Goal: Task Accomplishment & Management: Manage account settings

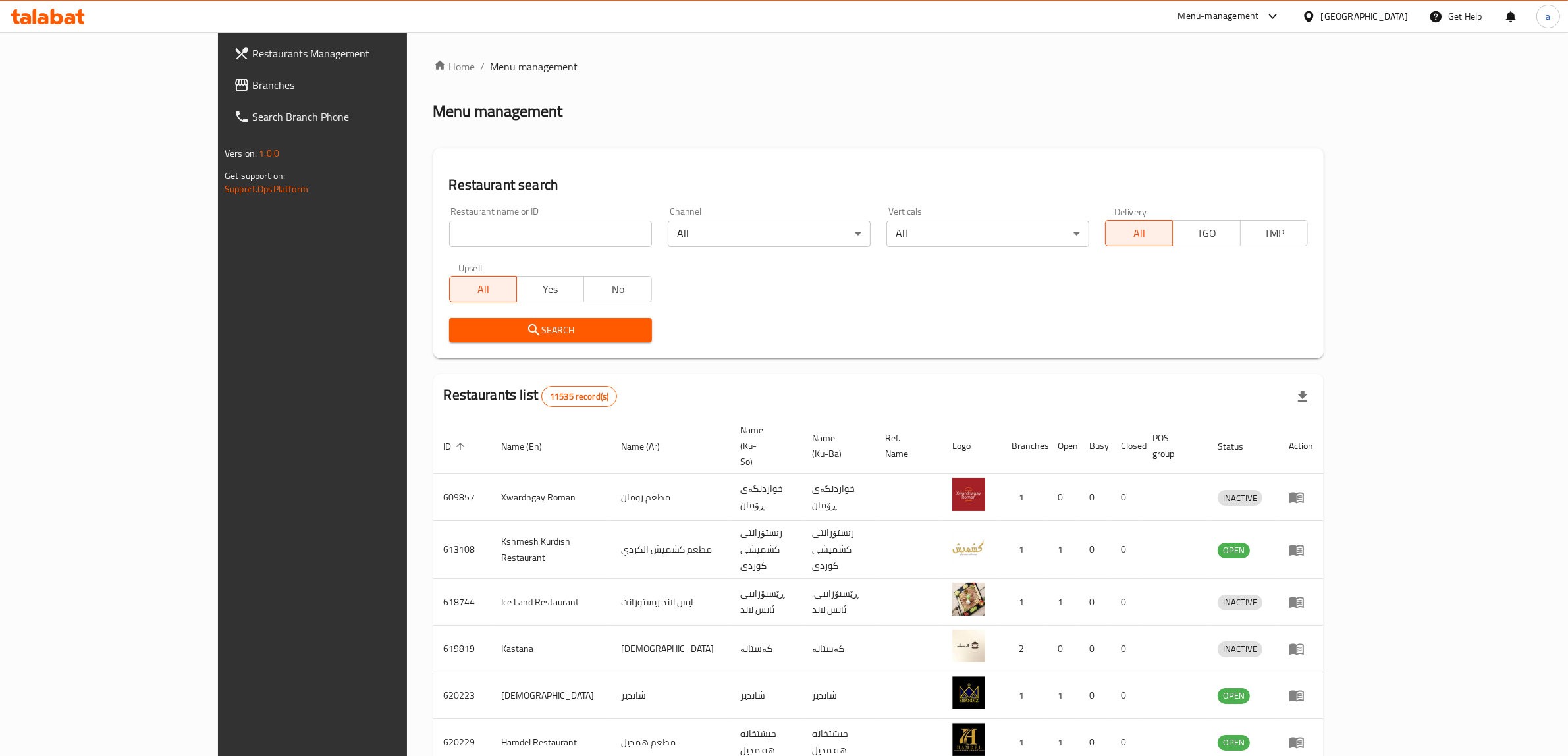
click at [441, 248] on div "Restaurant name or ID Restaurant name or ID" at bounding box center [550, 226] width 219 height 56
click at [449, 234] on input "search" at bounding box center [550, 234] width 203 height 27
paste input "678228"
type input "678228"
click button "Search" at bounding box center [550, 330] width 203 height 24
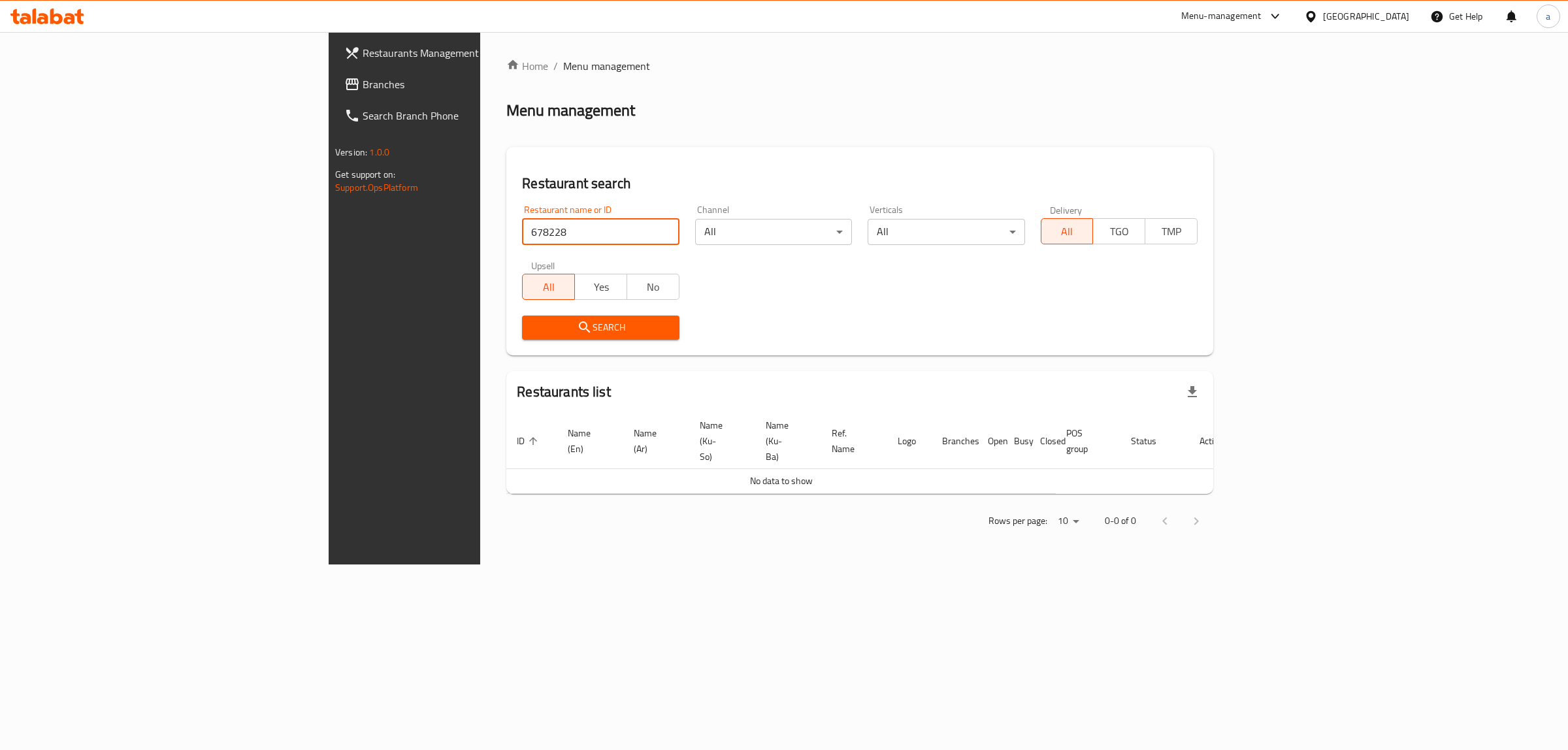
click at [334, 93] on link "Branches" at bounding box center [462, 84] width 256 height 31
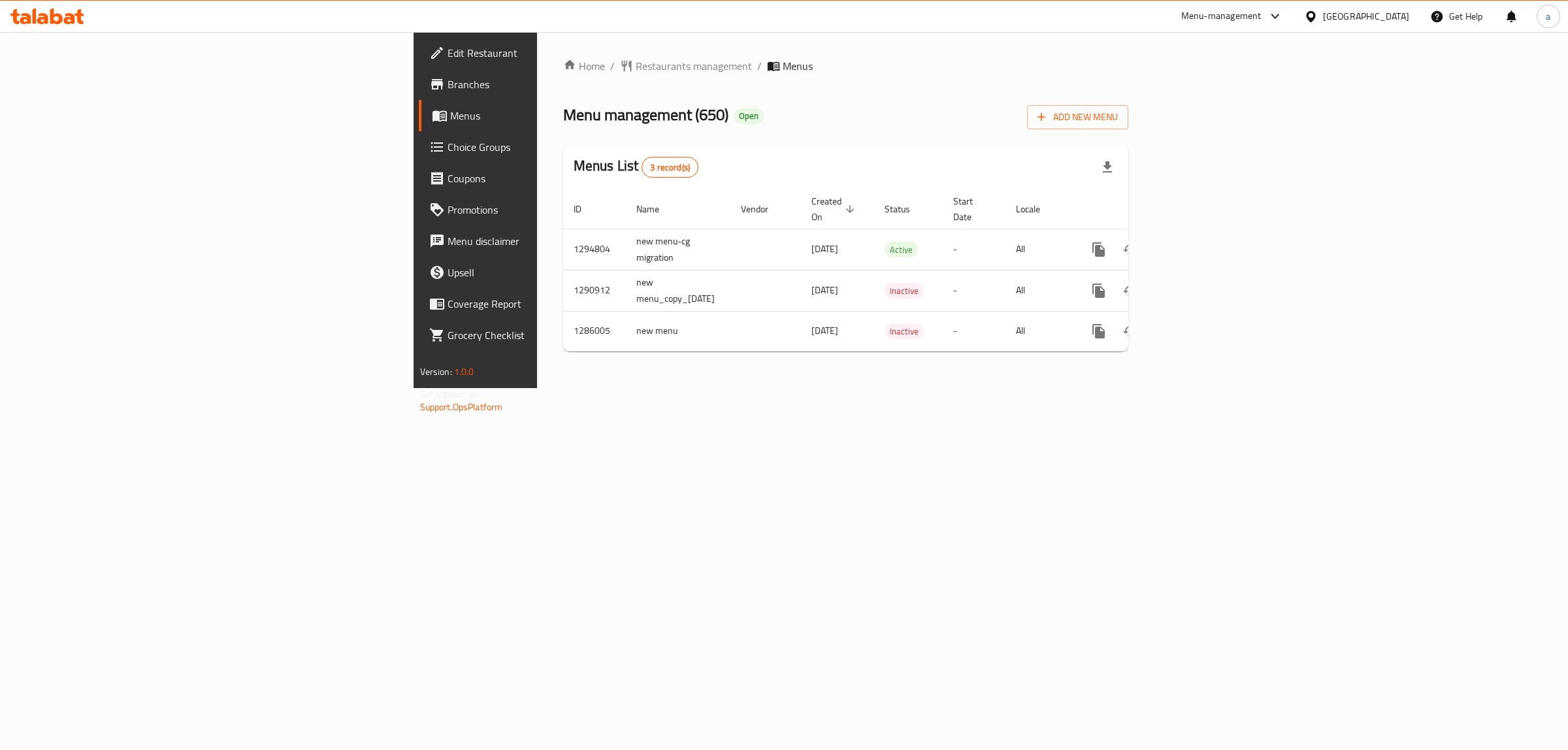
click at [448, 148] on span "Choice Groups" at bounding box center [556, 147] width 218 height 16
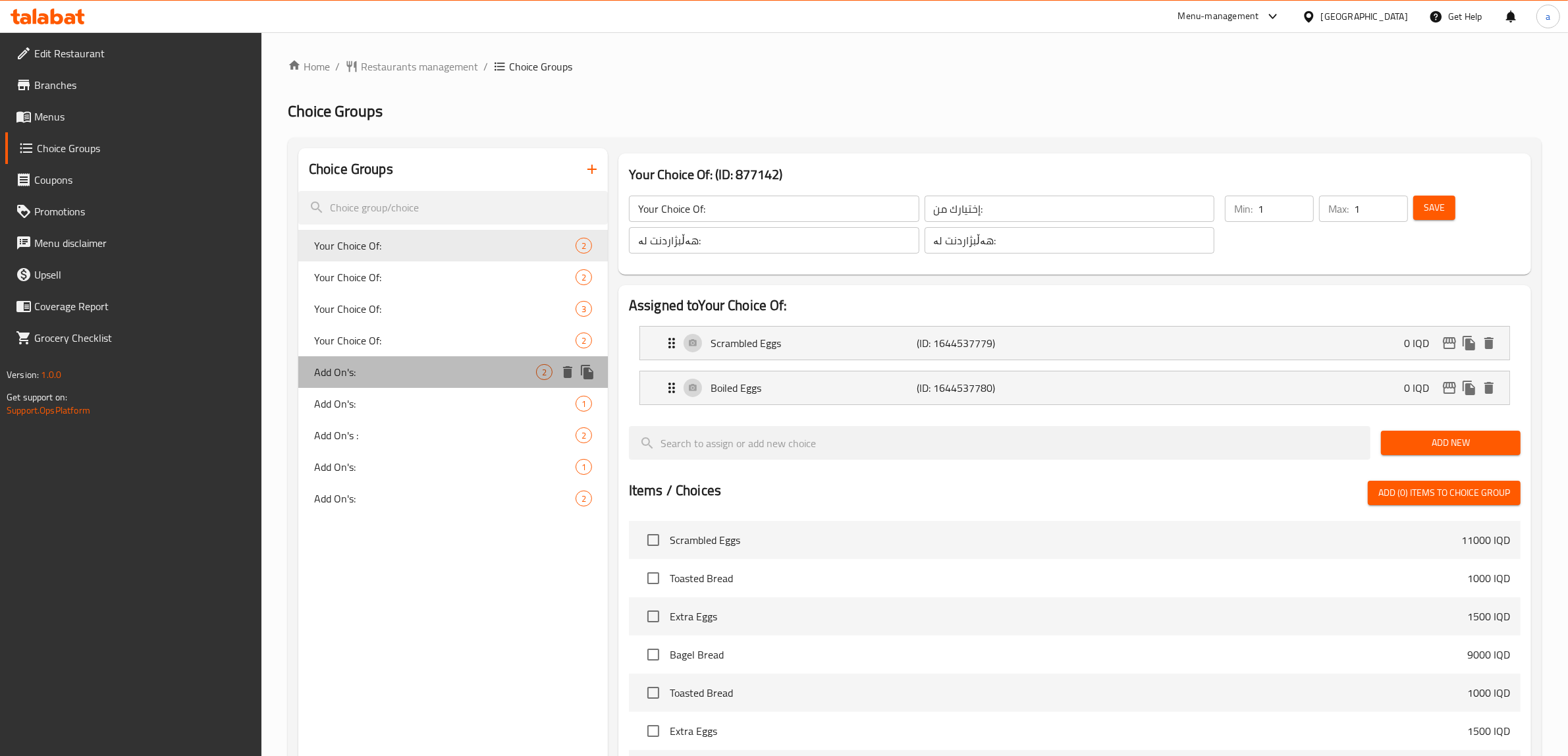
click at [378, 360] on div "Add On's: 2" at bounding box center [453, 372] width 309 height 31
type input "Add On's:"
type input "الإضافات:"
type input "زیادە:"
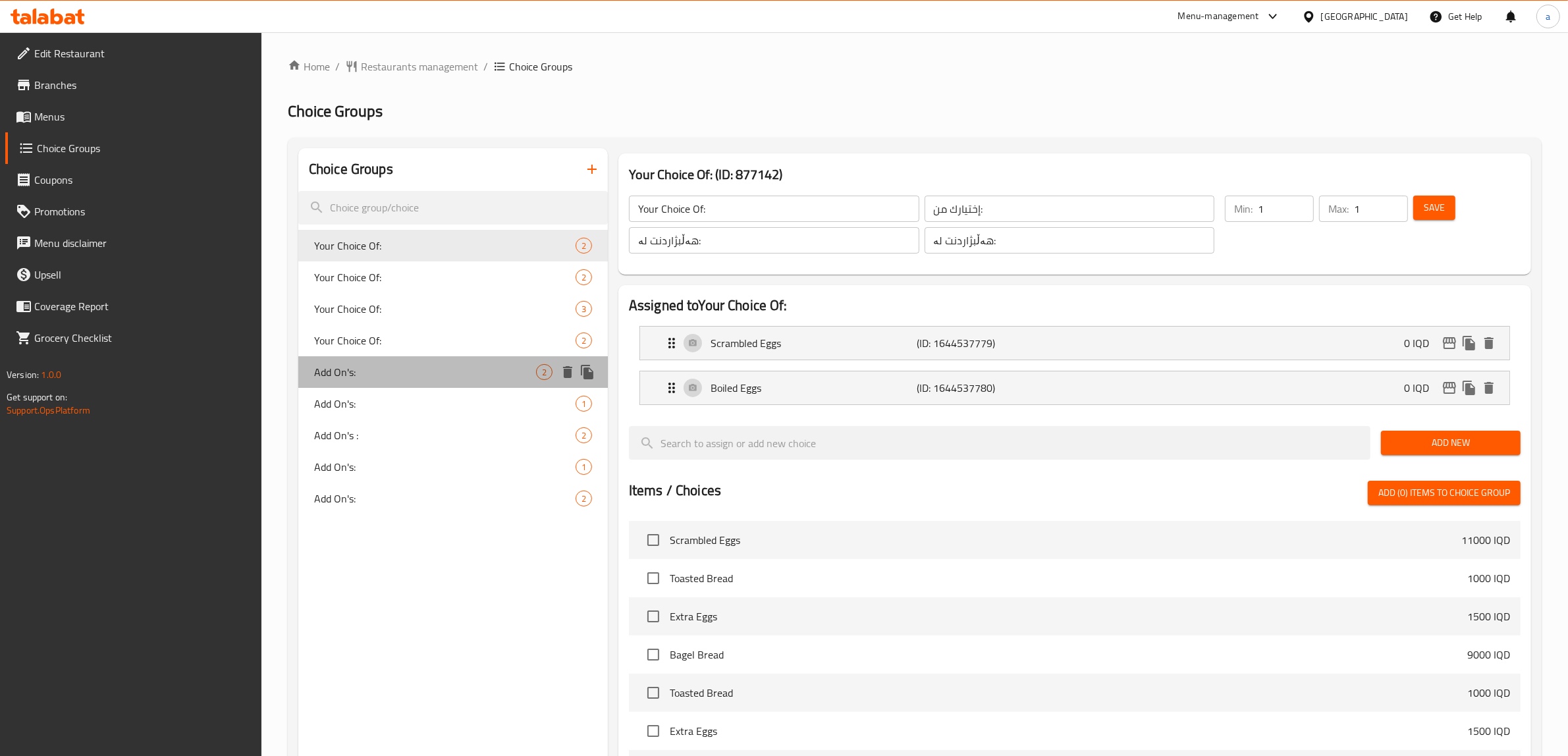
type input "0"
type input "2"
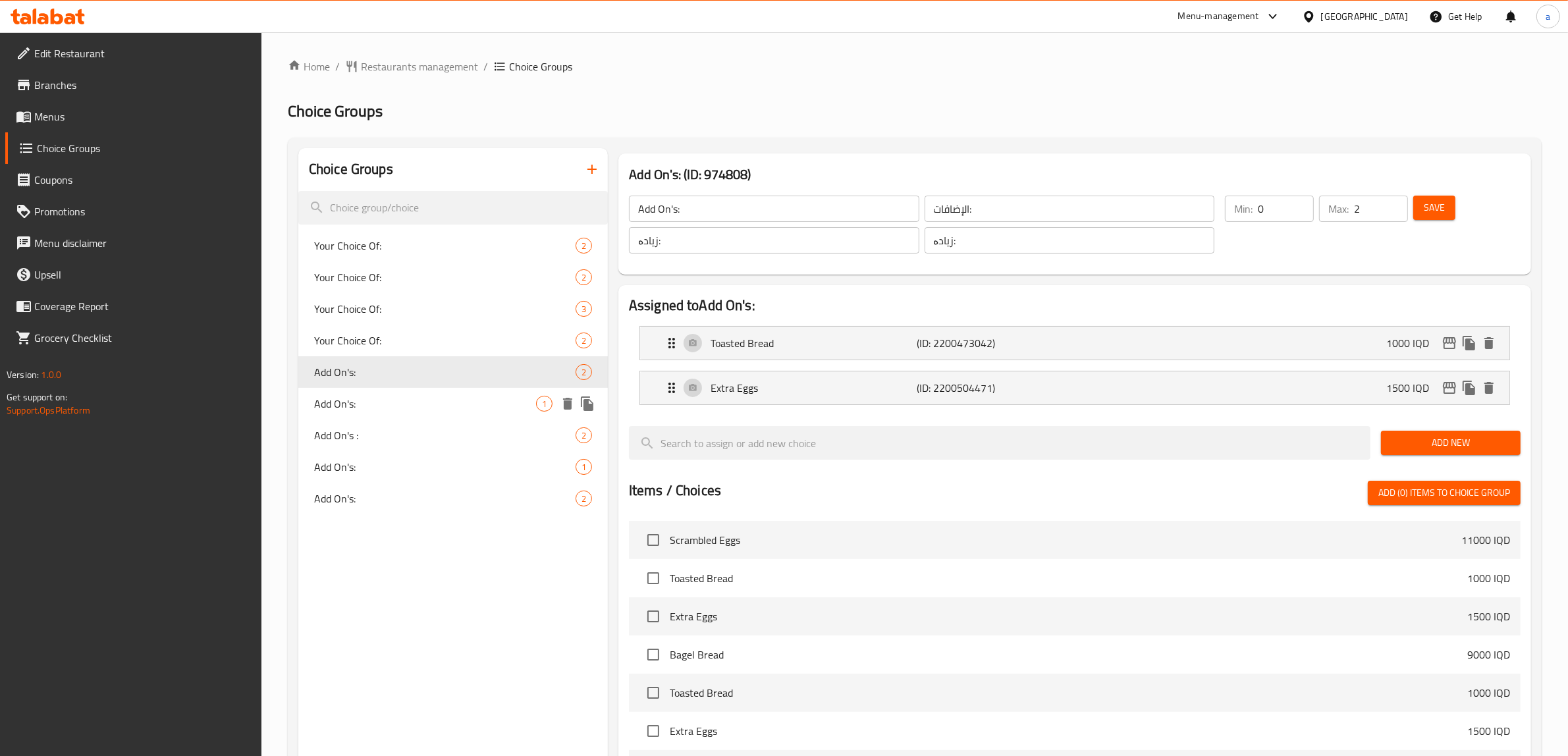
click at [367, 393] on div "Add On's: 1" at bounding box center [453, 403] width 309 height 31
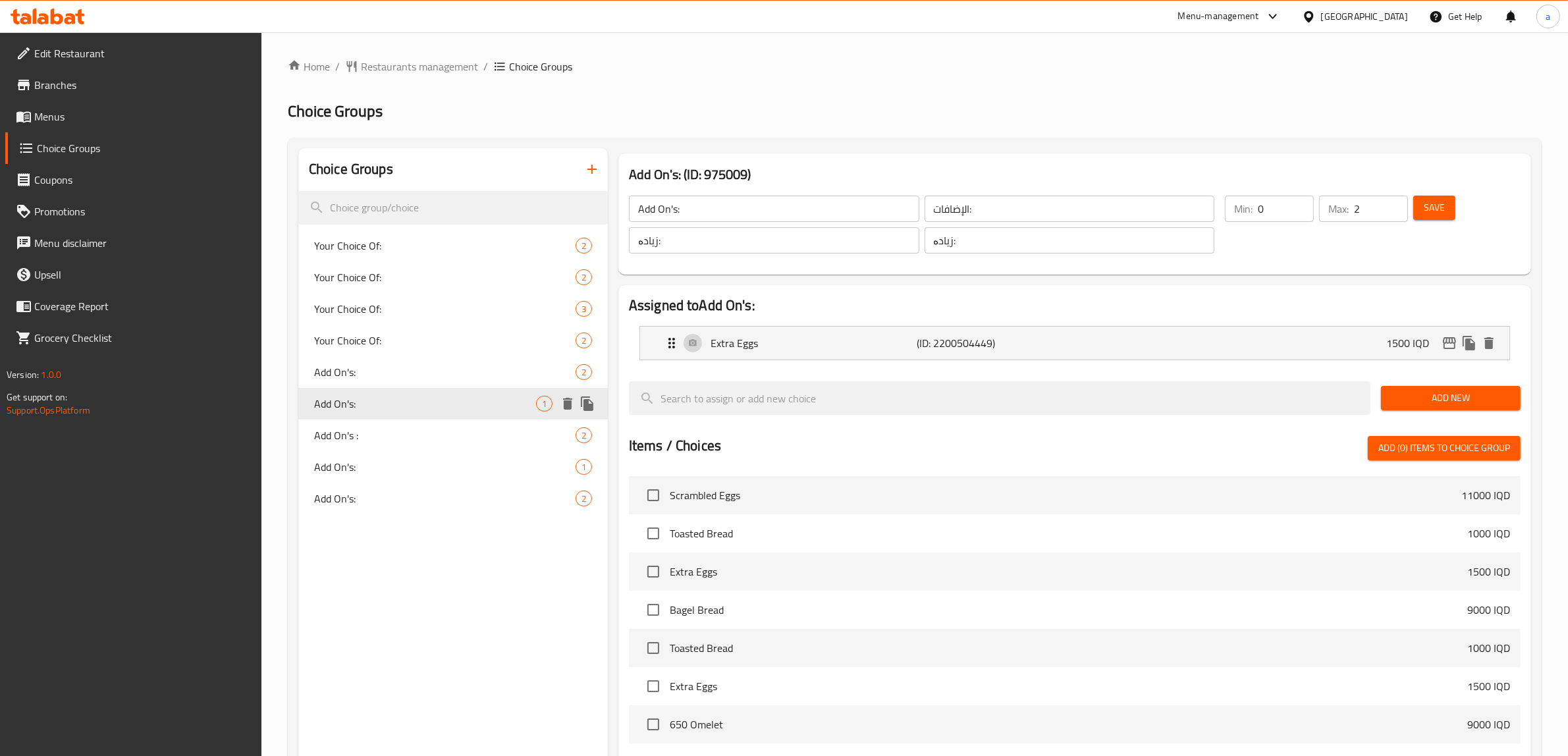
type input "Add On's:"
type input "الإضافات:"
type input "زیادە:"
type input "1"
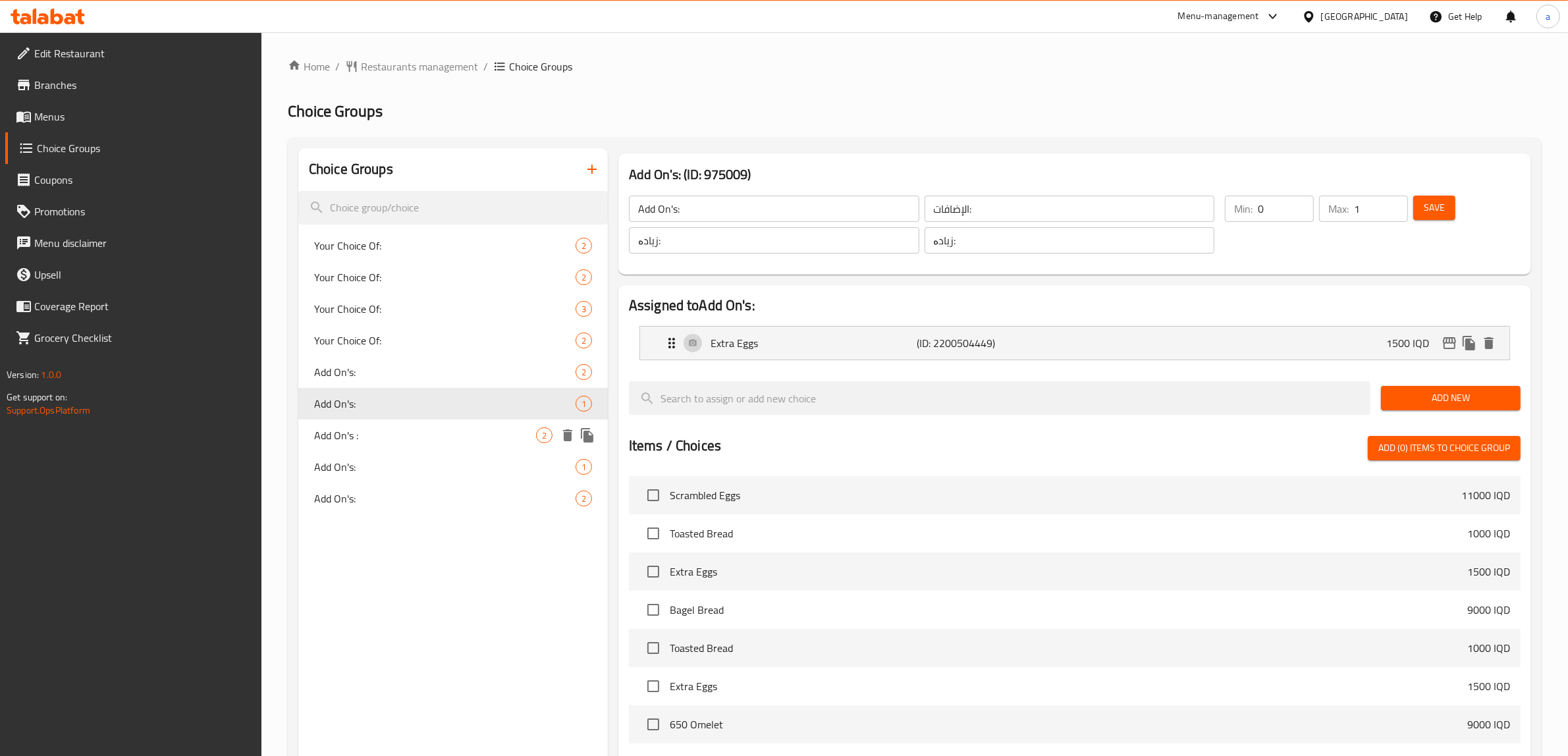
click at [369, 428] on span "Add On's :" at bounding box center [425, 436] width 222 height 16
type input "Add On's :"
type input "الإضافات :"
type input "زیادە :"
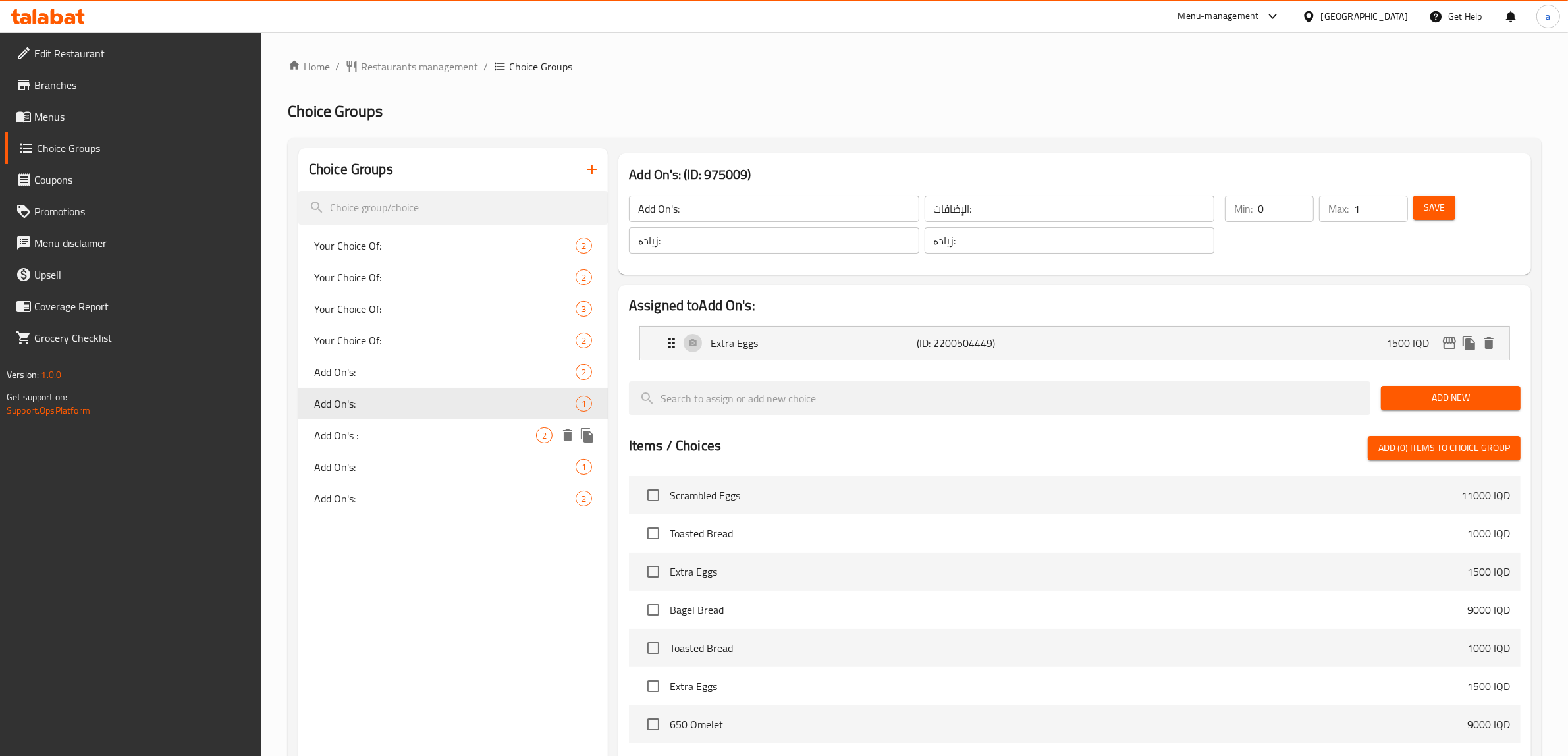
type input "2"
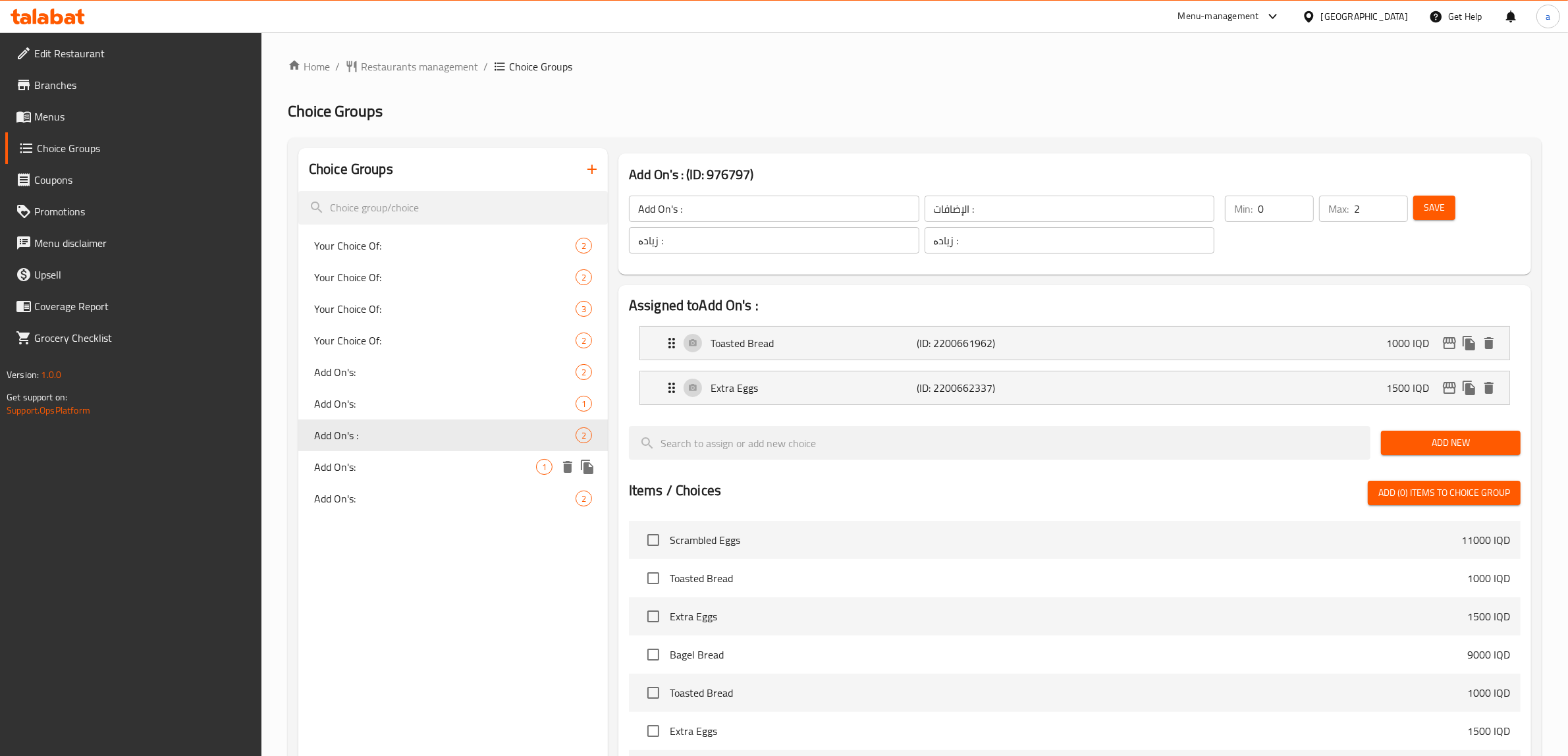
click at [353, 473] on span "Add On's:" at bounding box center [425, 467] width 222 height 16
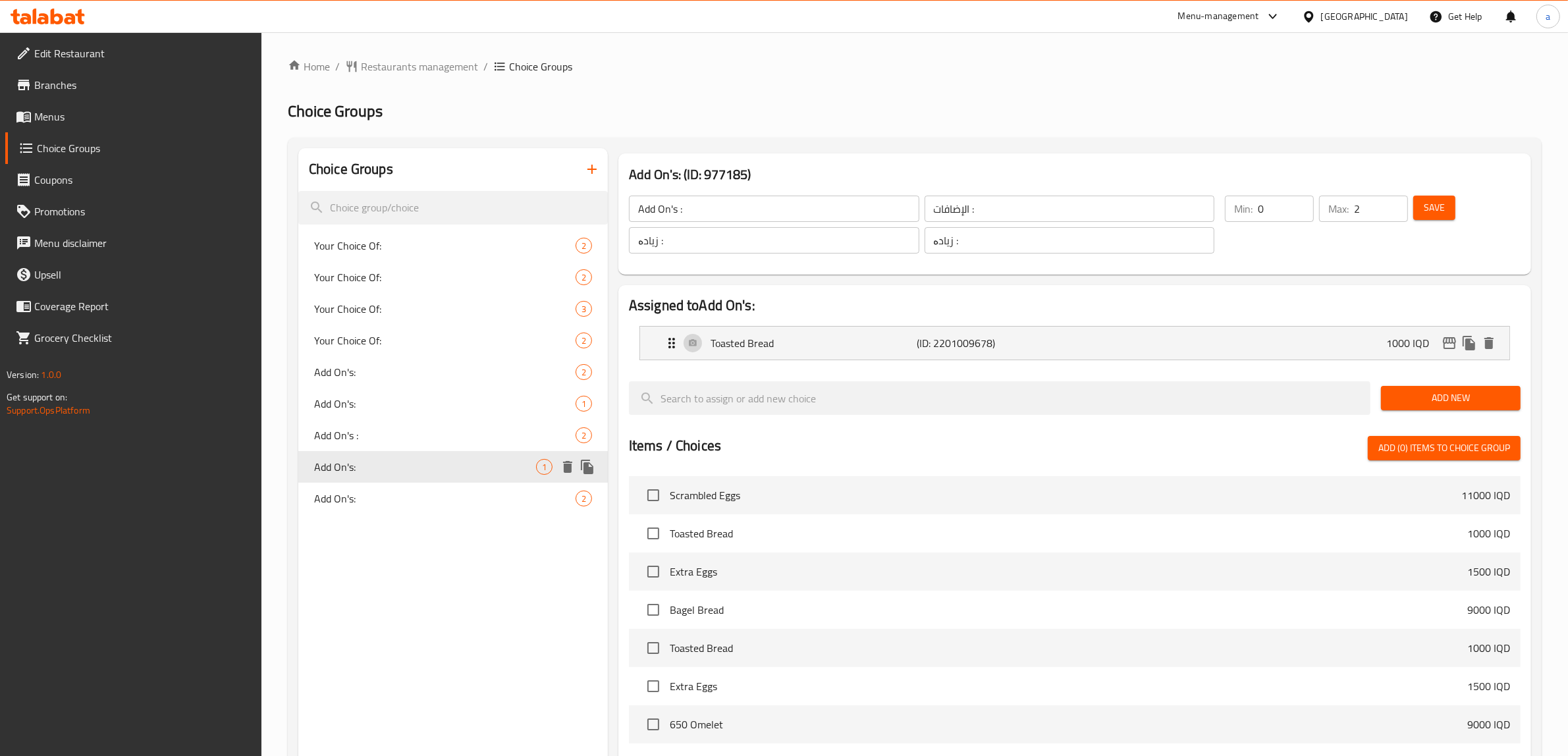
type input "Add On's:"
type input "الإضافات:"
type input "زیادە:"
type input "1"
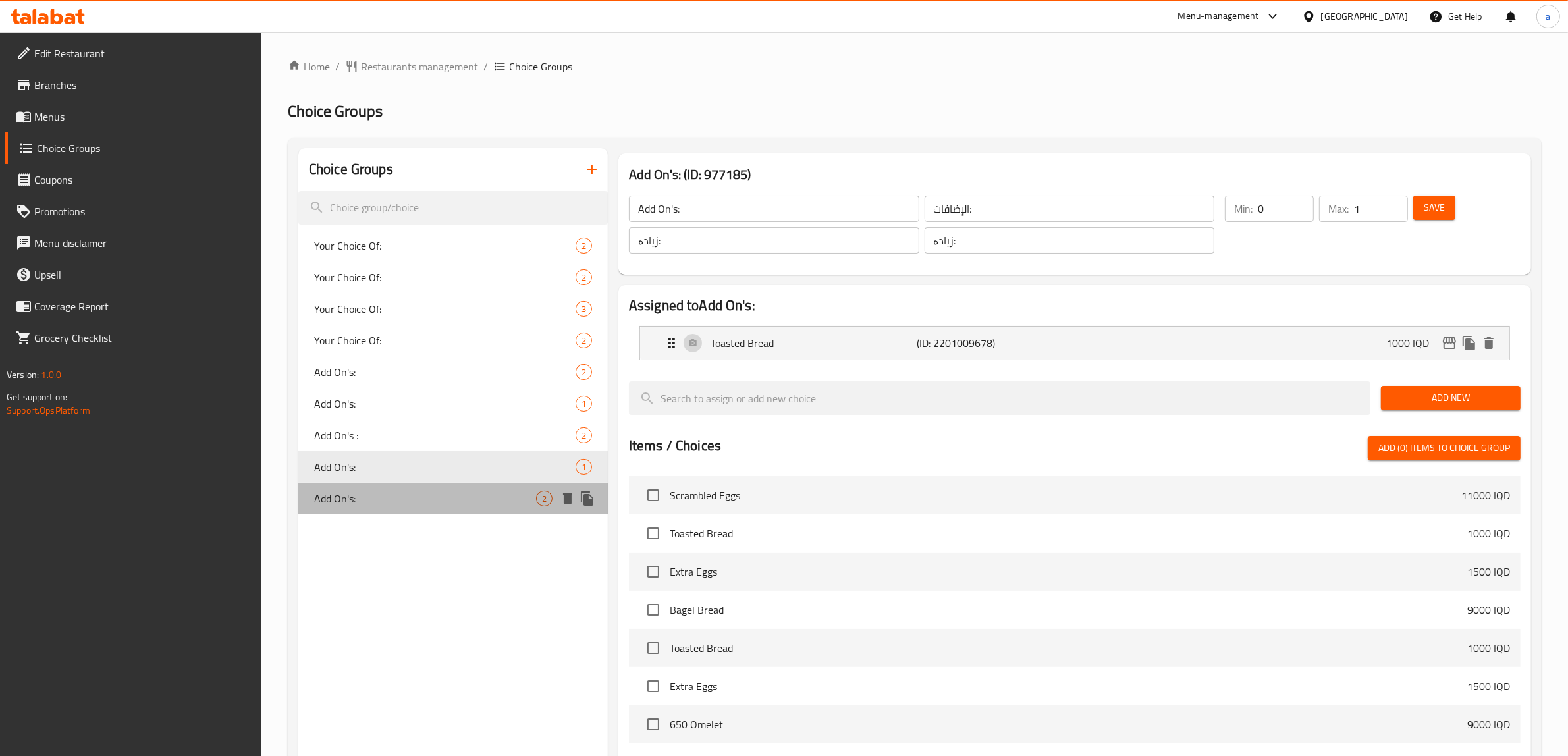
click at [366, 491] on span "Add On's:" at bounding box center [425, 498] width 222 height 16
type input "Add On's:"
type input "2"
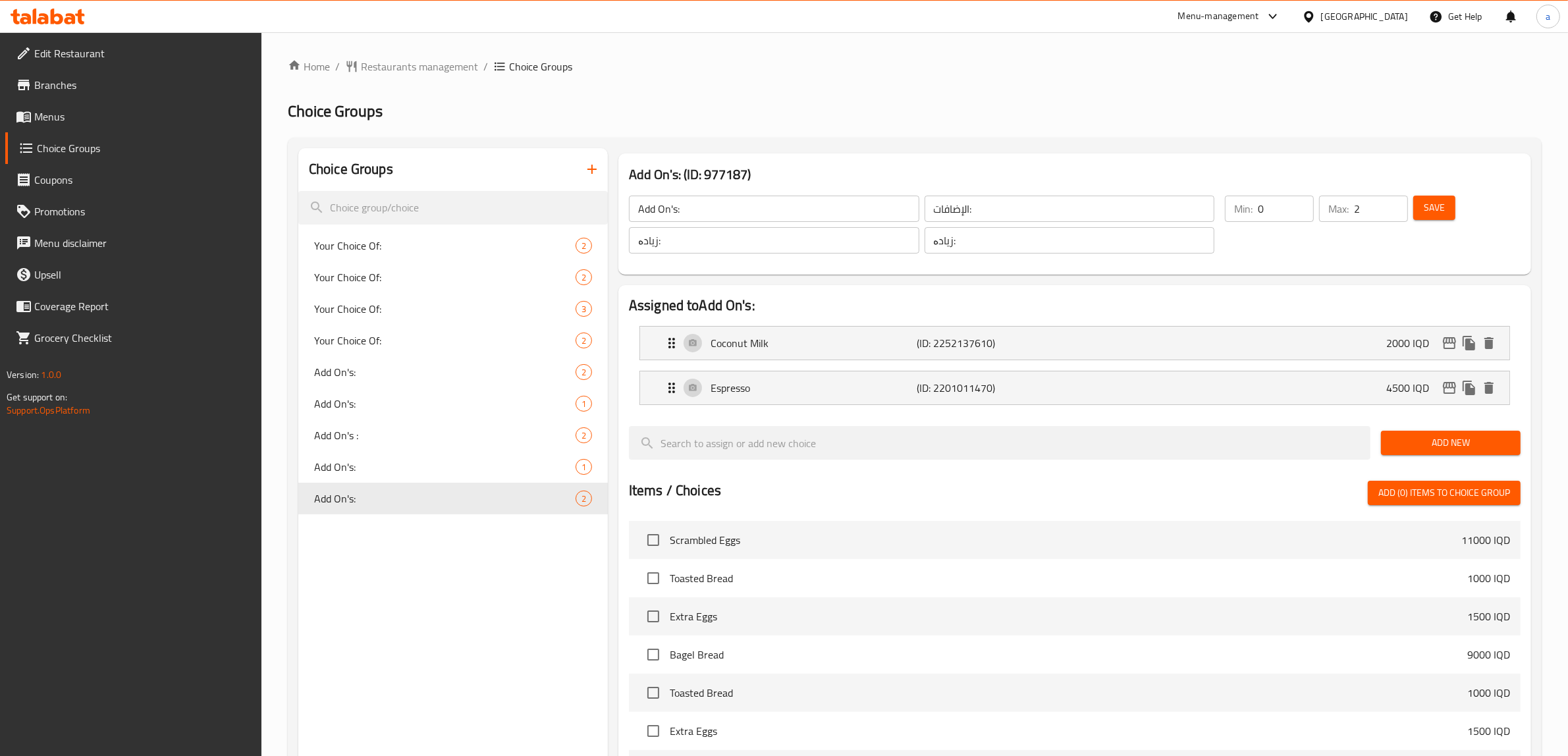
click at [791, 150] on div "Add On's: (ID: 977187) Add On's: ​ الإضافات: ​ زیادە: ​ زیادە: ​ Min: 0 ​ Max: …" at bounding box center [1075, 214] width 923 height 132
click at [585, 498] on icon "duplicate" at bounding box center [587, 498] width 13 height 14
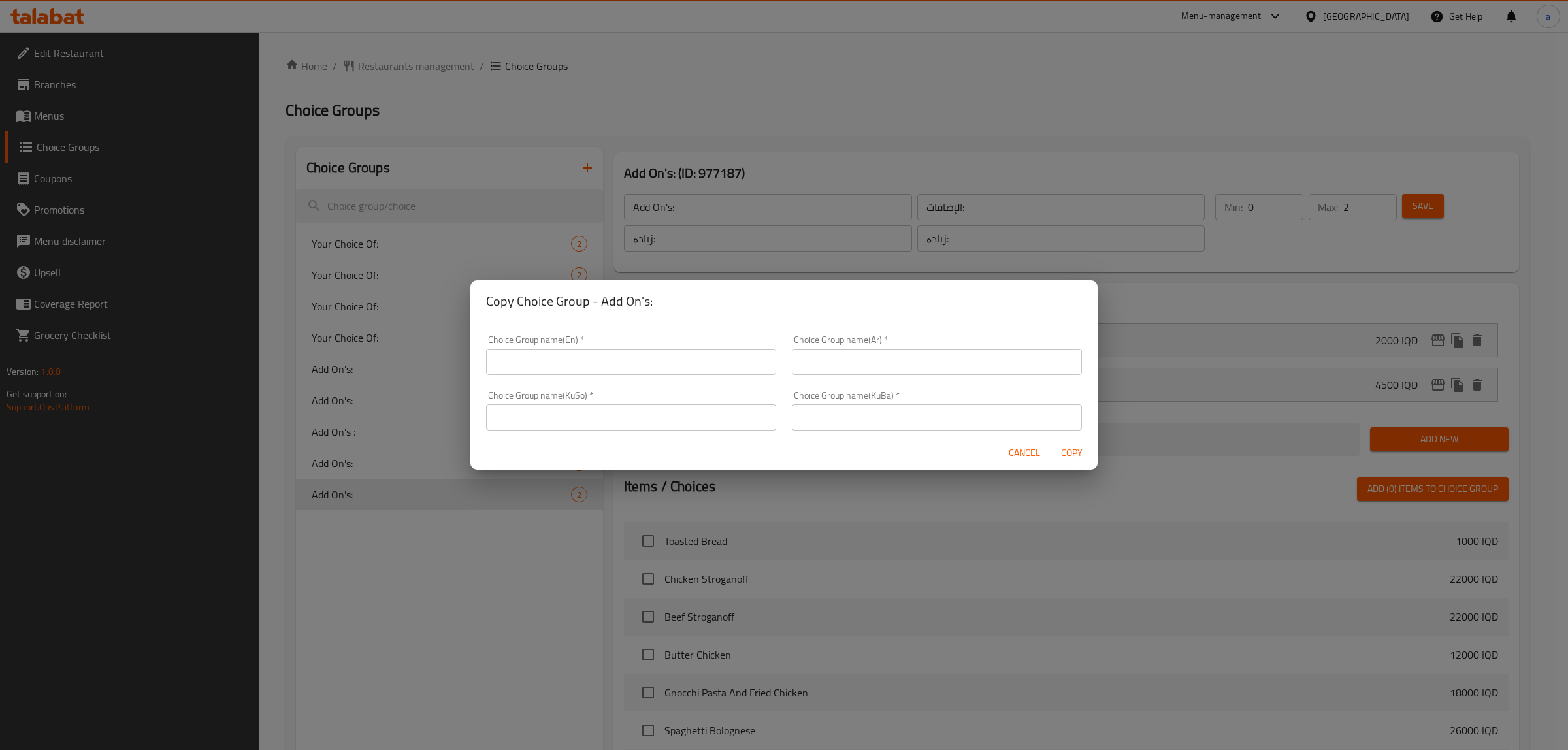
click at [559, 366] on input "text" at bounding box center [630, 362] width 290 height 26
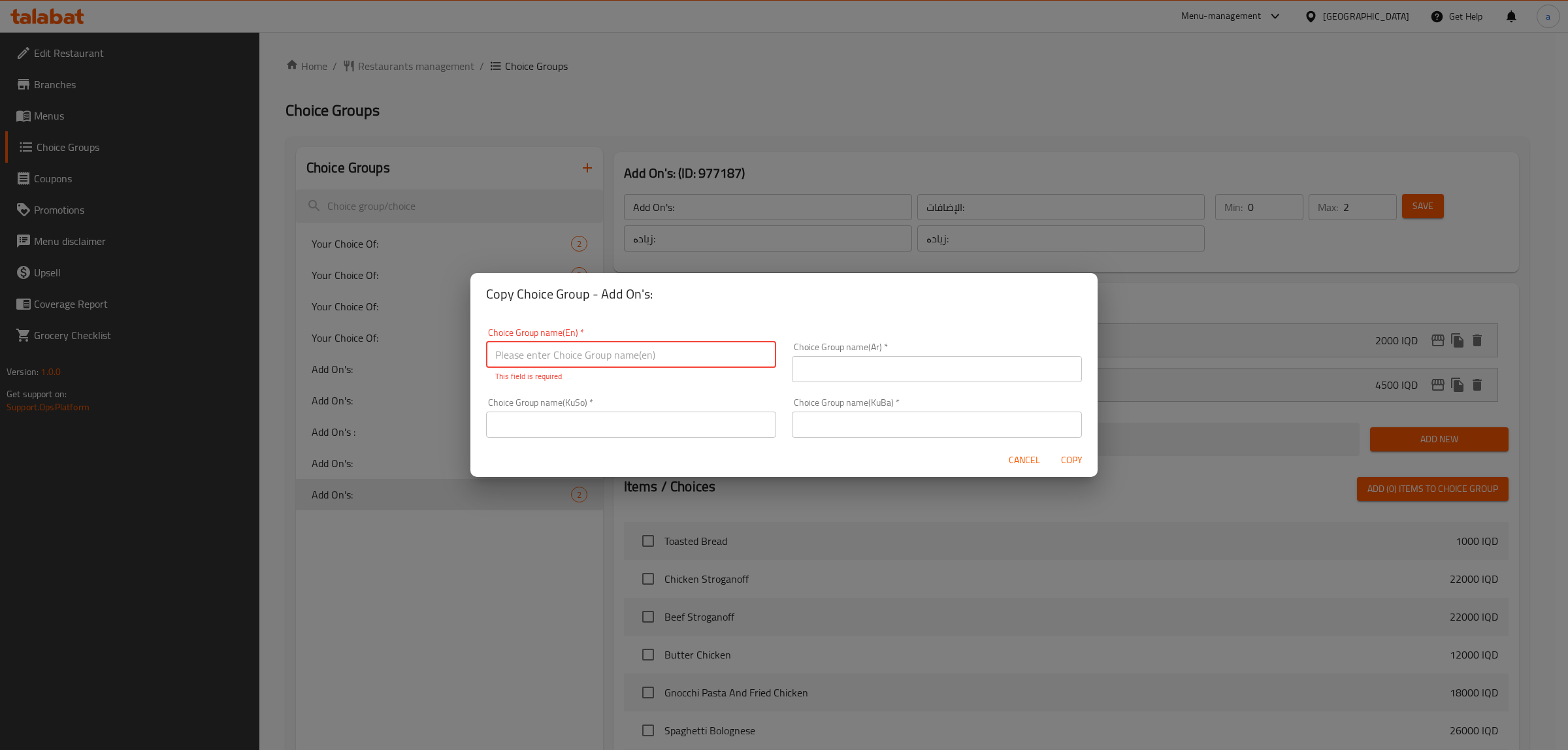
click at [642, 419] on input "text" at bounding box center [630, 425] width 290 height 26
paste input "زیادە:"
type input "زیادە:"
click at [833, 415] on input "text" at bounding box center [936, 425] width 290 height 26
paste input "زیادە:"
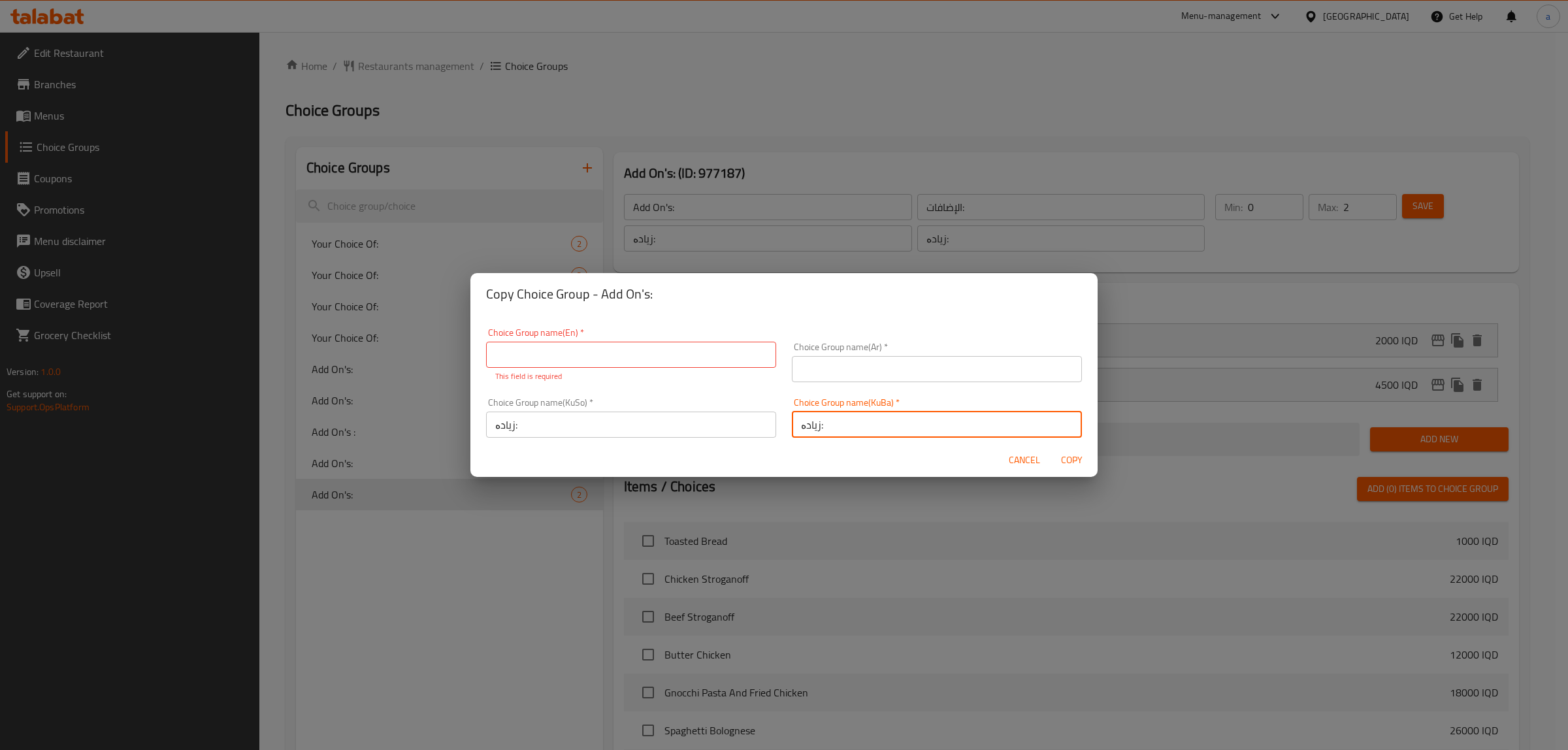
type input "زیادە:"
click at [840, 375] on input "text" at bounding box center [936, 369] width 290 height 26
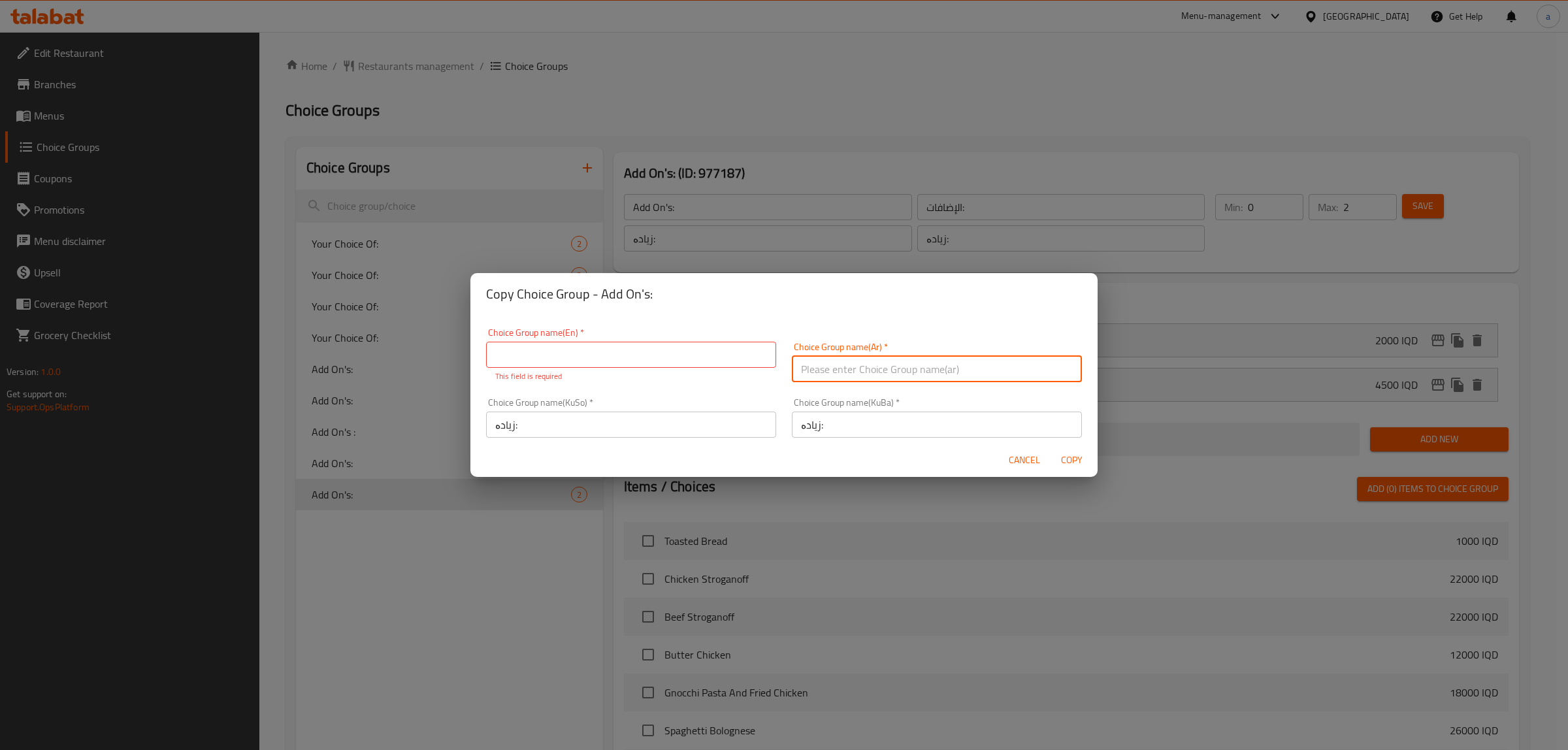
paste input "الإضافات:"
type input "الإضافات:"
click at [648, 361] on input "text" at bounding box center [630, 355] width 290 height 26
paste input "Add On's:"
type input "Add On's:"
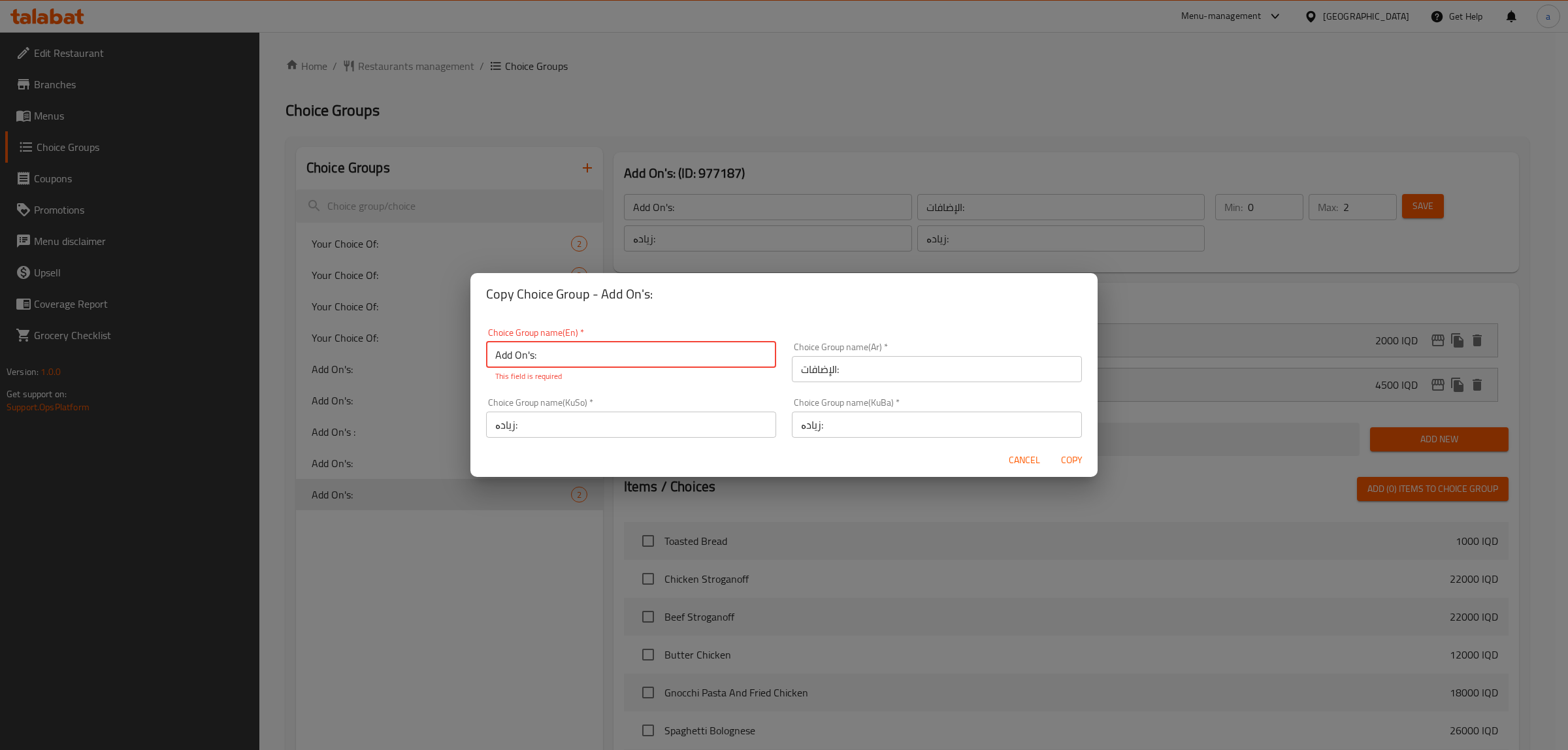
drag, startPoint x: 955, startPoint y: 454, endPoint x: 1026, endPoint y: 452, distance: 71.0
click at [955, 454] on div "Cancel Copy" at bounding box center [783, 460] width 627 height 35
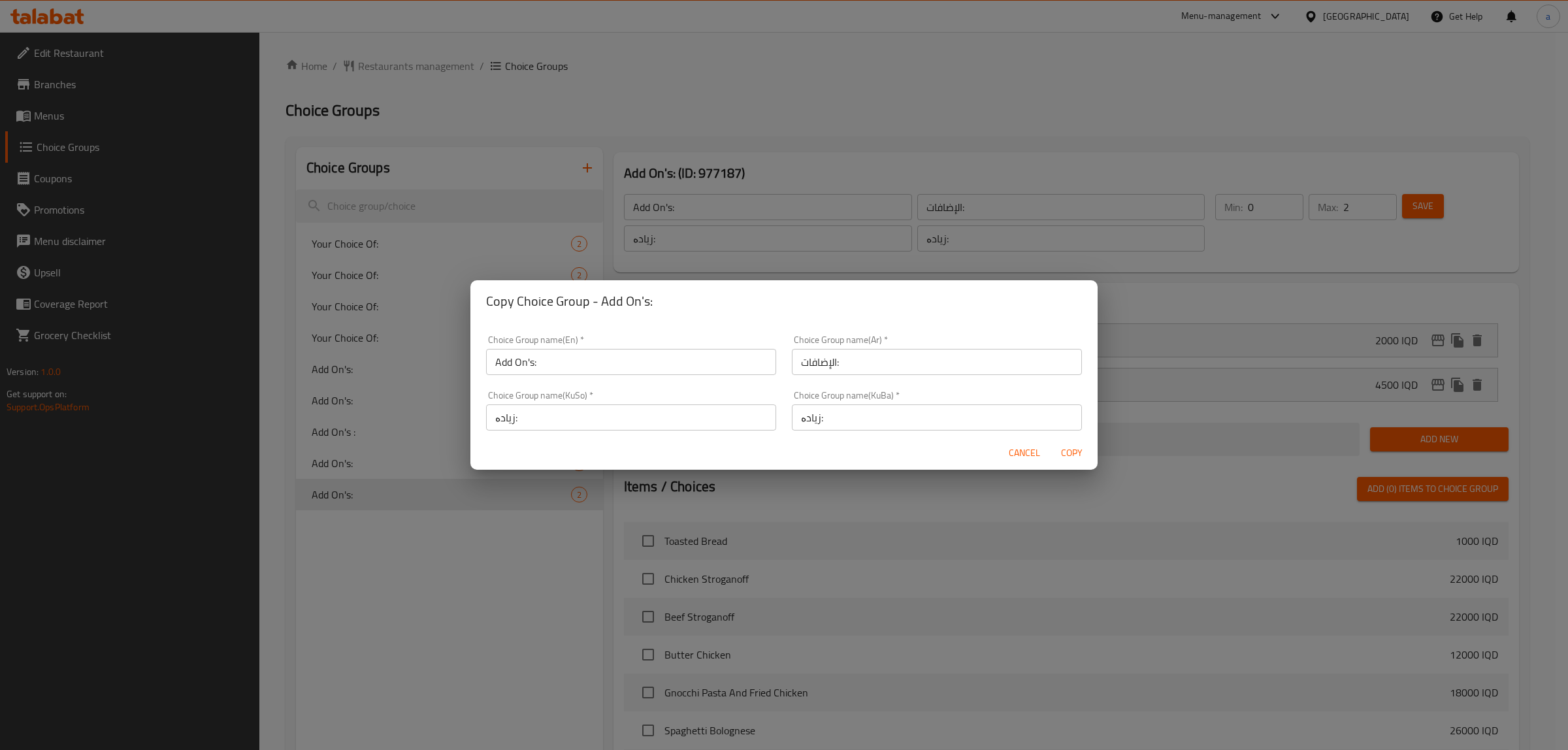
click at [1071, 454] on span "Copy" at bounding box center [1071, 453] width 31 height 16
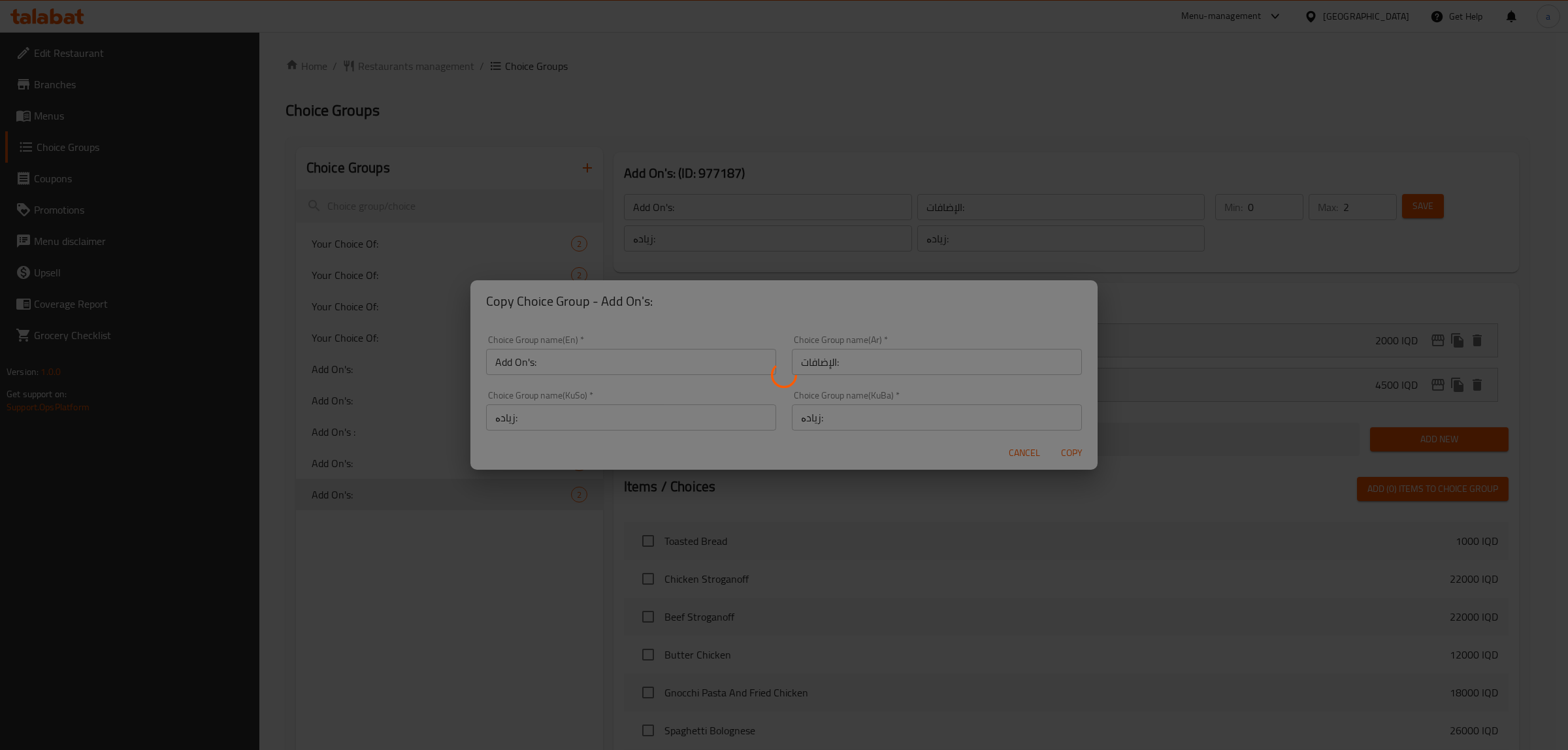
type input "Add On's:"
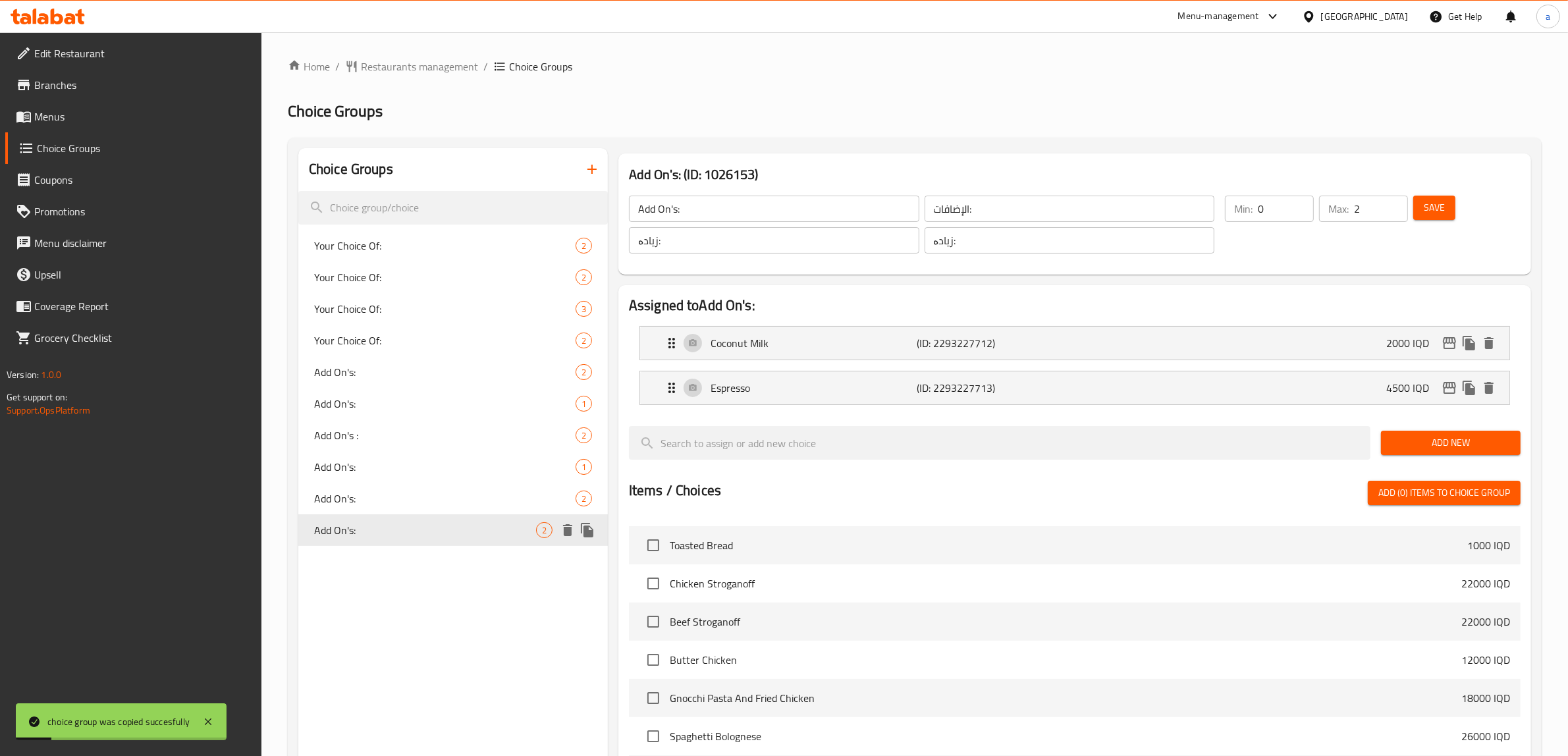
click at [524, 532] on span "Add On's:" at bounding box center [425, 530] width 222 height 16
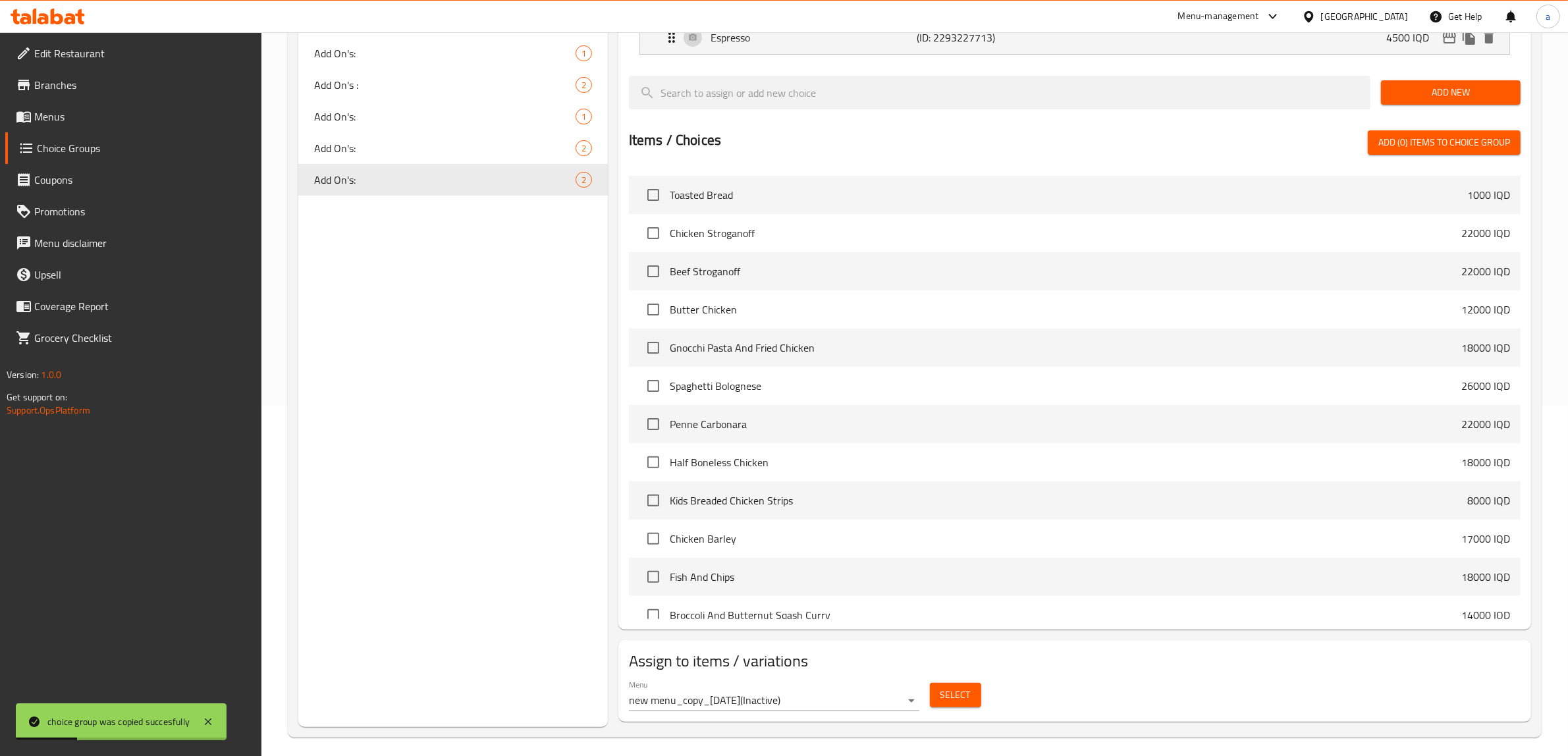
scroll to position [357, 0]
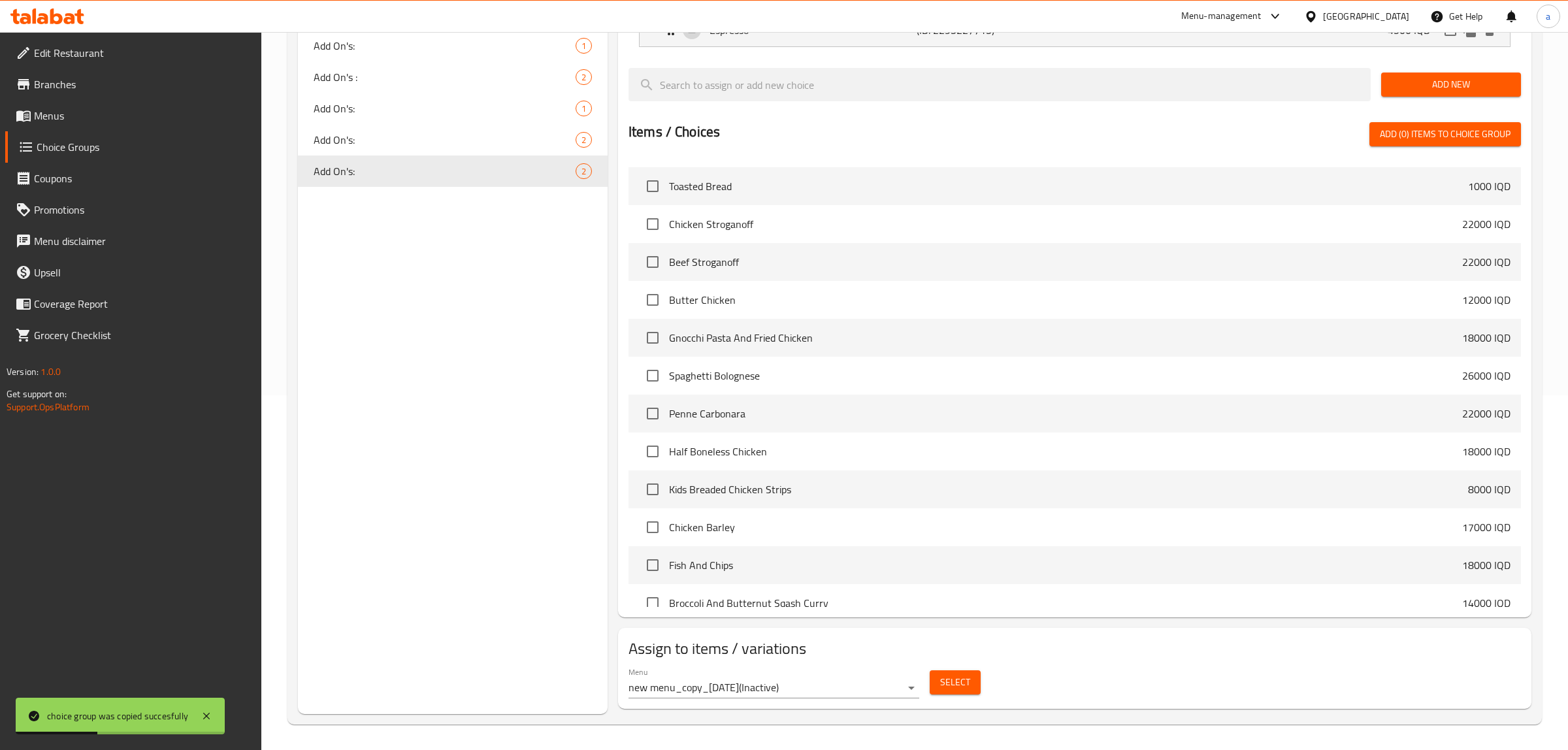
click at [880, 396] on body "choice group was copied succesfully ​ Menu-management Iraq Get Help a Edit Rest…" at bounding box center [784, 37] width 1568 height 718
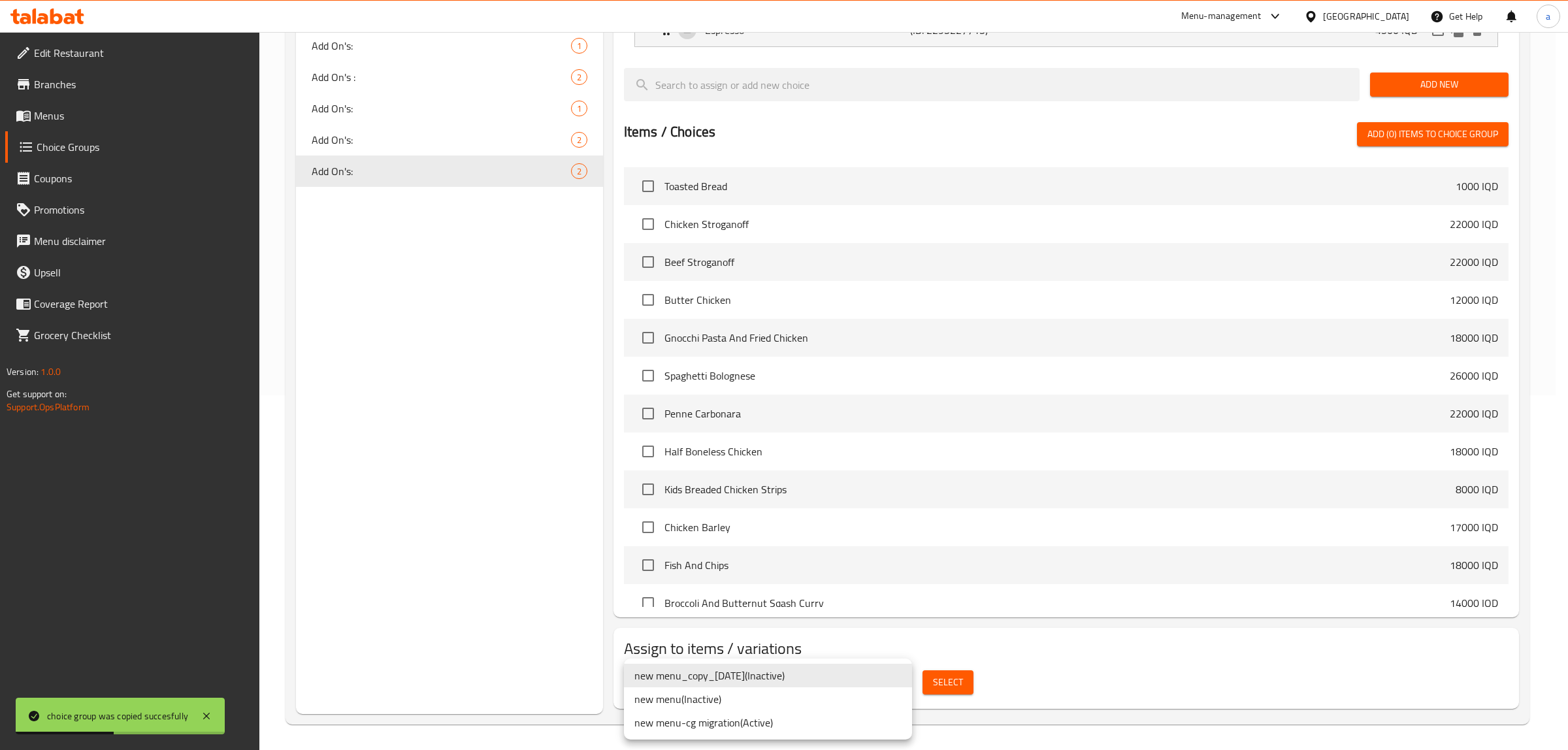
click at [695, 697] on li "new menu ( Inactive )" at bounding box center [768, 699] width 288 height 23
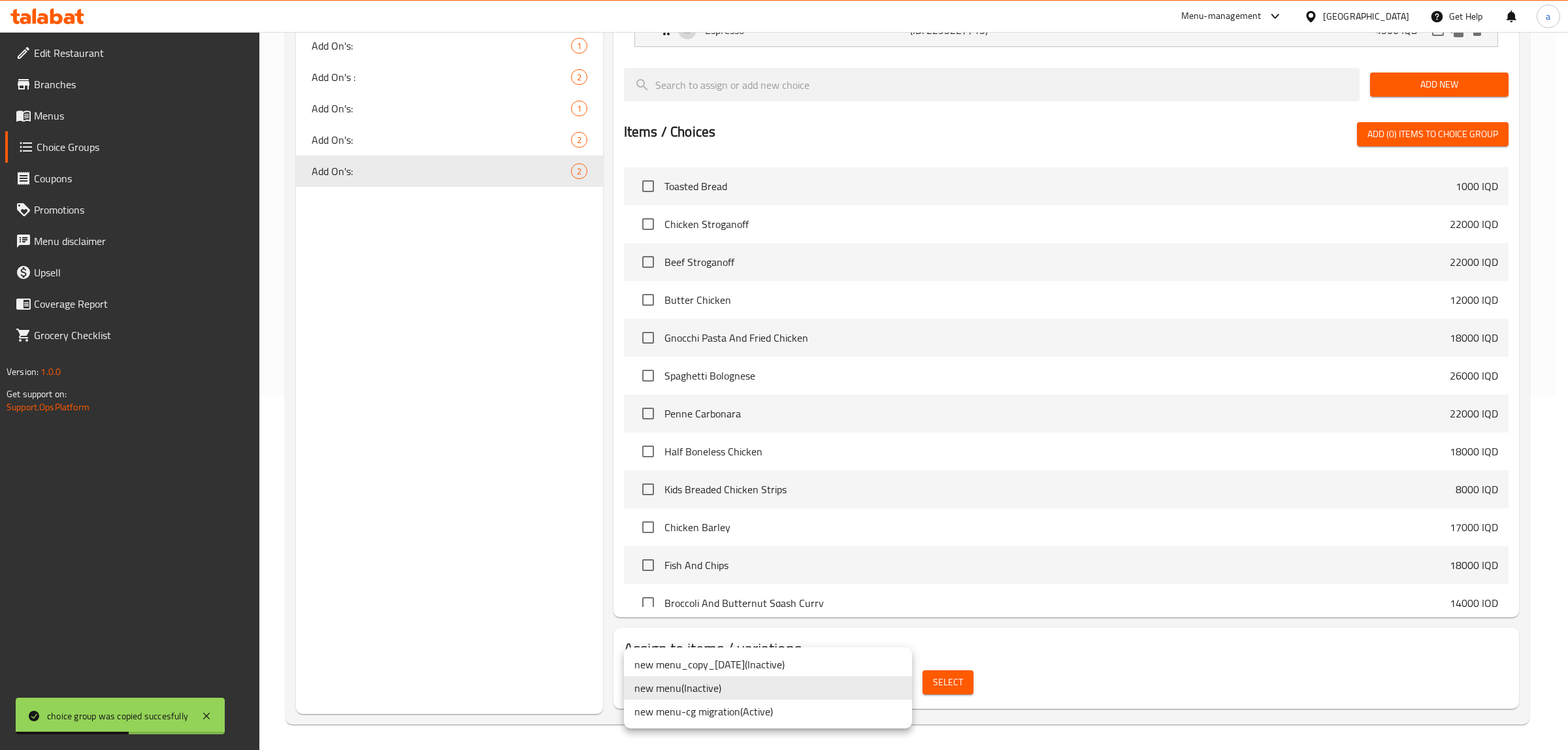
click at [750, 396] on body "choice group was copied succesfully ​ Menu-management Iraq Get Help a Edit Rest…" at bounding box center [784, 37] width 1568 height 718
click at [726, 713] on li "new menu-cg migration ( Active )" at bounding box center [768, 711] width 288 height 23
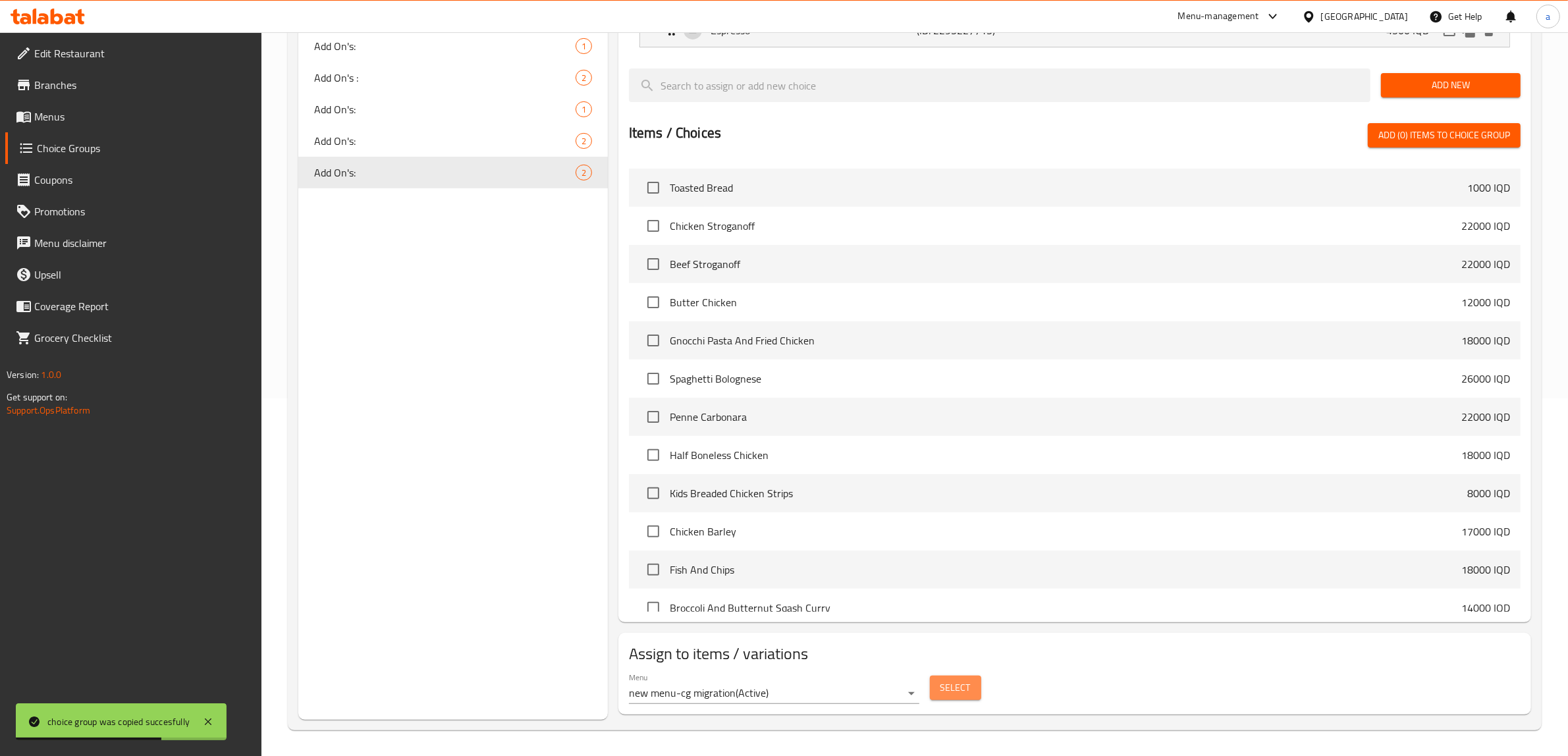
click at [938, 693] on button "Select" at bounding box center [956, 688] width 52 height 24
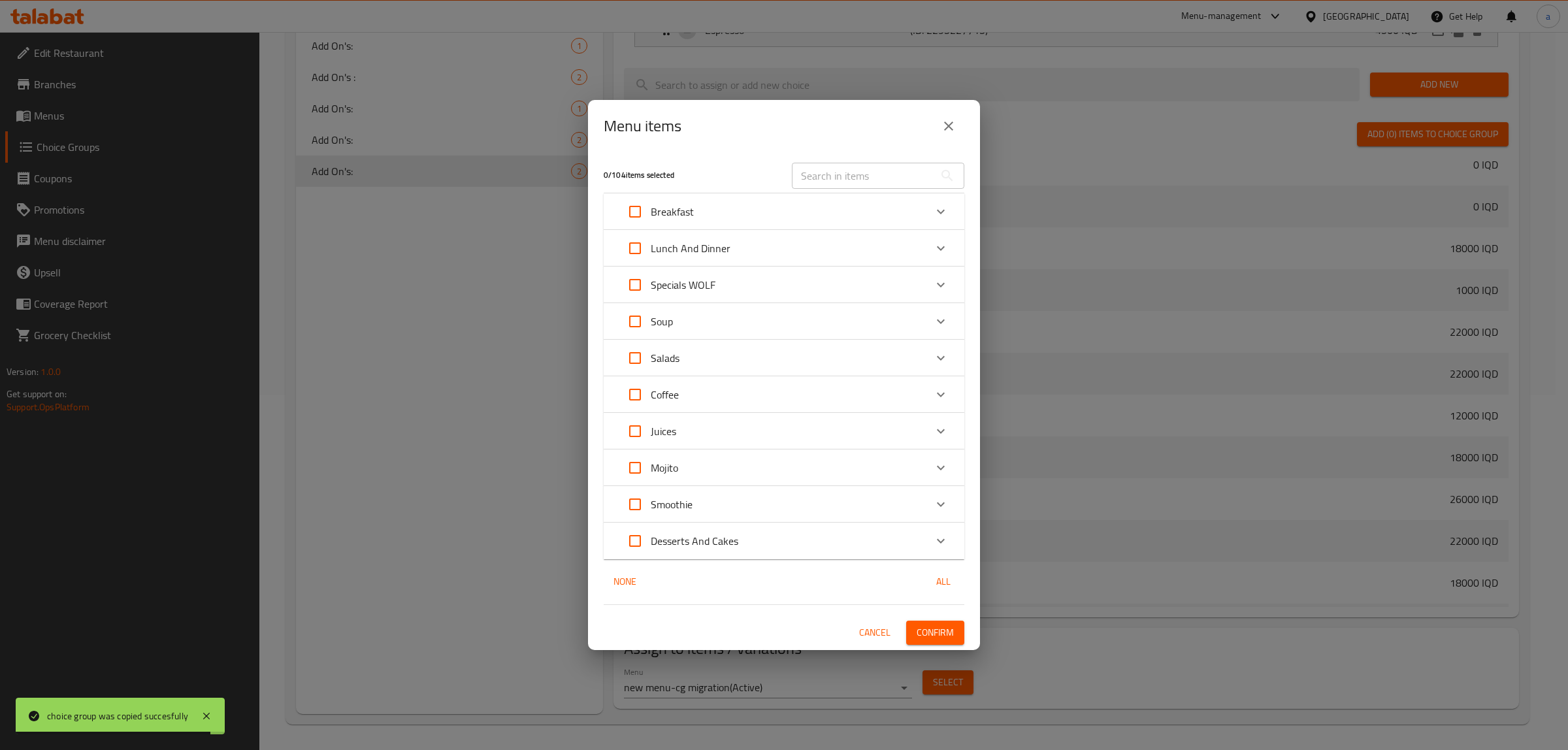
click at [955, 121] on icon "close" at bounding box center [949, 126] width 16 height 16
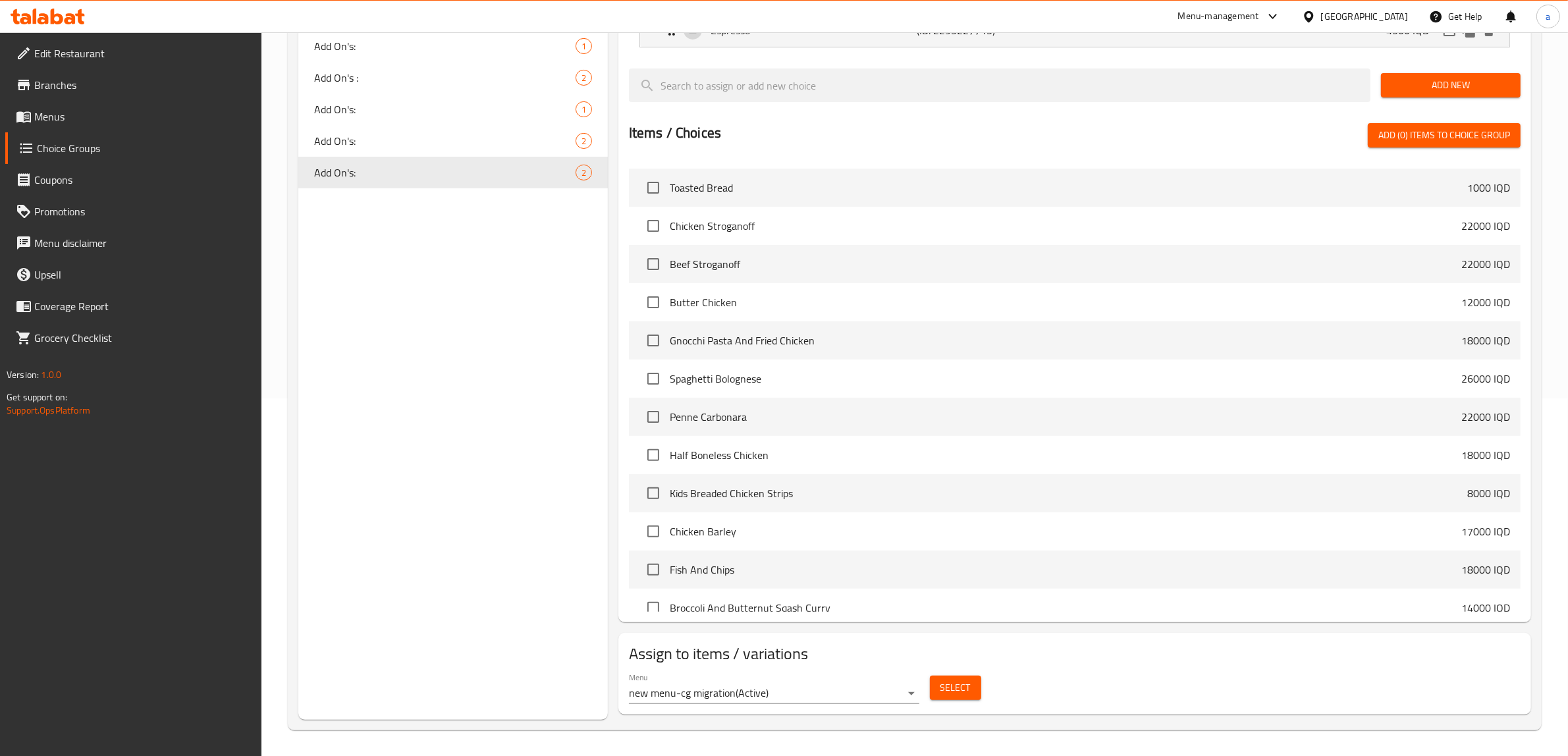
scroll to position [0, 0]
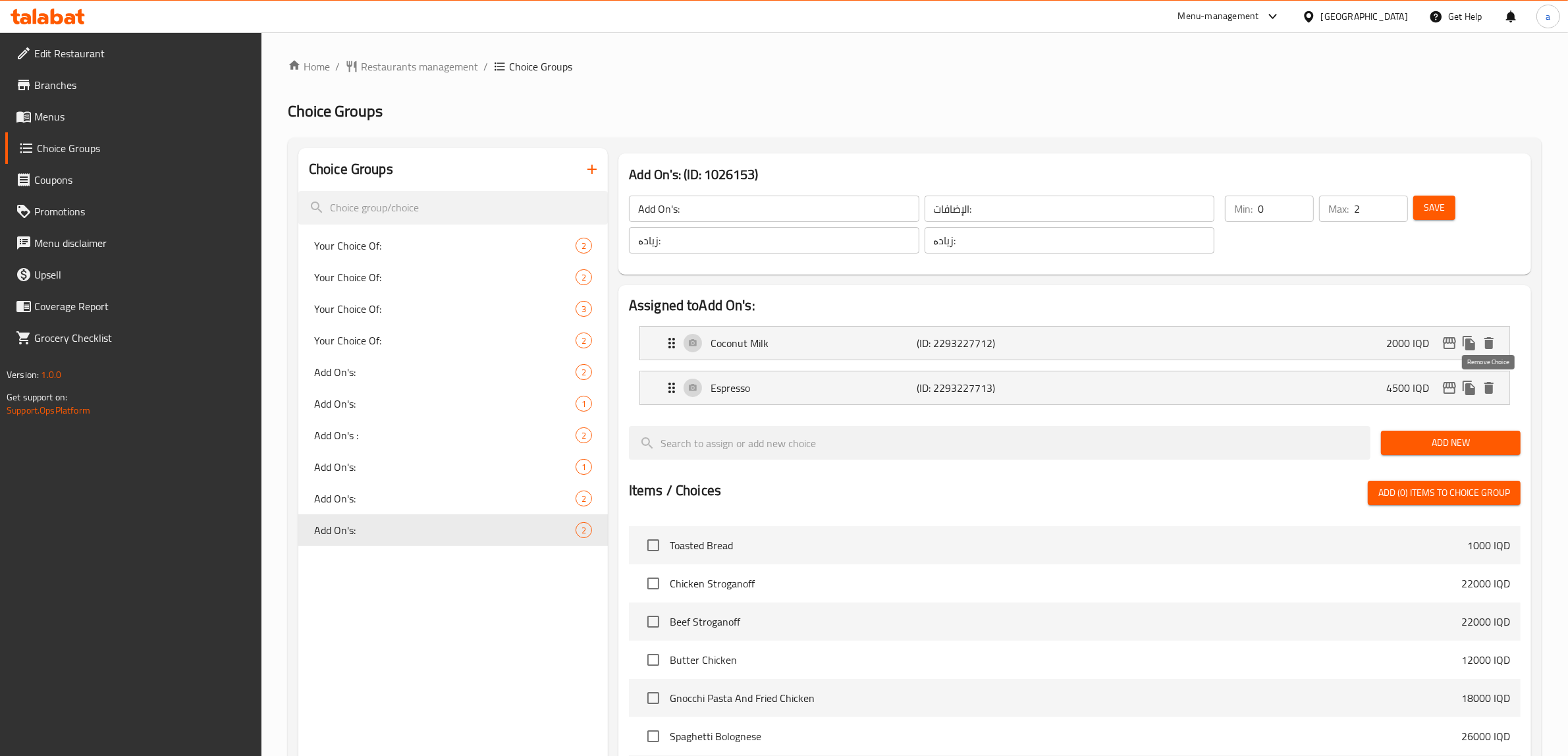
drag, startPoint x: 1482, startPoint y: 387, endPoint x: 1459, endPoint y: 443, distance: 60.5
click at [1483, 402] on nav "Coconut Milk (ID: 2293227712) 2000 IQD Name (En) Coconut Milk Name (En) Name (A…" at bounding box center [1075, 366] width 891 height 100
click at [1487, 384] on icon "delete" at bounding box center [1489, 388] width 16 height 16
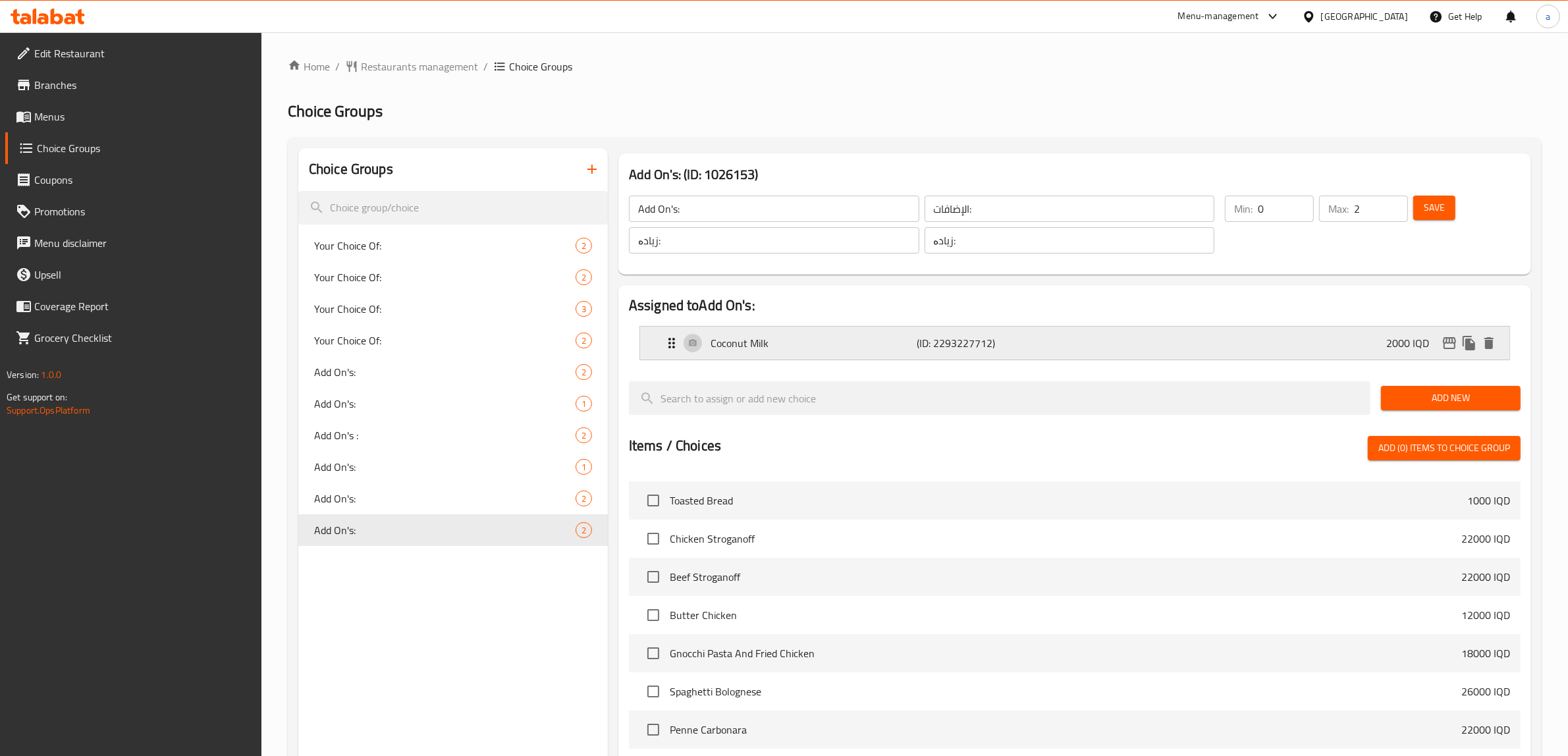
click at [1334, 353] on div "Coconut Milk (ID: 2293227712) 2000 IQD" at bounding box center [1078, 343] width 829 height 33
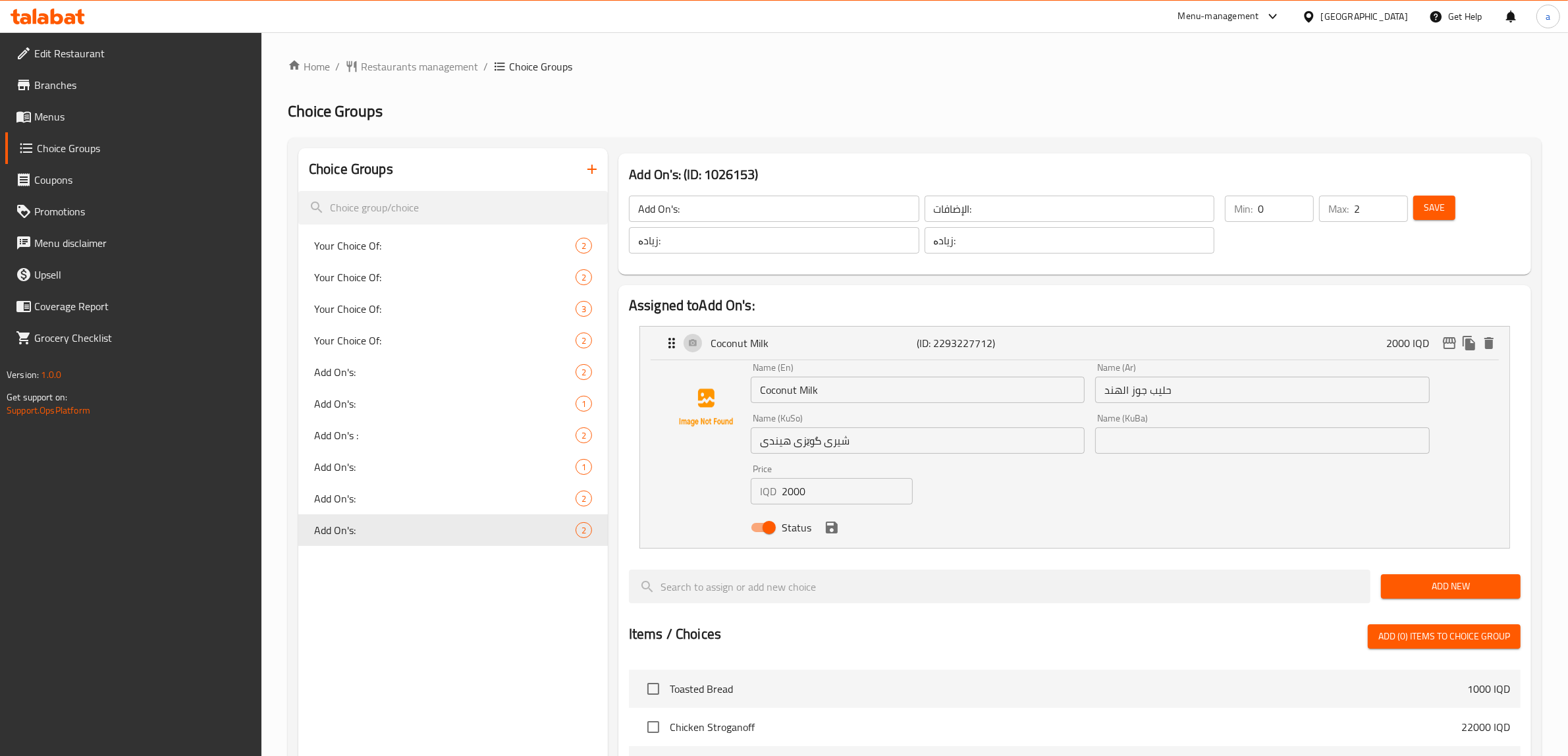
click at [824, 489] on input "2000" at bounding box center [847, 491] width 131 height 27
click at [830, 535] on icon "save" at bounding box center [832, 527] width 16 height 16
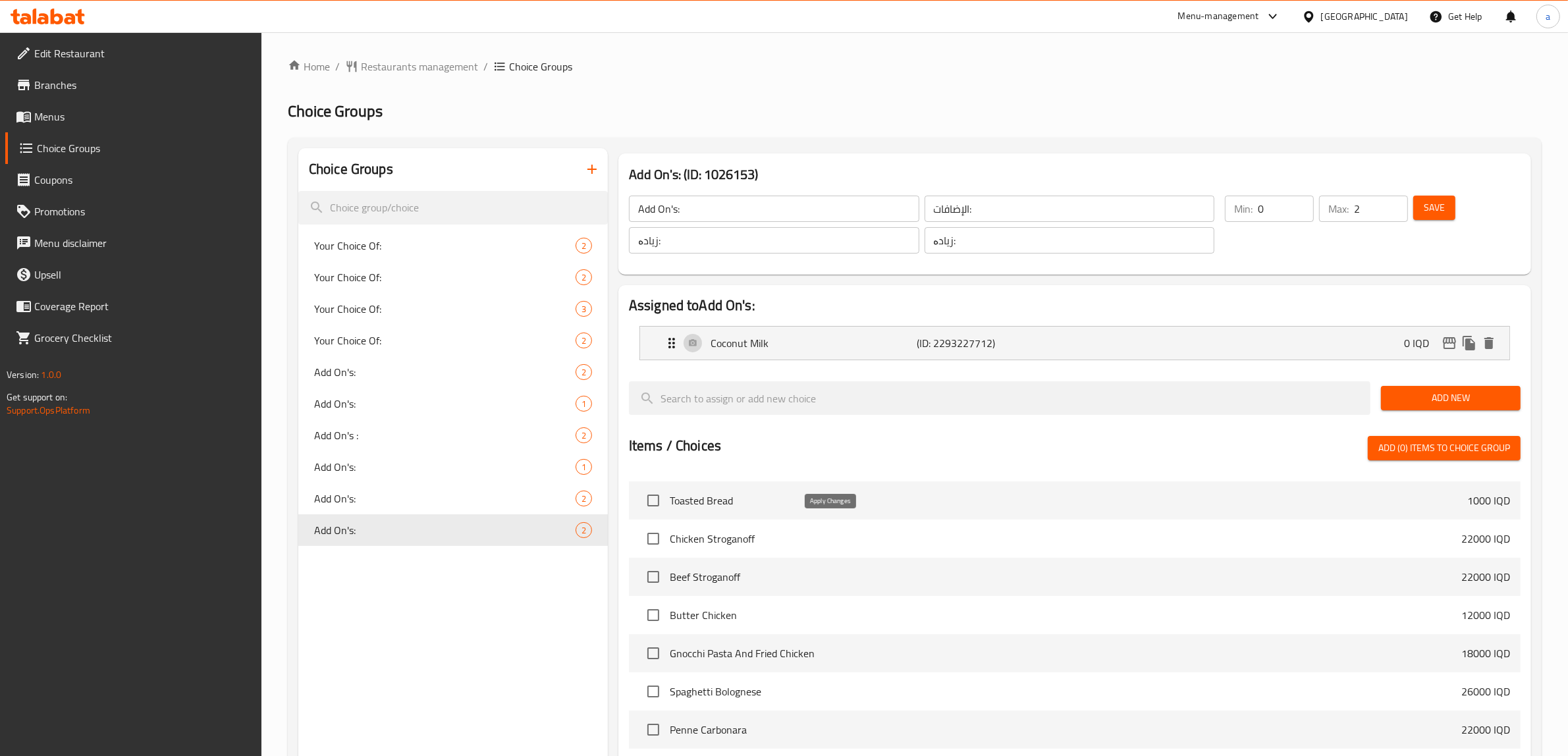
type input "0"
click at [1439, 384] on div "Add New" at bounding box center [1451, 398] width 150 height 44
click at [1420, 405] on span "Add New" at bounding box center [1450, 398] width 118 height 16
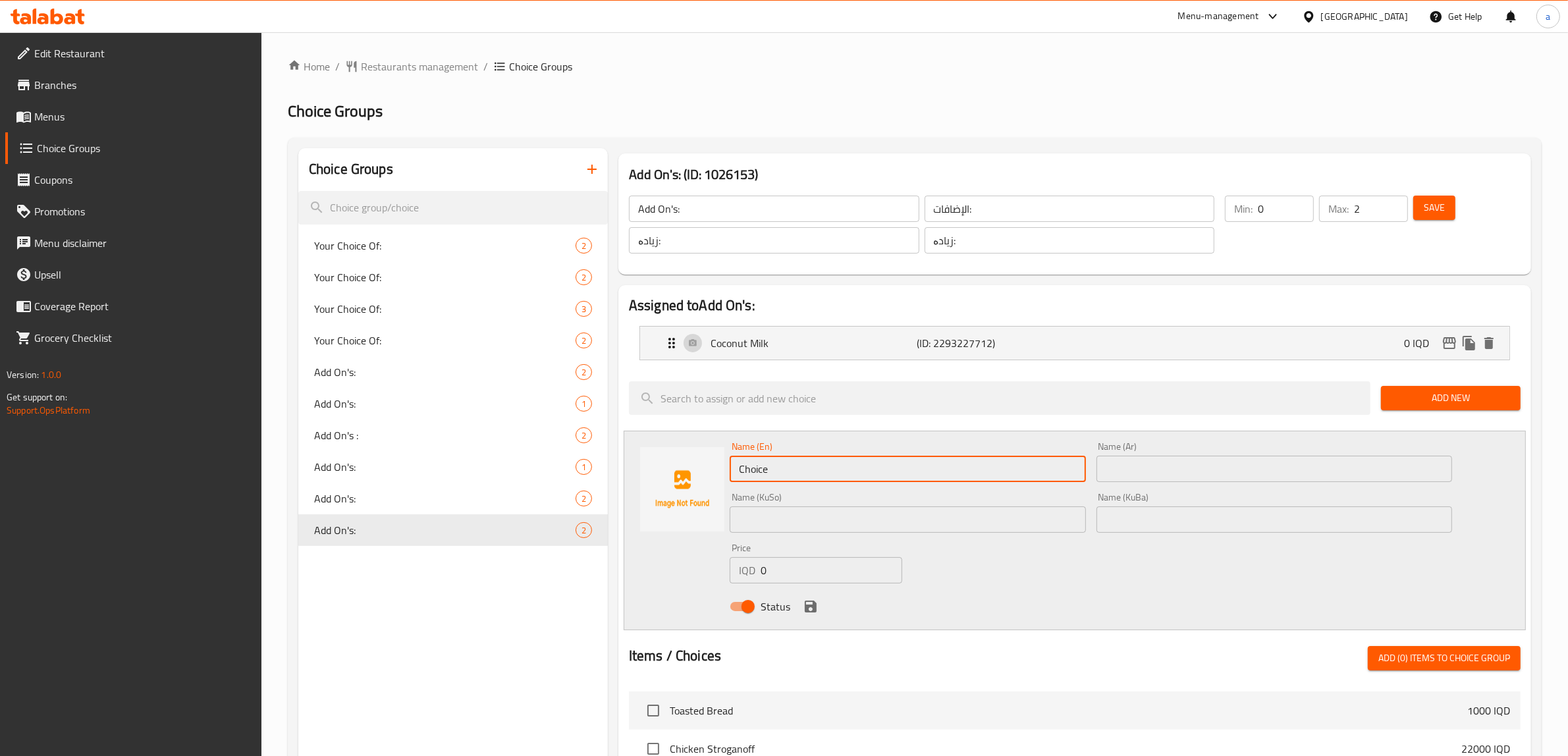
click at [834, 465] on input "Choice" at bounding box center [907, 469] width 356 height 27
paste input "Almond Milk"
type input "Almond Milk"
click at [1161, 474] on input "text" at bounding box center [1274, 469] width 356 height 27
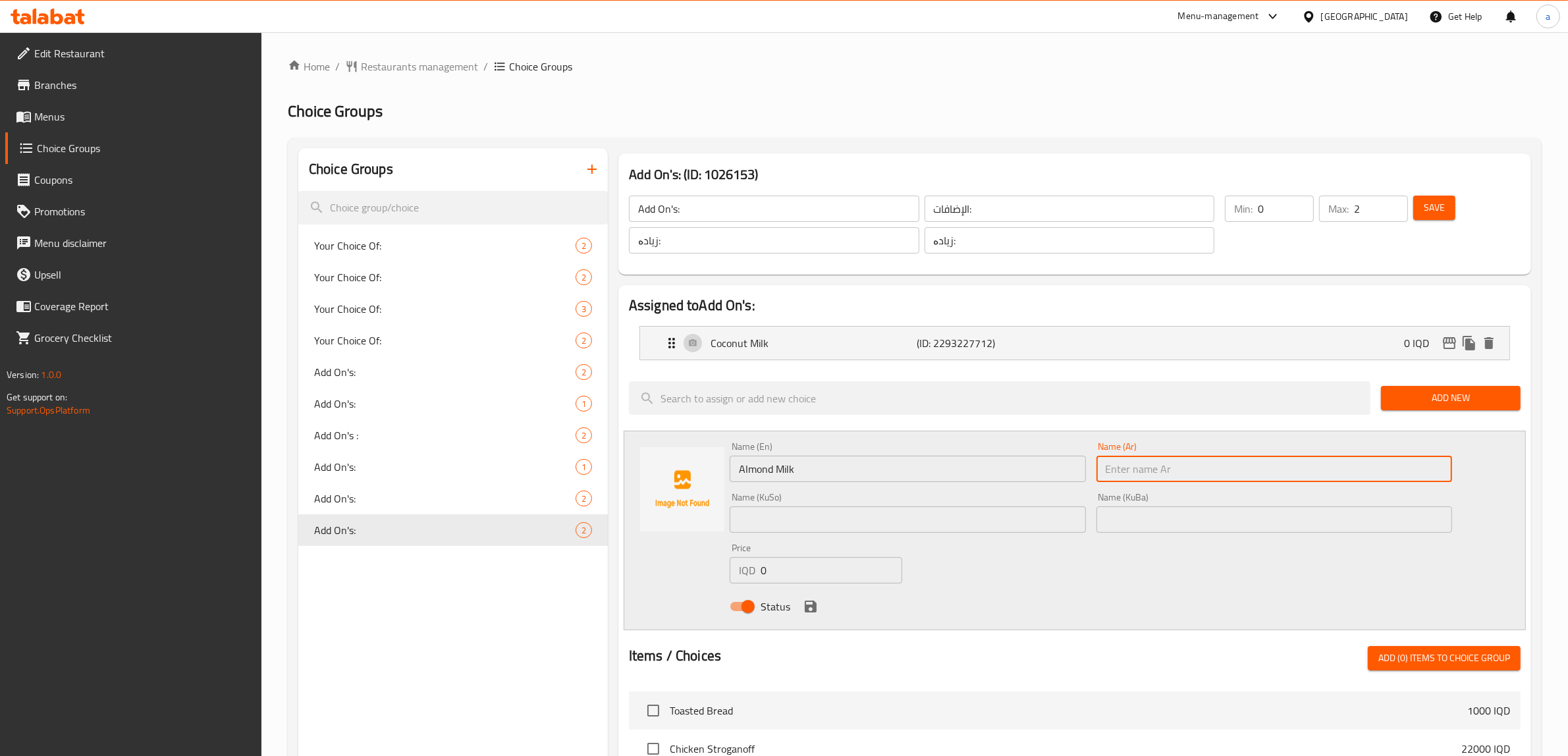
paste input "حليب اللوز"
click at [1151, 468] on input "حليب اللوز" at bounding box center [1274, 469] width 356 height 27
type input "حليب لوز"
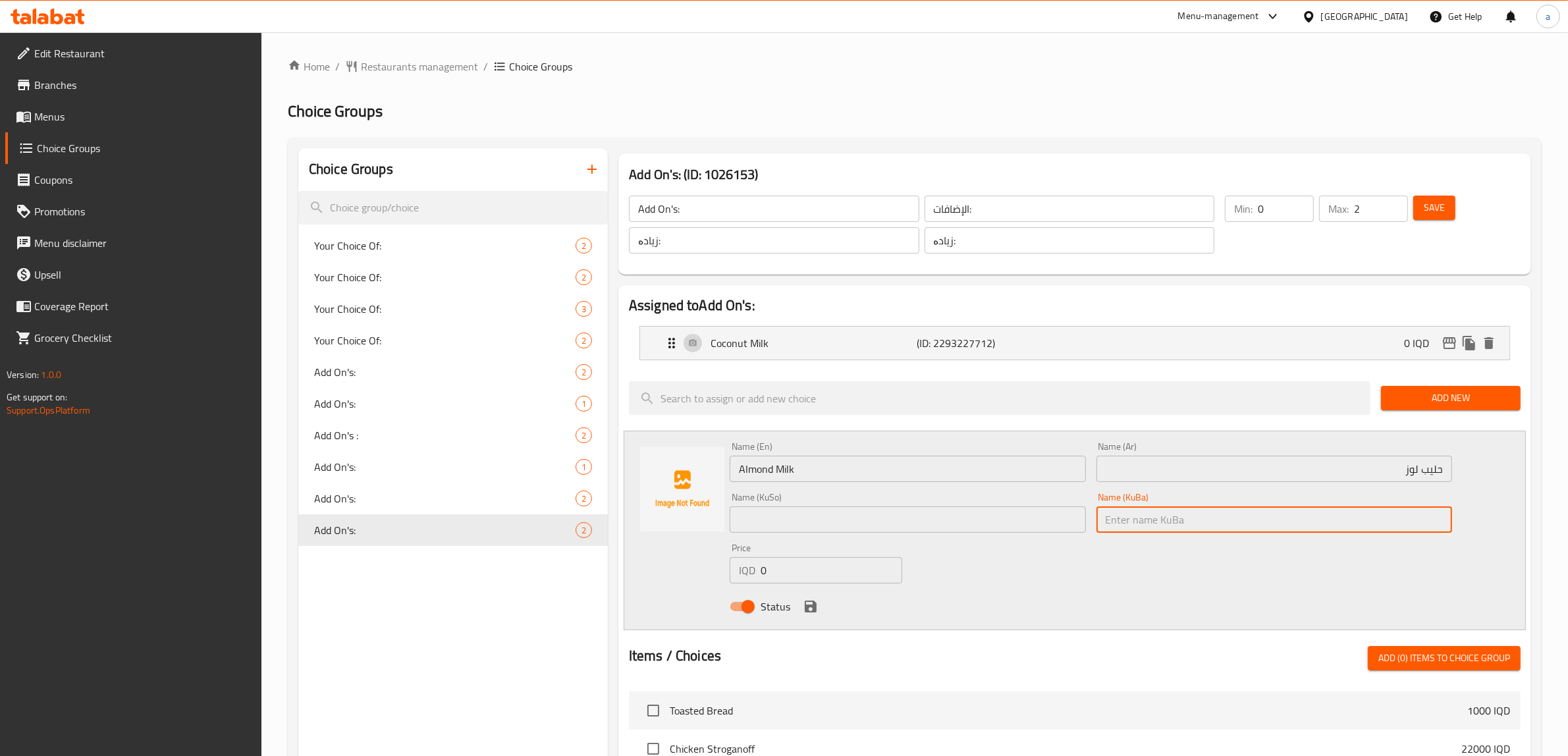
click at [1177, 519] on input "text" at bounding box center [1274, 519] width 356 height 27
type input "شیری بادەم"
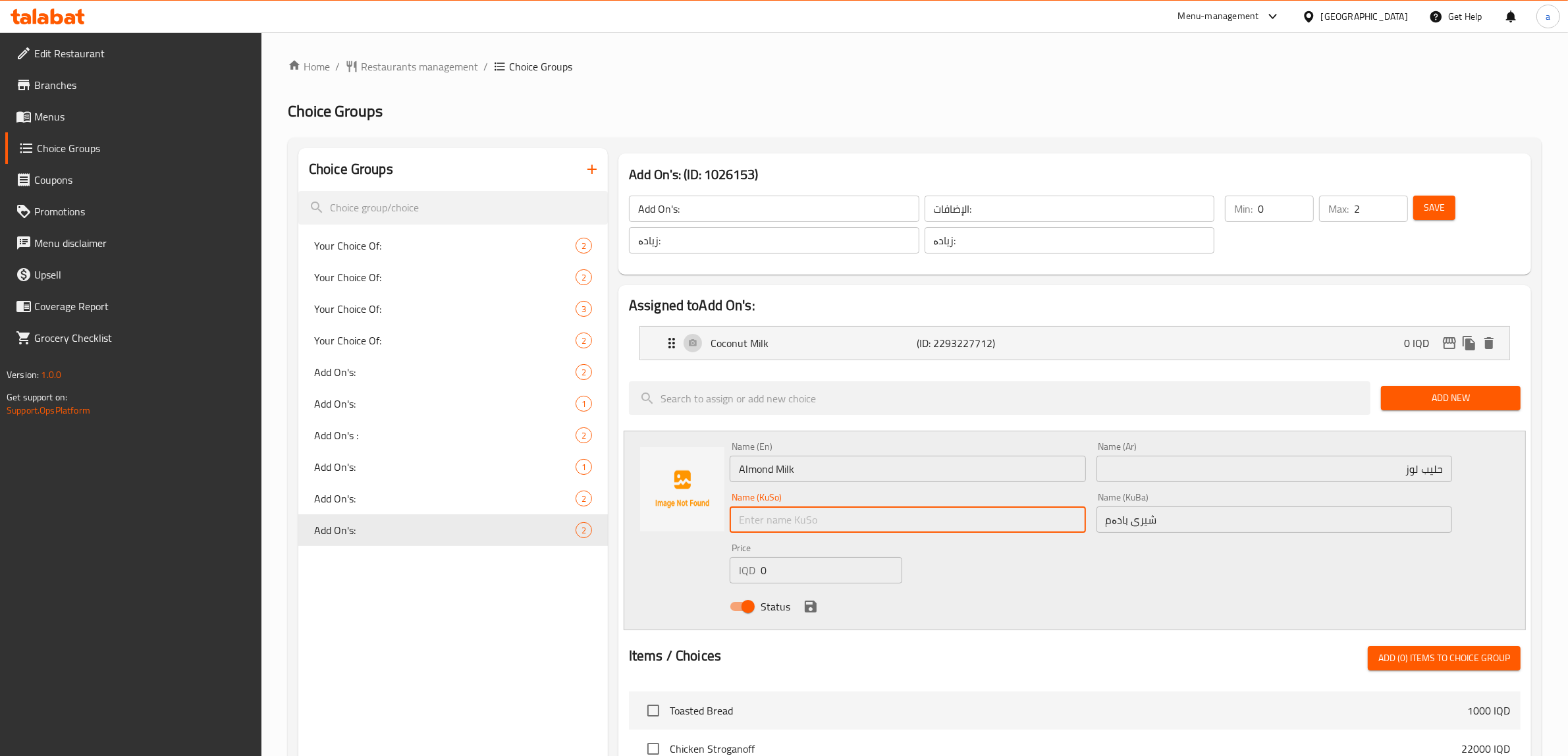
click at [827, 528] on input "text" at bounding box center [907, 519] width 356 height 27
paste input "شیری بادەم"
type input "شیری بادەم"
click at [805, 605] on icon "save" at bounding box center [810, 606] width 12 height 12
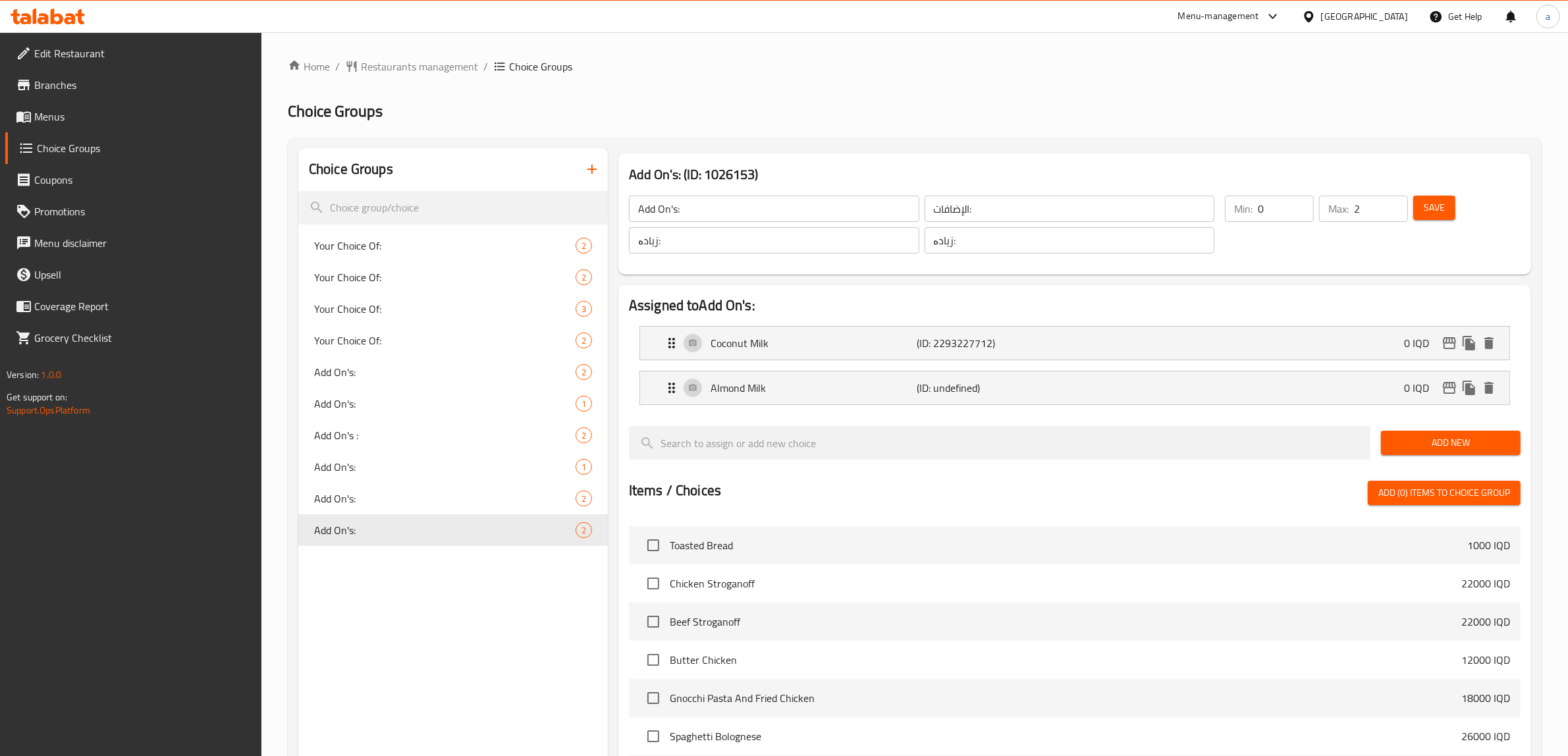
click at [1382, 211] on input "2" at bounding box center [1380, 209] width 54 height 27
click at [1400, 212] on input "2" at bounding box center [1380, 209] width 54 height 27
click at [1396, 208] on input "1" at bounding box center [1380, 209] width 54 height 27
type input "0"
click at [1396, 208] on input "0" at bounding box center [1380, 209] width 54 height 27
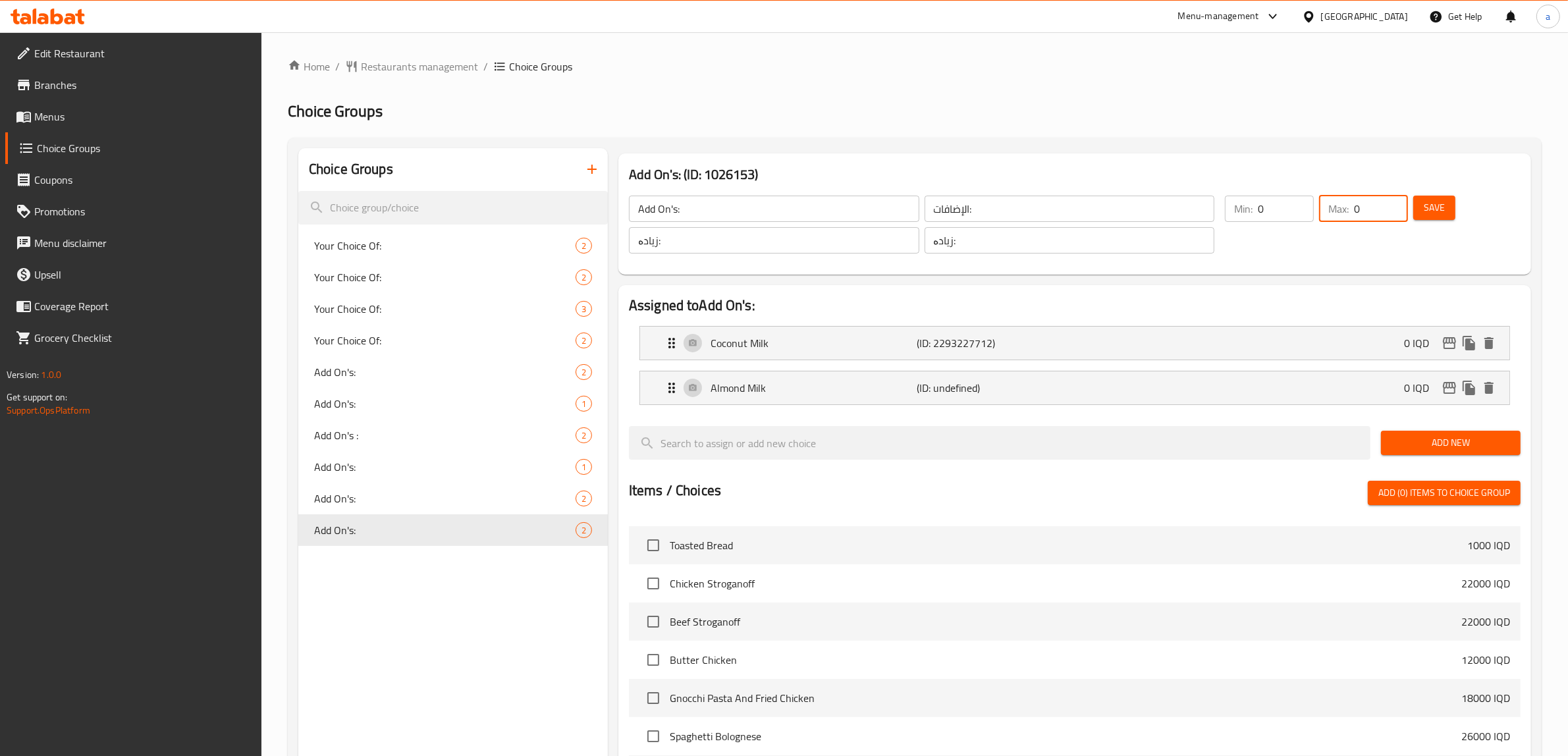
click at [1439, 436] on span "Add New" at bounding box center [1450, 443] width 118 height 16
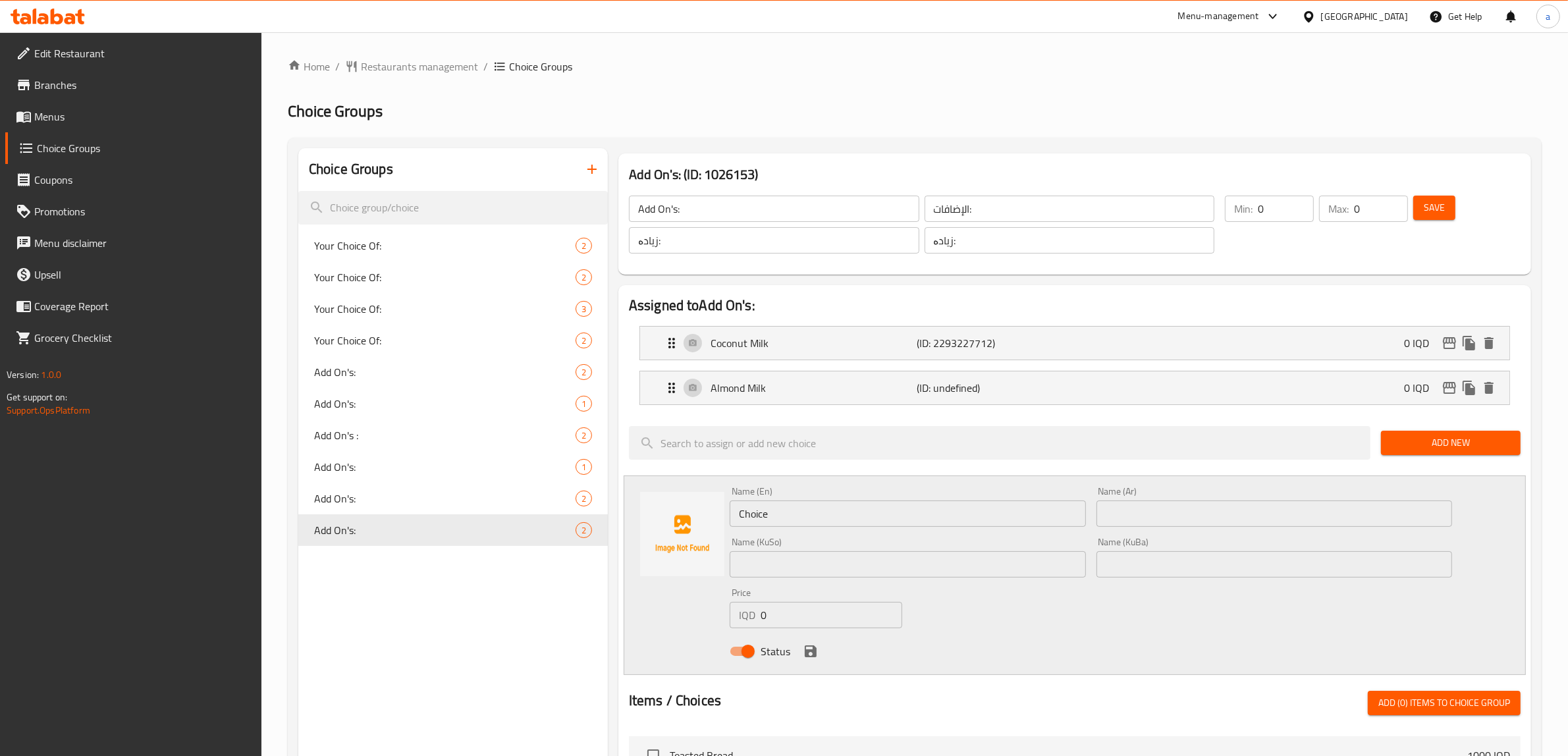
click at [1439, 436] on span "Add New" at bounding box center [1450, 443] width 118 height 16
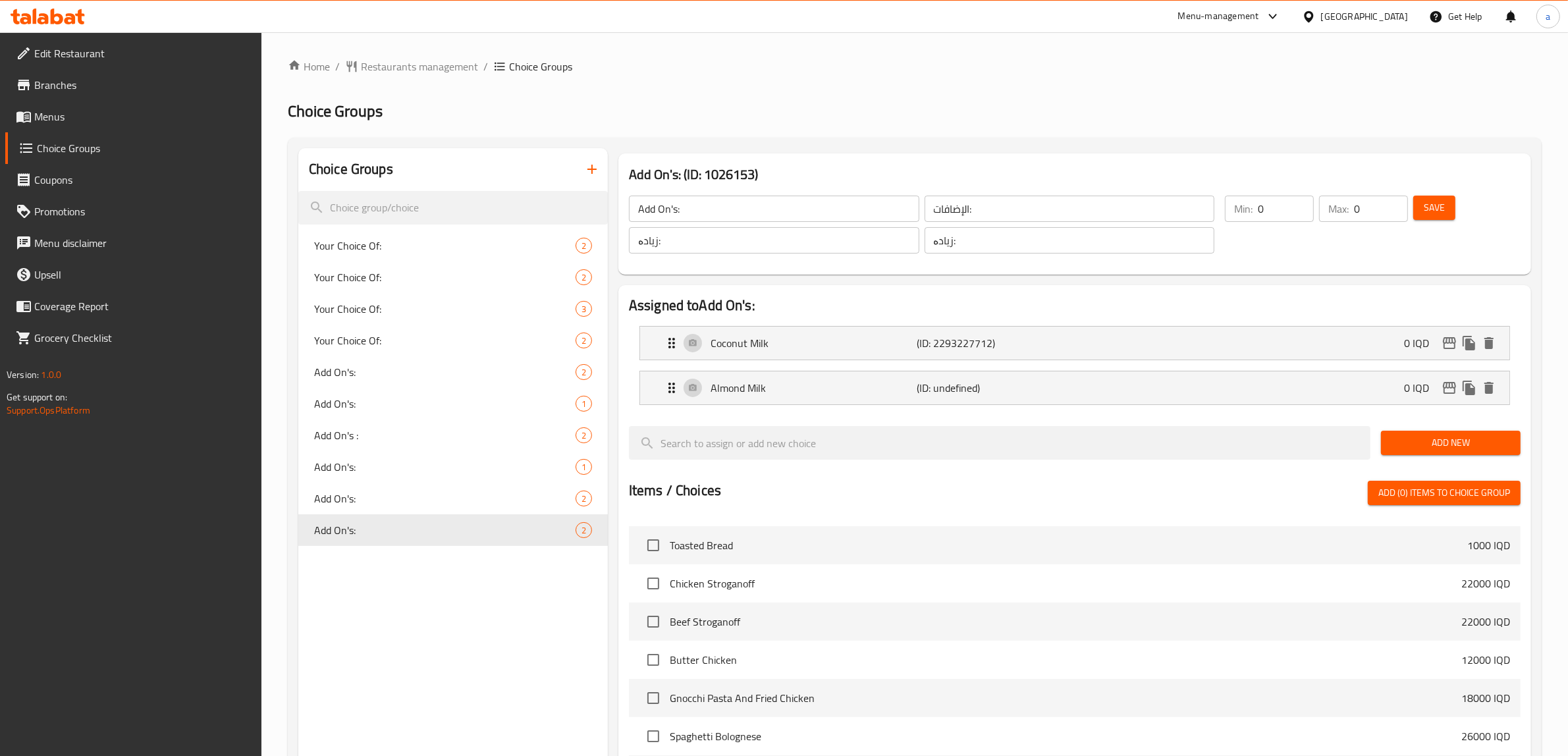
click at [1436, 221] on div "Save" at bounding box center [1459, 224] width 97 height 63
click at [1442, 194] on div "Save" at bounding box center [1459, 224] width 97 height 63
click at [1440, 206] on span "Save" at bounding box center [1434, 208] width 21 height 16
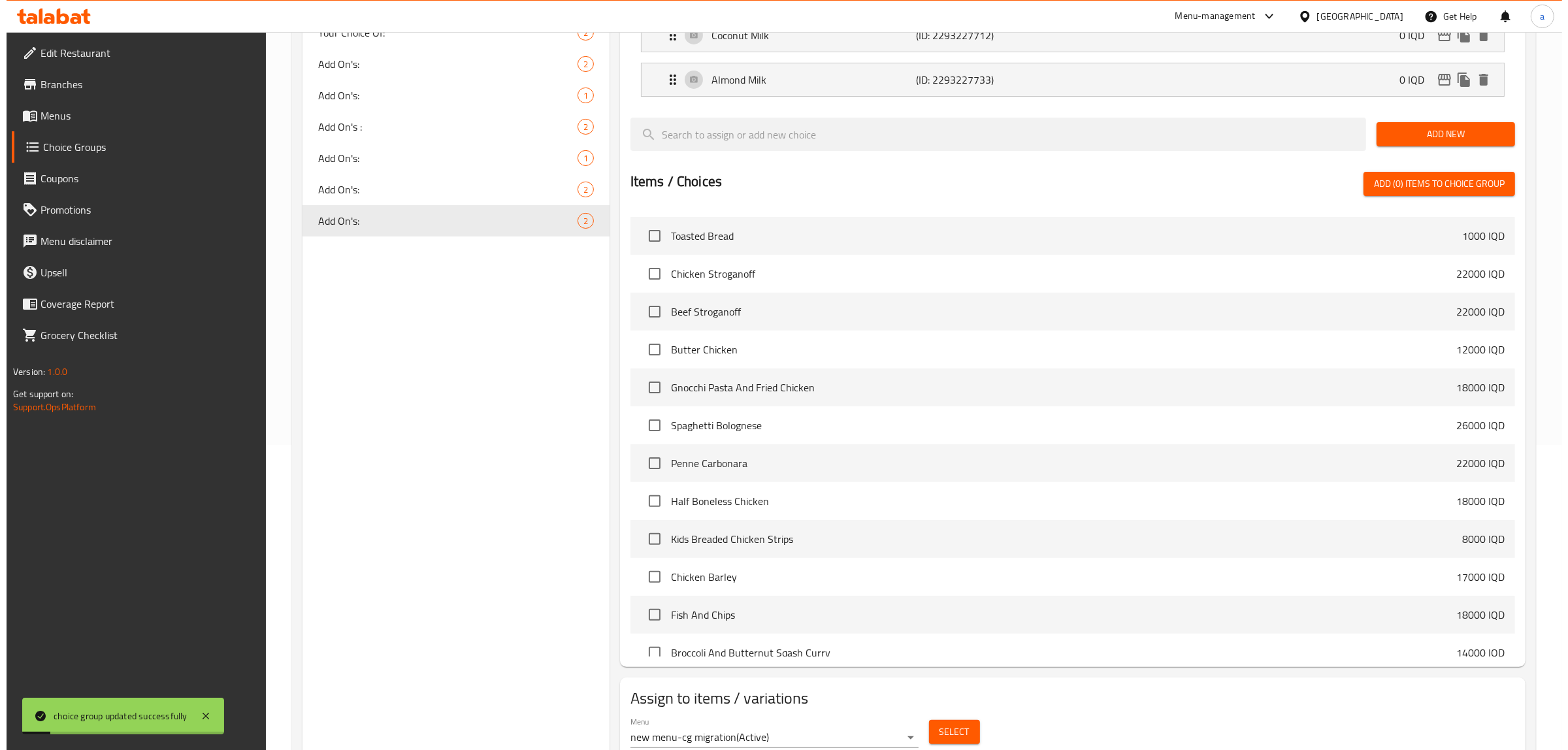
scroll to position [354, 0]
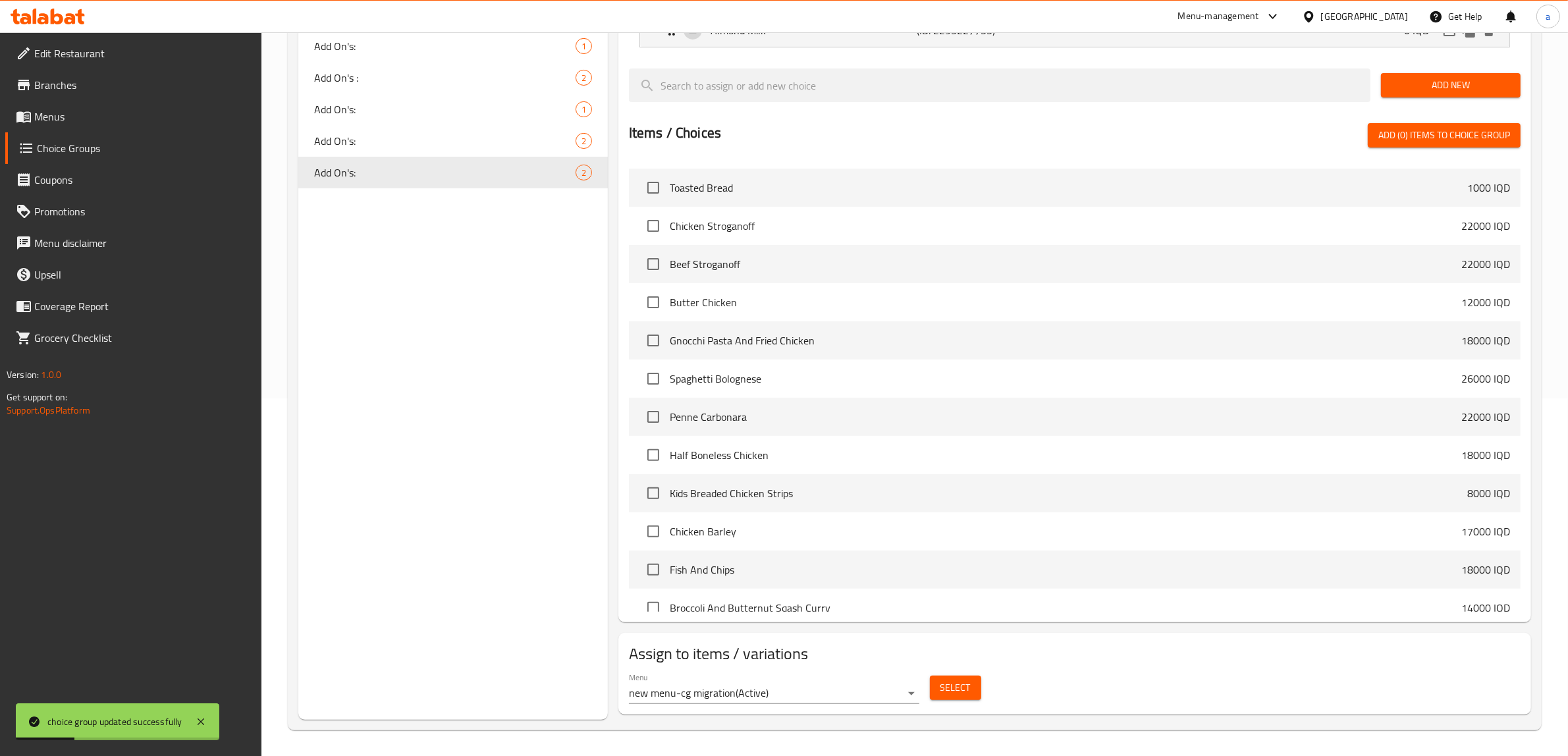
click at [947, 695] on span "Select" at bounding box center [956, 688] width 31 height 16
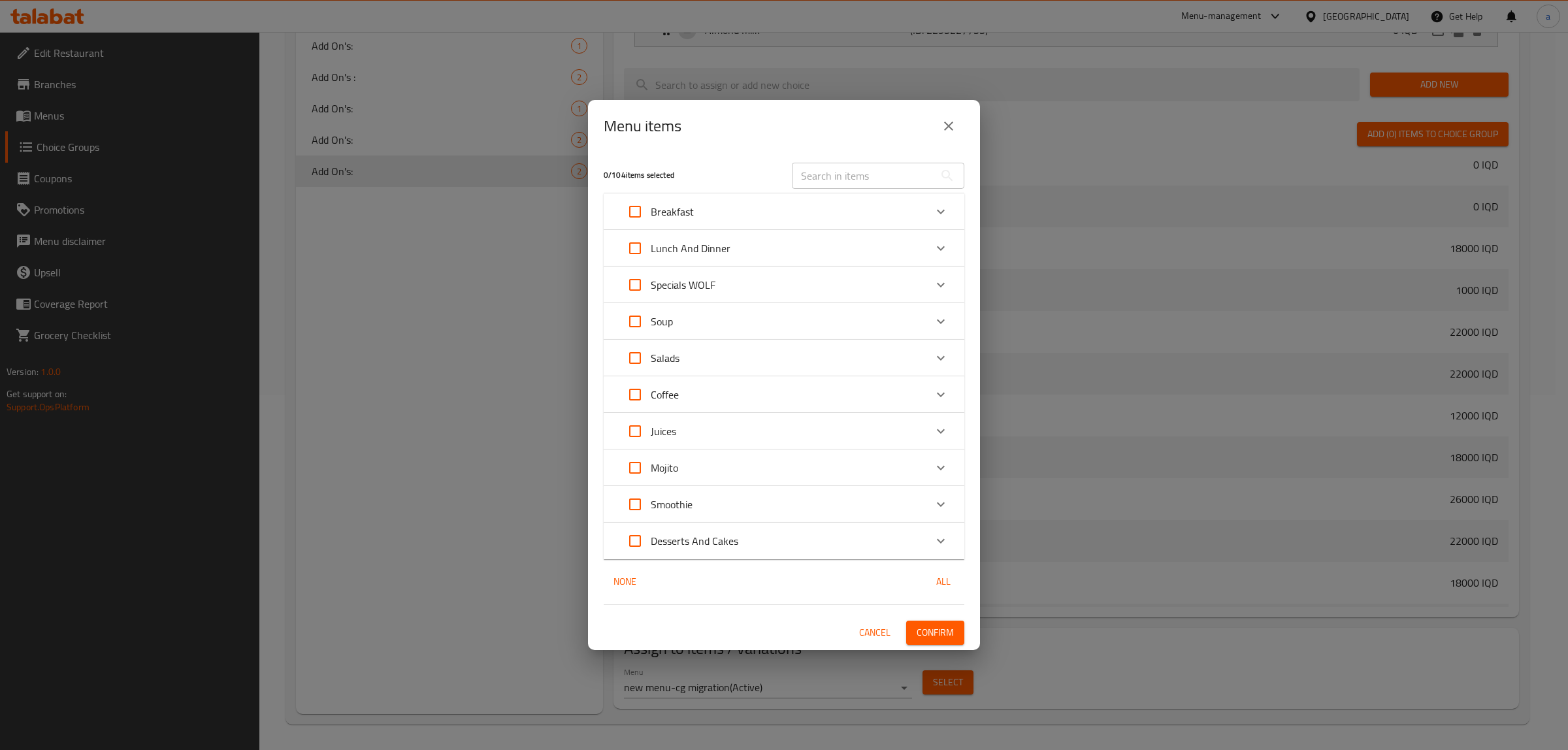
click at [945, 391] on icon "Expand" at bounding box center [941, 395] width 16 height 16
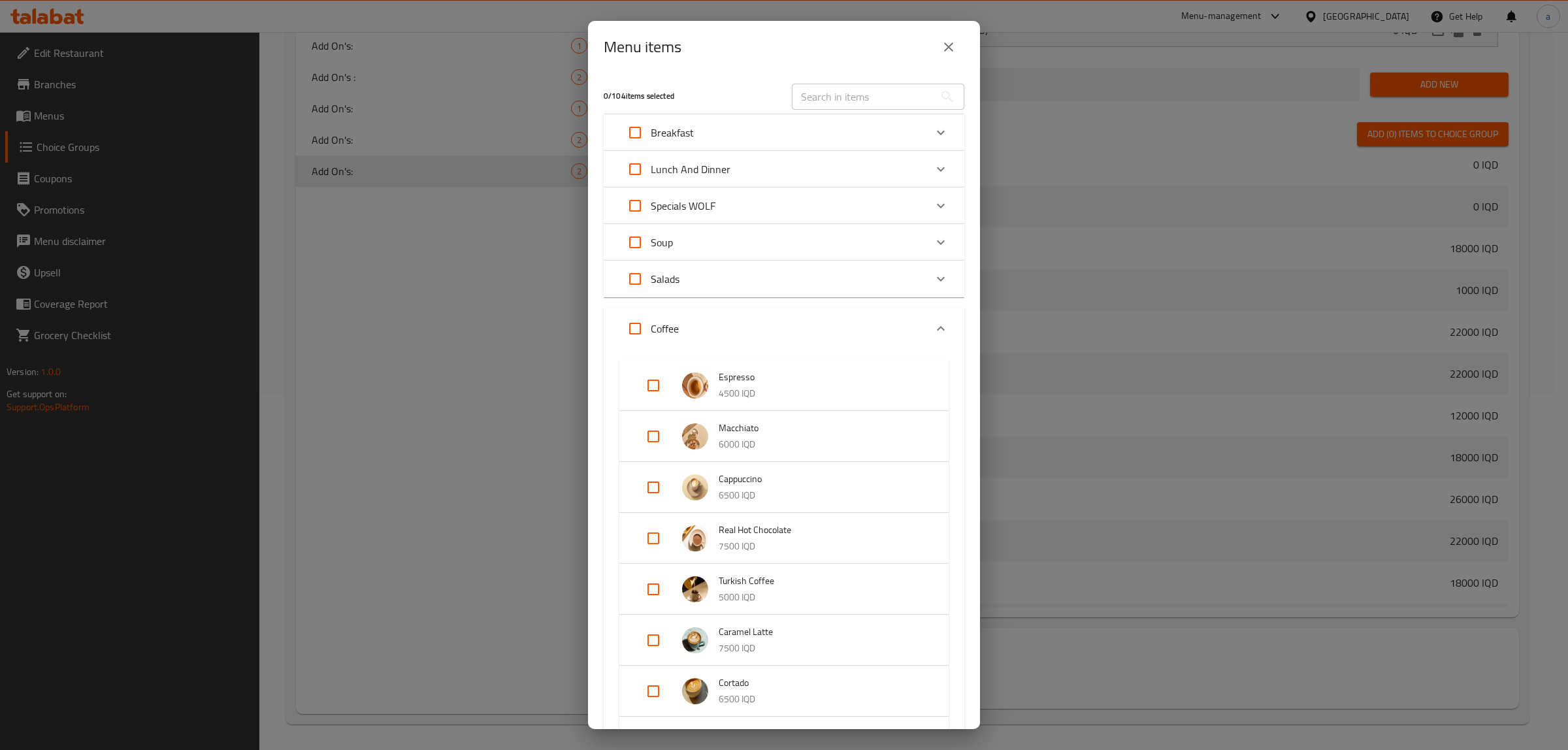
click at [650, 426] on input "Expand" at bounding box center [653, 436] width 31 height 31
checkbox input "true"
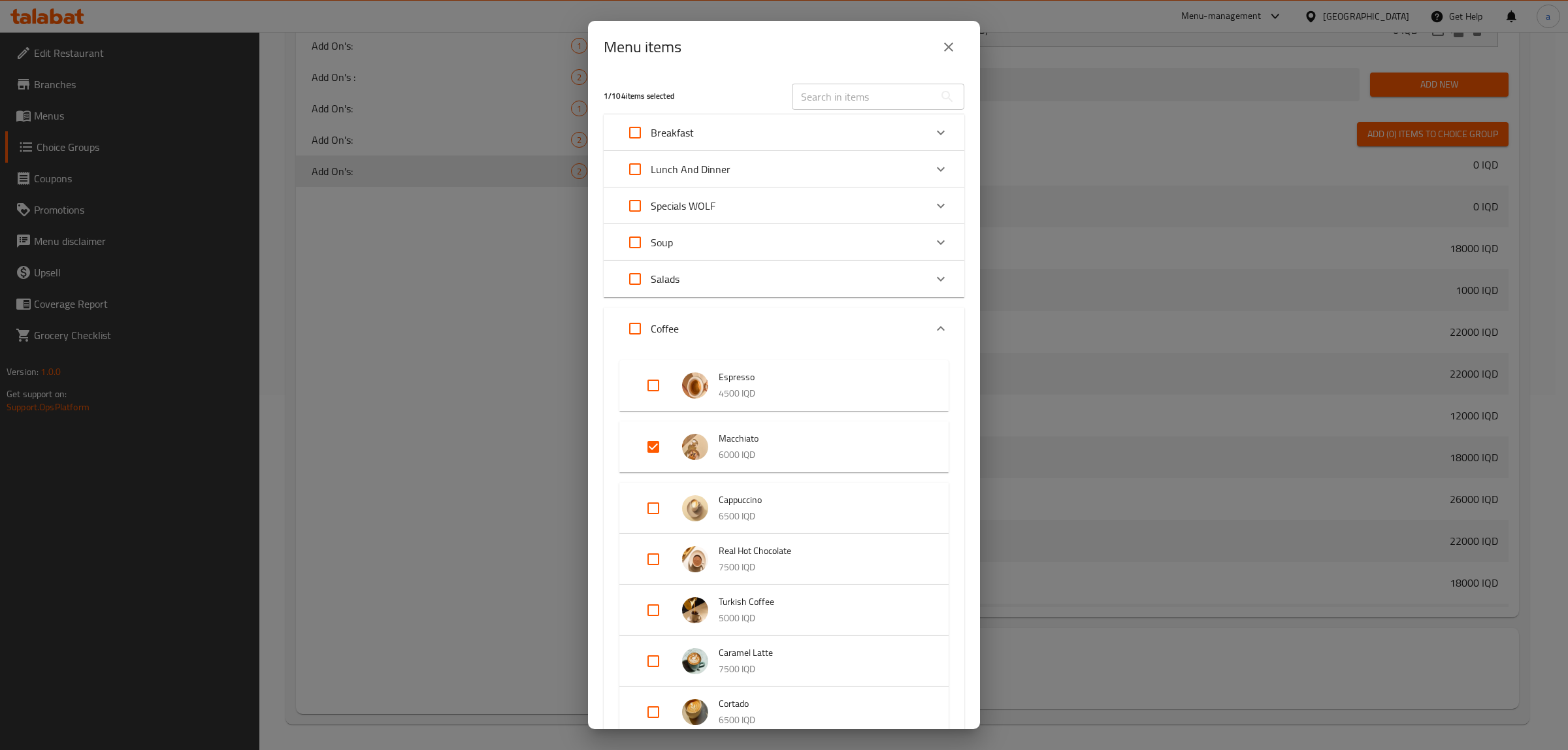
click at [649, 504] on input "Expand" at bounding box center [653, 508] width 31 height 31
checkbox input "true"
click at [650, 570] on input "Expand" at bounding box center [653, 570] width 31 height 31
checkbox input "true"
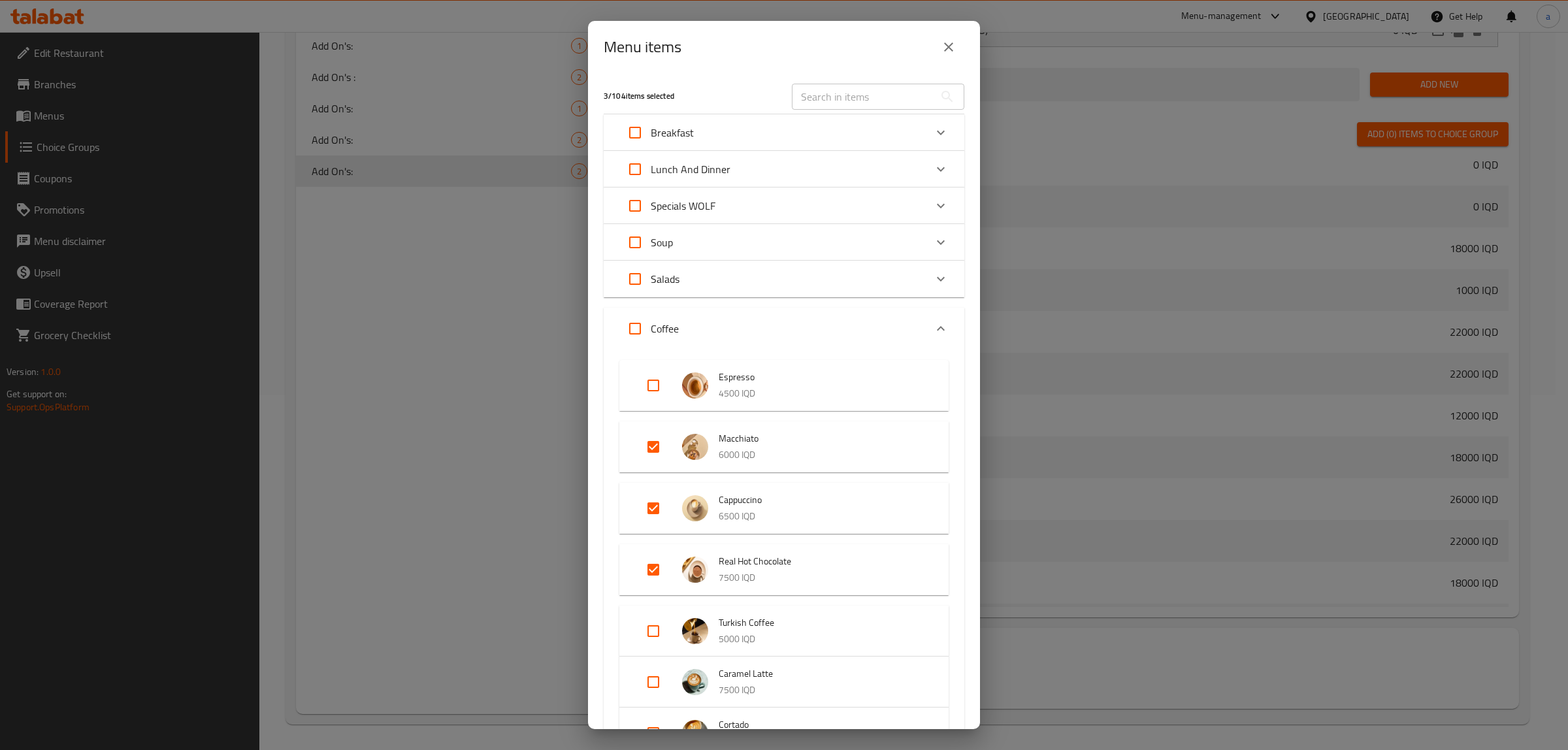
scroll to position [245, 0]
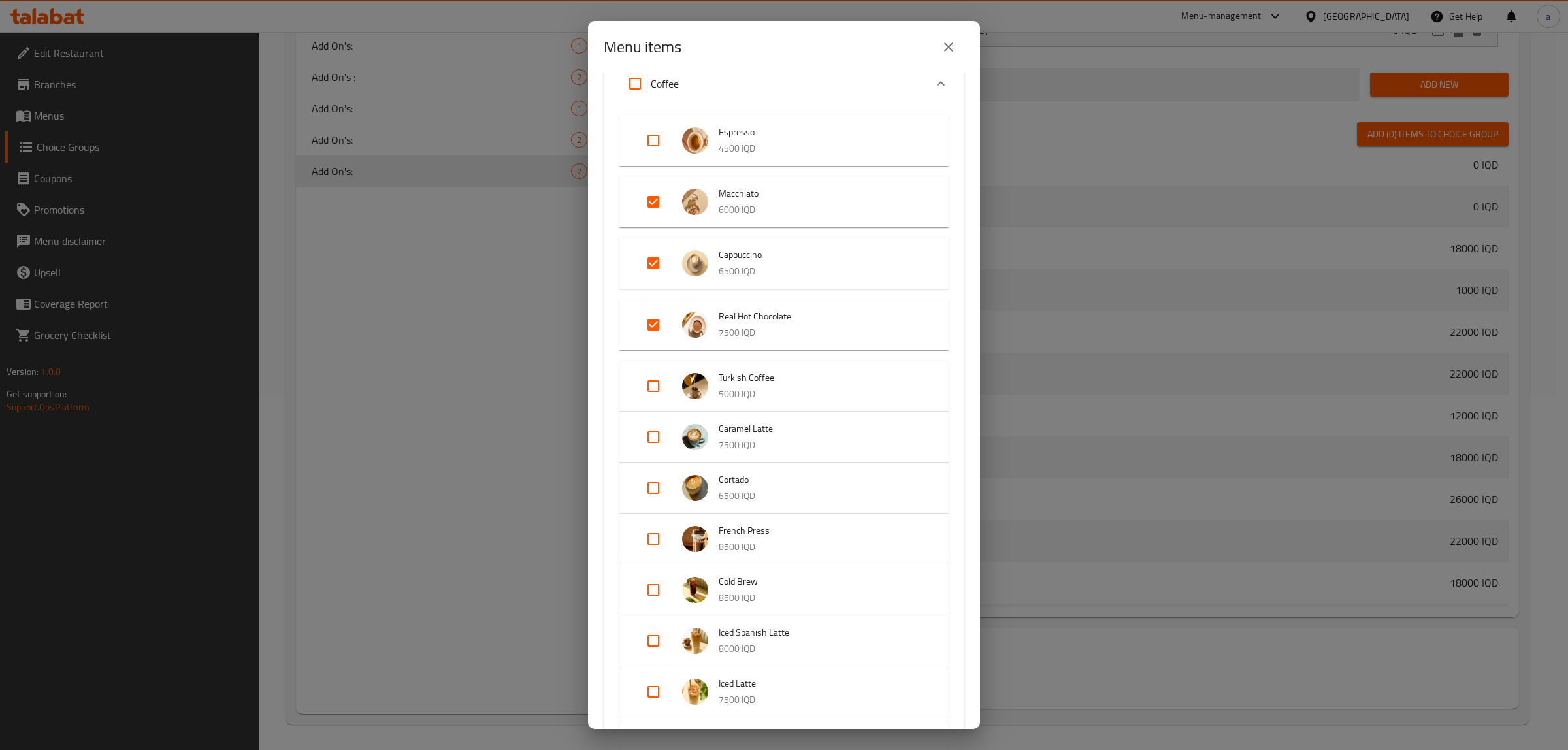
click at [655, 375] on input "Expand" at bounding box center [653, 386] width 31 height 31
checkbox input "true"
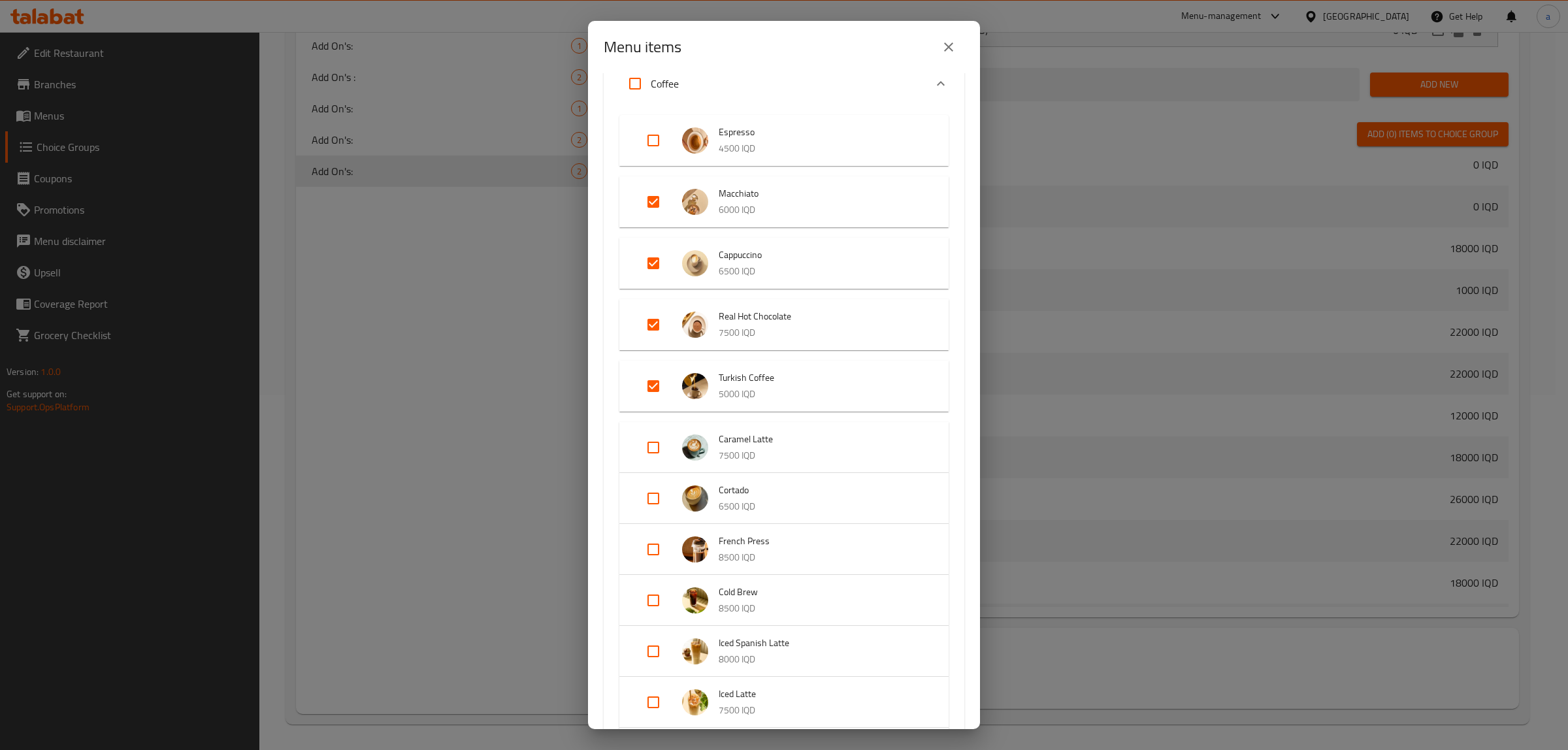
click at [646, 445] on input "Expand" at bounding box center [653, 448] width 31 height 31
checkbox input "true"
click at [654, 502] on input "Expand" at bounding box center [653, 509] width 31 height 31
checkbox input "true"
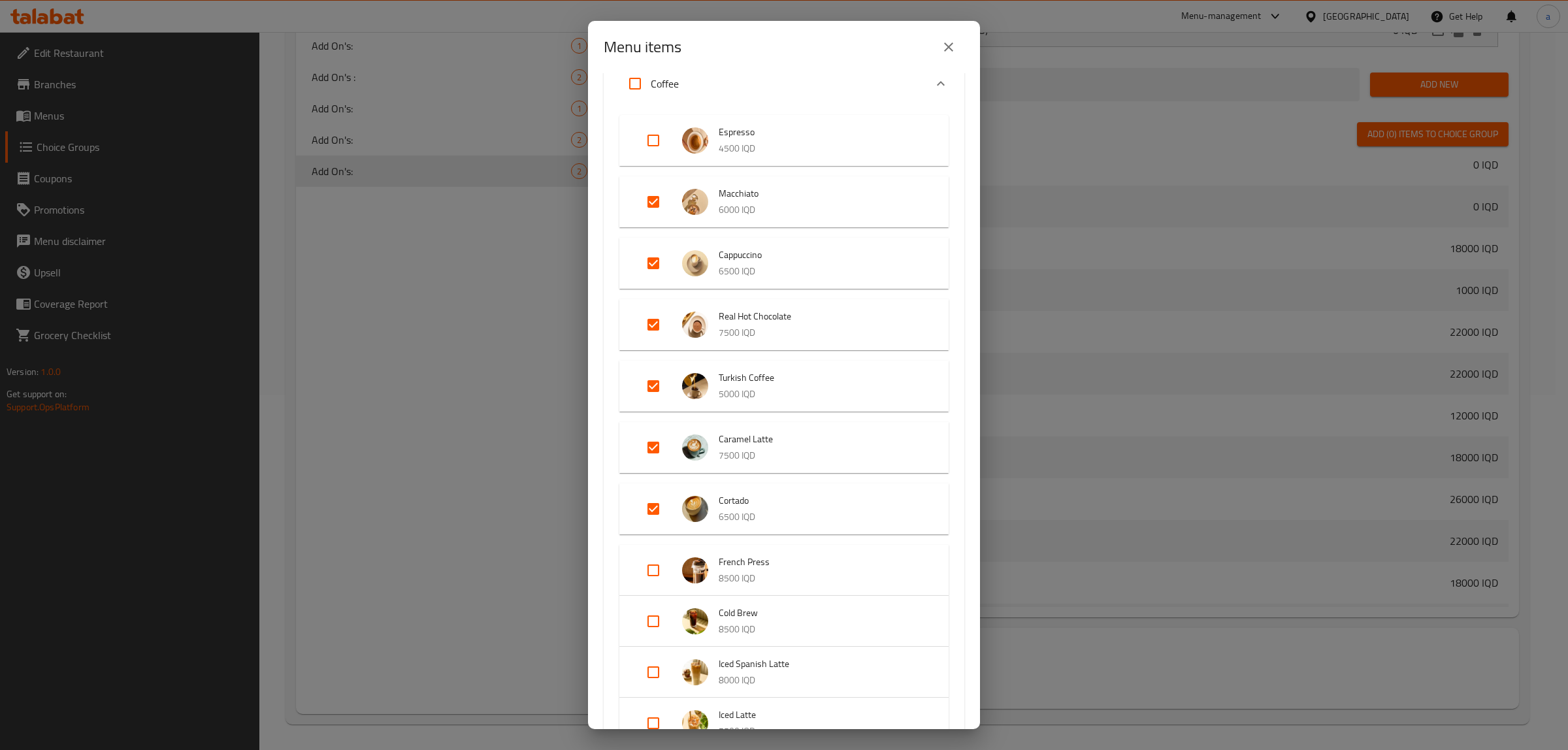
click at [643, 675] on input "Expand" at bounding box center [653, 672] width 31 height 31
checkbox input "true"
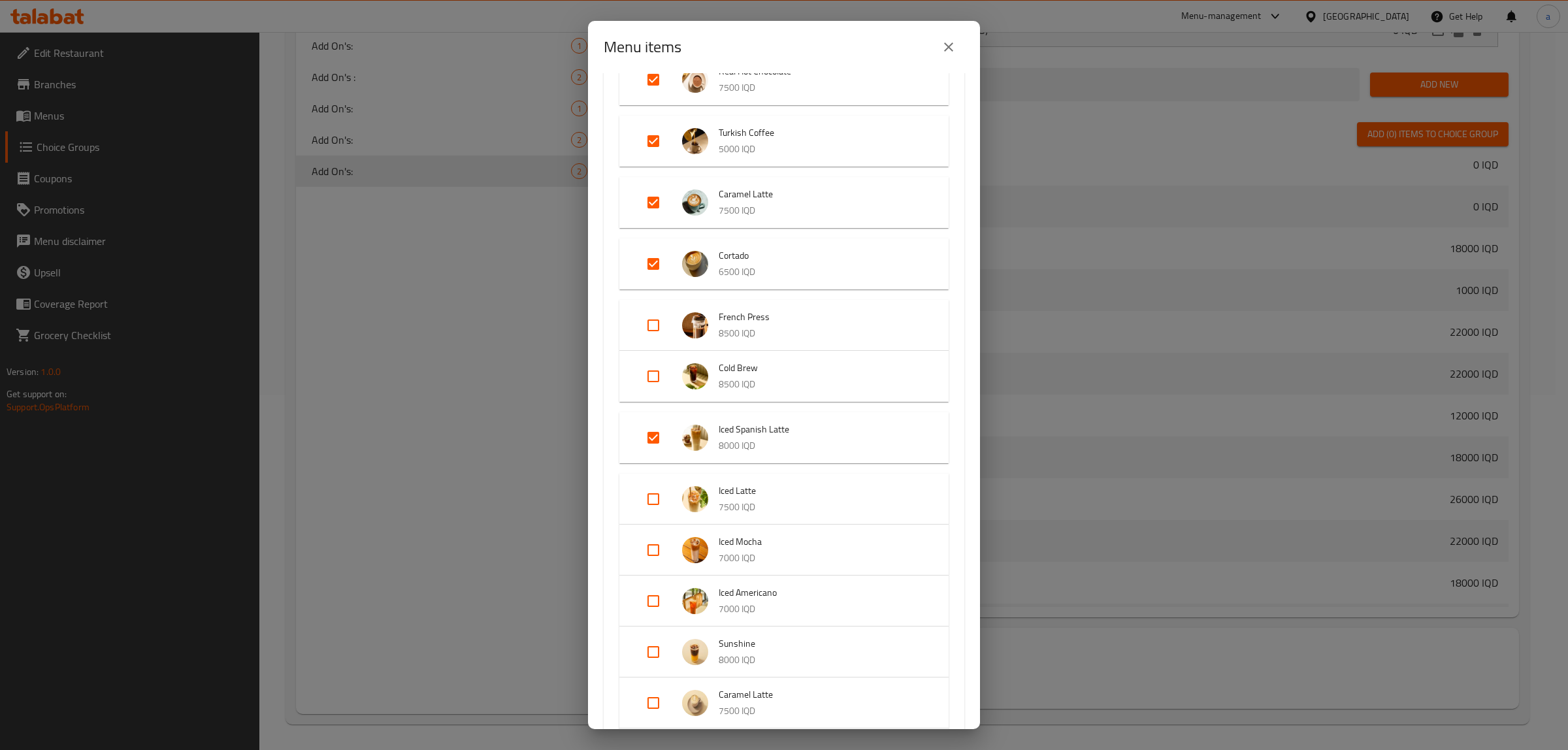
click at [647, 497] on input "Expand" at bounding box center [653, 499] width 31 height 31
checkbox input "true"
click at [650, 560] on input "Expand" at bounding box center [653, 560] width 31 height 31
checkbox input "true"
click at [650, 613] on input "Expand" at bounding box center [653, 622] width 31 height 31
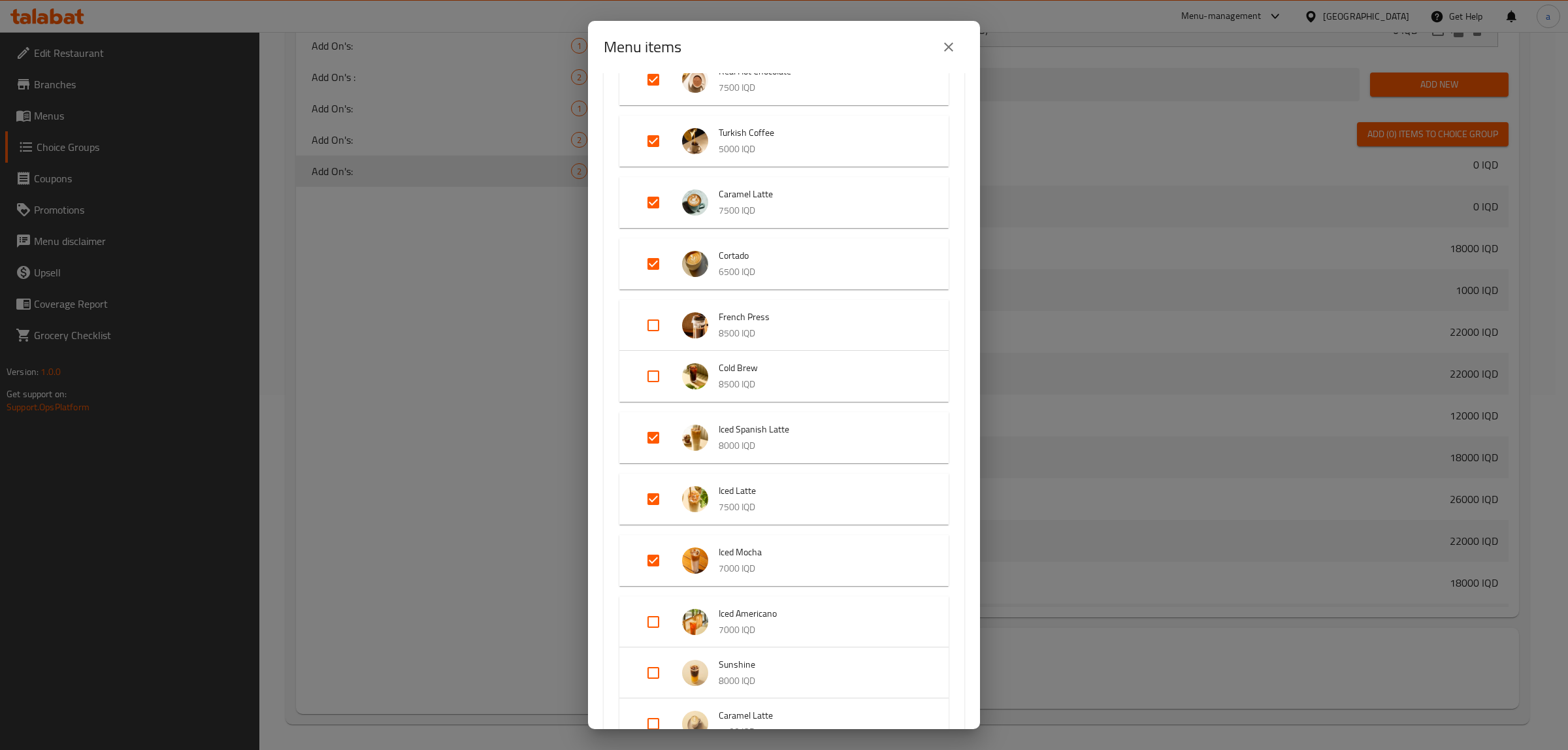
checkbox input "true"
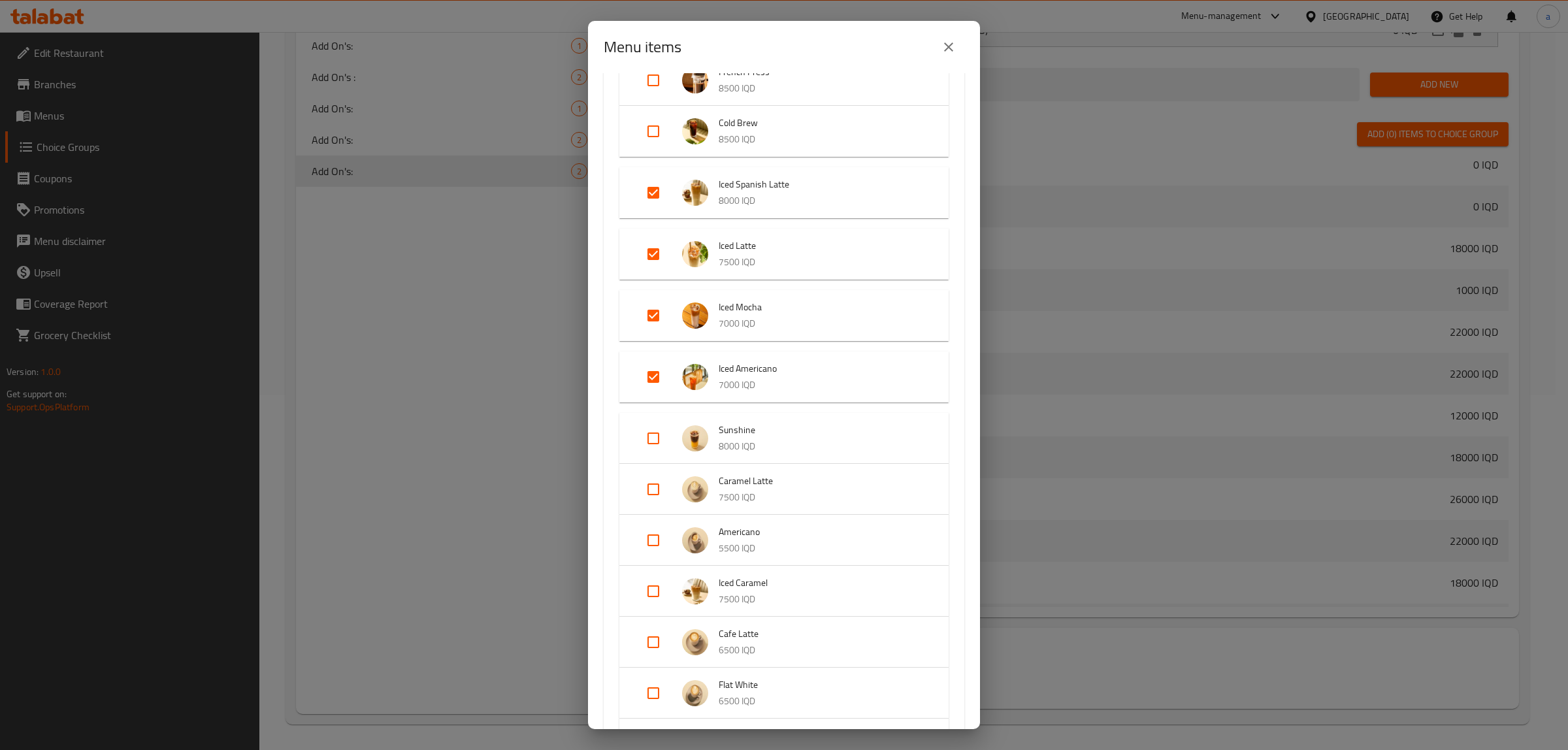
click at [650, 439] on input "Expand" at bounding box center [653, 438] width 31 height 31
checkbox input "true"
click at [654, 492] on input "Expand" at bounding box center [653, 500] width 31 height 31
checkbox input "true"
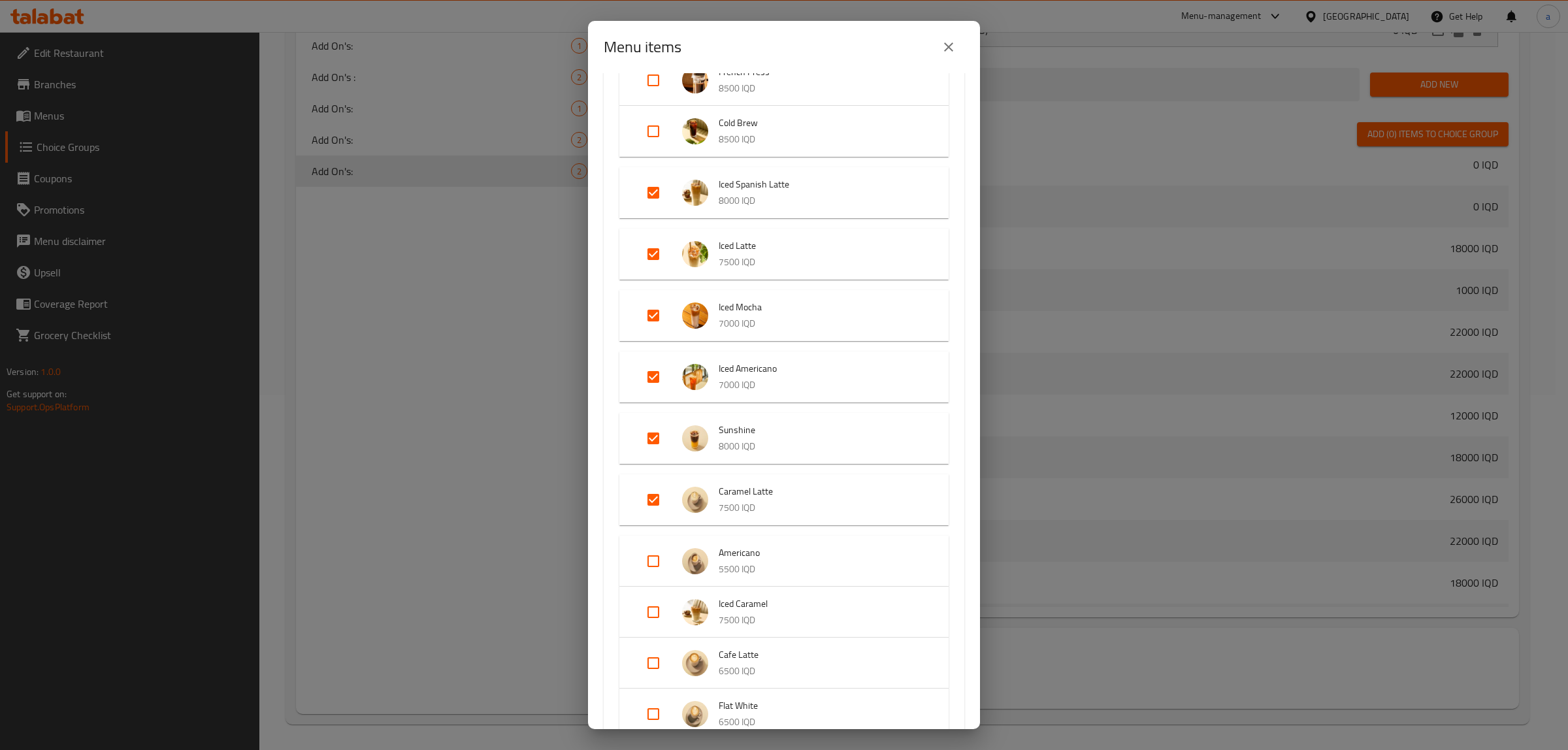
click at [658, 608] on input "Expand" at bounding box center [653, 612] width 31 height 31
checkbox input "true"
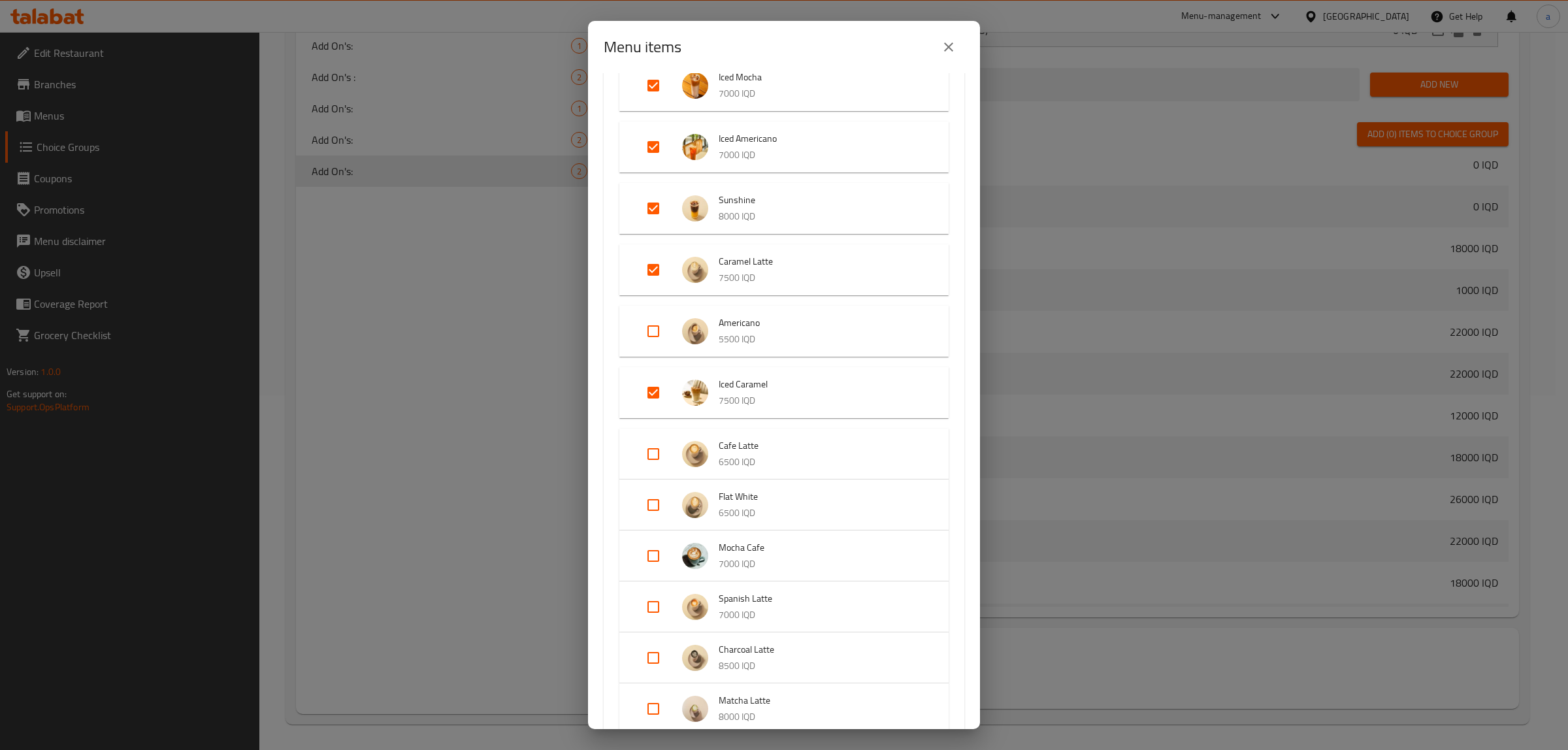
scroll to position [980, 0]
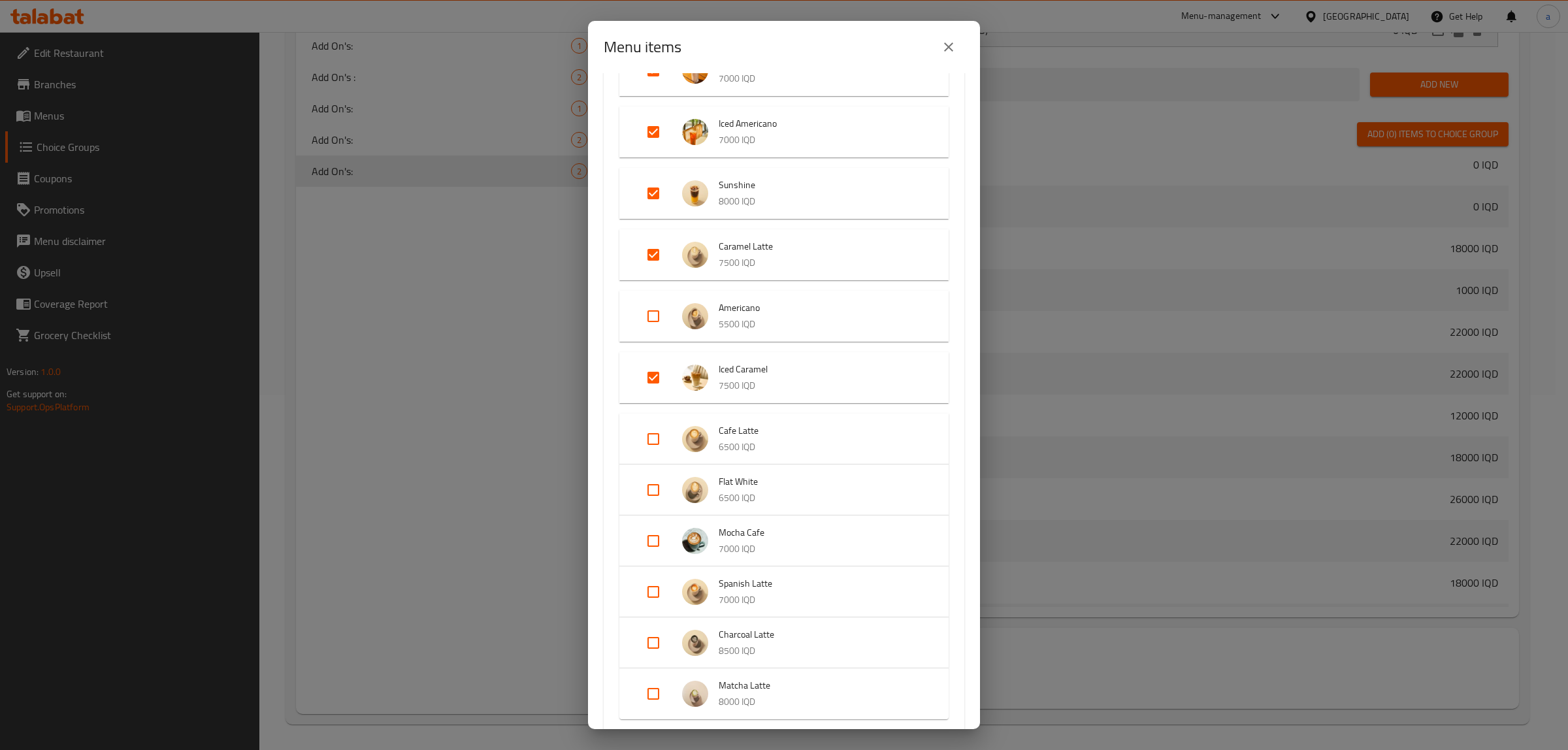
click at [658, 439] on input "Expand" at bounding box center [653, 439] width 31 height 31
checkbox input "true"
click at [654, 489] on input "Expand" at bounding box center [653, 501] width 31 height 31
checkbox input "true"
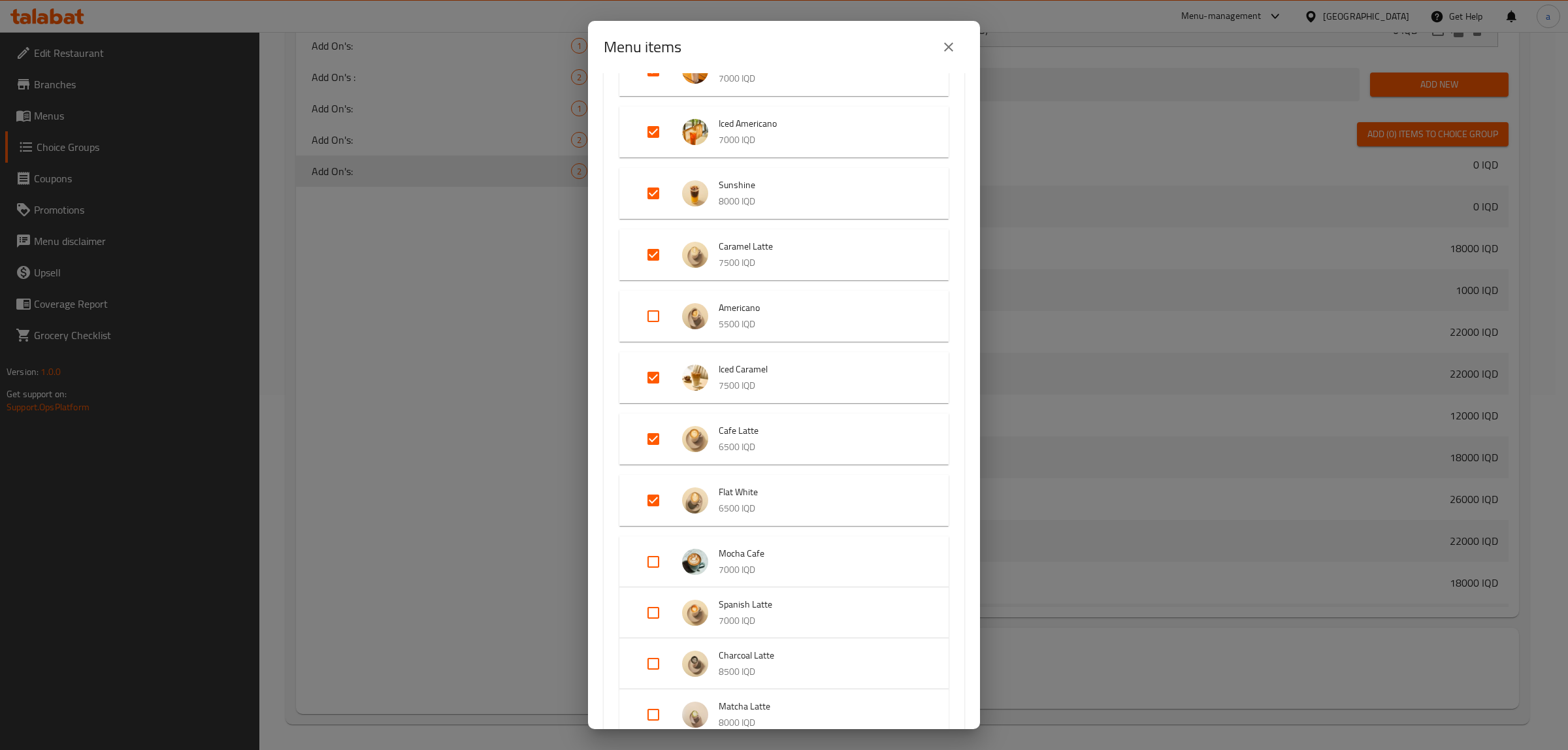
click at [645, 563] on input "Expand" at bounding box center [653, 562] width 31 height 31
checkbox input "true"
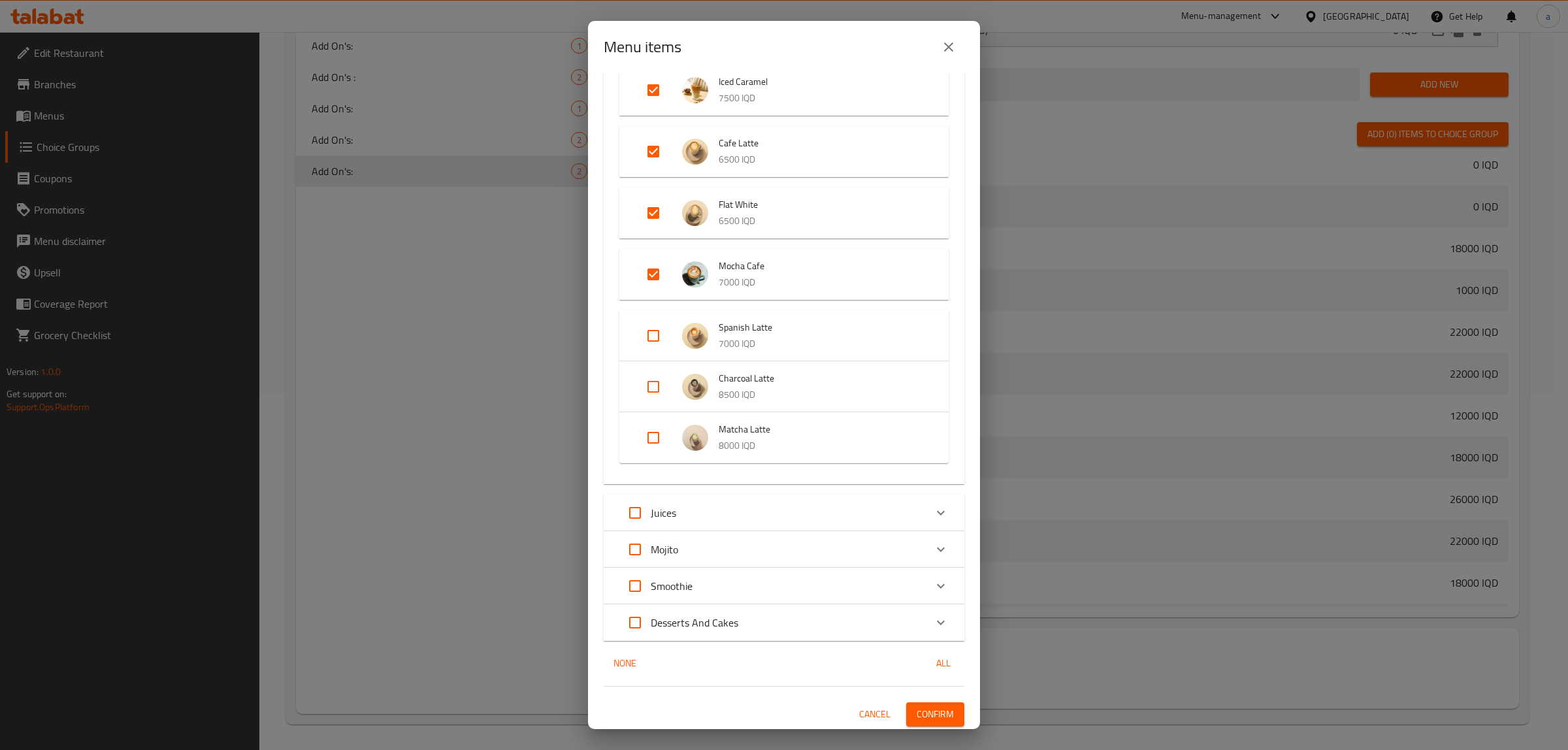
click at [655, 333] on input "Expand" at bounding box center [653, 336] width 31 height 31
checkbox input "true"
click at [648, 399] on input "Expand" at bounding box center [653, 397] width 31 height 31
checkbox input "true"
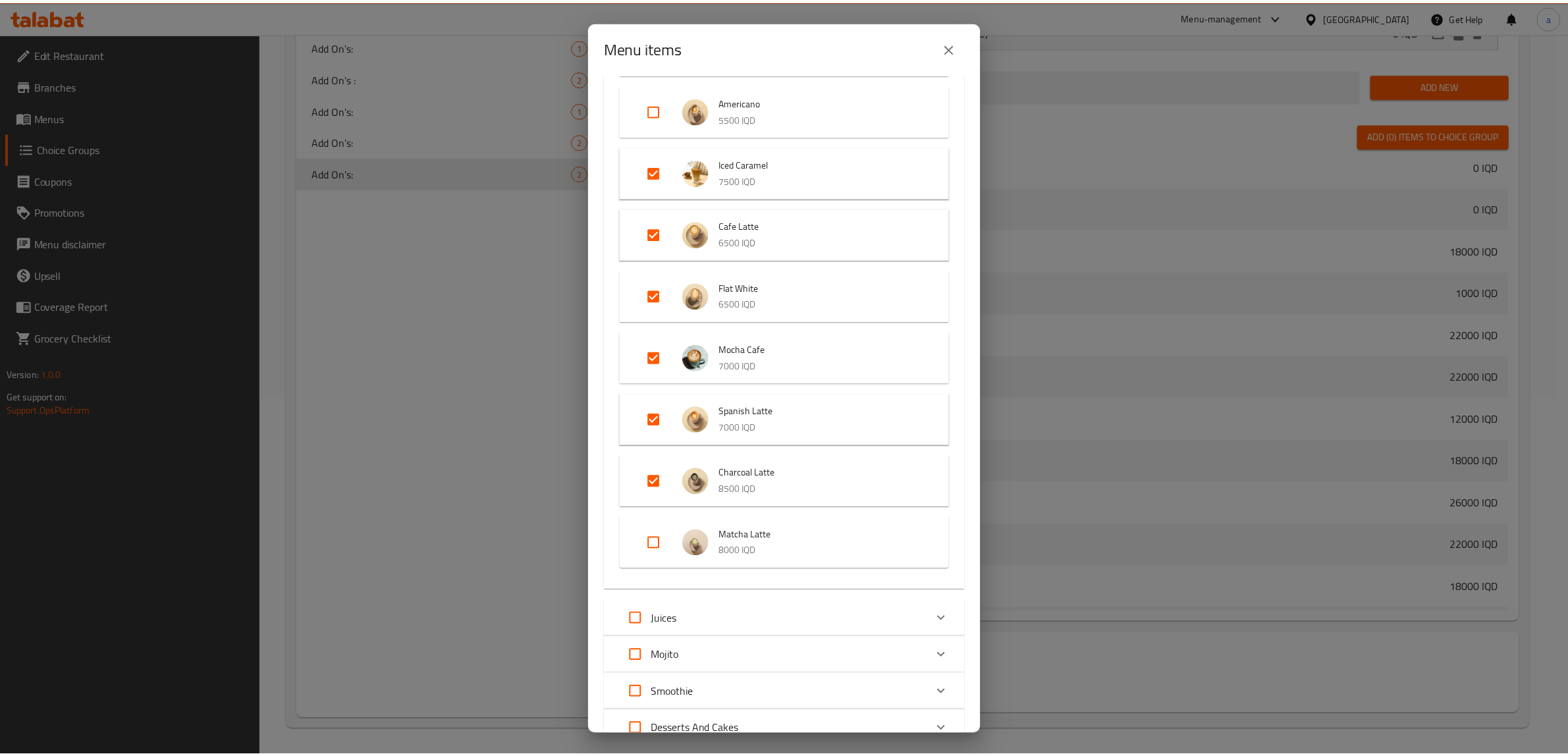
scroll to position [1299, 0]
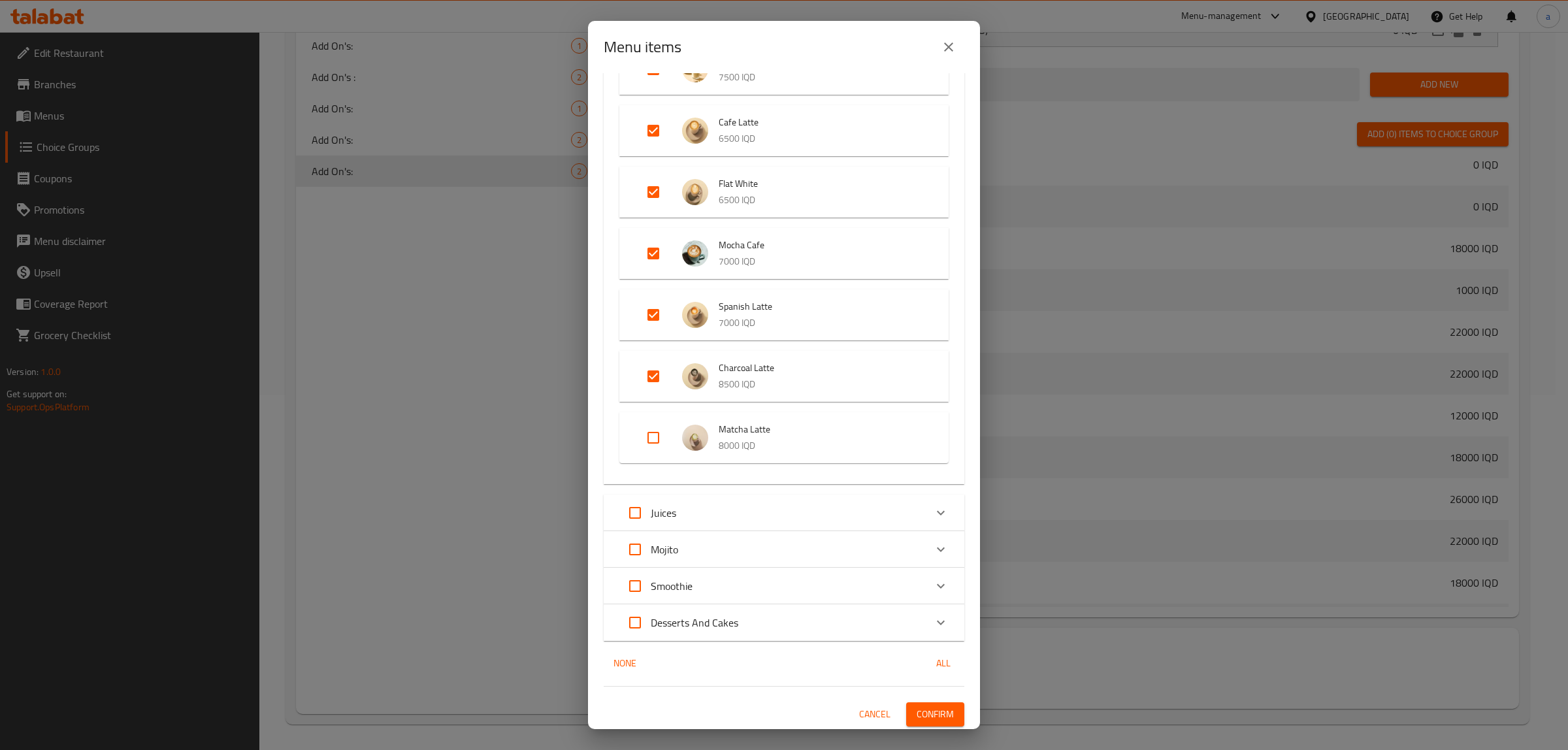
click at [932, 710] on span "Confirm" at bounding box center [935, 714] width 37 height 16
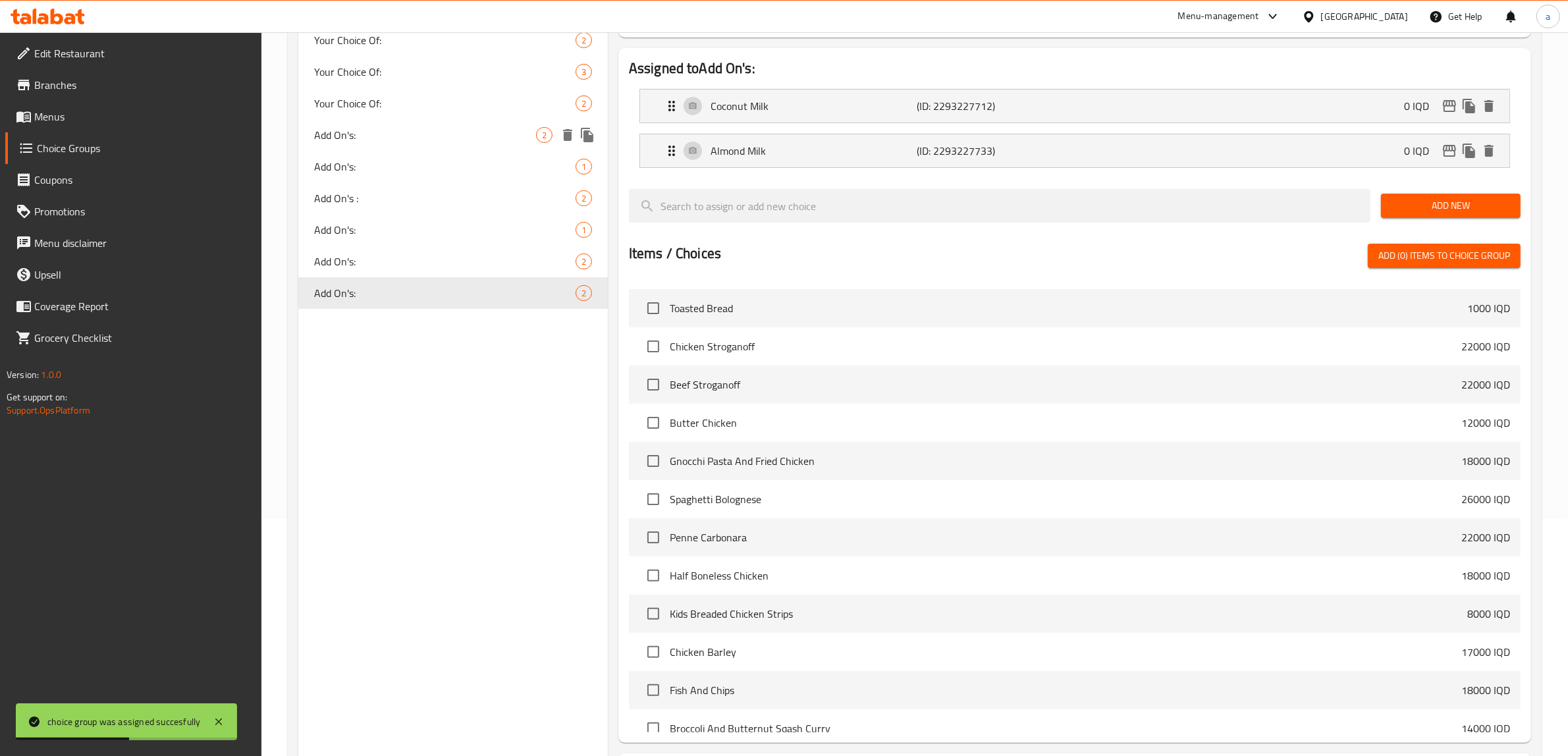
scroll to position [0, 0]
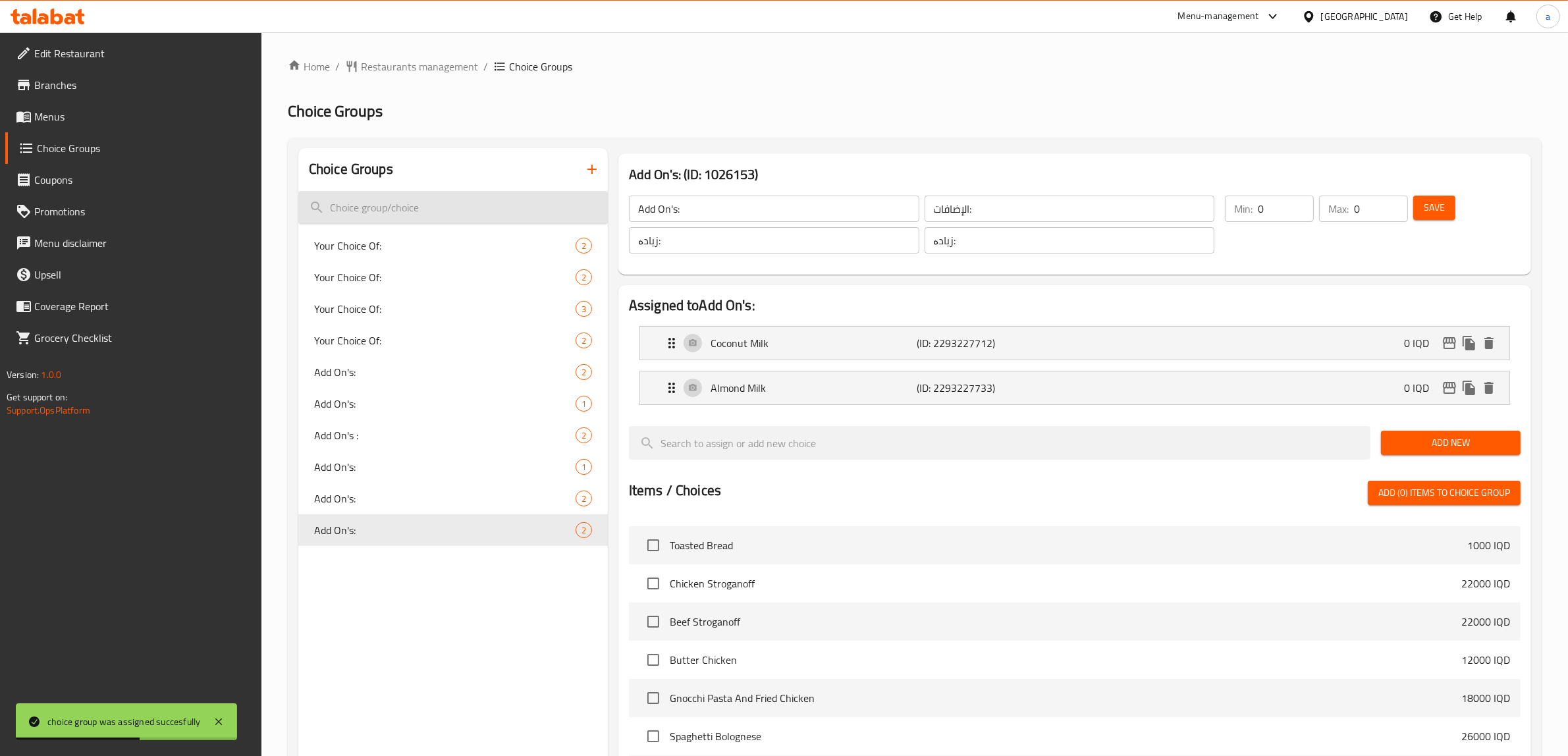
drag, startPoint x: 490, startPoint y: 394, endPoint x: 449, endPoint y: 222, distance: 176.8
click at [35, 103] on link "Menus" at bounding box center [134, 117] width 257 height 31
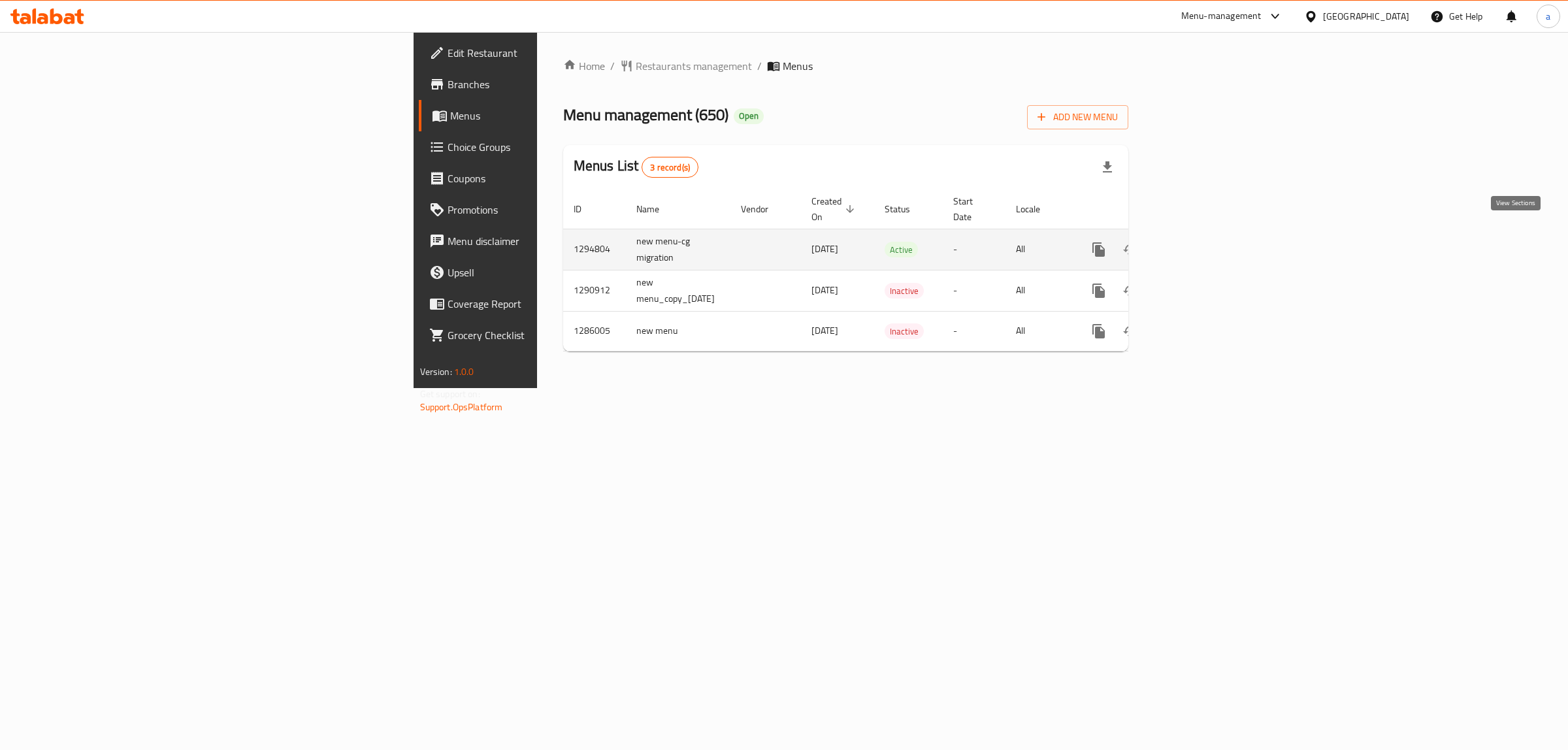
click at [1199, 244] on icon "enhanced table" at bounding box center [1193, 249] width 12 height 12
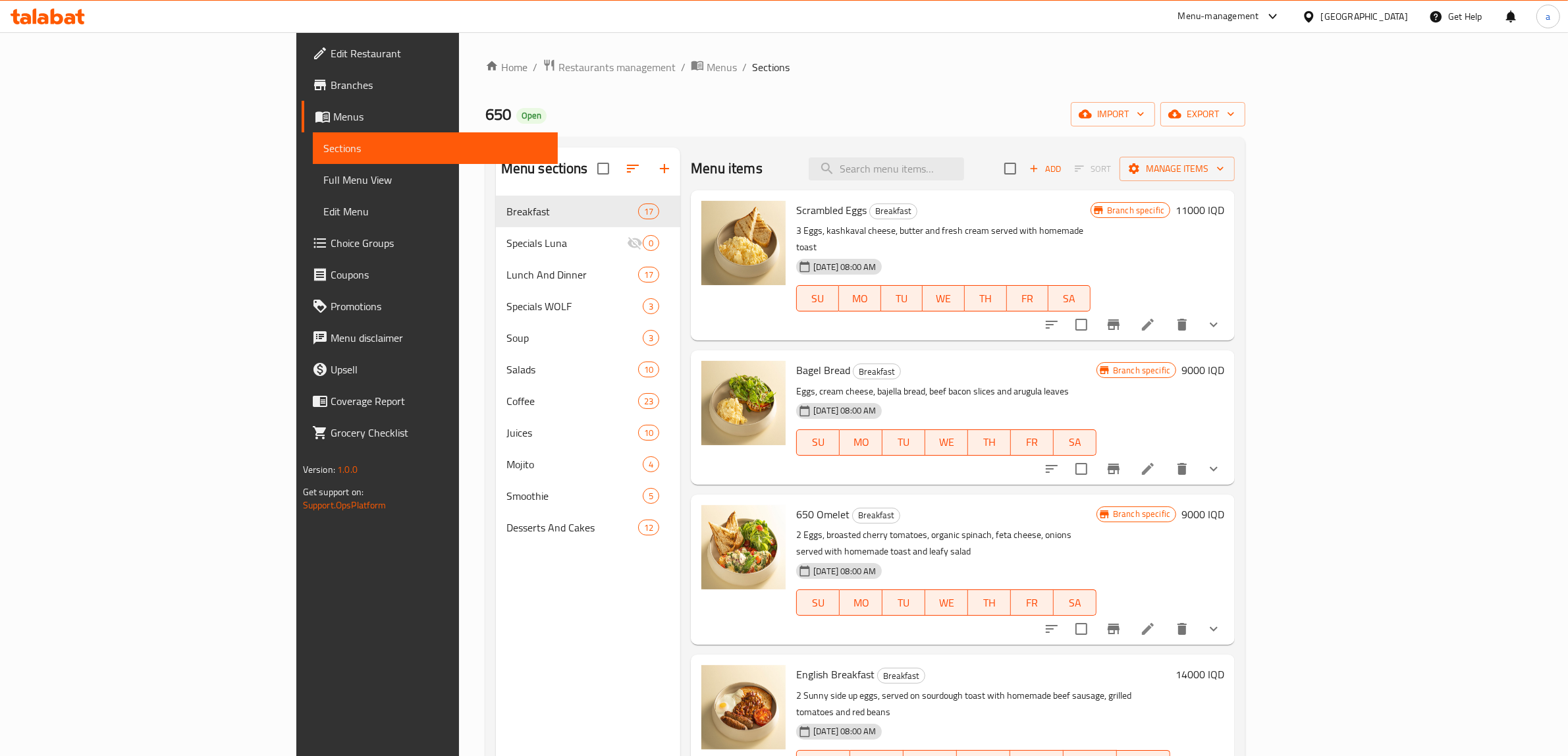
click at [323, 180] on span "Full Menu View" at bounding box center [435, 179] width 225 height 16
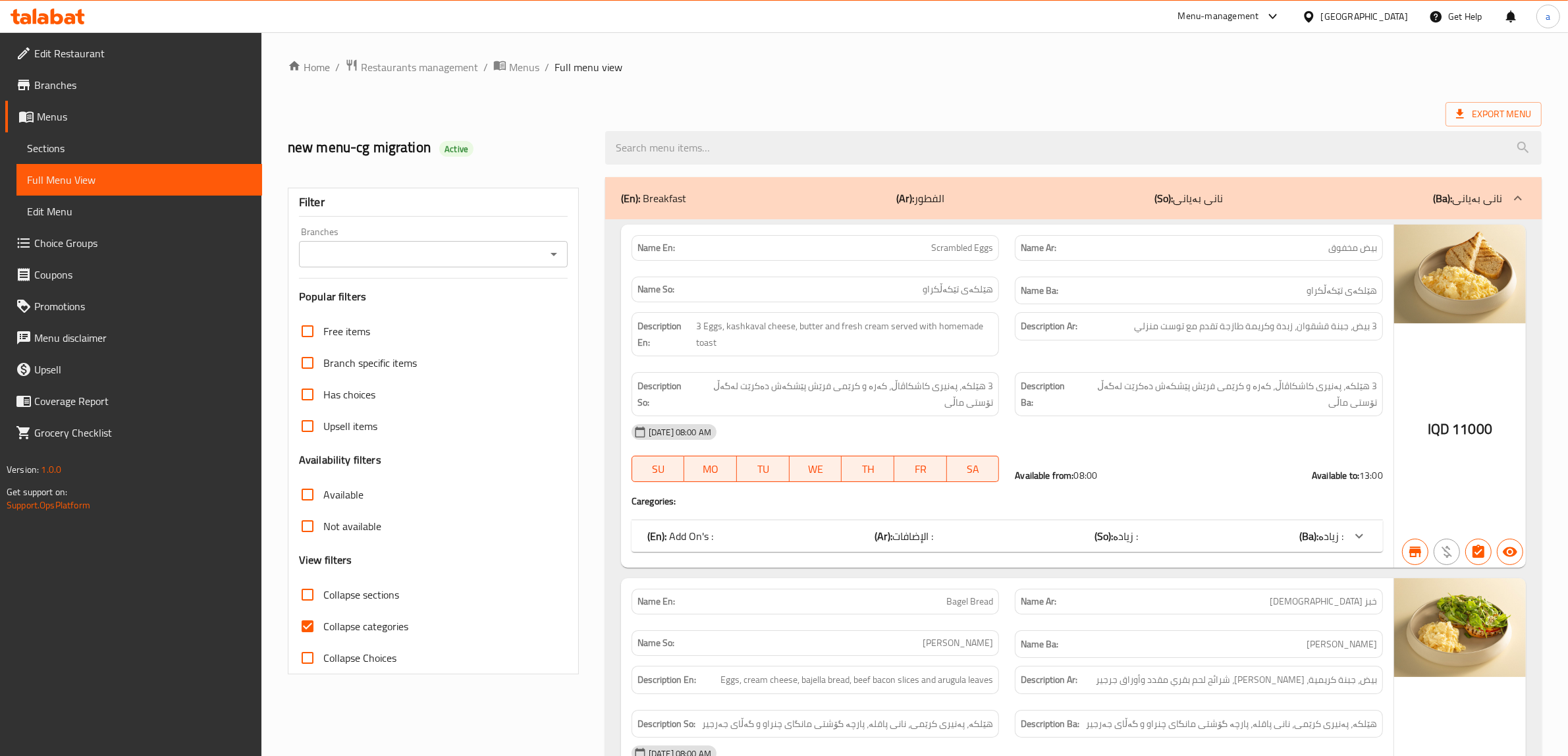
click at [311, 620] on input "Collapse categories" at bounding box center [307, 626] width 31 height 31
checkbox input "false"
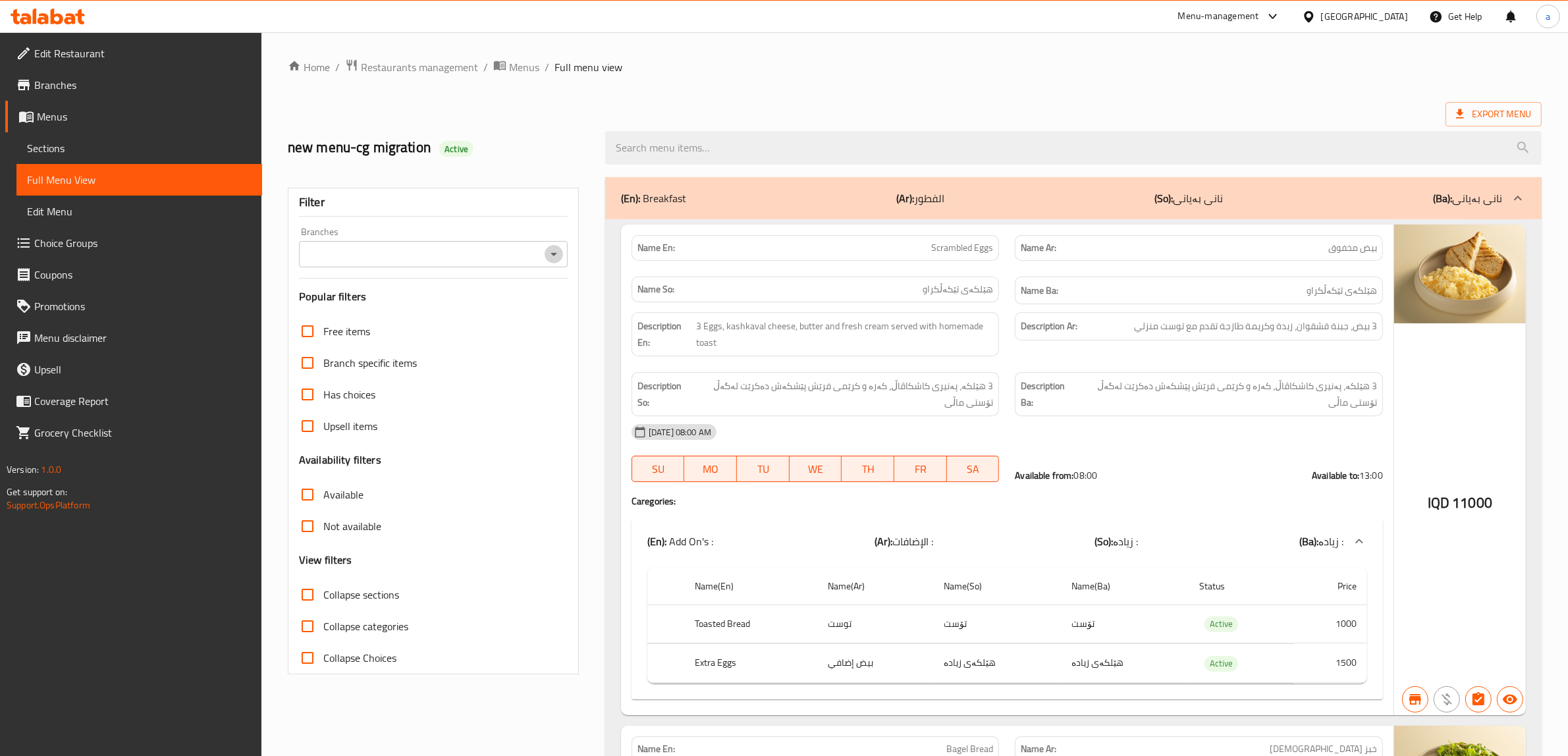
click at [562, 251] on button "Open" at bounding box center [554, 255] width 19 height 19
click at [357, 308] on span "650, Yarmuk" at bounding box center [338, 312] width 57 height 16
type input "650, Yarmuk"
click at [309, 589] on input "Collapse sections" at bounding box center [307, 595] width 31 height 31
checkbox input "true"
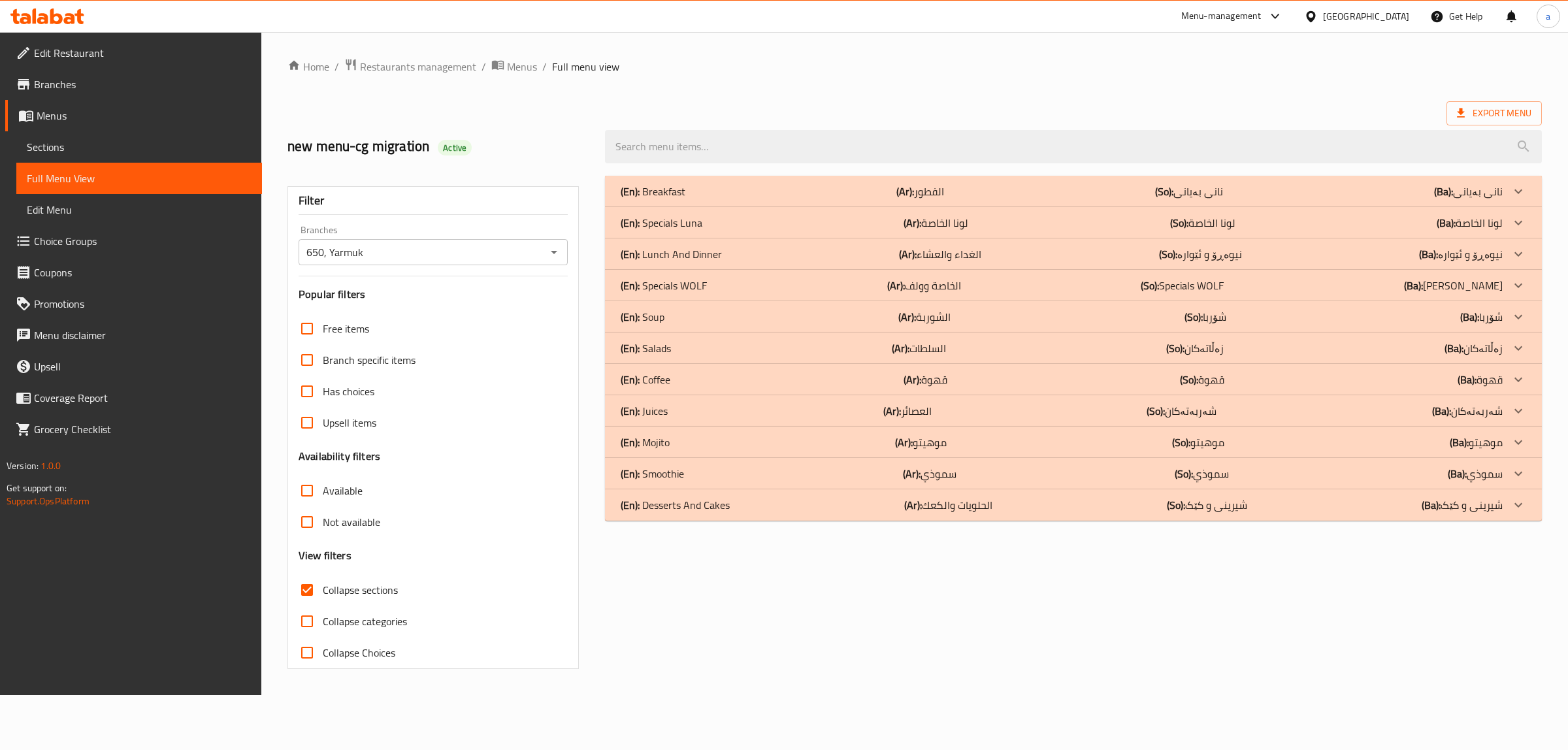
click at [654, 378] on p "(En): Coffee" at bounding box center [646, 379] width 50 height 16
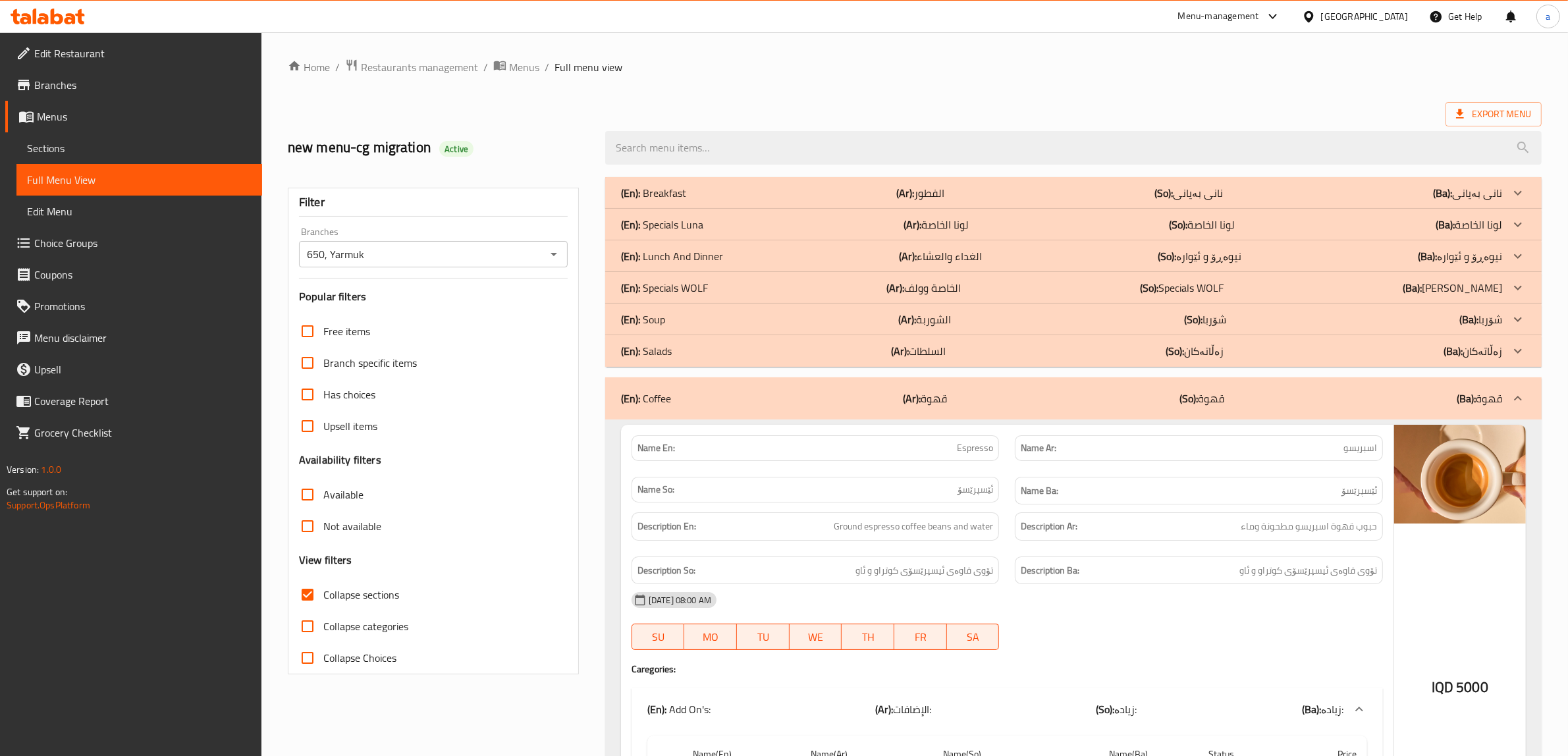
drag, startPoint x: 1002, startPoint y: 330, endPoint x: 992, endPoint y: 121, distance: 209.2
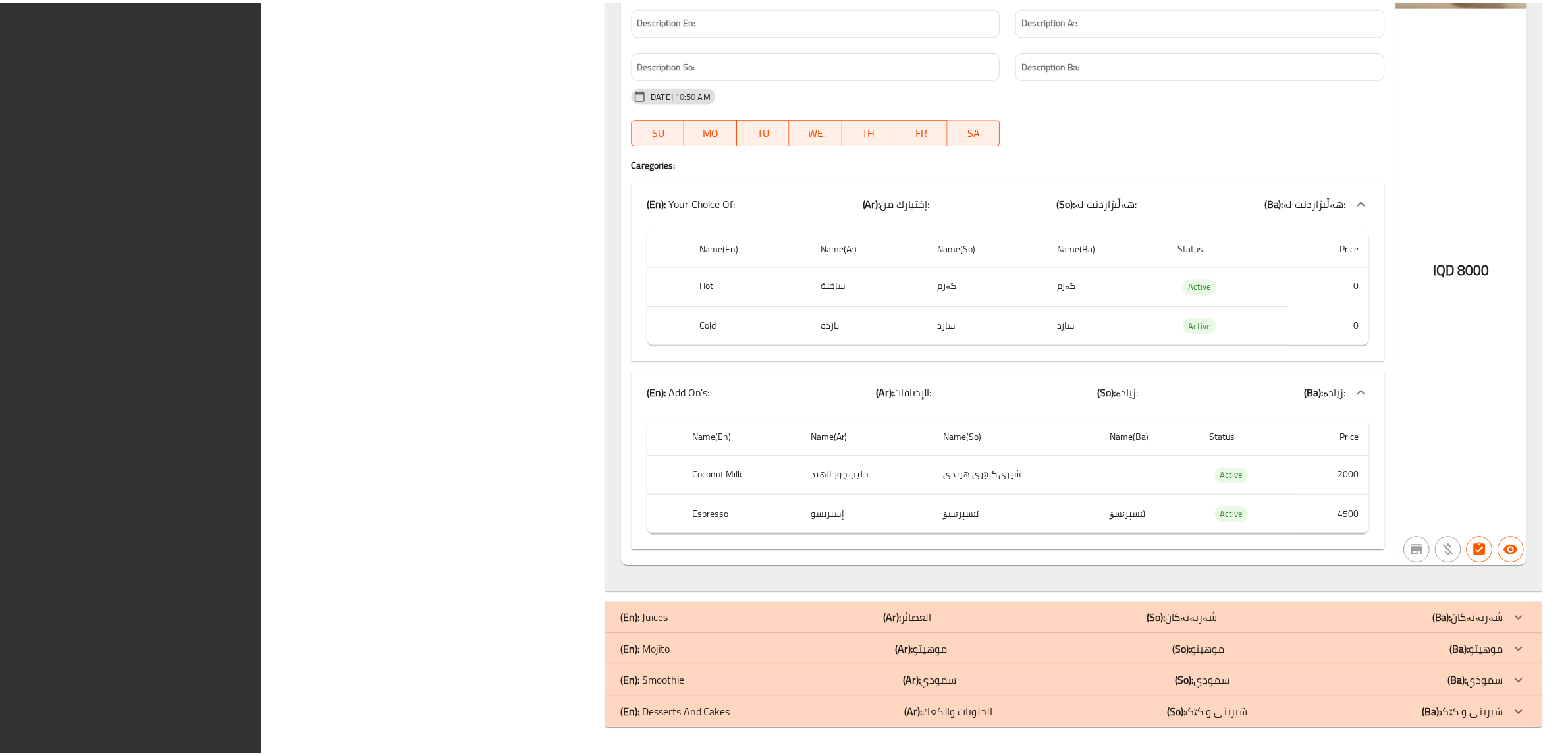
scroll to position [14336, 0]
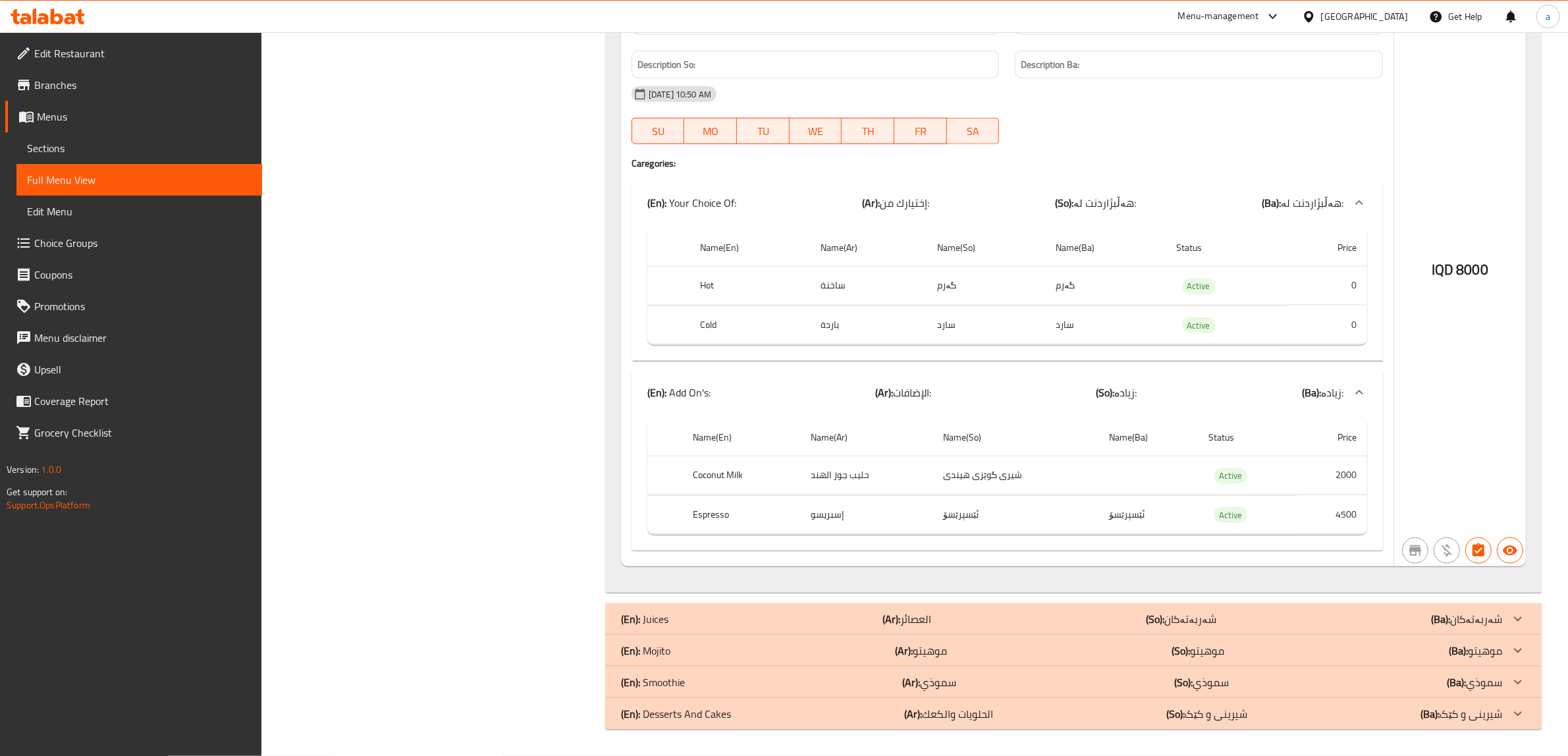
click at [60, 17] on icon at bounding box center [57, 16] width 13 height 16
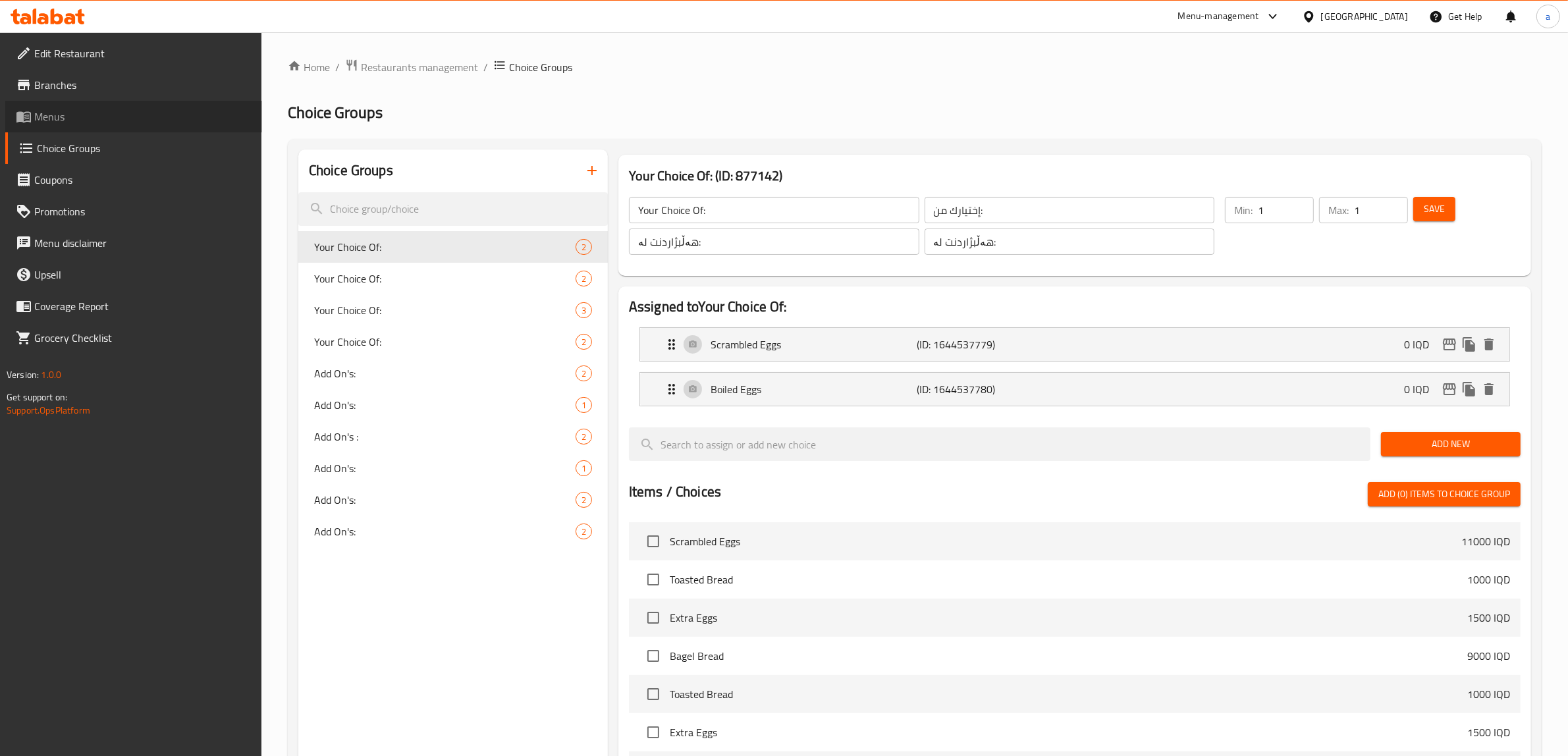
click at [40, 116] on span "Menus" at bounding box center [143, 117] width 217 height 16
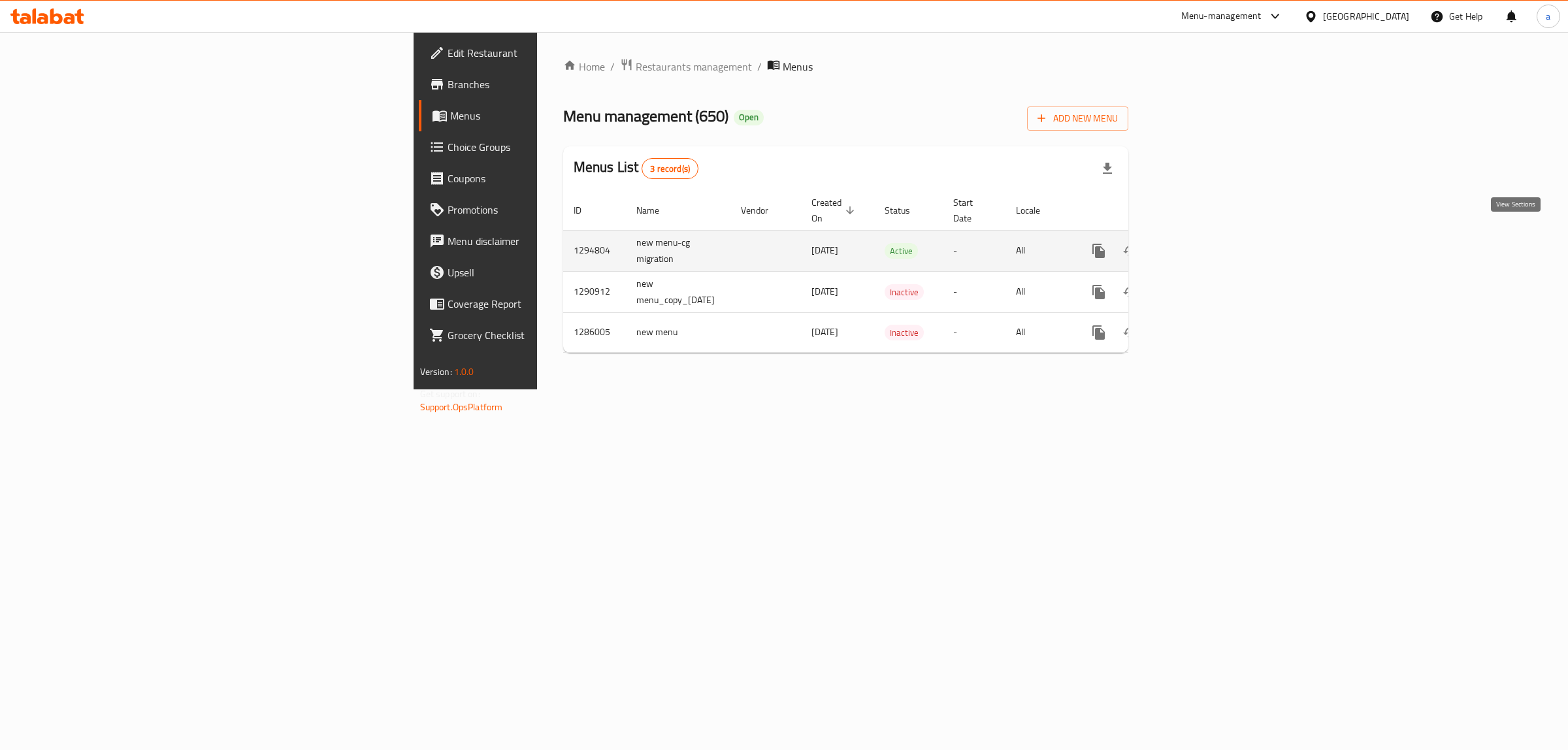
click at [1200, 243] on icon "enhanced table" at bounding box center [1193, 251] width 16 height 16
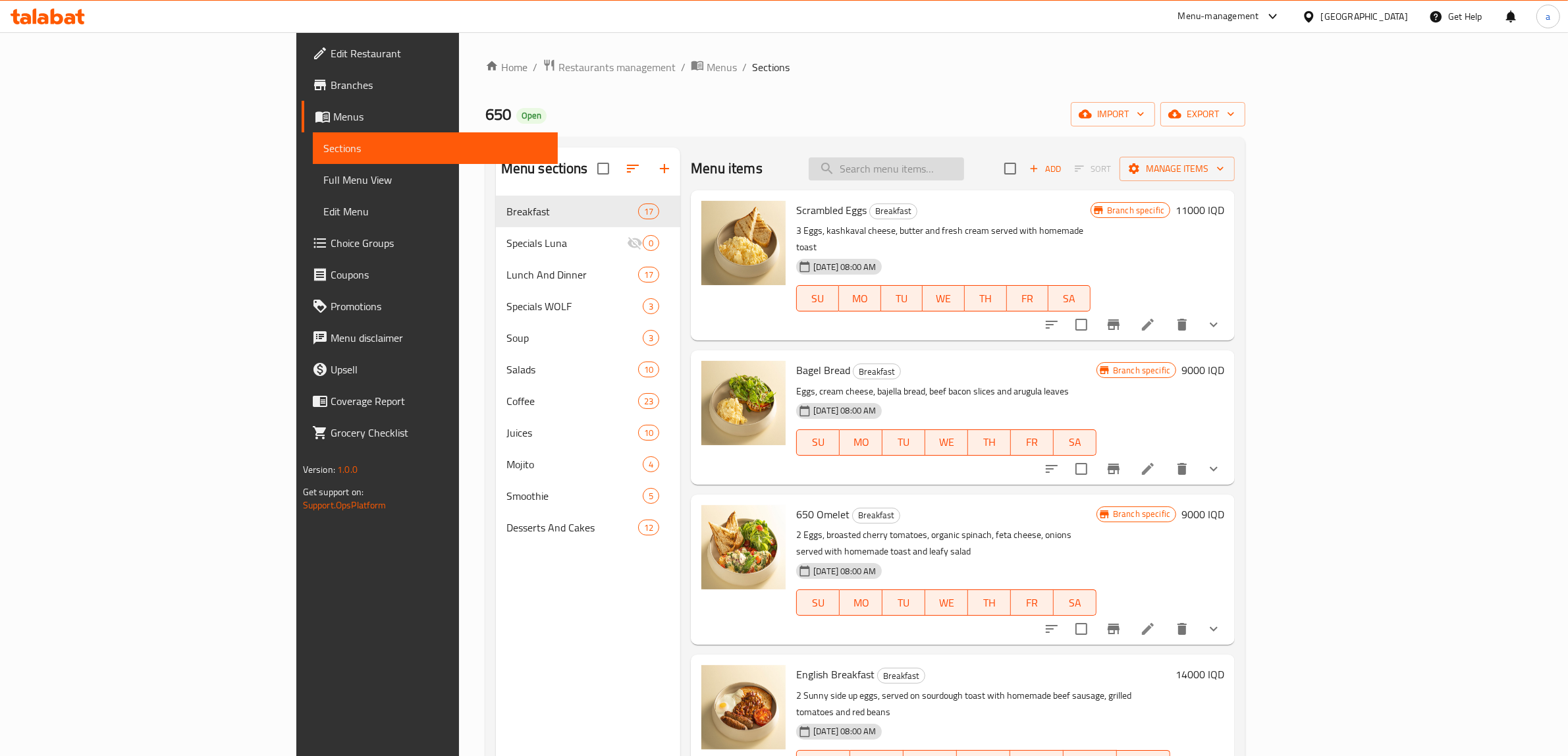
click at [964, 165] on input "search" at bounding box center [886, 168] width 155 height 23
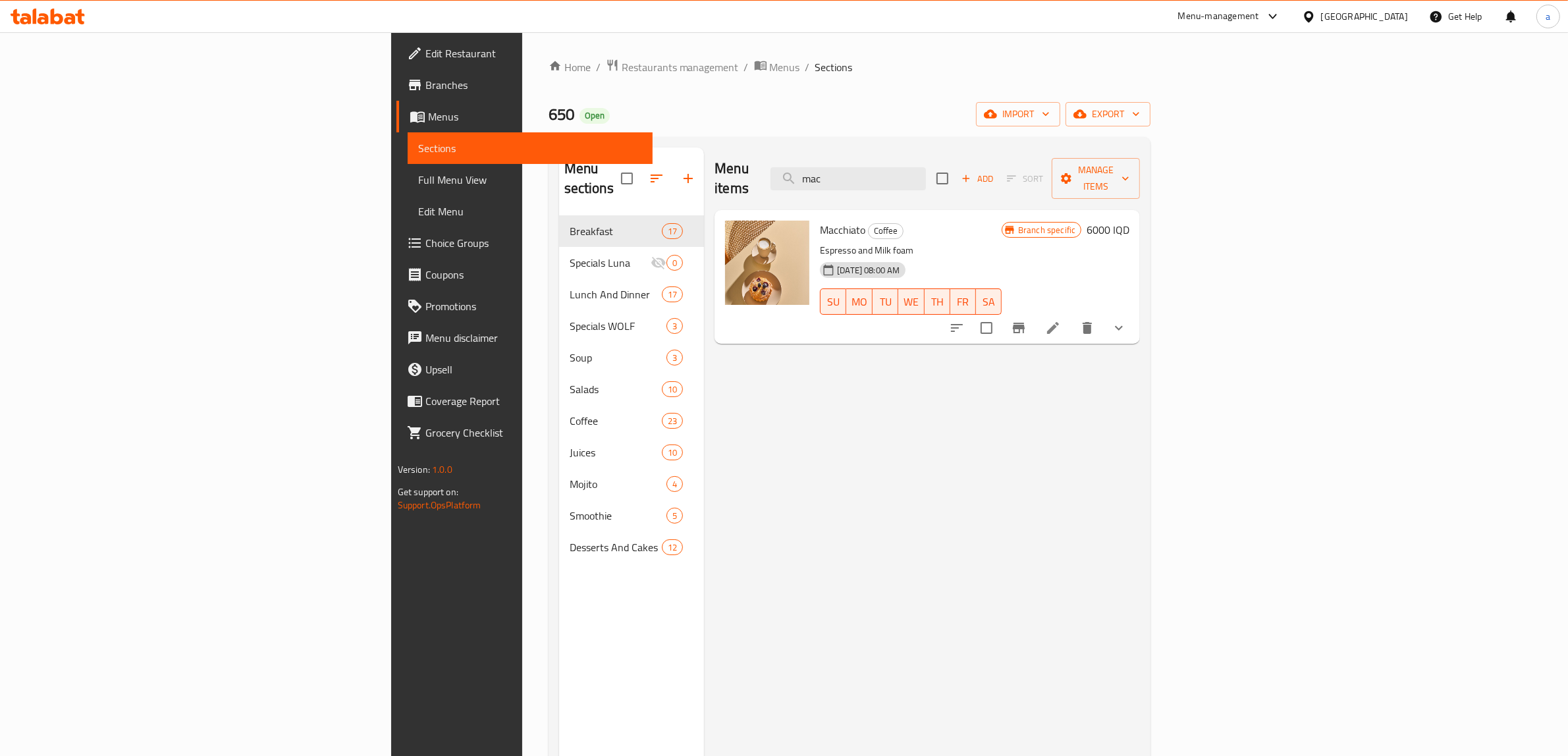
click at [1135, 312] on button "show more" at bounding box center [1118, 327] width 31 height 31
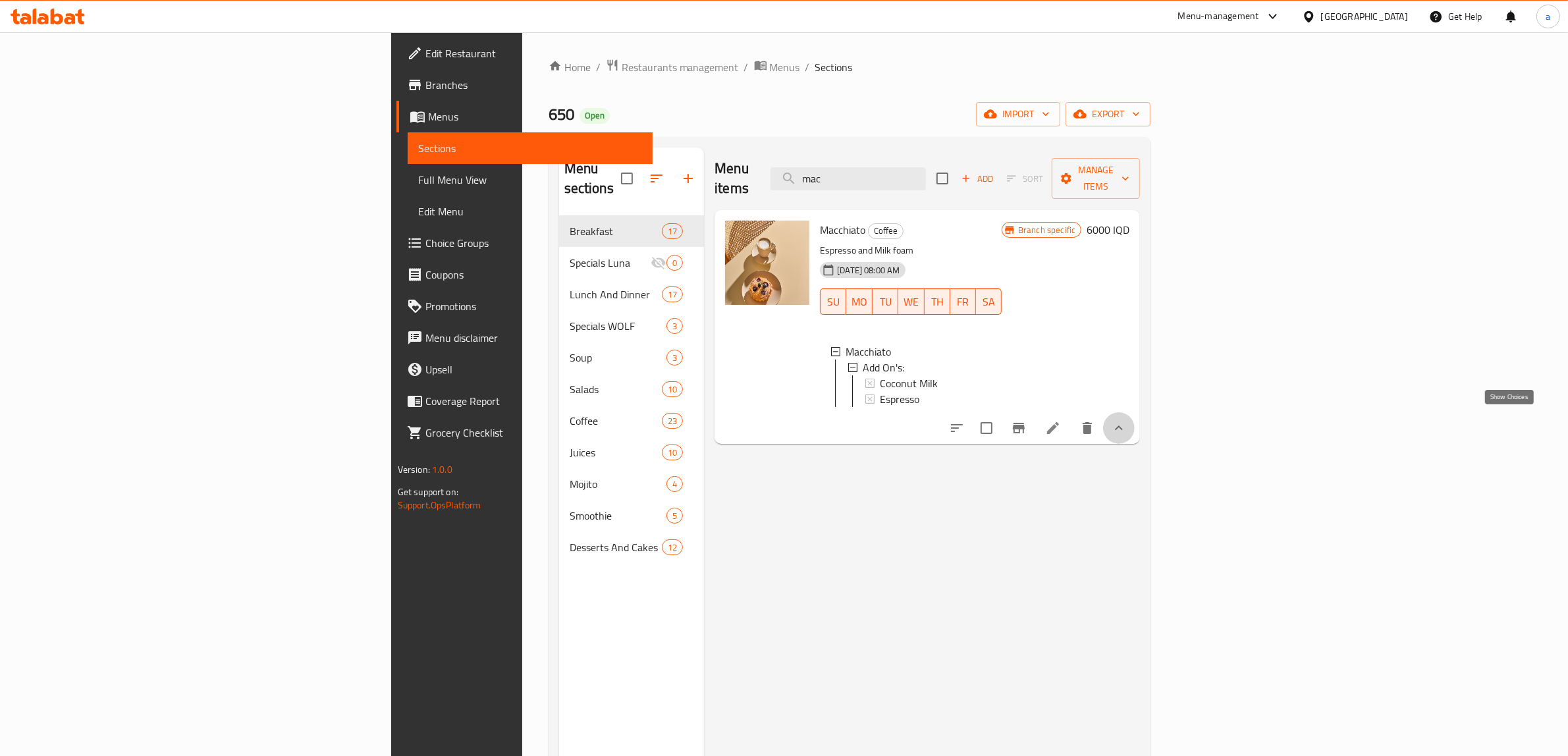
click at [1126, 420] on icon "show more" at bounding box center [1118, 428] width 16 height 16
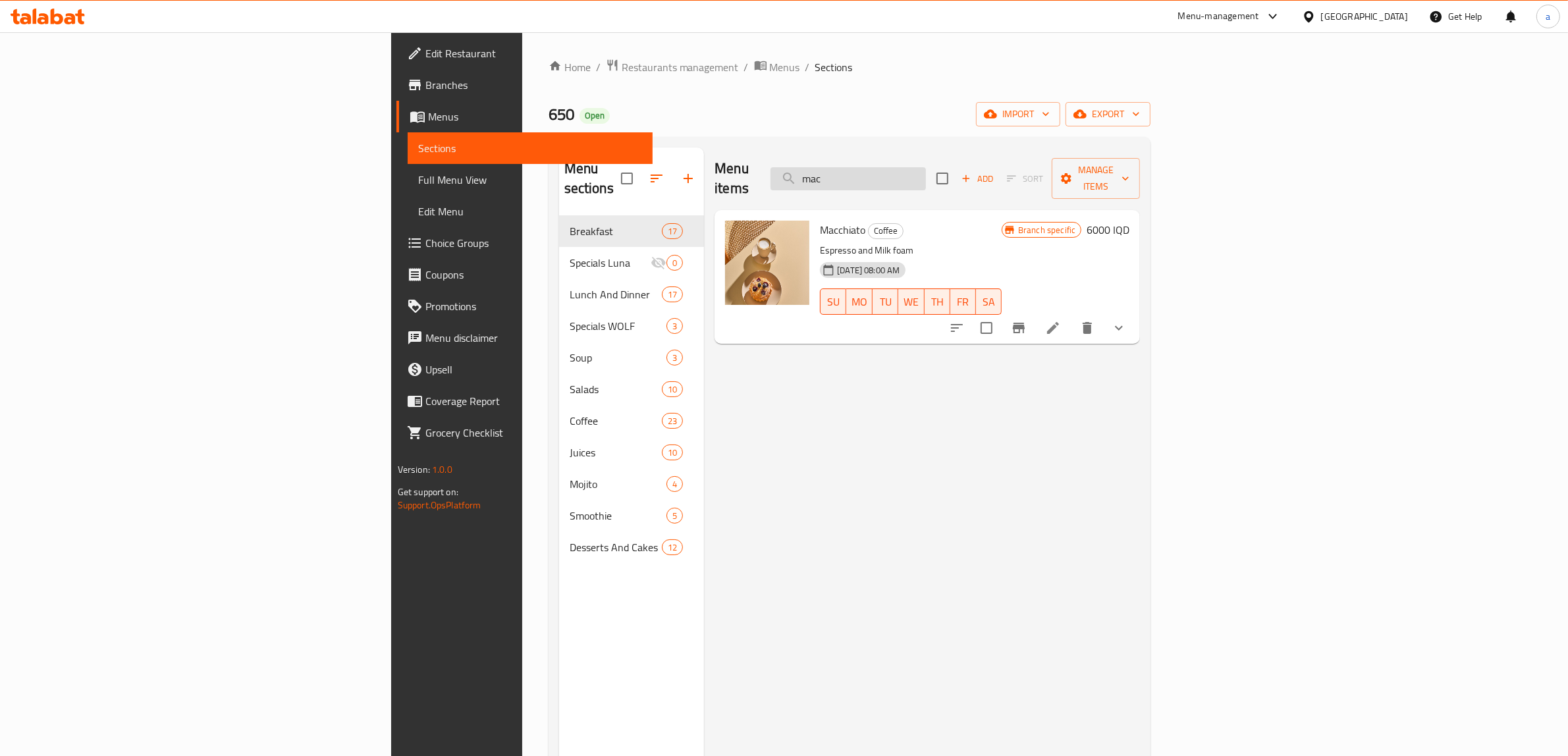
click at [926, 168] on input "mac" at bounding box center [848, 179] width 155 height 23
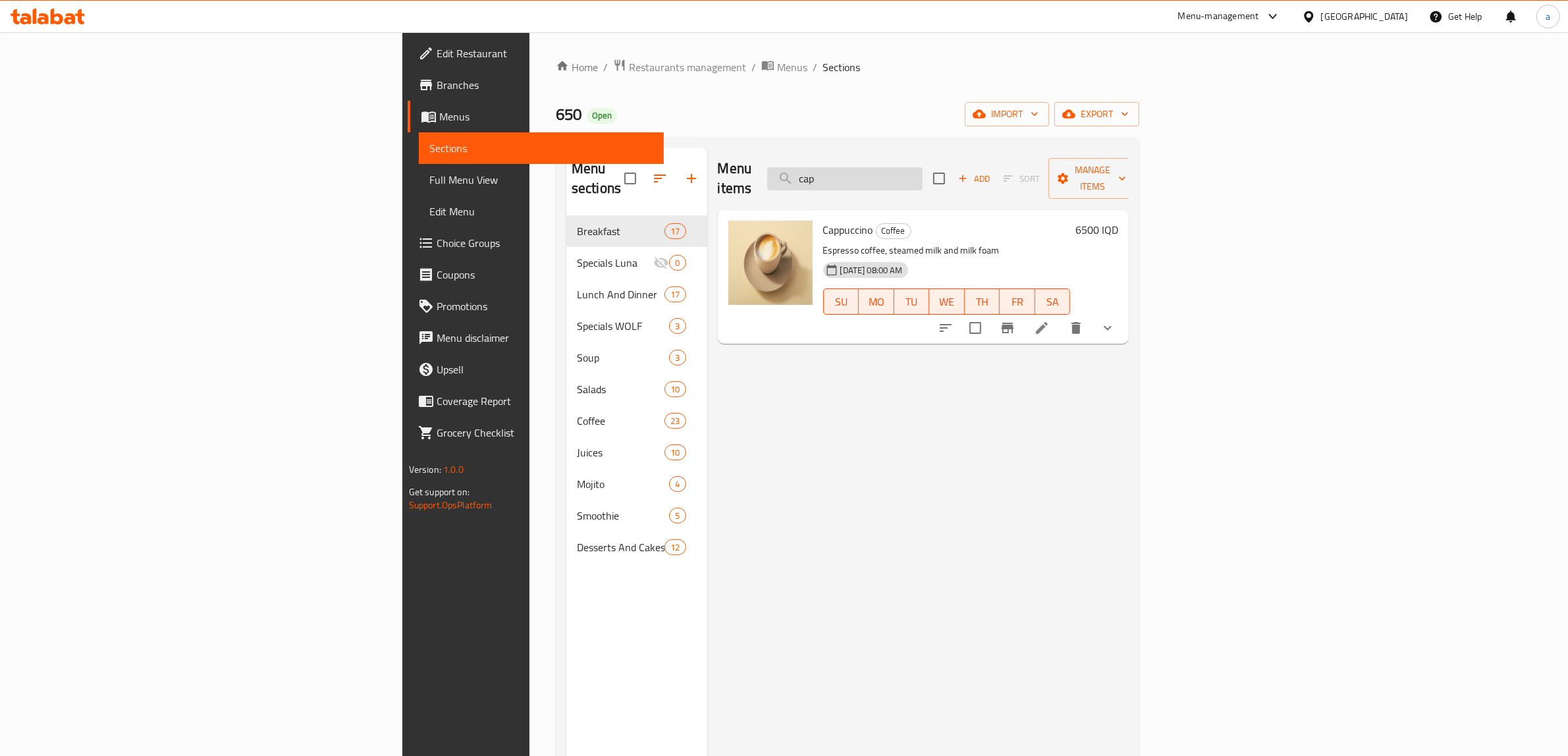
click at [923, 170] on input "cap" at bounding box center [844, 179] width 155 height 23
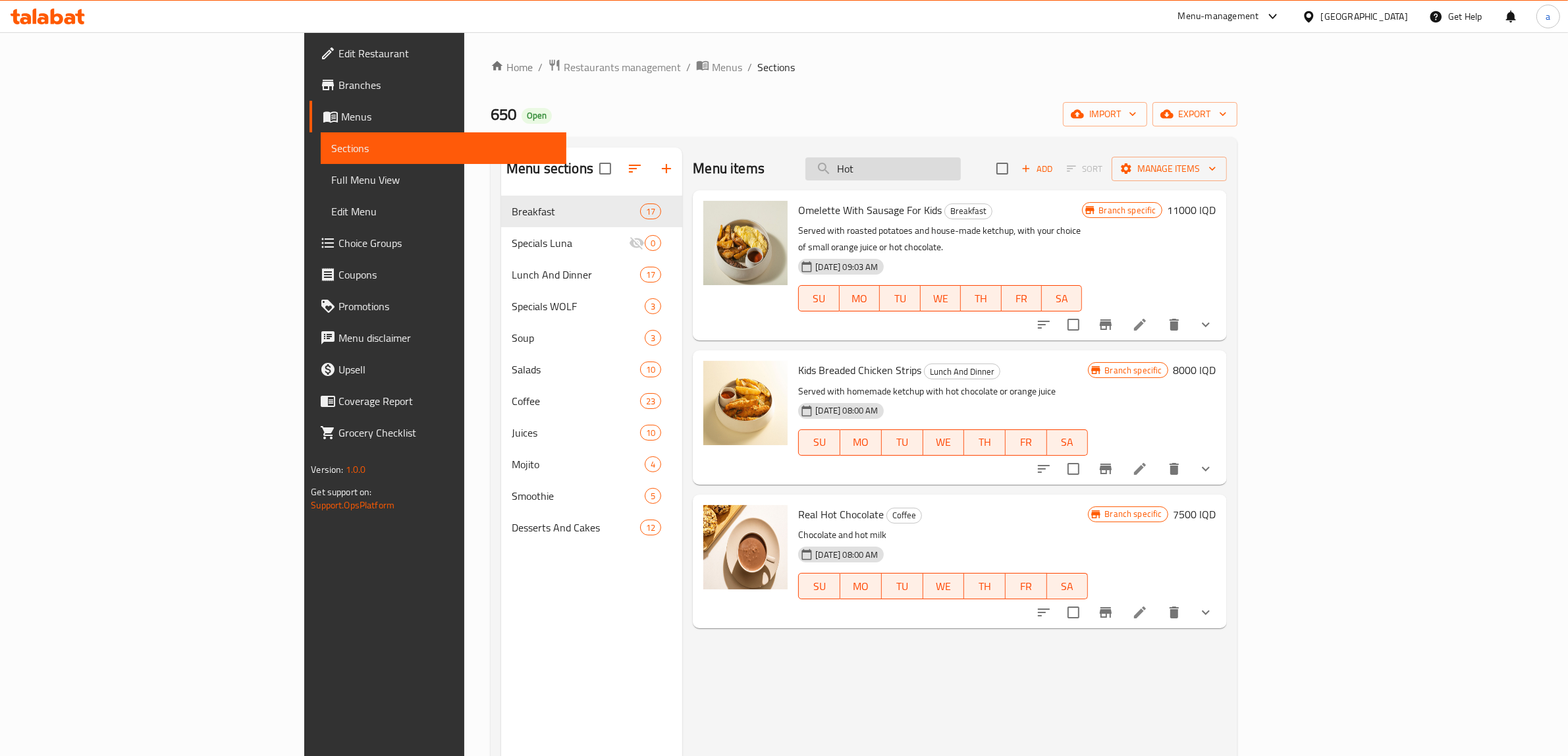
click at [961, 179] on input "Hot" at bounding box center [883, 168] width 155 height 23
click at [992, 184] on div "Menu items Hot Add Sort Manage items" at bounding box center [959, 168] width 533 height 43
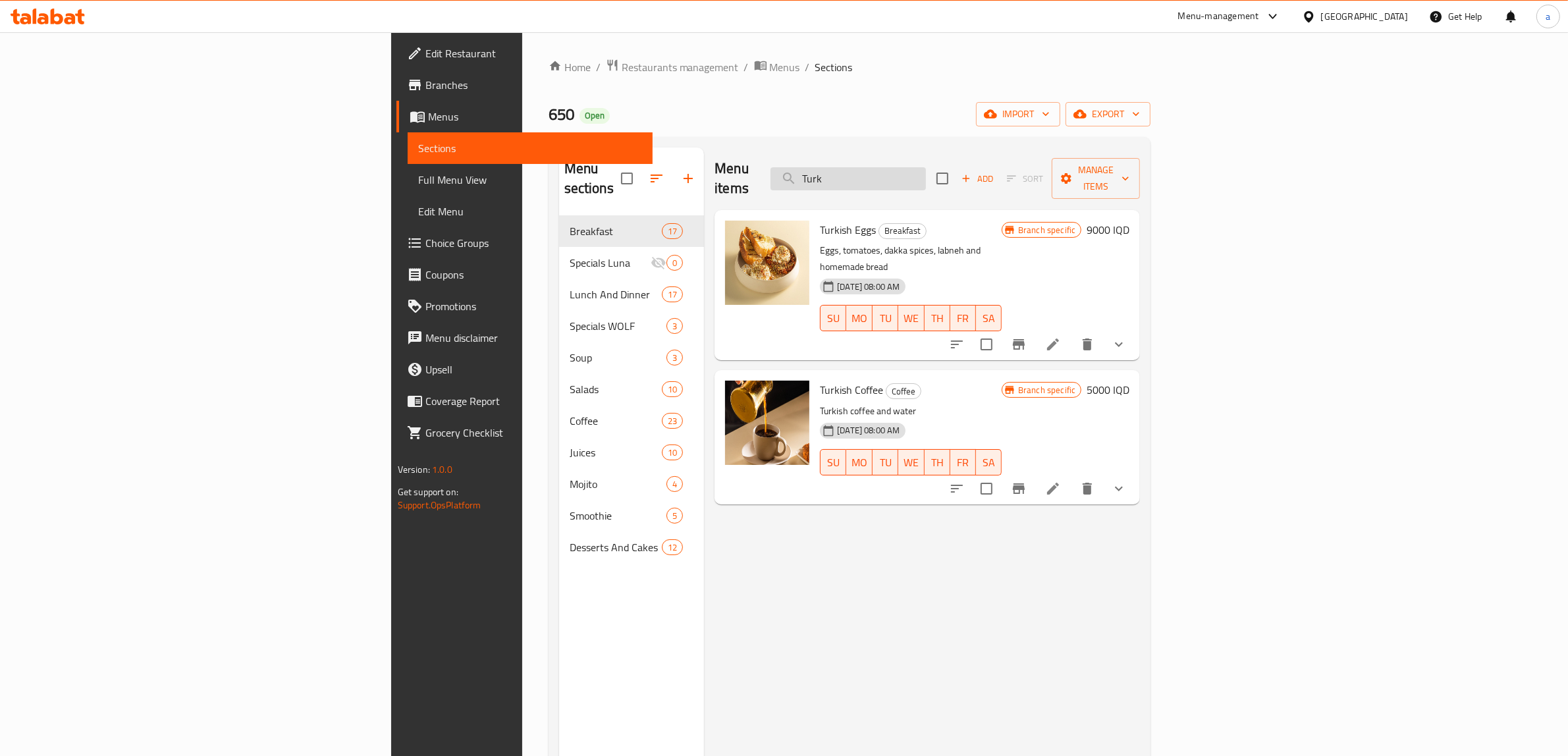
click at [926, 168] on input "Turk" at bounding box center [848, 179] width 155 height 23
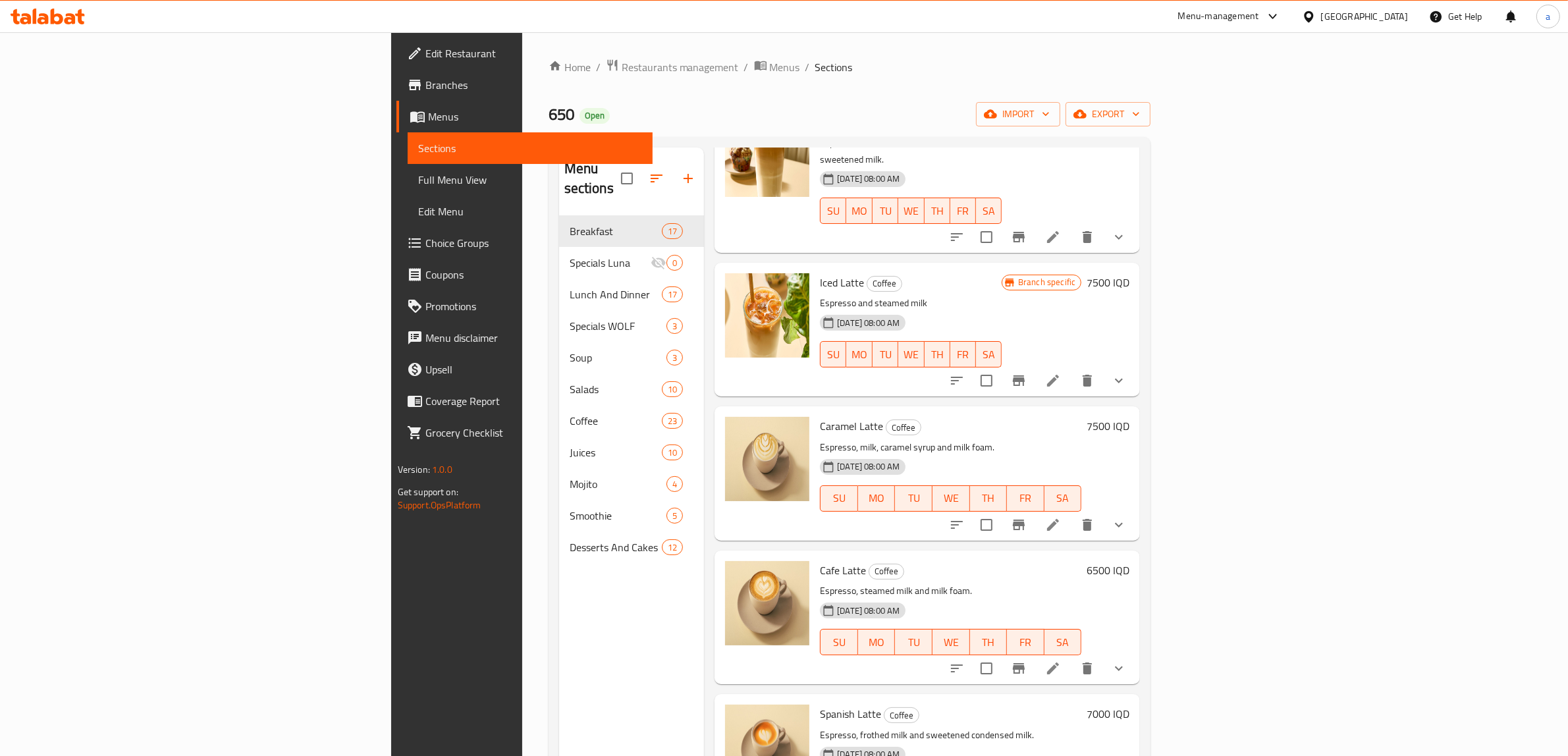
scroll to position [407, 0]
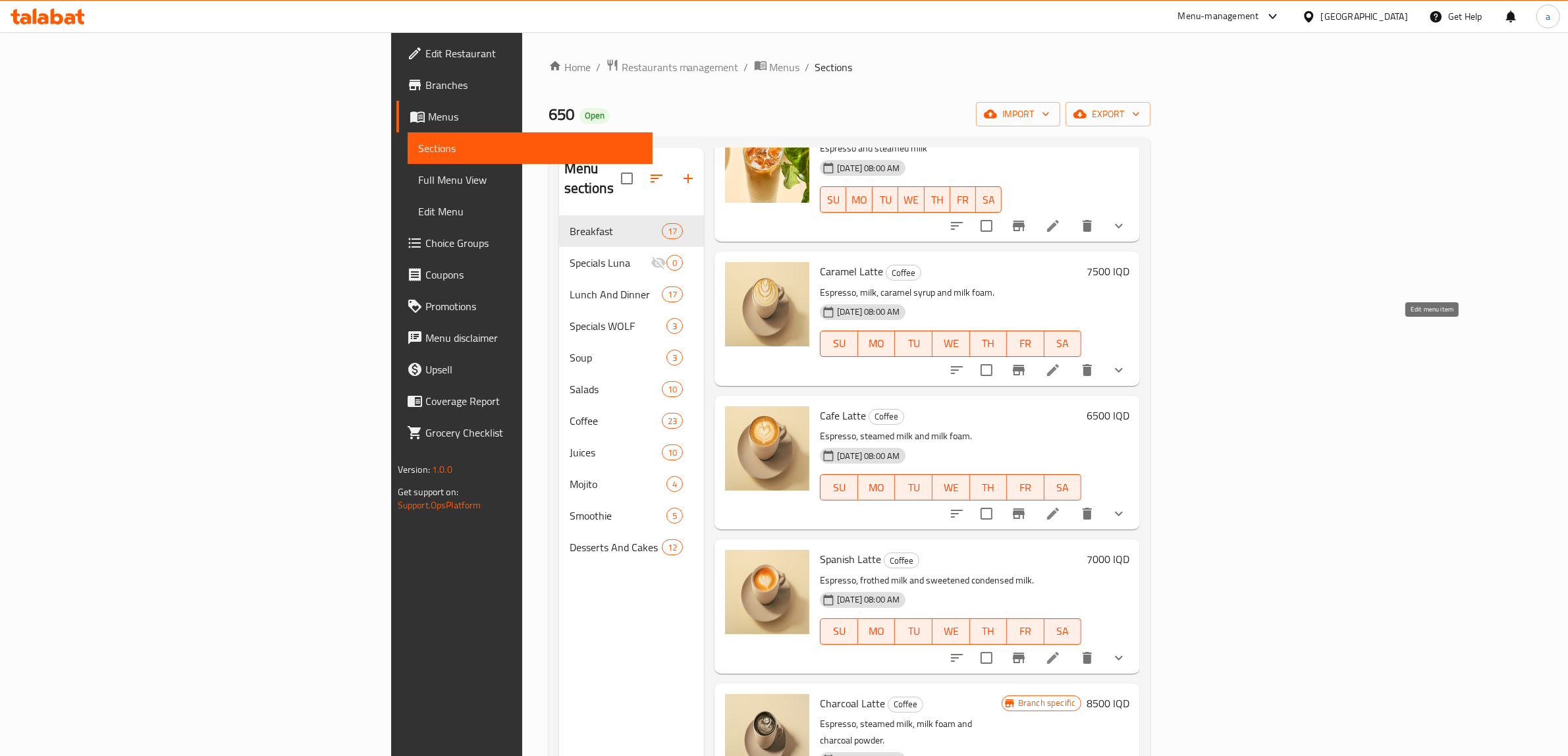
type input "Latte"
click at [1060, 362] on icon at bounding box center [1053, 370] width 16 height 16
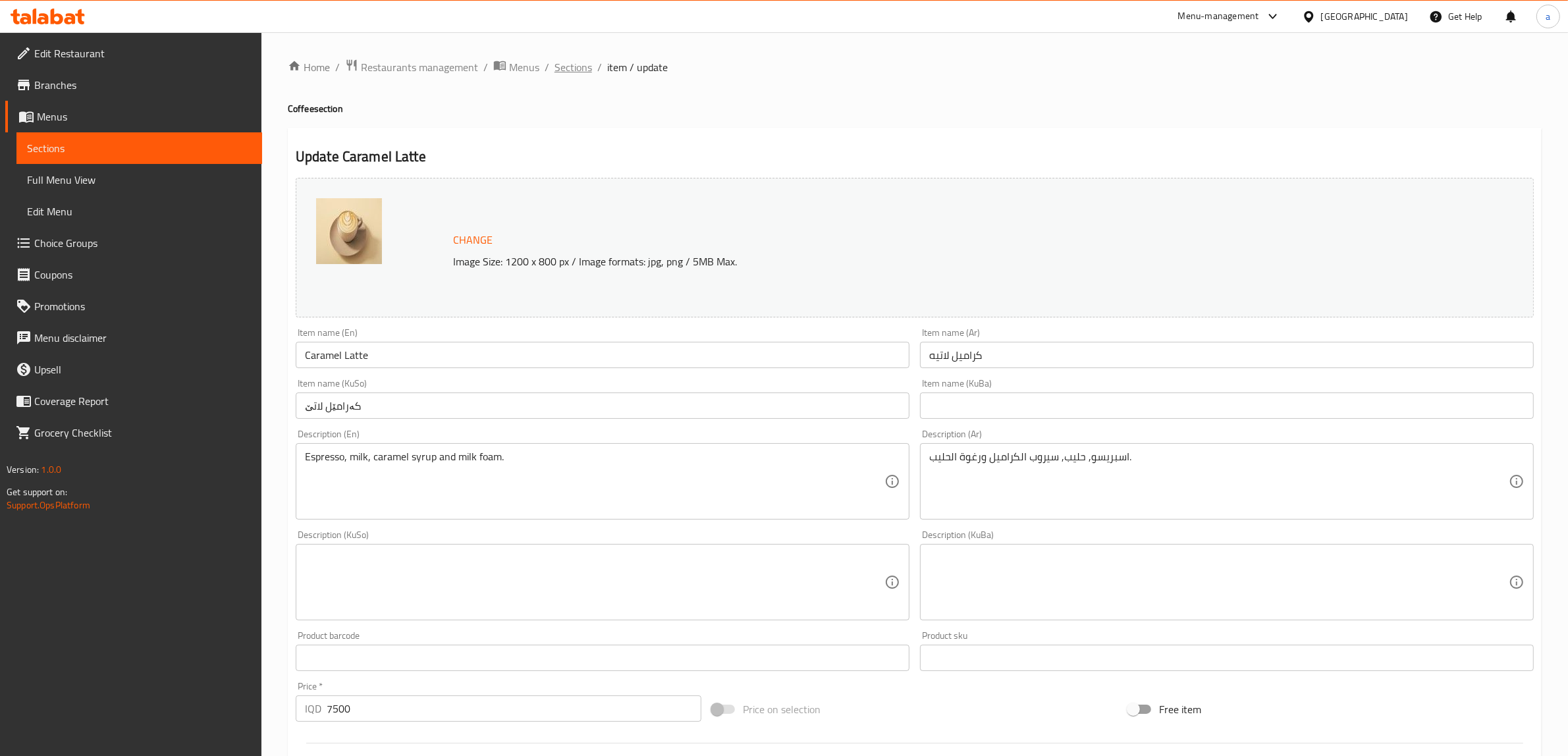
click at [569, 66] on span "Sections" at bounding box center [573, 67] width 38 height 16
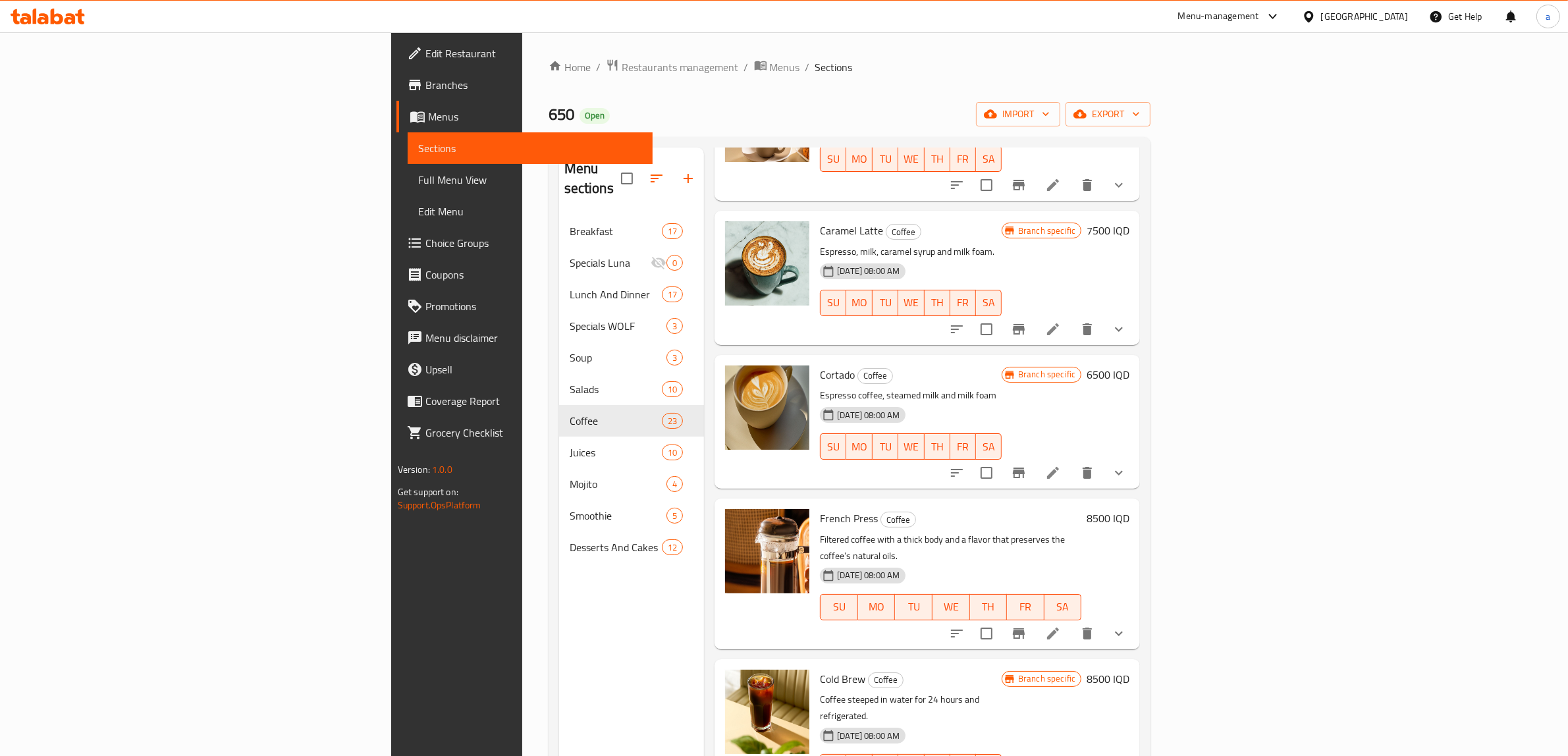
scroll to position [741, 0]
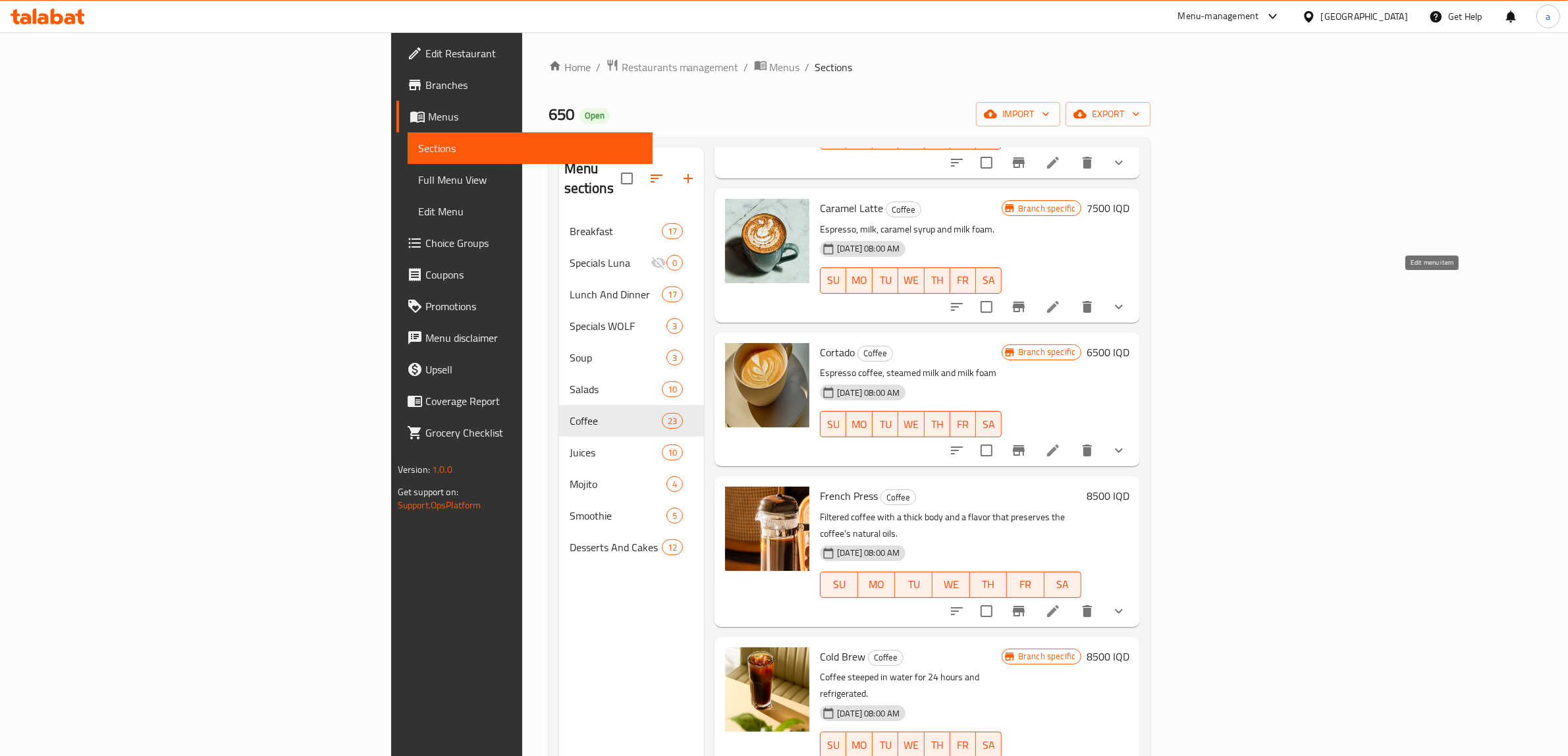
click at [1060, 299] on icon at bounding box center [1053, 307] width 16 height 16
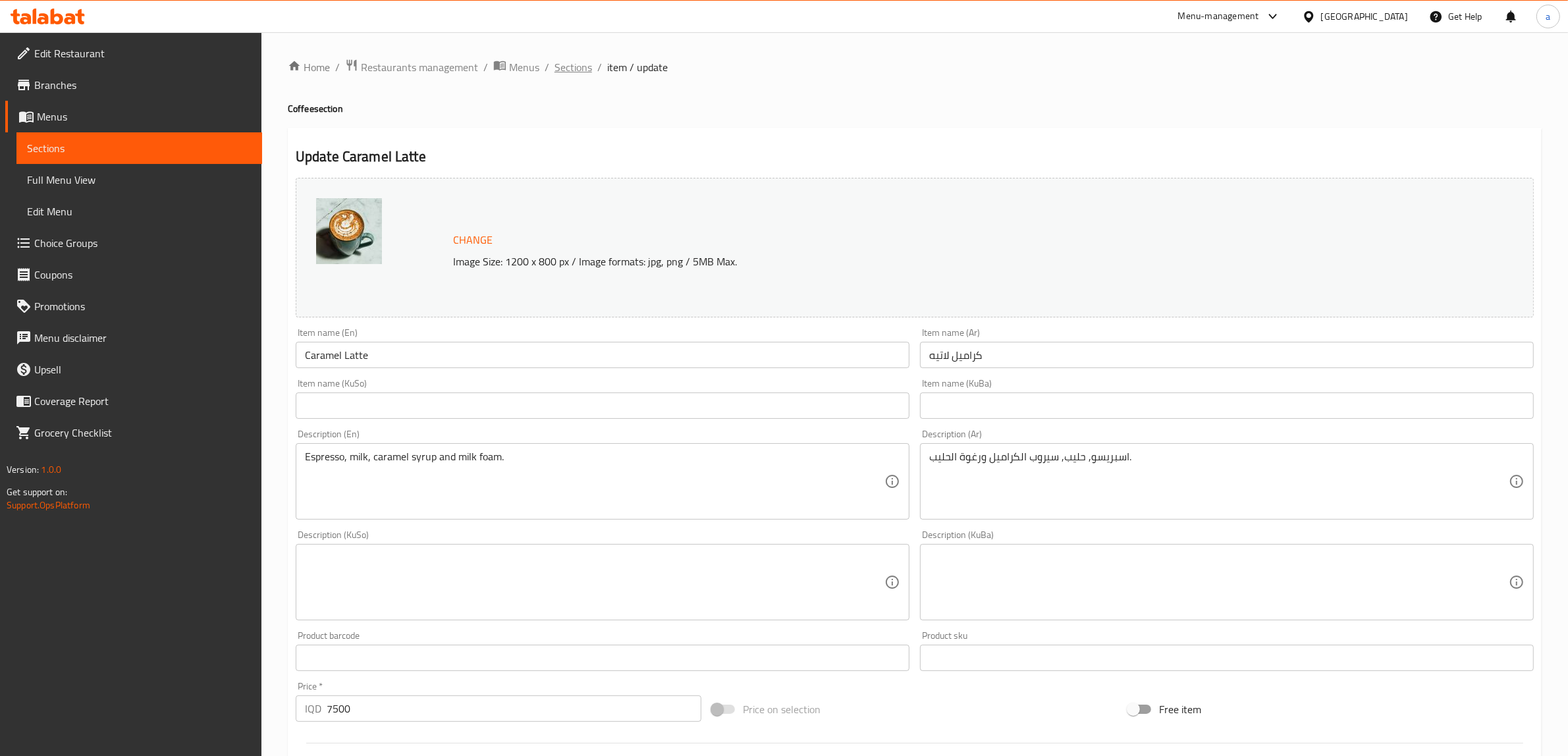
click at [576, 69] on span "Sections" at bounding box center [573, 67] width 38 height 16
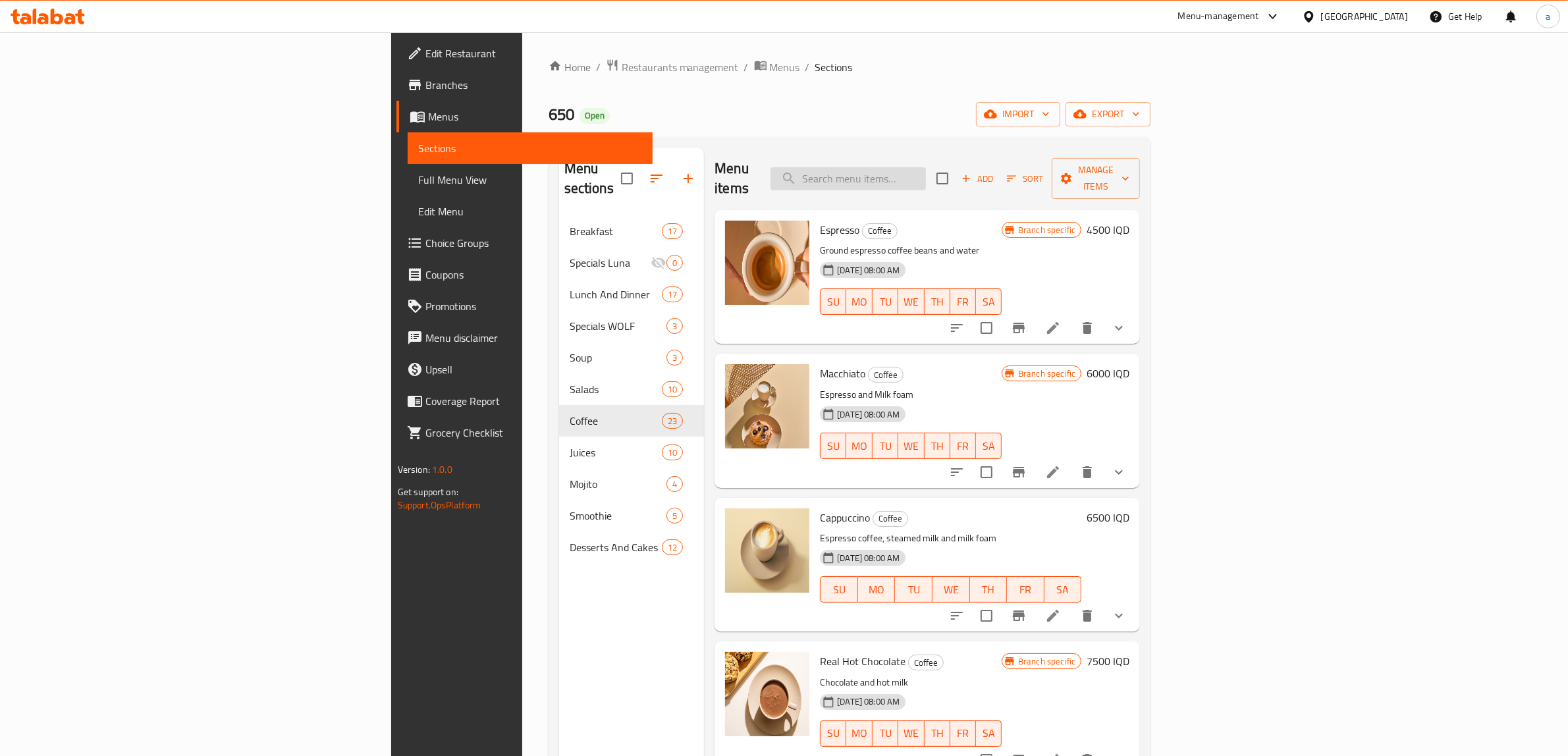
click at [926, 173] on input "search" at bounding box center [848, 179] width 155 height 23
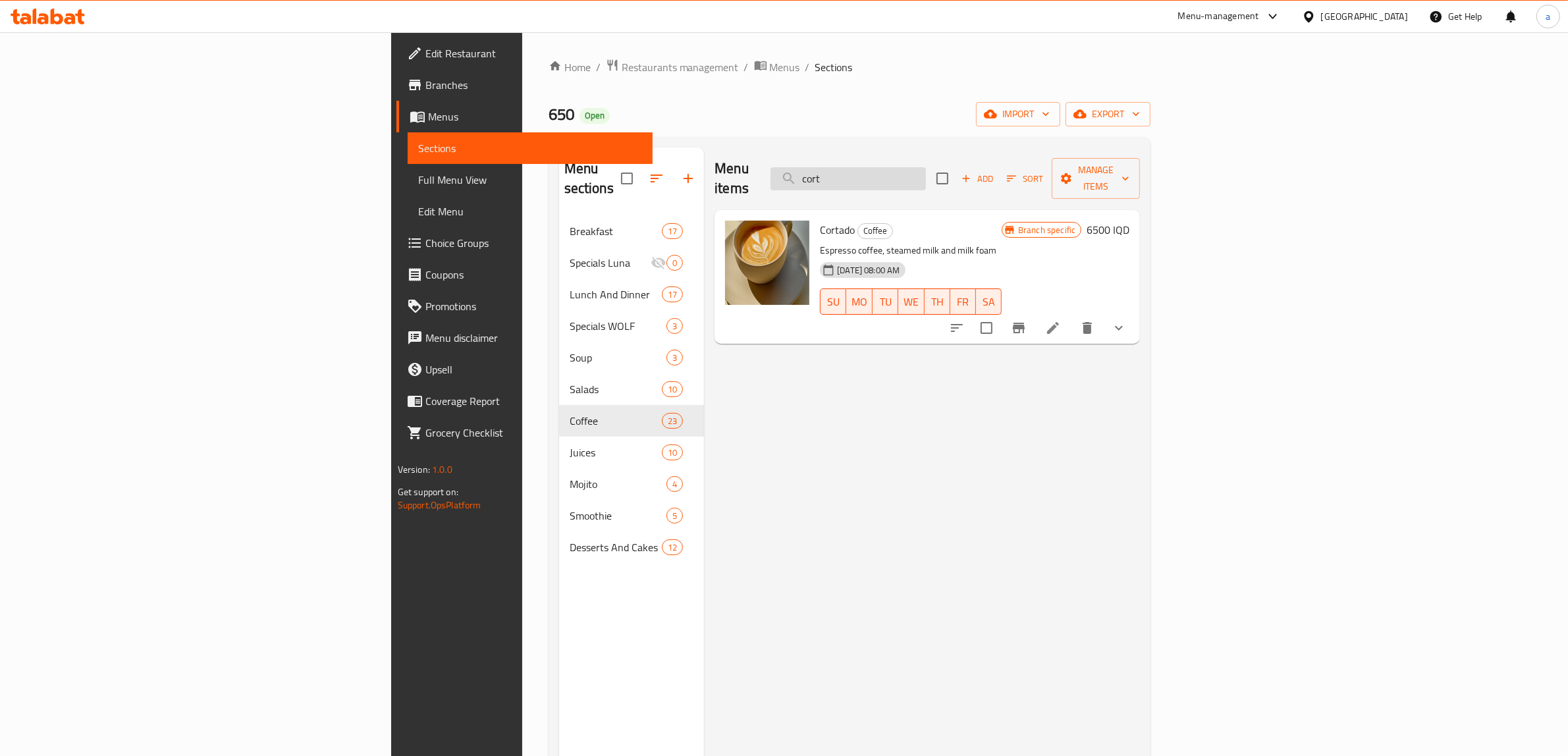
click at [926, 169] on input "cort" at bounding box center [848, 179] width 155 height 23
type input "s"
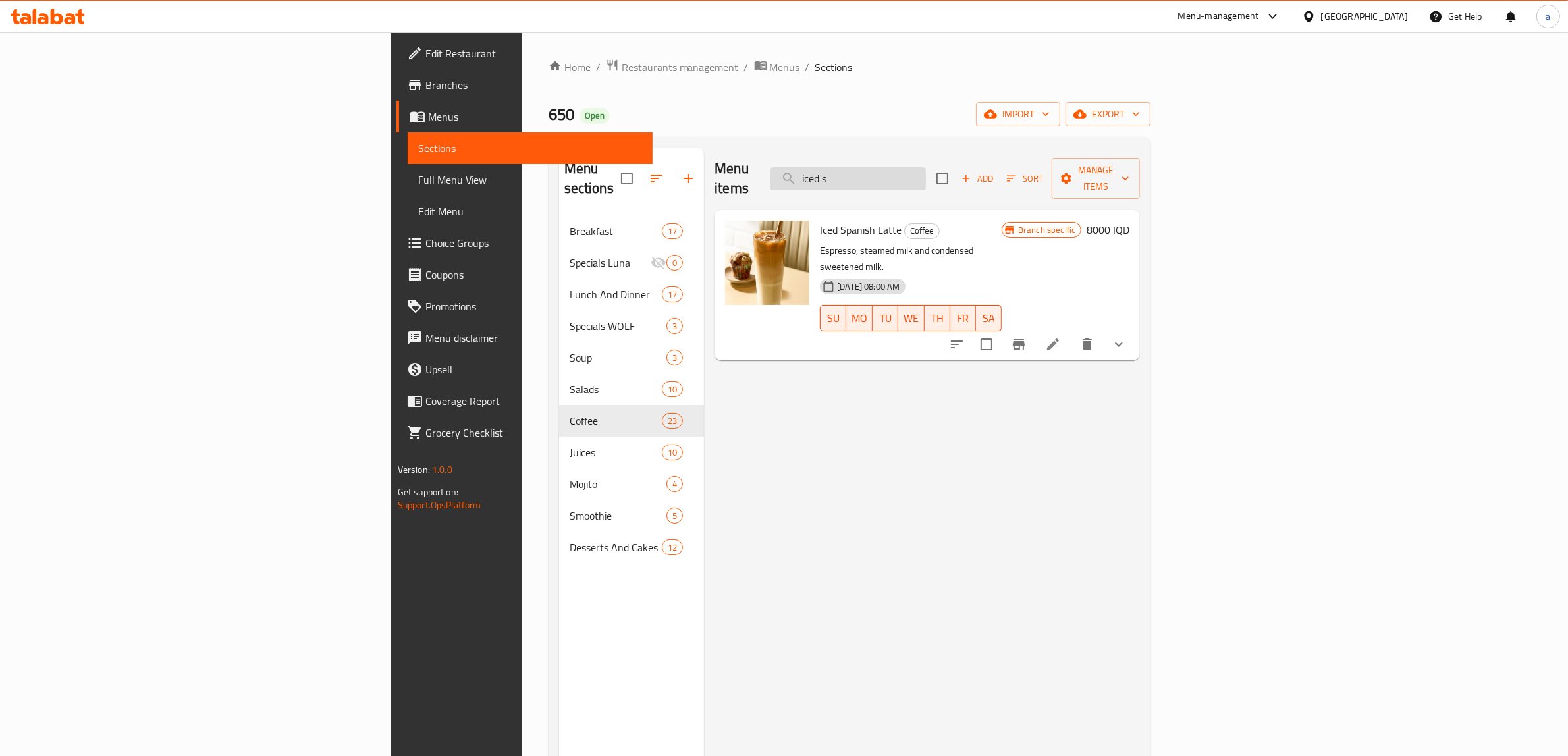
click at [926, 172] on input "iced s" at bounding box center [848, 179] width 155 height 23
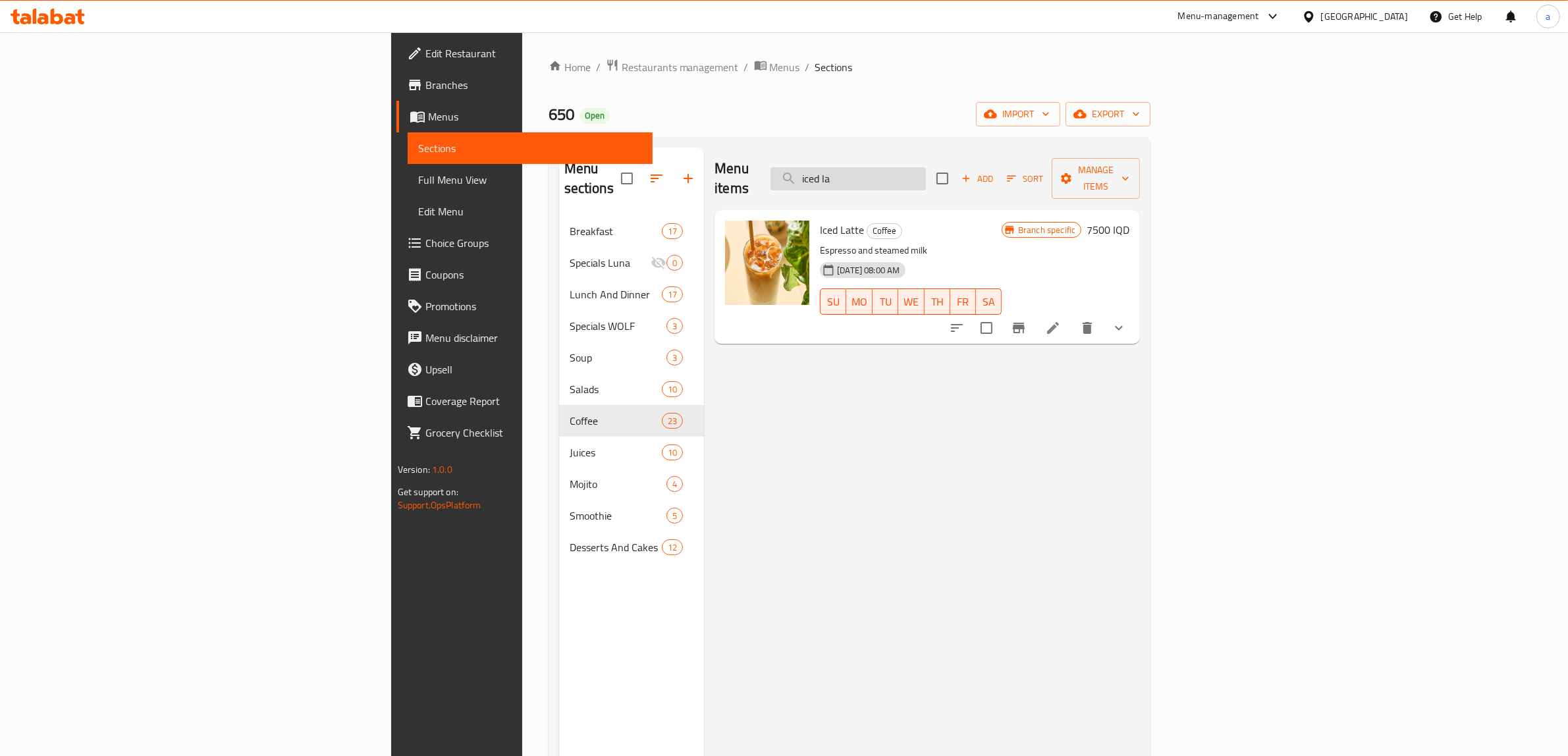
click at [926, 168] on input "iced la" at bounding box center [848, 179] width 155 height 23
click at [926, 178] on input "iced car" at bounding box center [848, 179] width 155 height 23
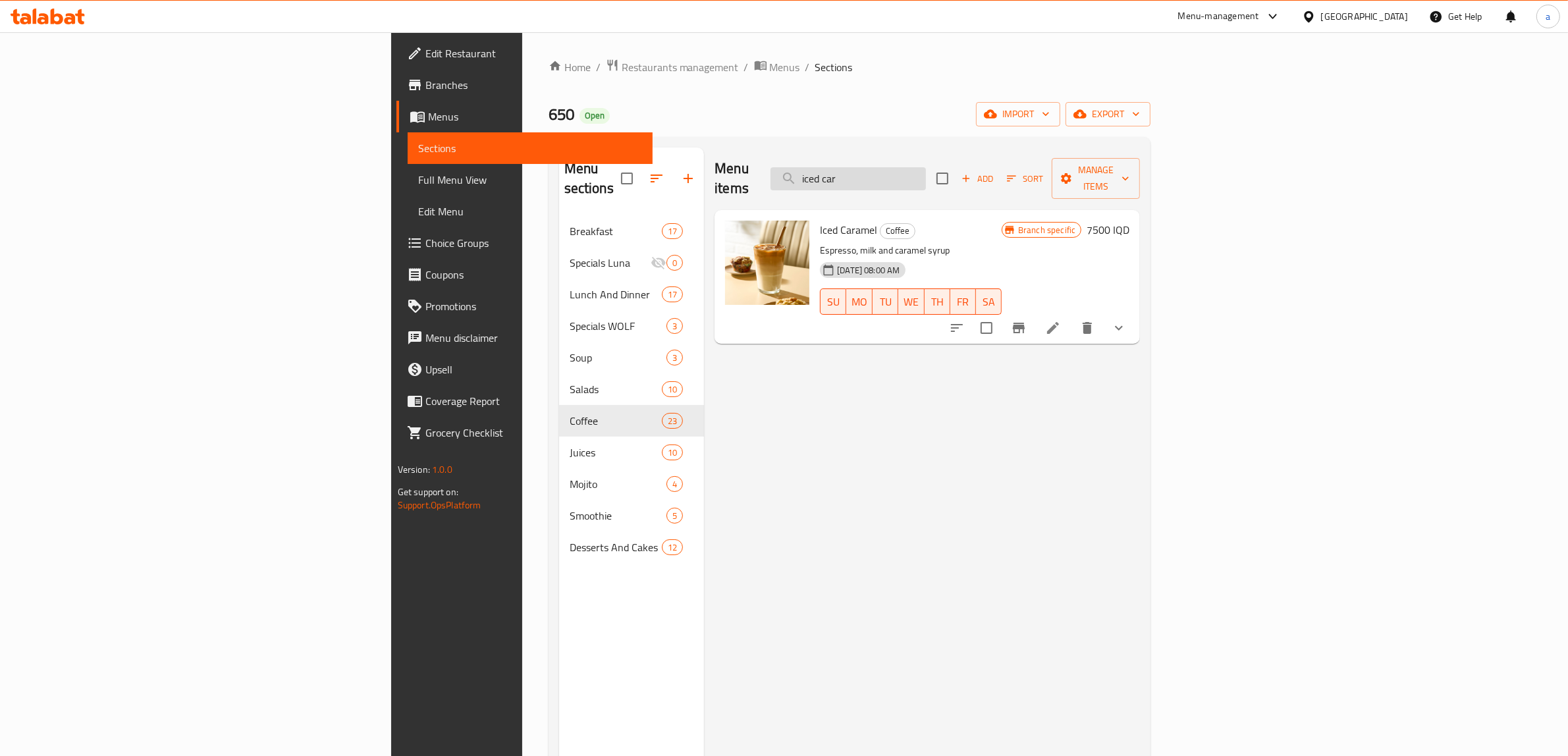
click at [926, 178] on input "iced car" at bounding box center [848, 179] width 155 height 23
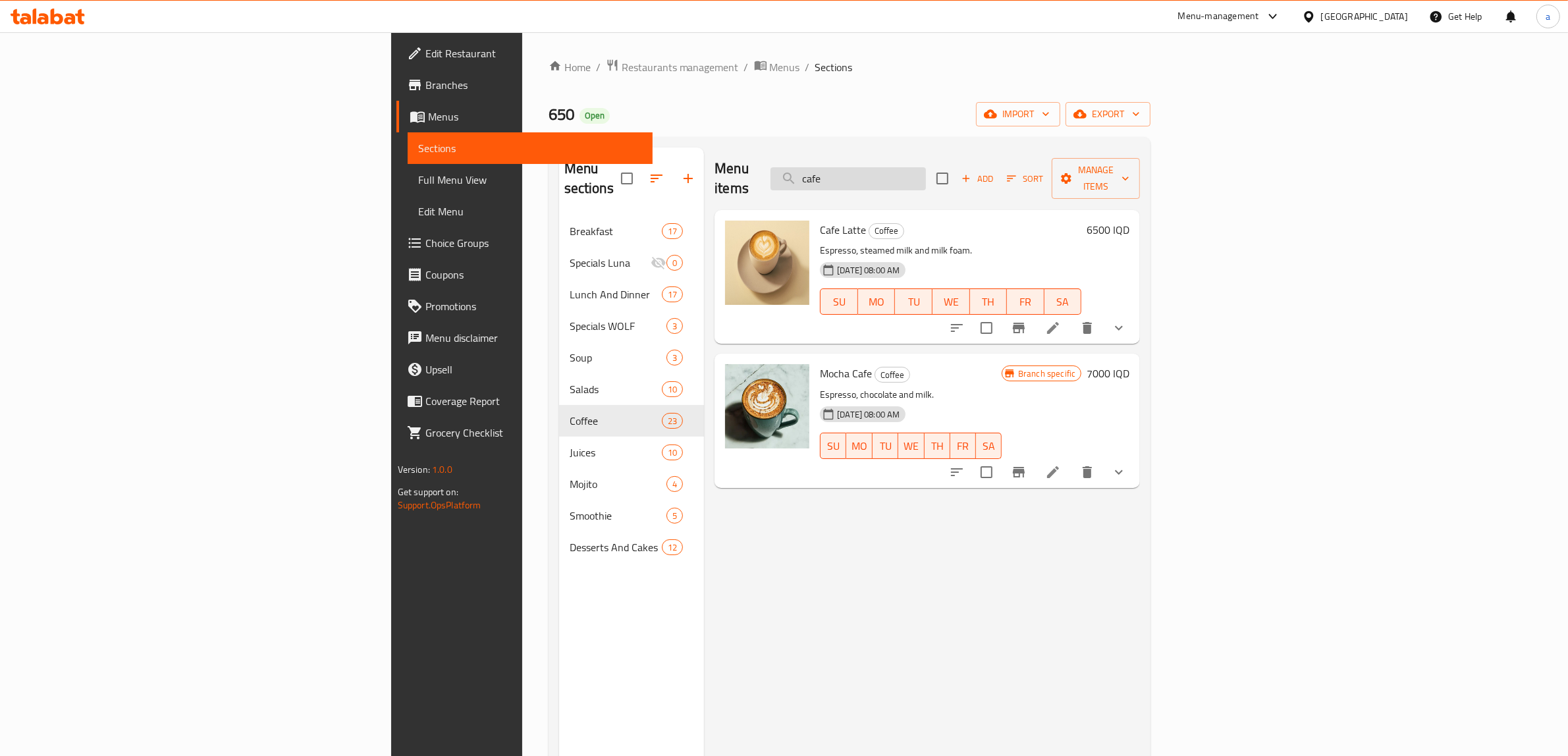
click at [926, 168] on input "cafe" at bounding box center [848, 179] width 155 height 23
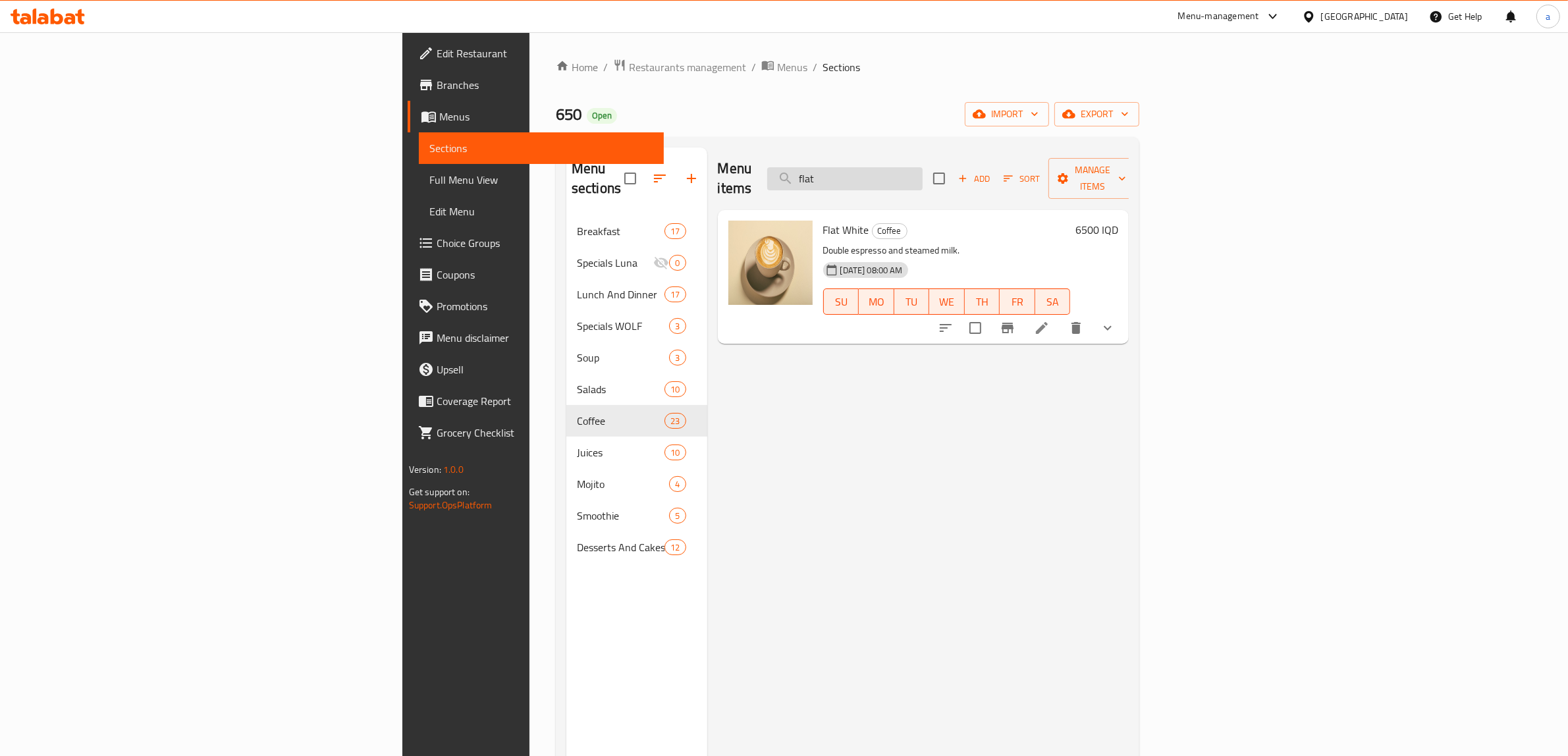
click at [923, 180] on input "flat" at bounding box center [844, 179] width 155 height 23
click at [923, 170] on input "flat" at bounding box center [844, 179] width 155 height 23
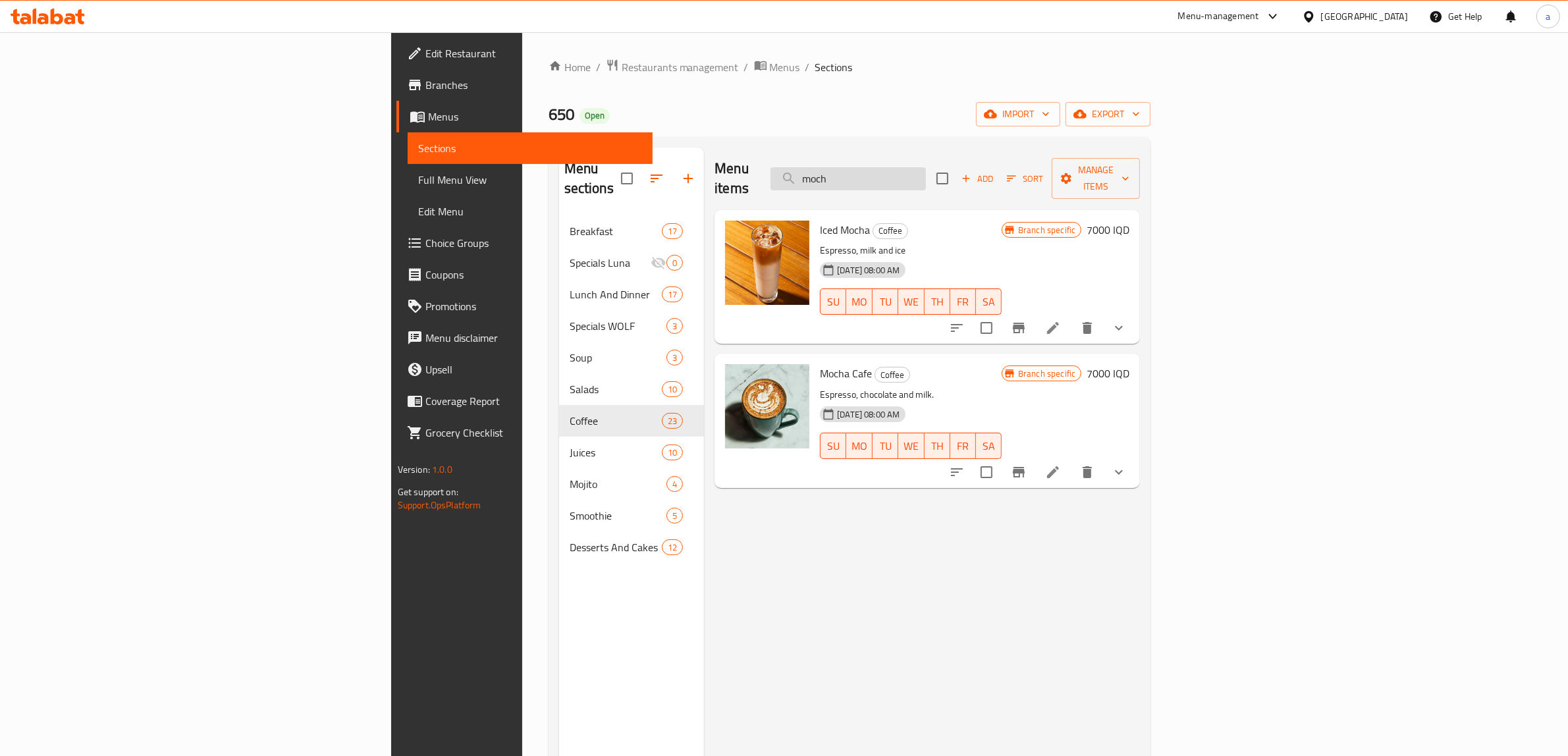
click at [926, 169] on input "moch" at bounding box center [848, 179] width 155 height 23
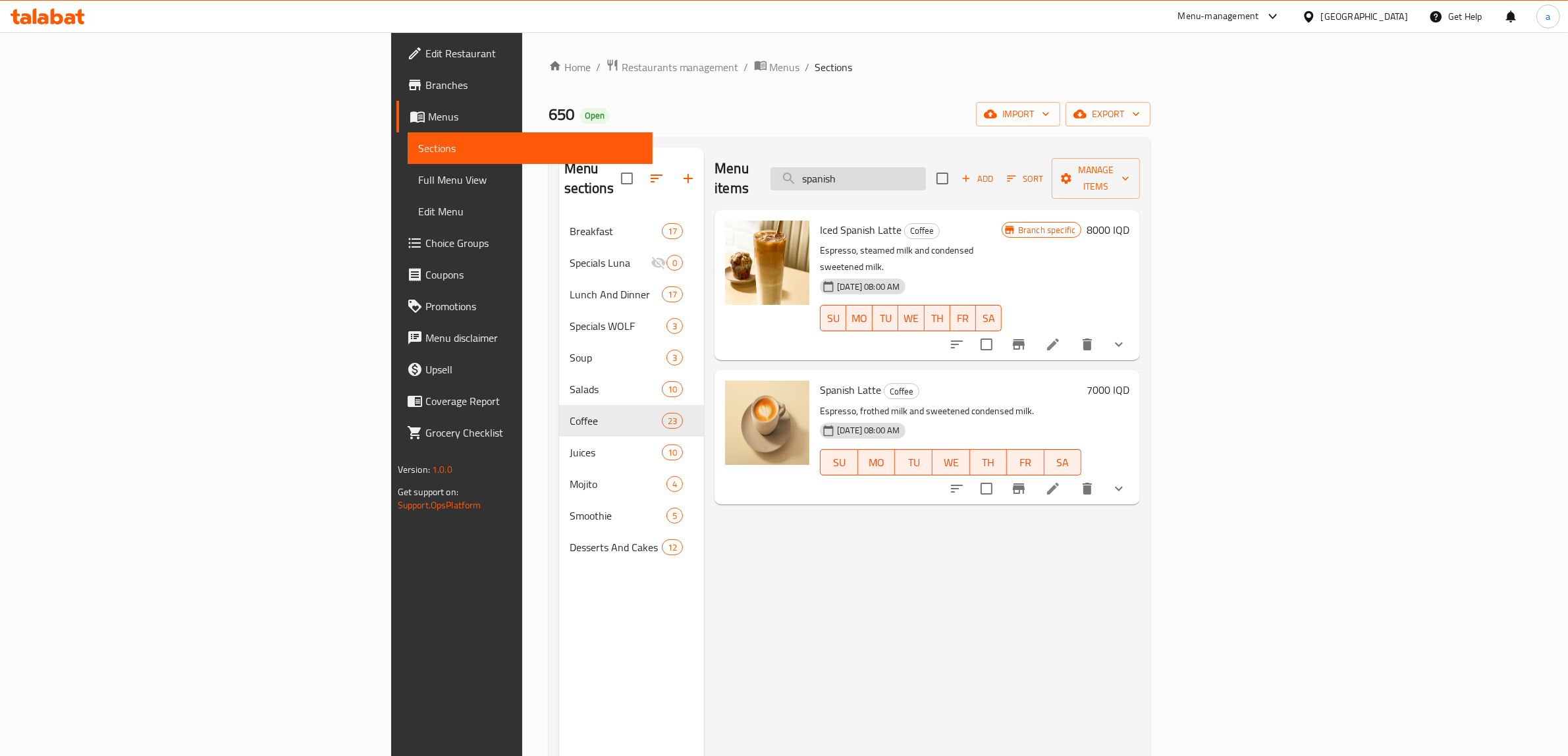
click at [926, 168] on input "spanish" at bounding box center [848, 179] width 155 height 23
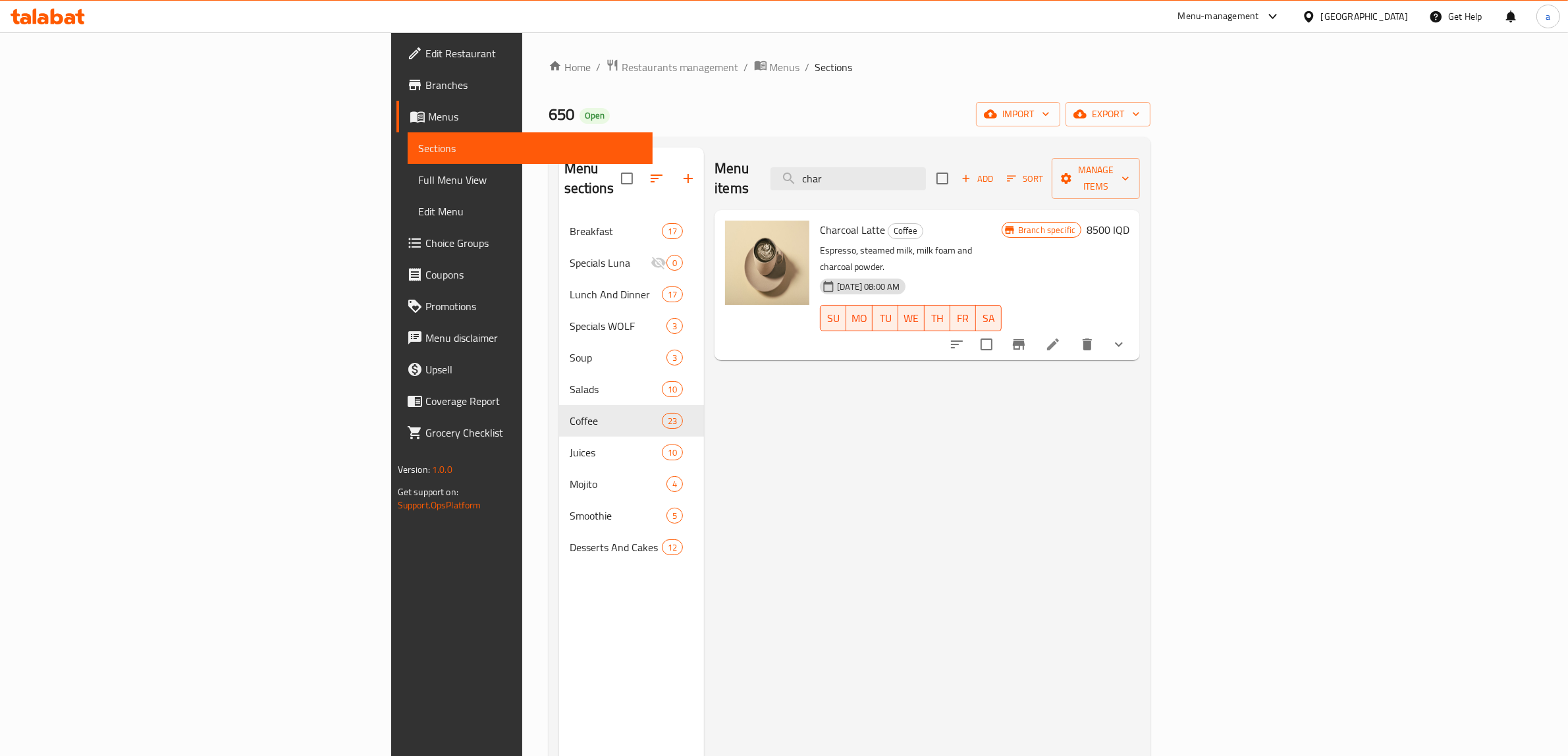
type input "char"
click at [396, 72] on link "Branches" at bounding box center [525, 85] width 257 height 31
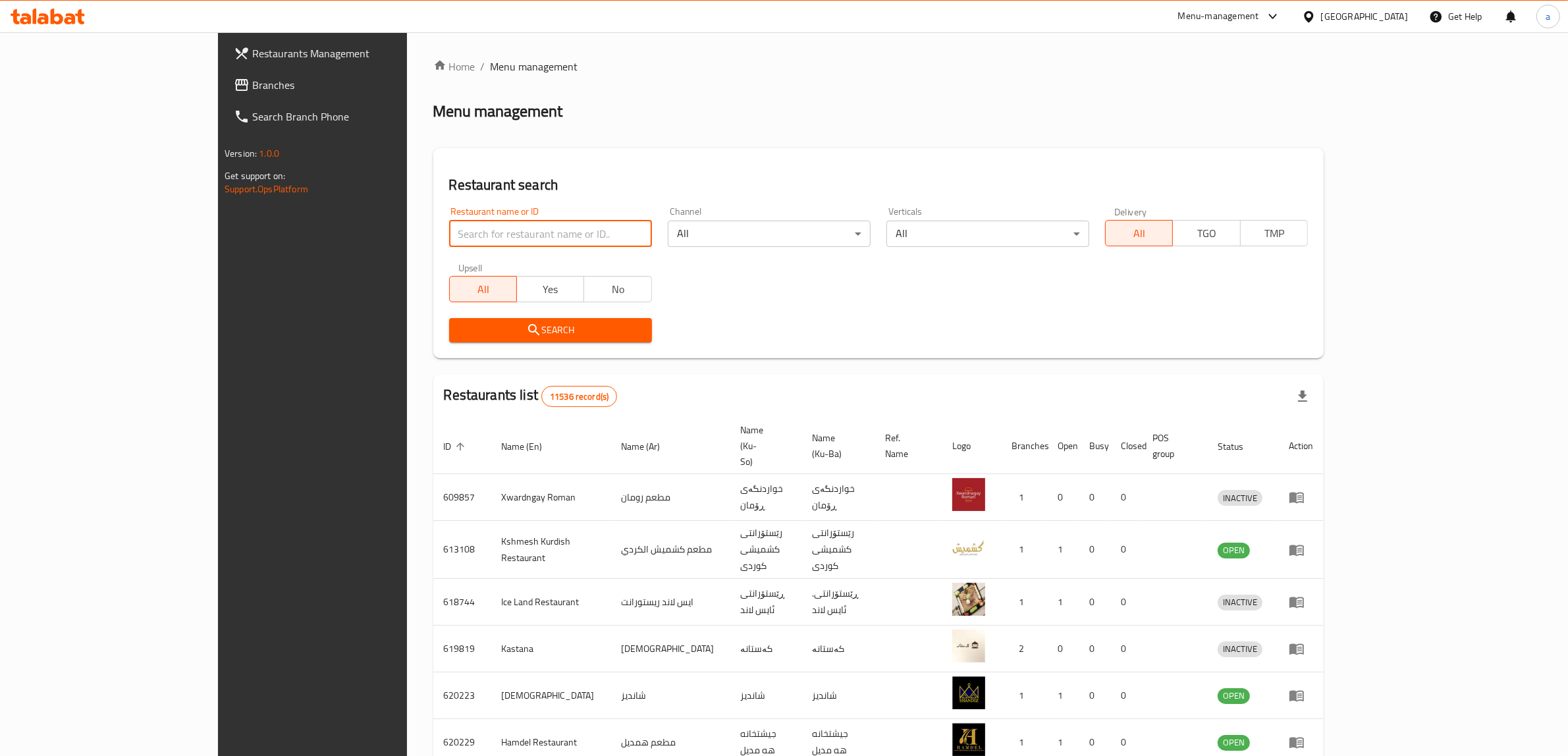
click at [449, 221] on input "search" at bounding box center [550, 234] width 203 height 27
paste input "683469"
type input "683469"
click at [449, 318] on button "Search" at bounding box center [550, 330] width 203 height 24
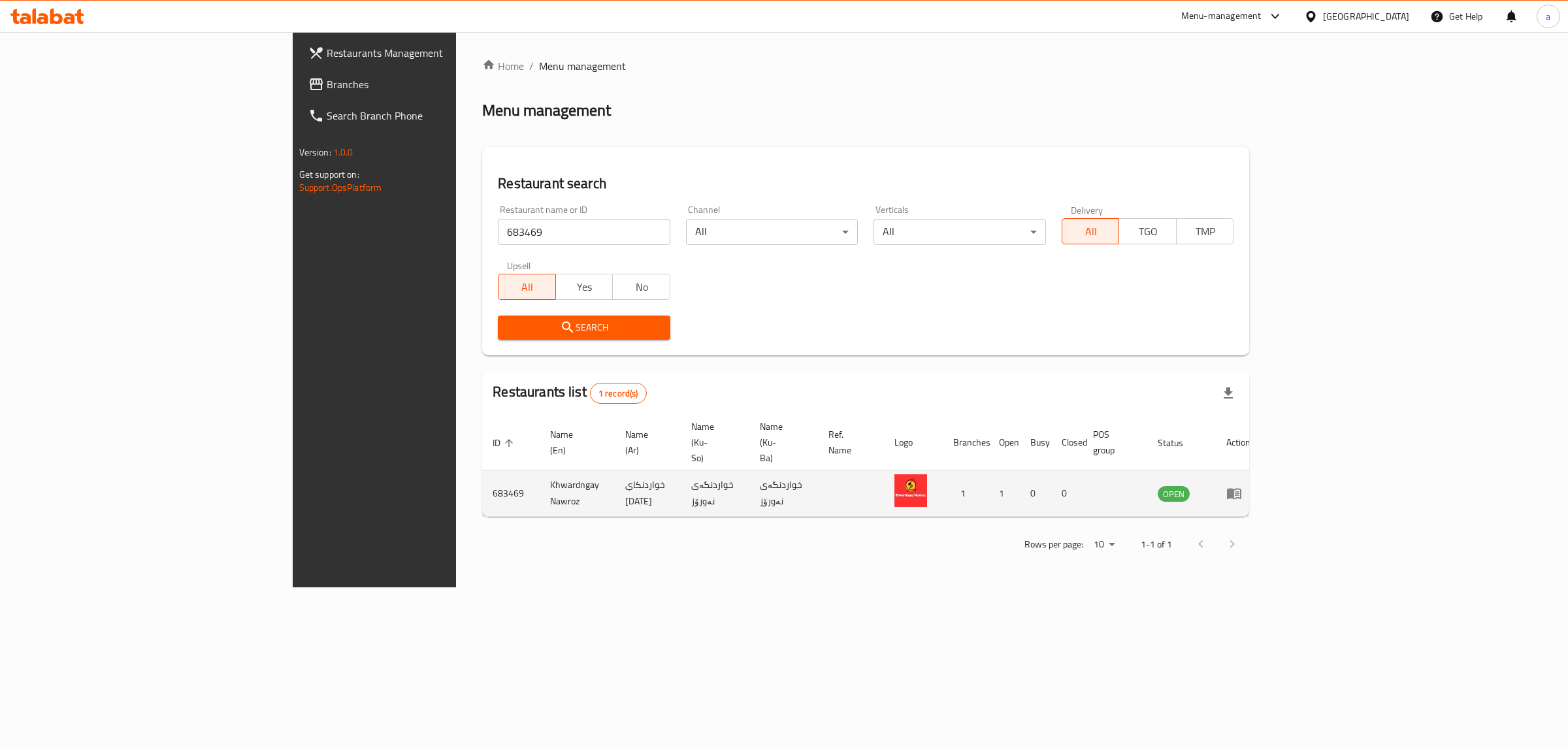
click at [1261, 475] on td "enhanced table" at bounding box center [1239, 494] width 45 height 47
click at [1241, 489] on icon "enhanced table" at bounding box center [1234, 494] width 14 height 11
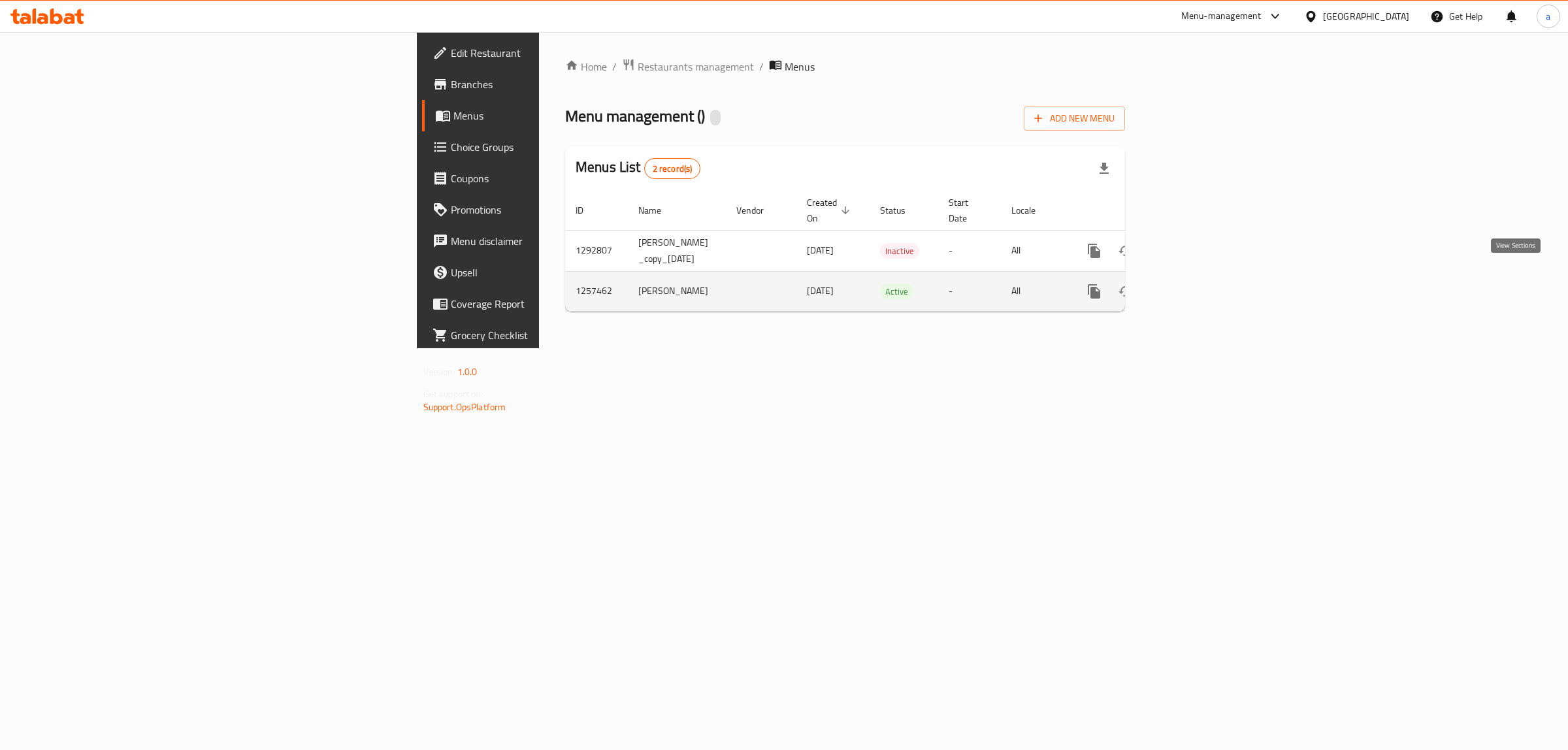
click at [1194, 285] on icon "enhanced table" at bounding box center [1188, 291] width 12 height 12
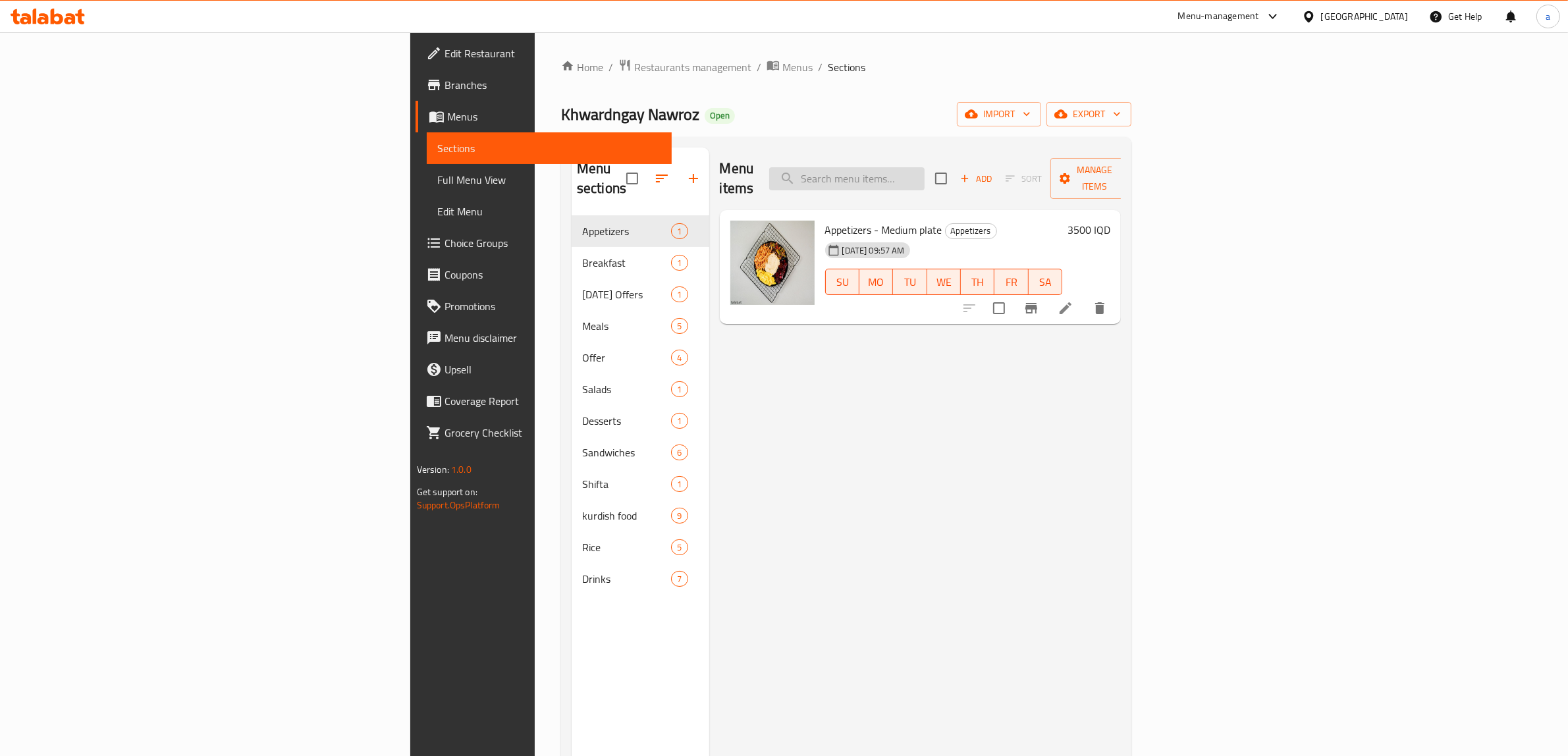
click at [924, 175] on input "search" at bounding box center [847, 179] width 155 height 23
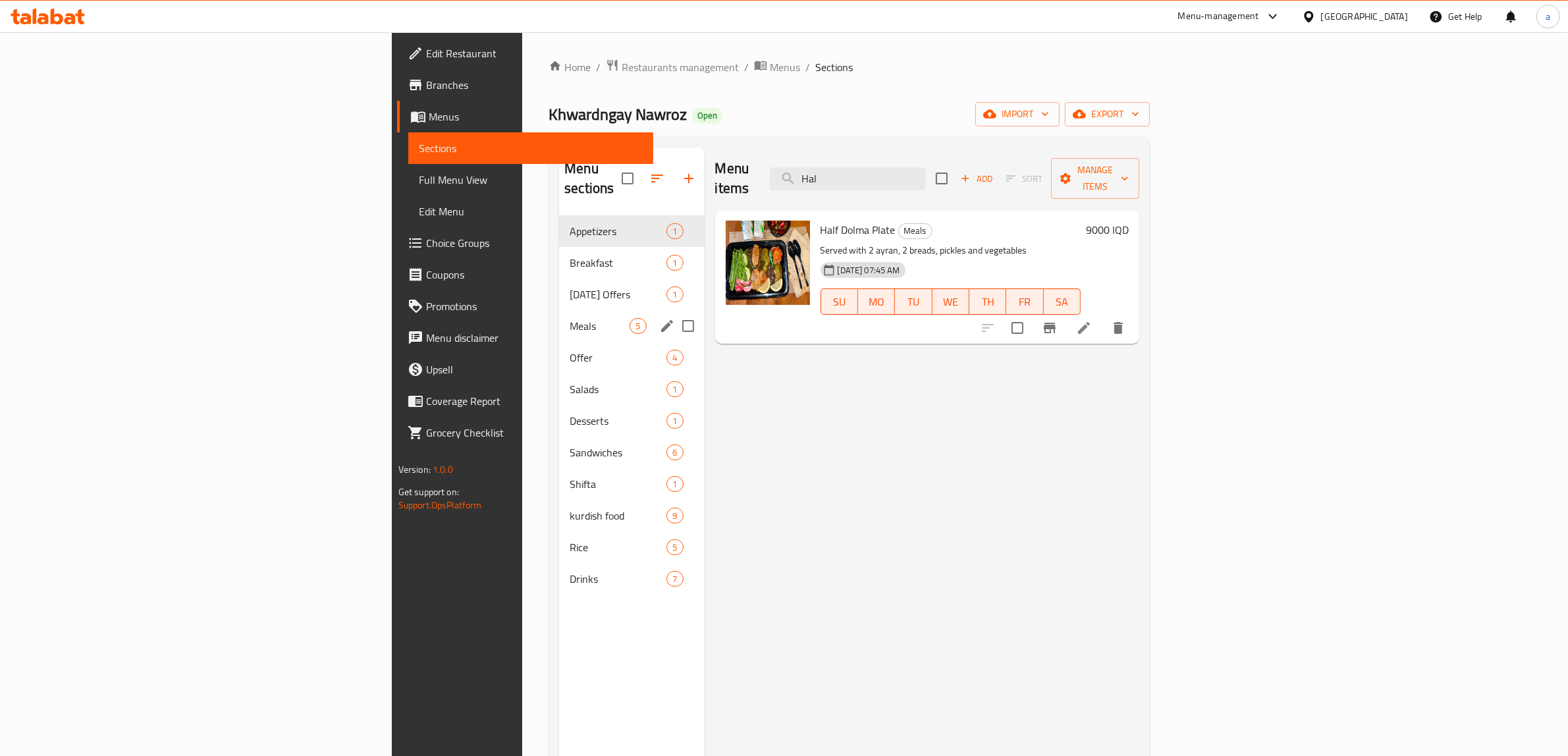
type input "Hal"
click at [569, 318] on span "Meals" at bounding box center [599, 326] width 60 height 16
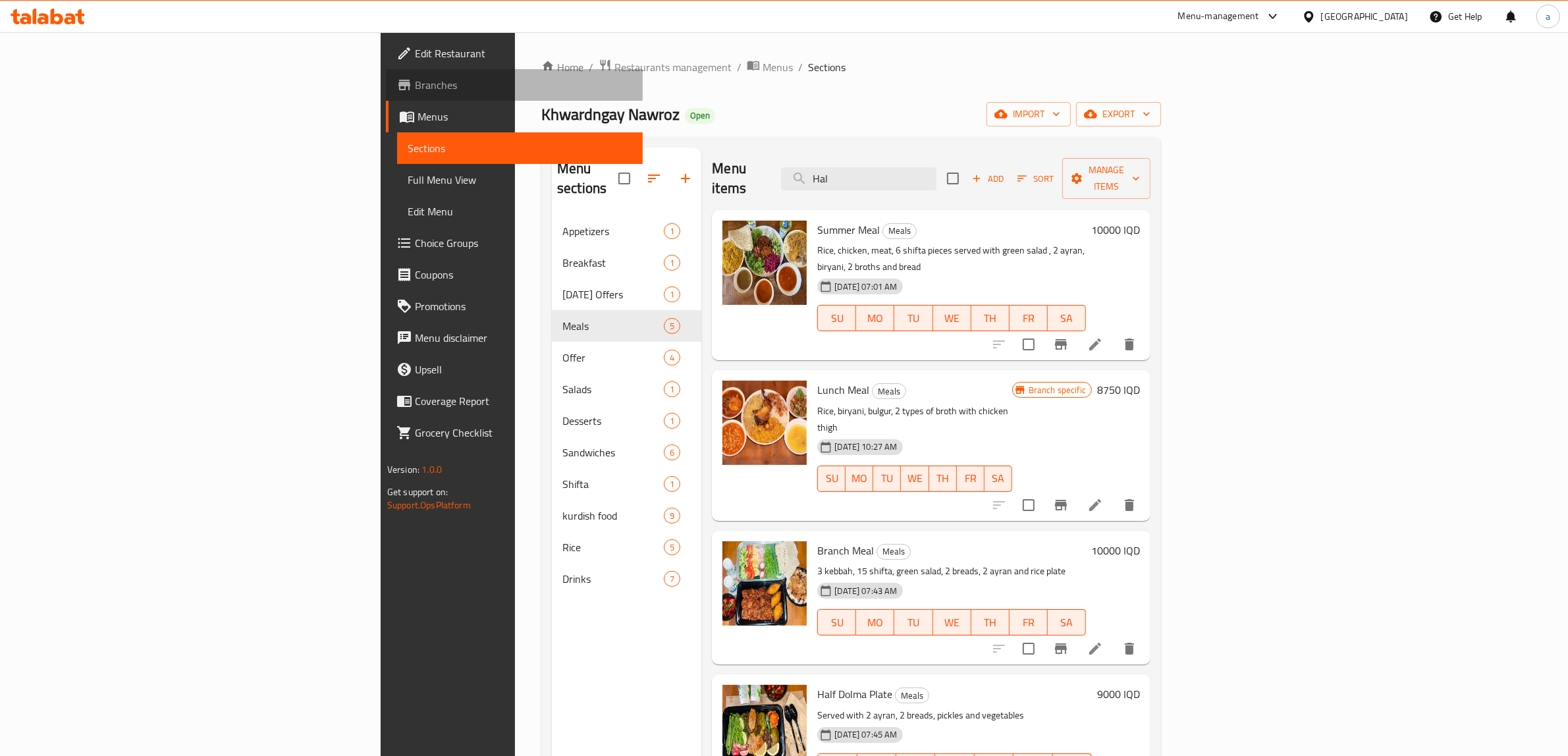
click at [415, 83] on span "Branches" at bounding box center [523, 85] width 217 height 16
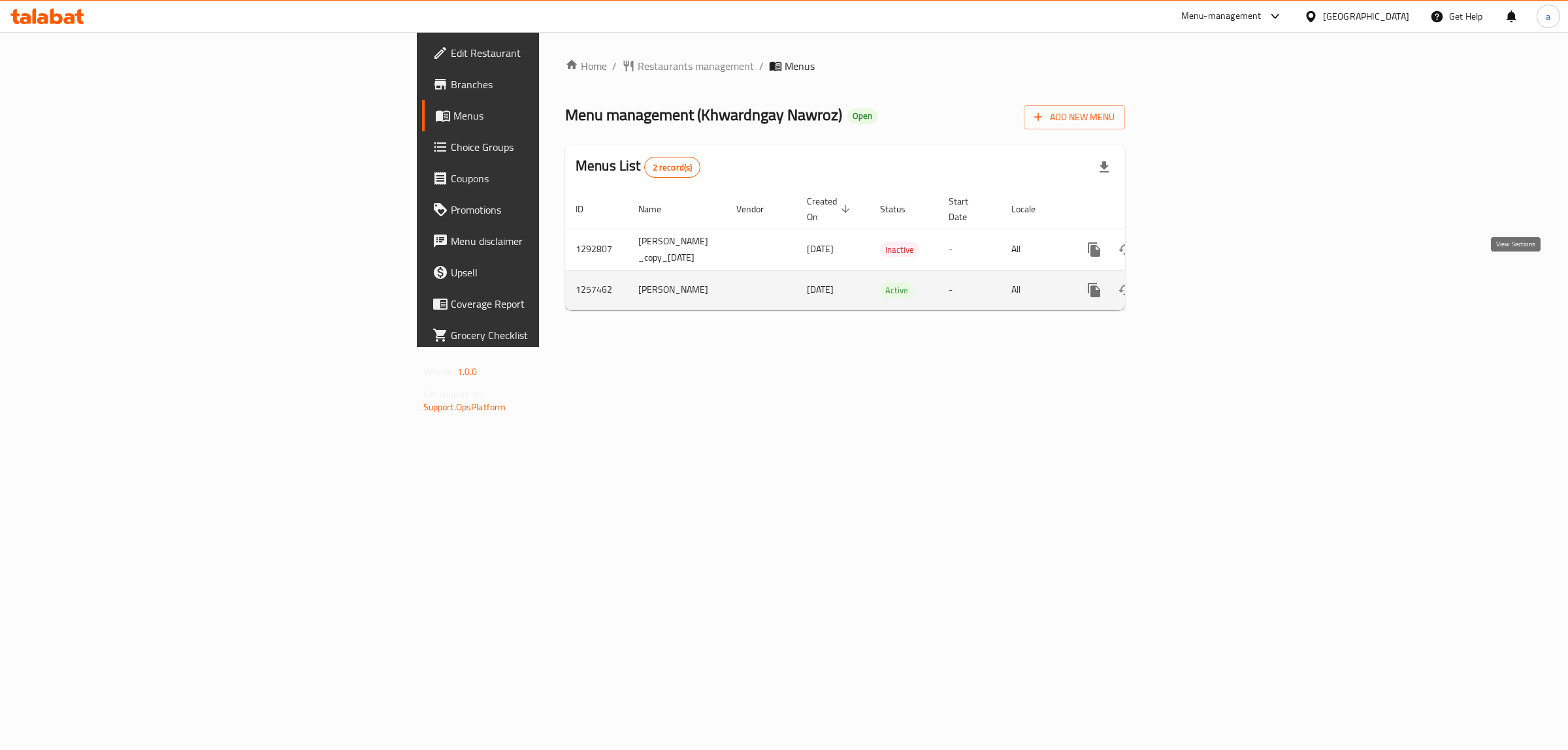
click at [1194, 284] on icon "enhanced table" at bounding box center [1188, 290] width 12 height 12
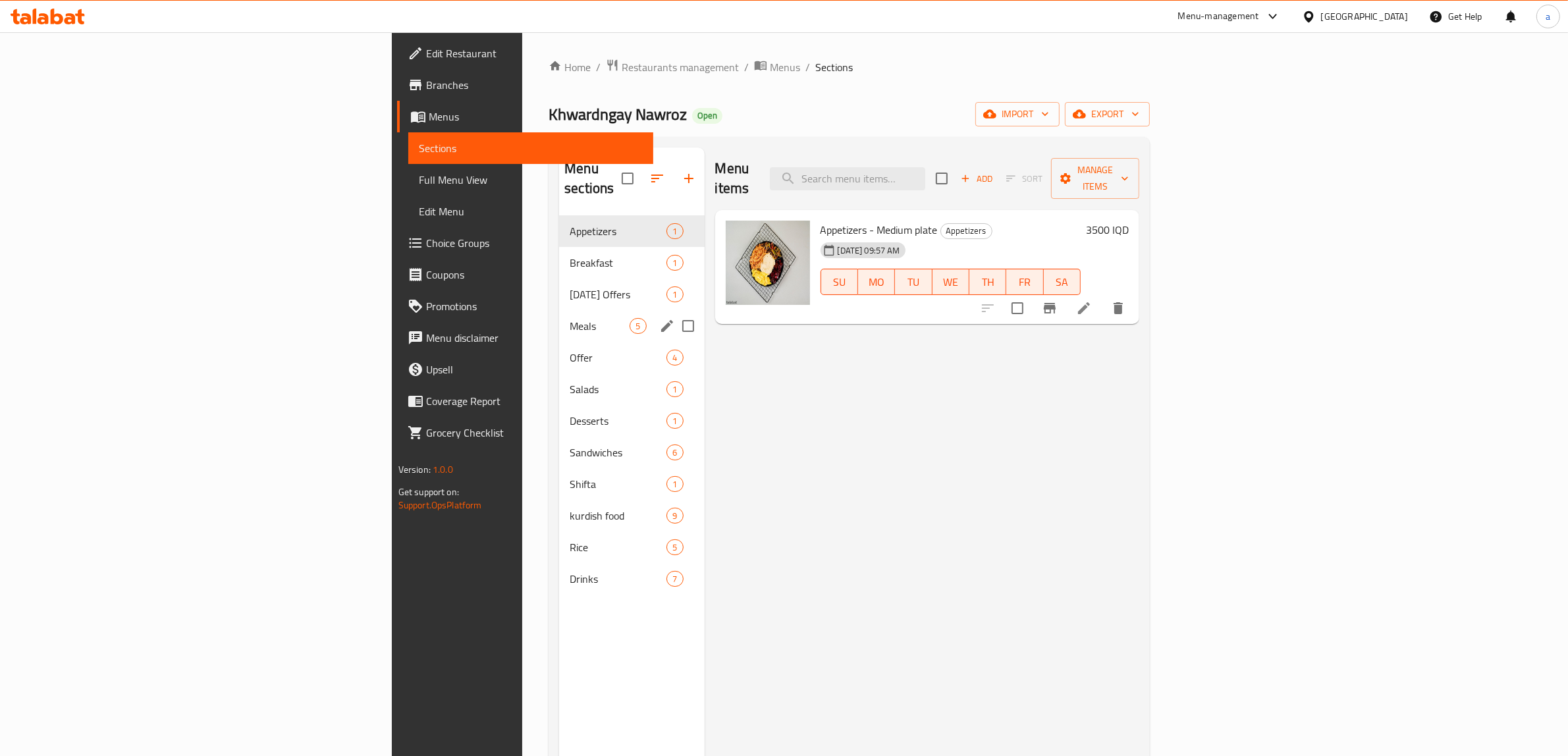
click at [559, 310] on div "Meals 5" at bounding box center [631, 326] width 145 height 31
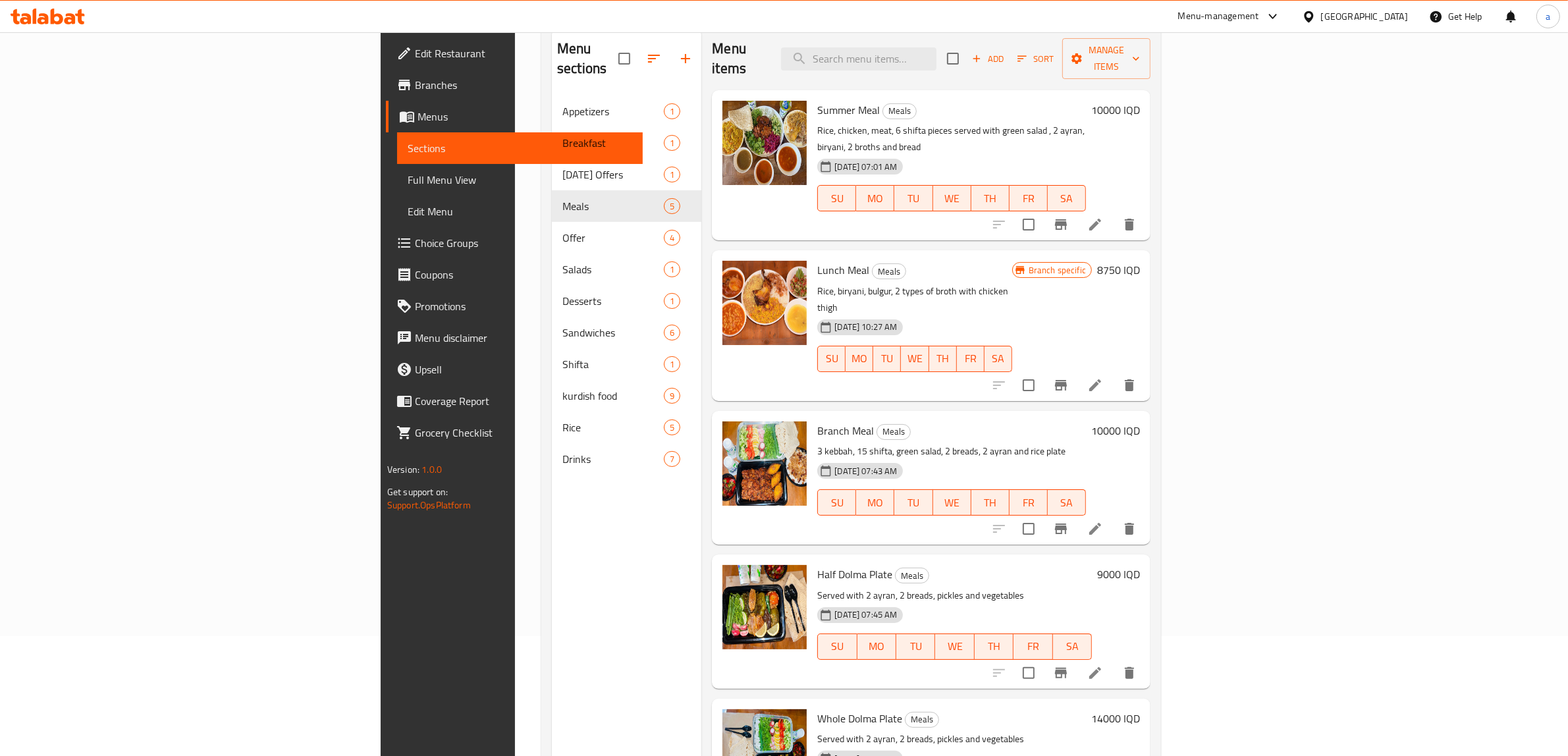
scroll to position [185, 0]
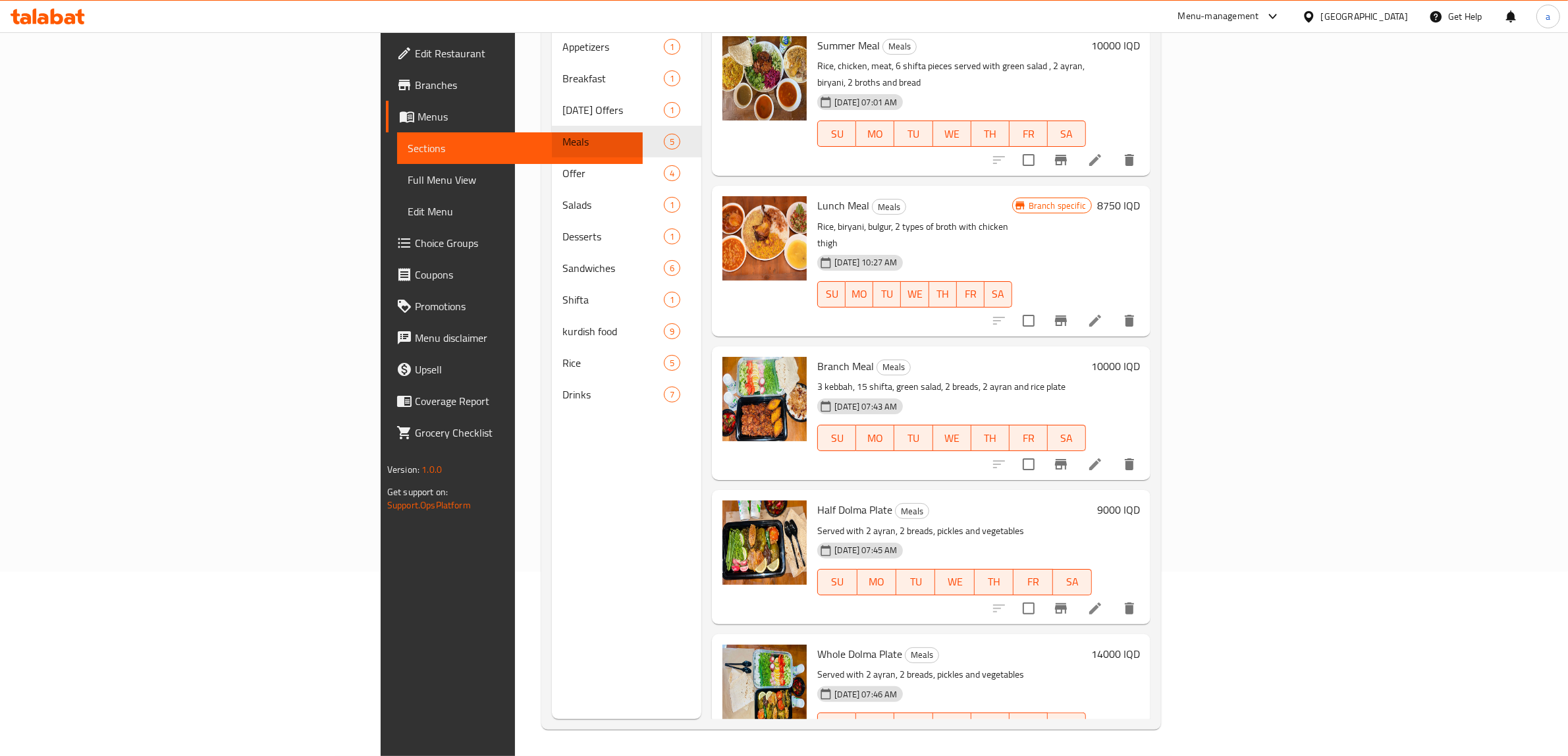
click at [1101, 602] on icon at bounding box center [1094, 608] width 12 height 12
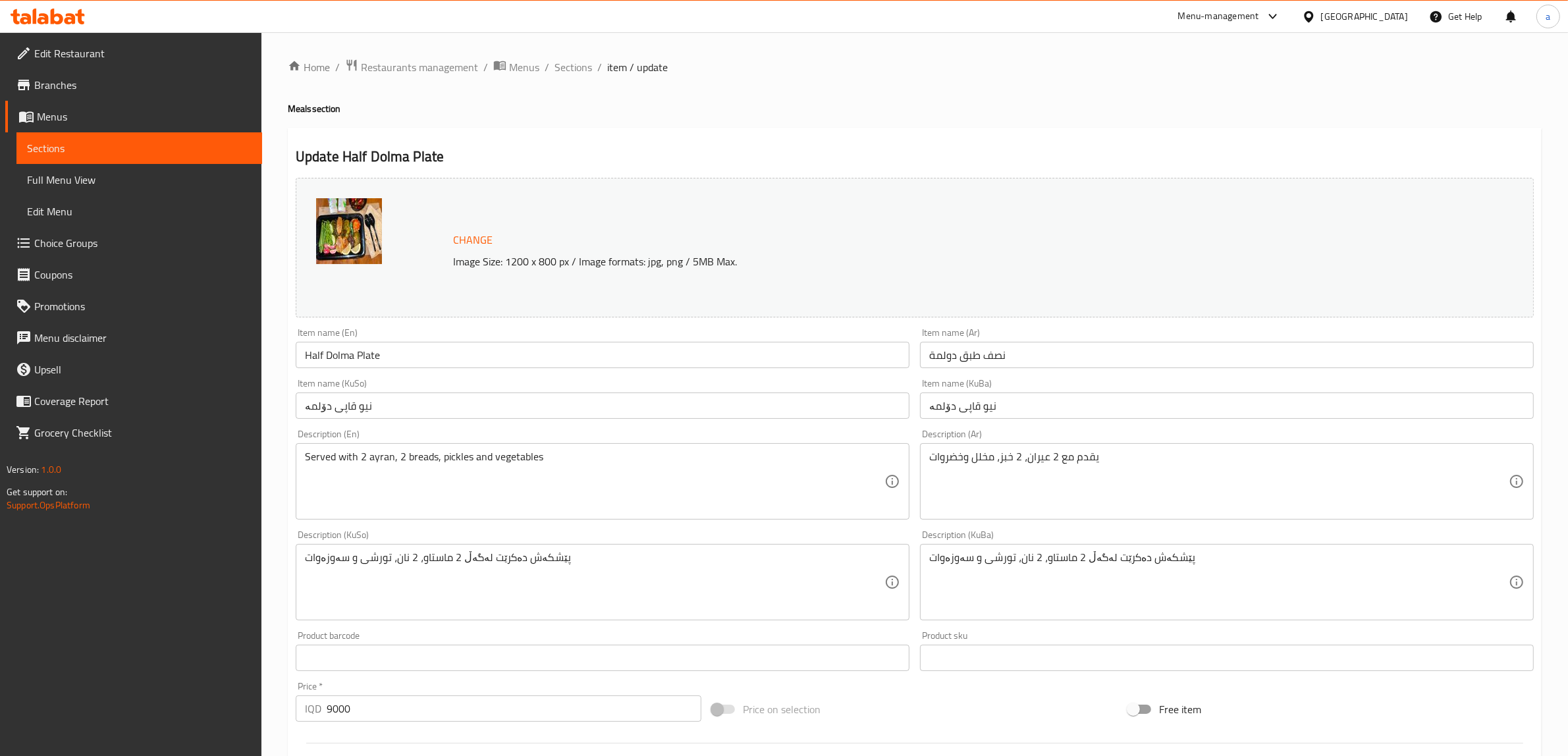
click at [338, 354] on input "Half Dolma Plate" at bounding box center [602, 355] width 614 height 27
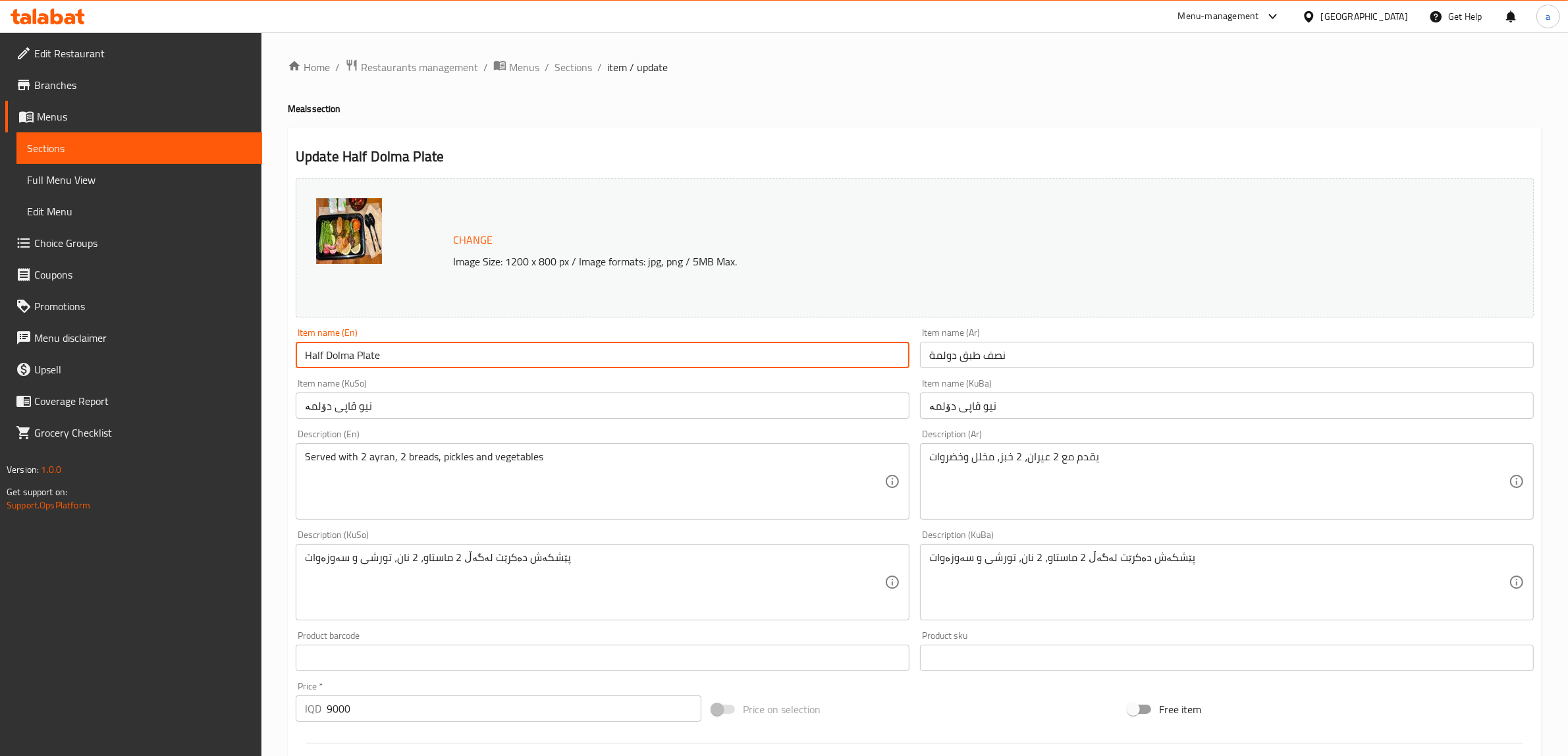
click at [338, 354] on input "Half Dolma Plate" at bounding box center [602, 355] width 614 height 27
paste input "Dolma Vip 1"
type input "Dolma Vip 1"
click at [990, 345] on input "نصف طبق دولمة" at bounding box center [1227, 355] width 614 height 27
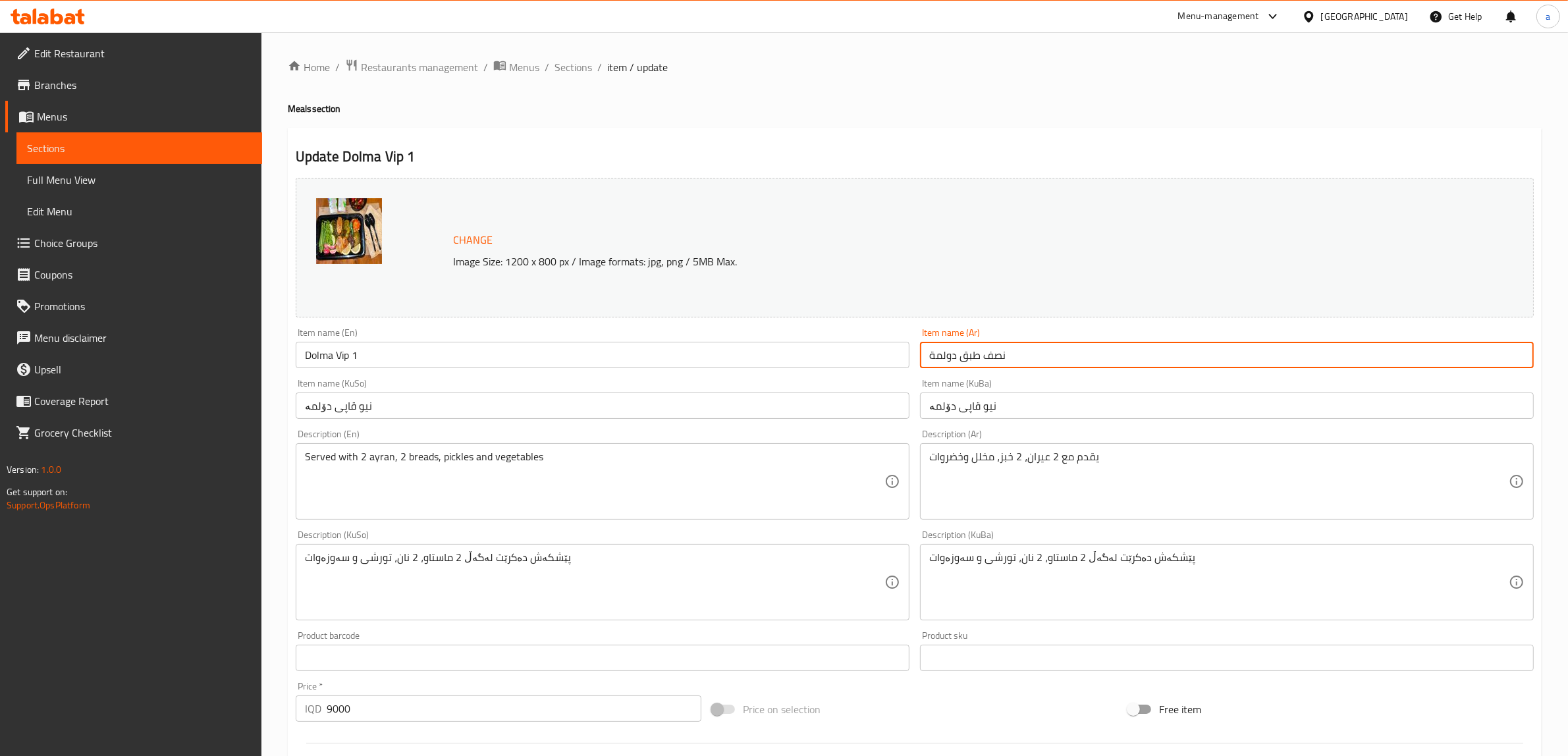
click at [990, 345] on input "نصف طبق دولمة" at bounding box center [1227, 355] width 614 height 27
paste input "في أي بي"
type input "دولمة في أي بي 1"
click at [974, 407] on input "نیو قاپی دۆلمە" at bounding box center [1227, 406] width 614 height 27
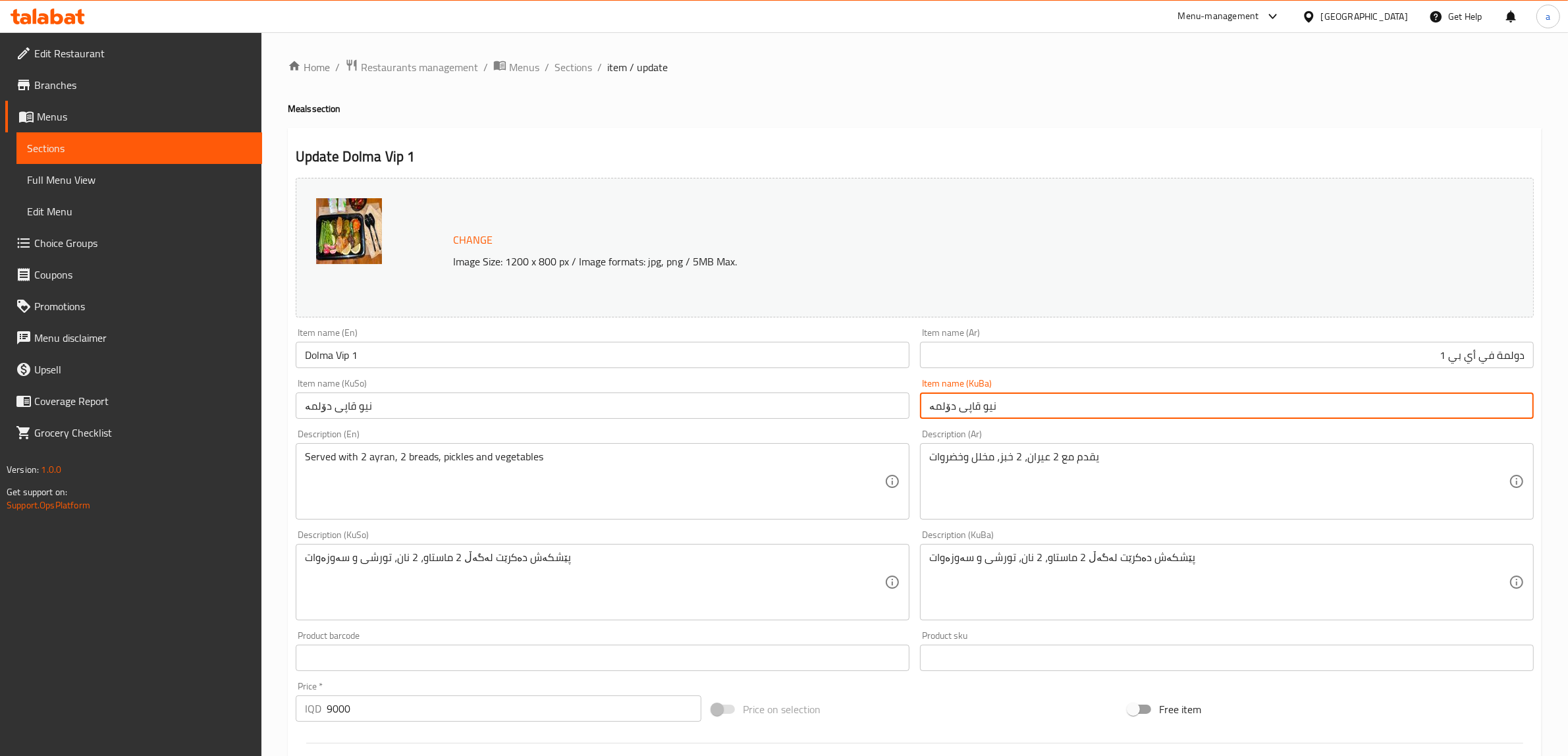
click at [974, 407] on input "نیو قاپی دۆلمە" at bounding box center [1227, 406] width 614 height 27
paste input "ڤی ئای پی"
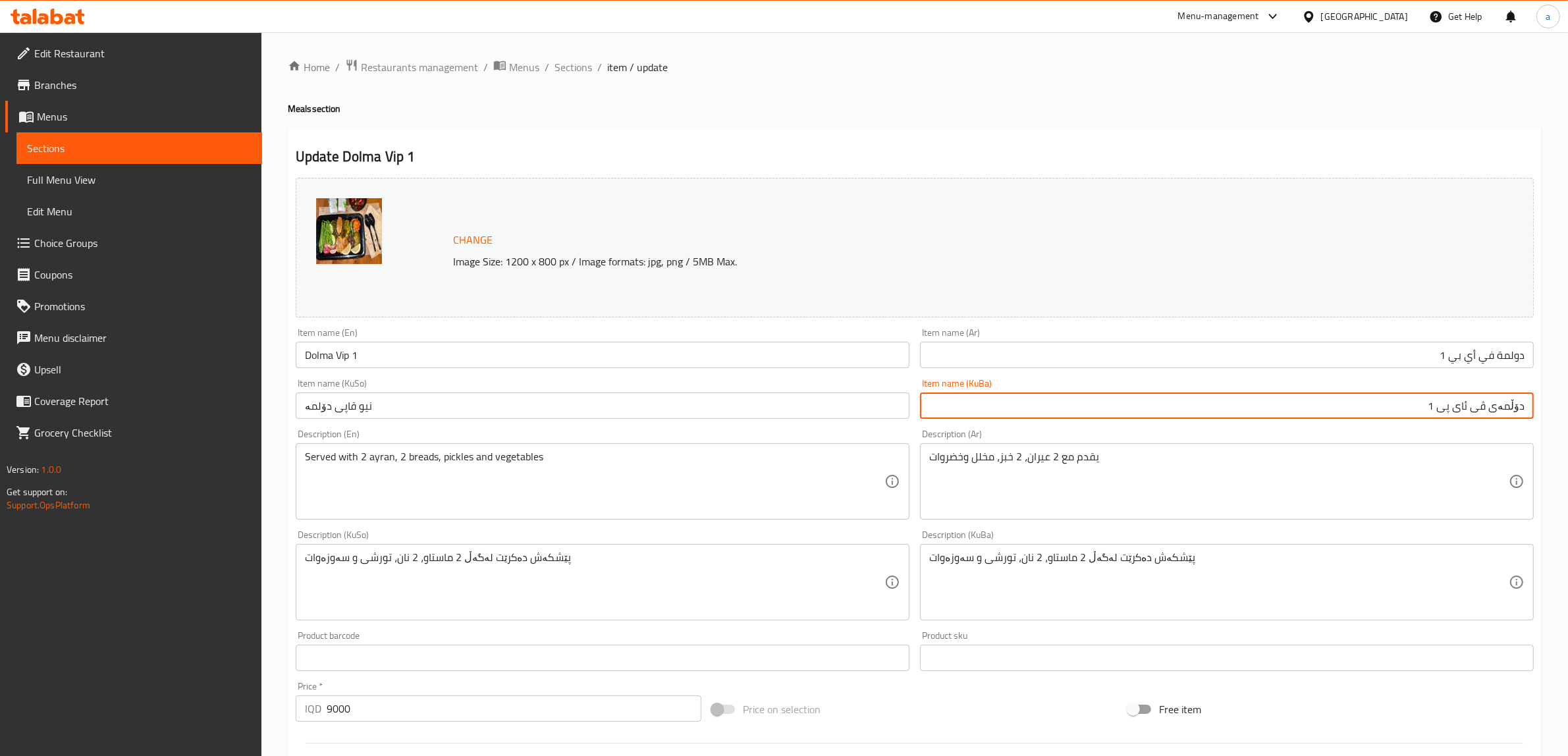
type input "دۆڵمەی ڤی ئای پی 1"
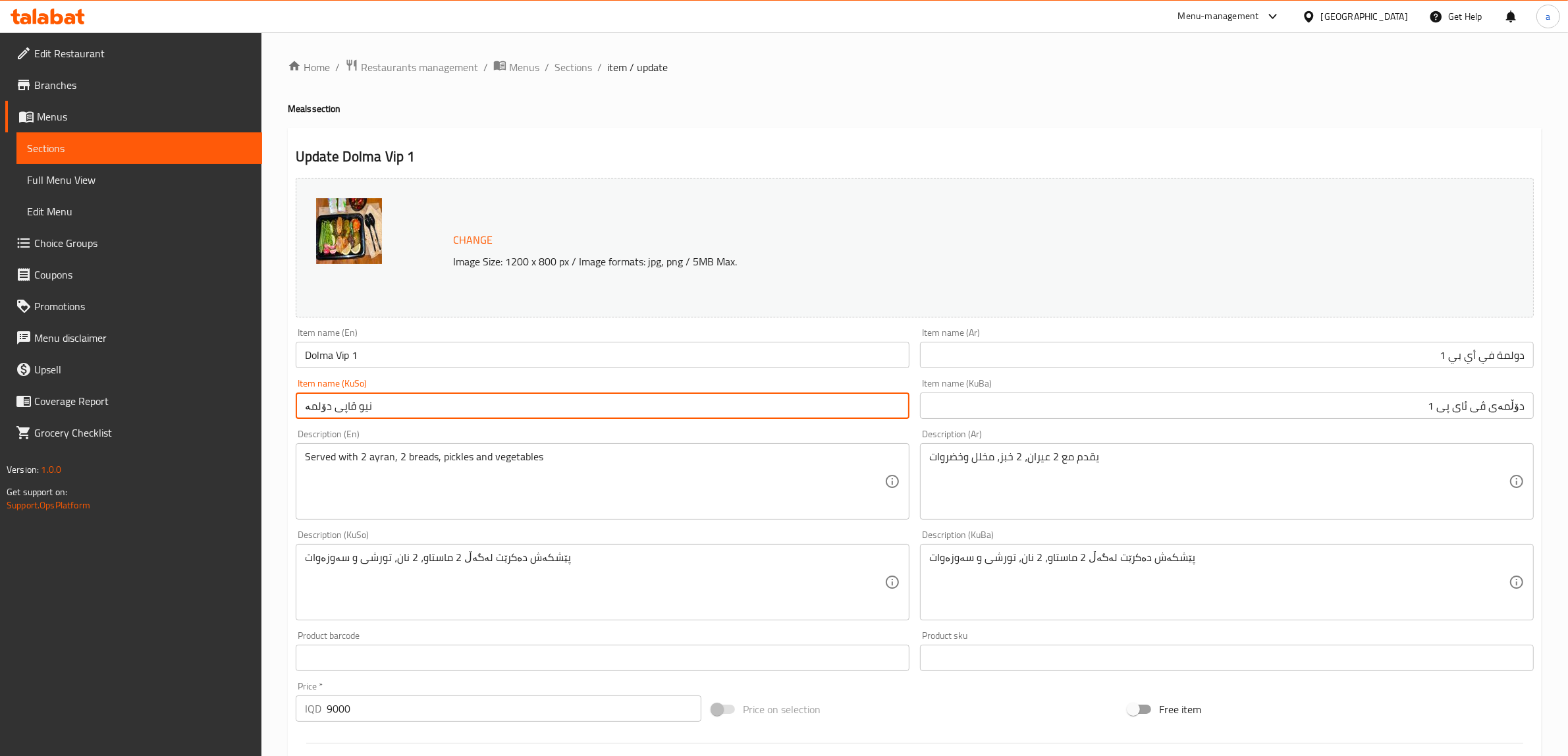
click at [407, 403] on input "نیو قاپی دۆلمە" at bounding box center [602, 406] width 614 height 27
paste input "دۆڵمەی ڤی ئای پی 1"
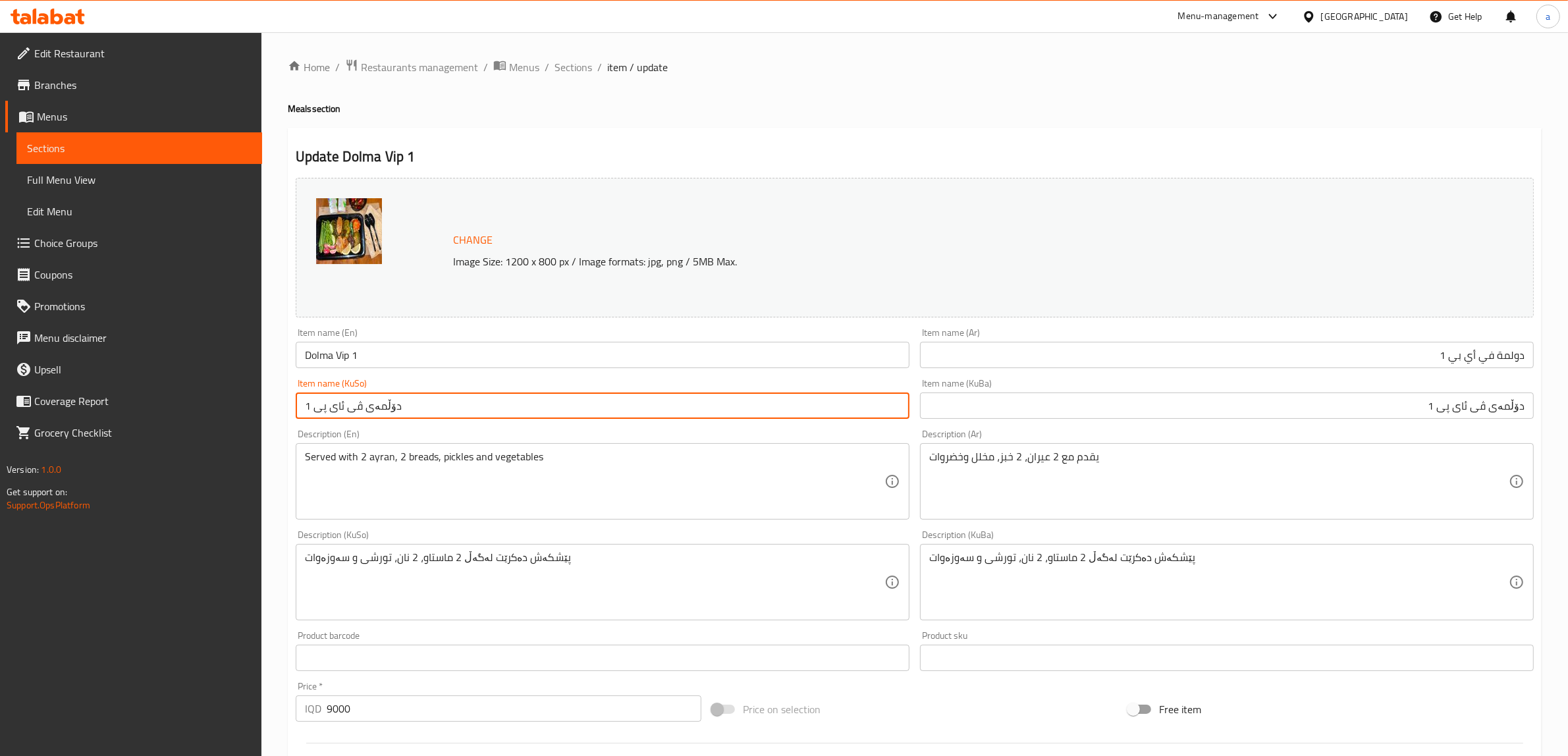
scroll to position [343, 0]
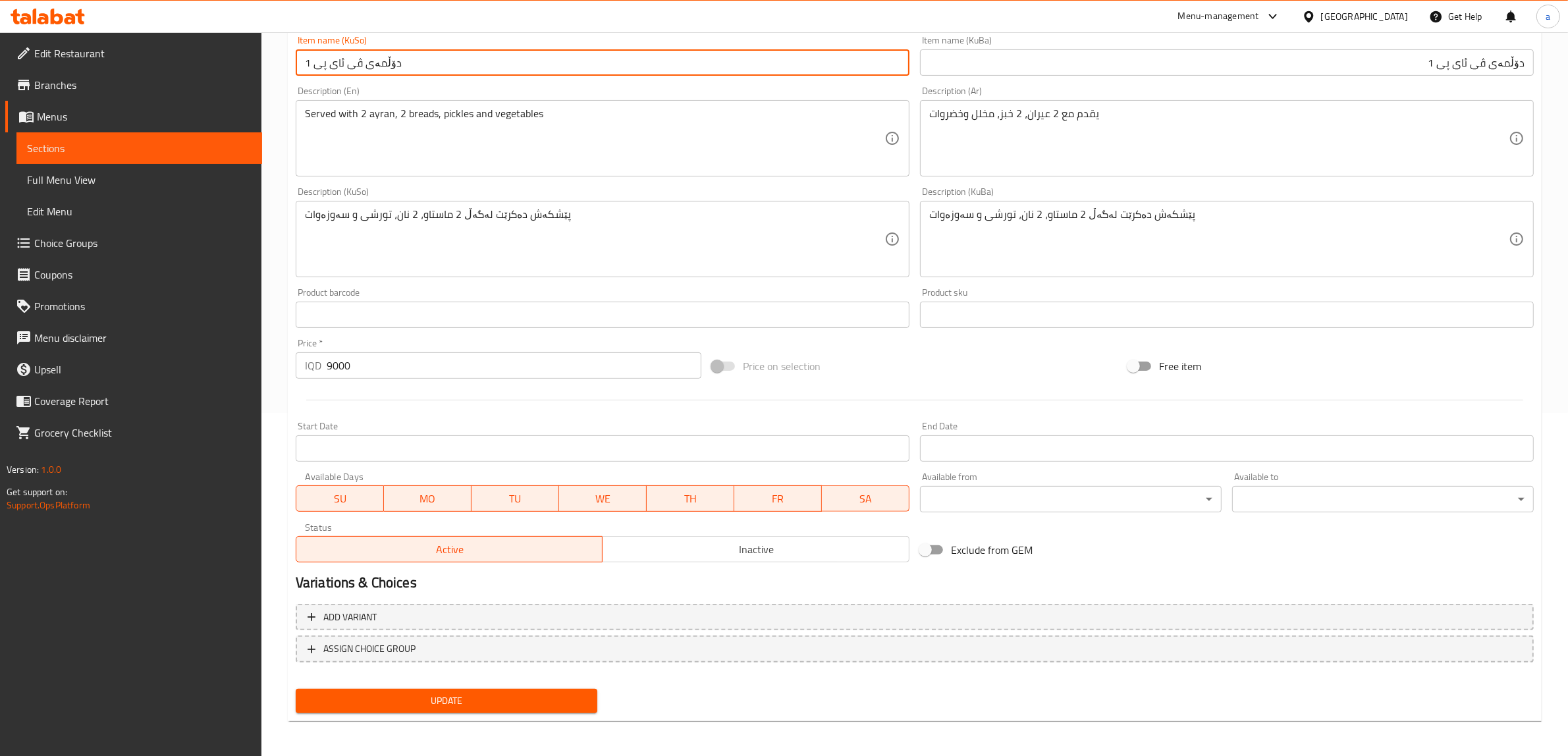
type input "دۆڵمەی ڤی ئای پی 1"
click at [415, 693] on span "Update" at bounding box center [446, 700] width 280 height 16
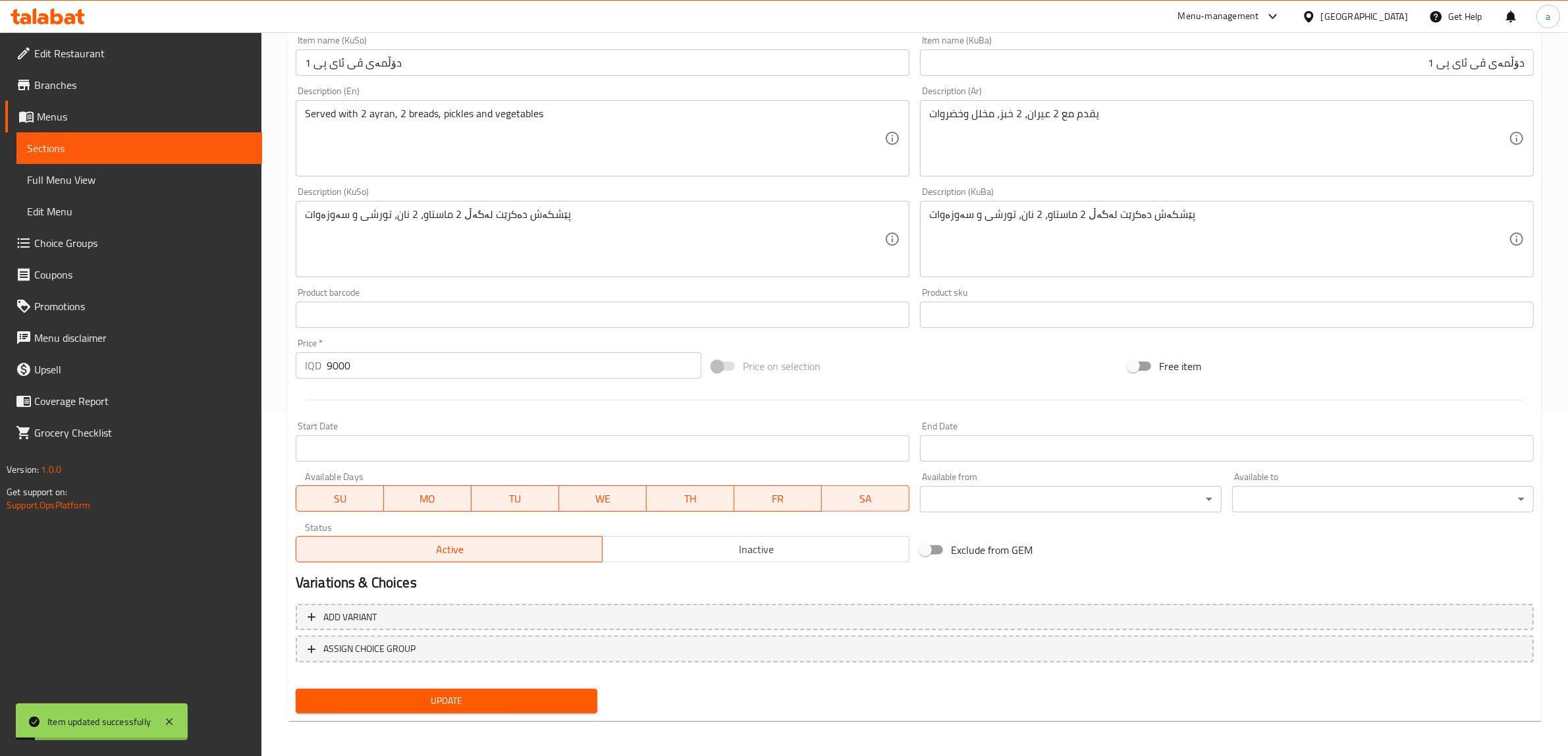
click at [456, 696] on span "Update" at bounding box center [446, 700] width 280 height 16
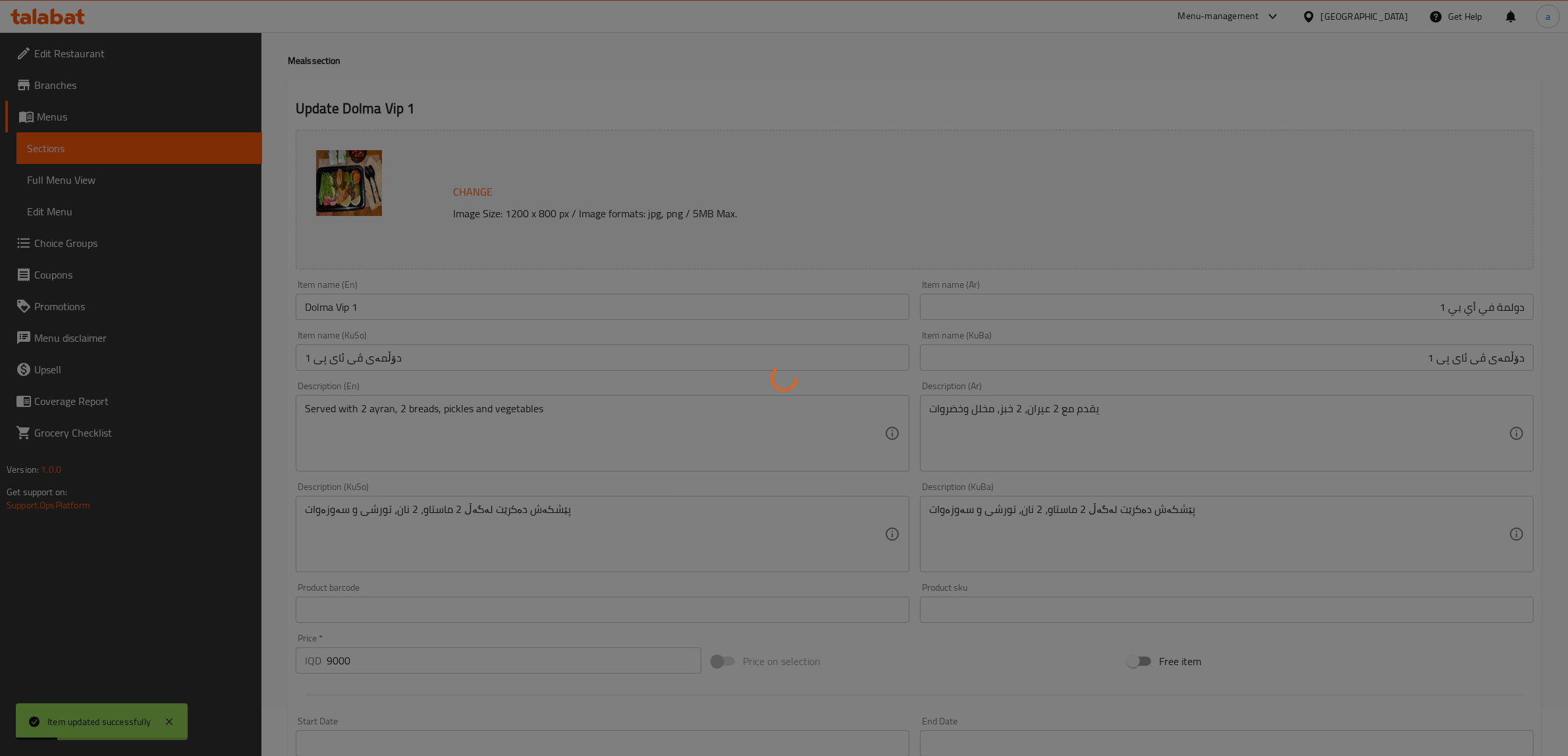
scroll to position [0, 0]
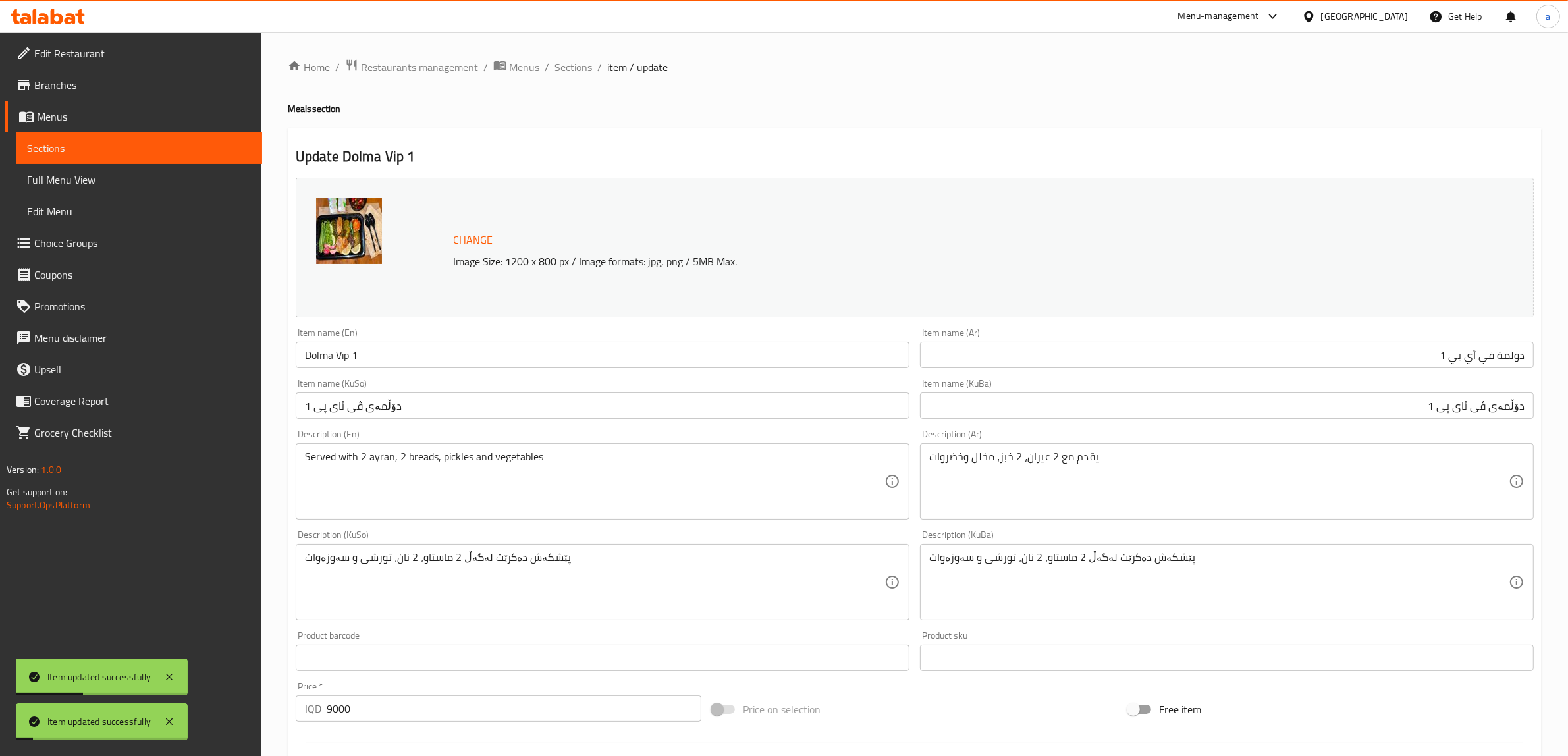
click at [573, 60] on span "Sections" at bounding box center [573, 67] width 38 height 16
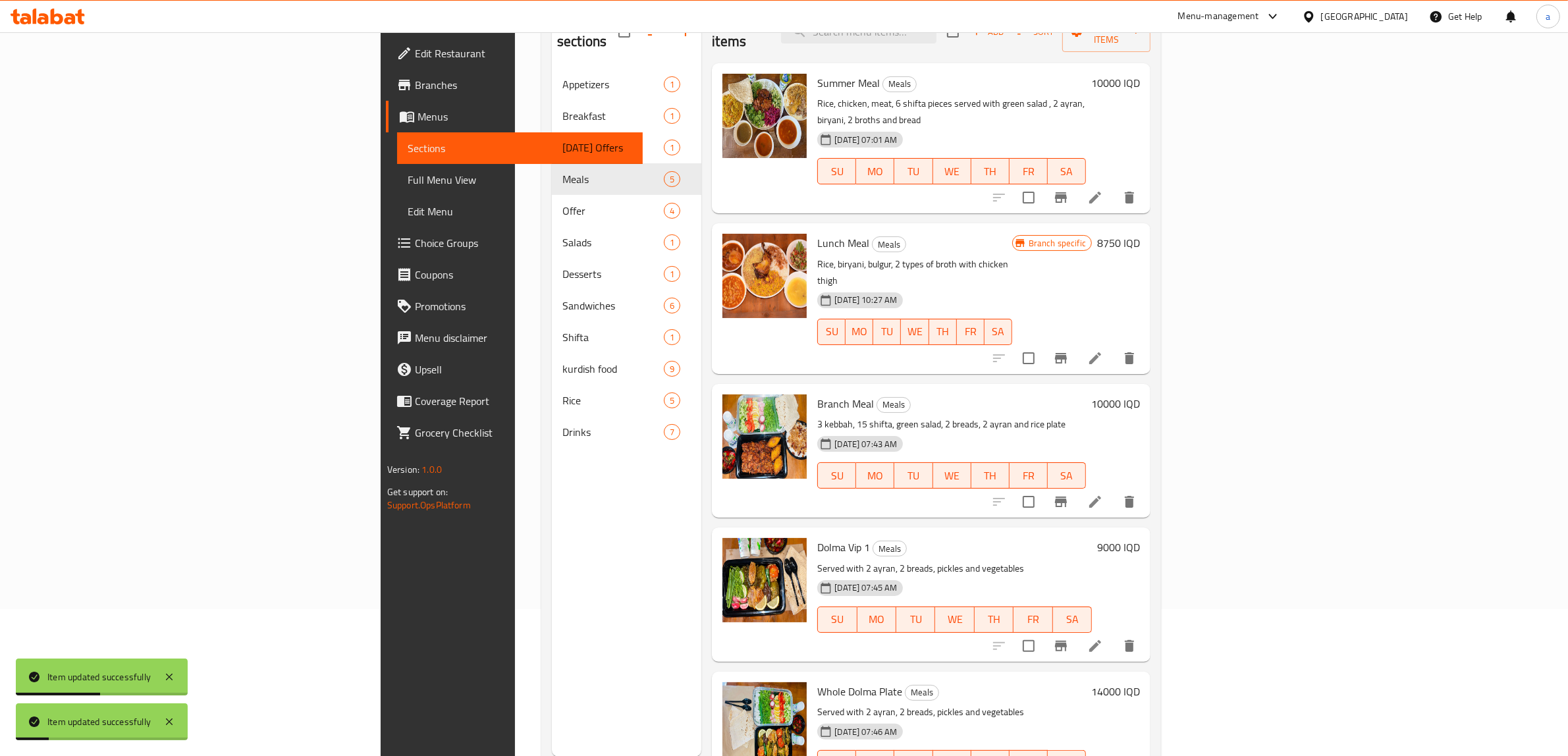
scroll to position [185, 0]
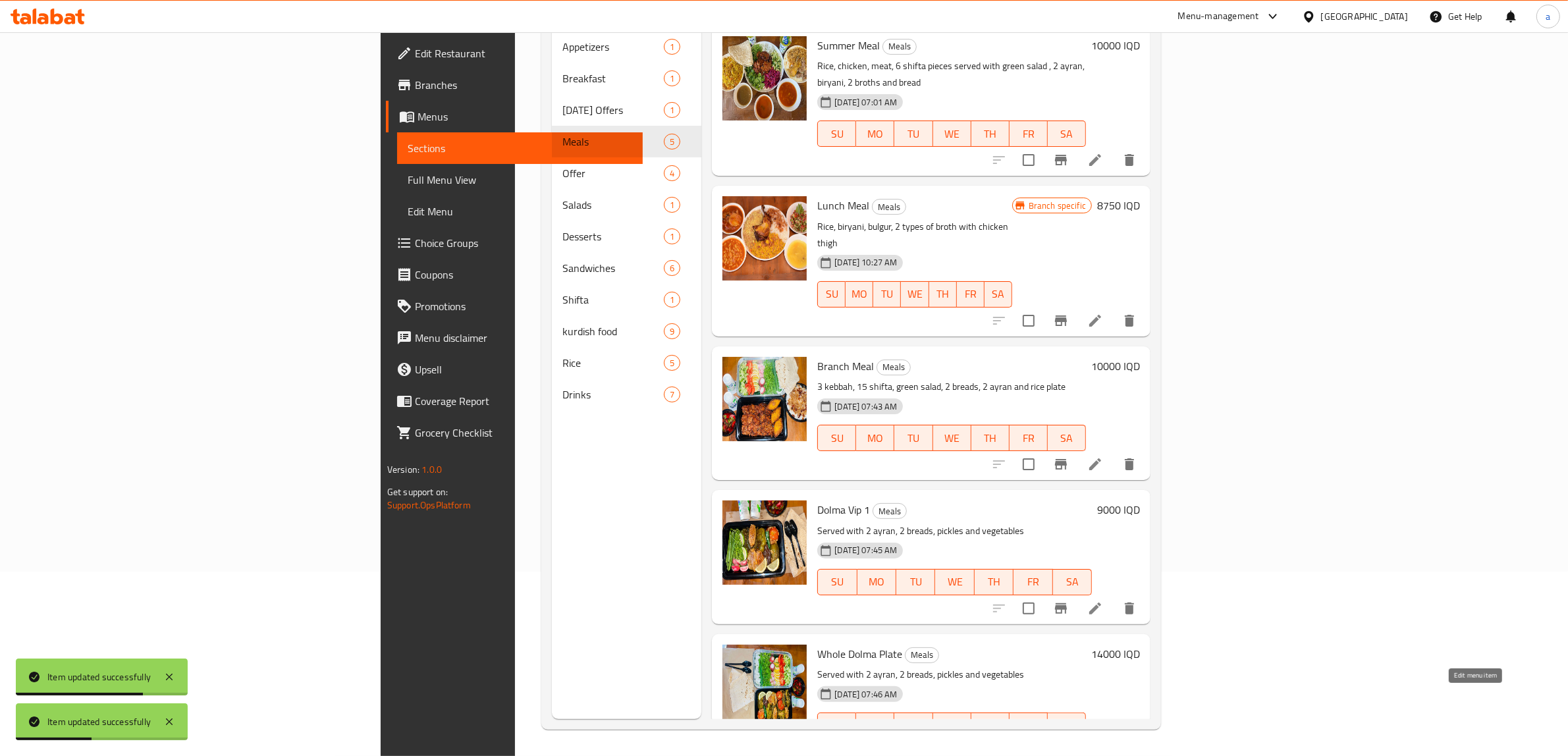
click at [1103, 744] on icon at bounding box center [1095, 752] width 16 height 16
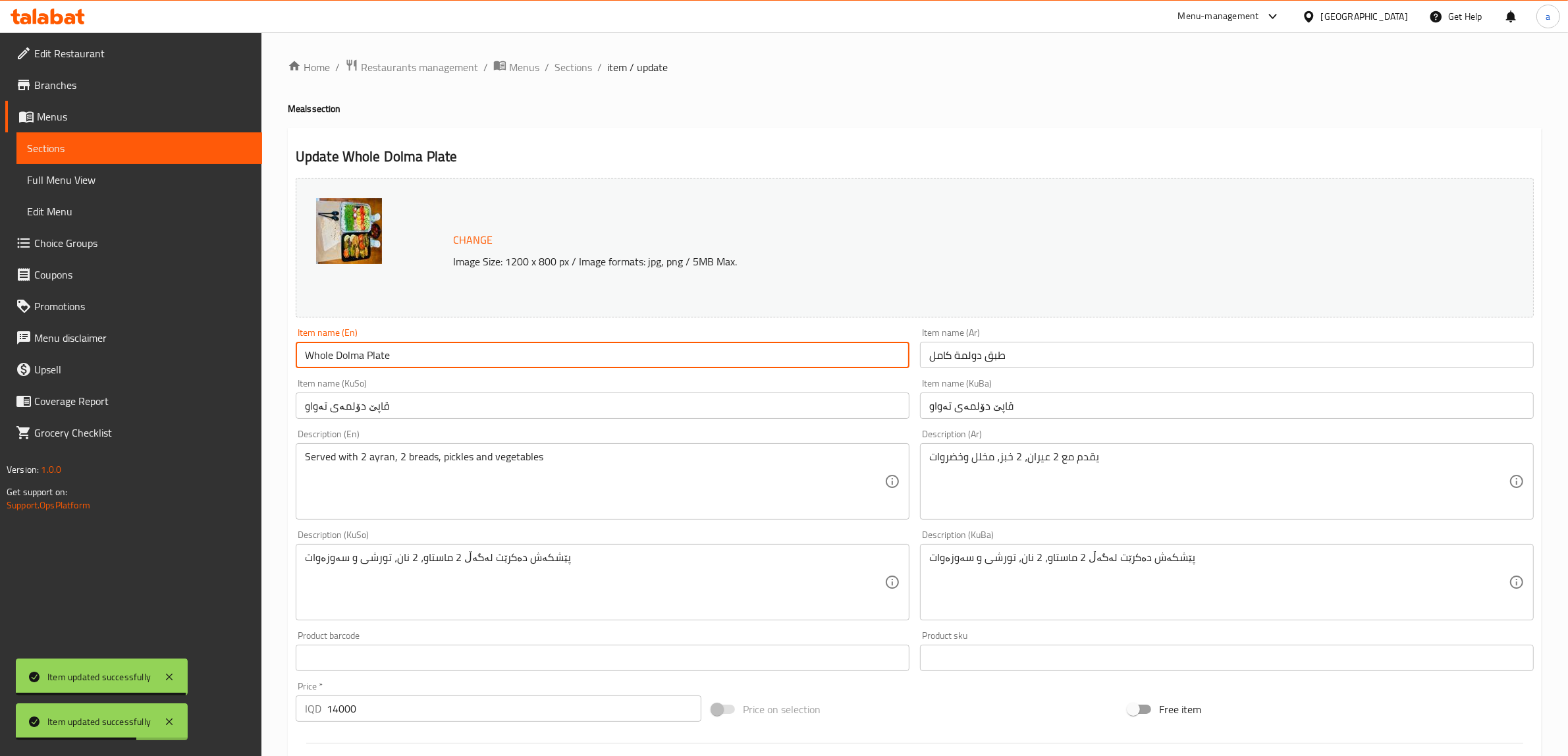
click at [366, 360] on input "Whole Dolma Plate" at bounding box center [602, 355] width 614 height 27
paste input "Dolma Vip 1"
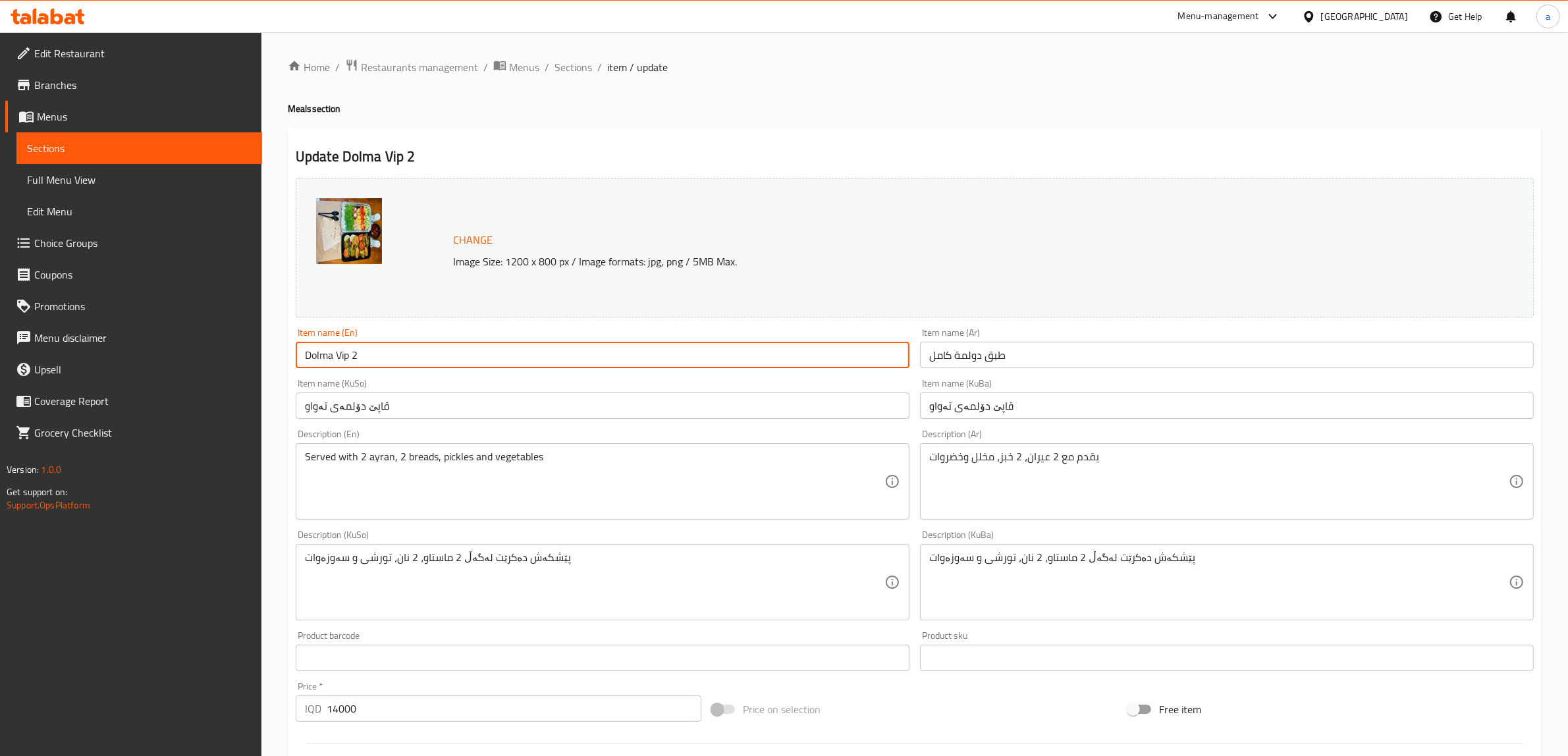
type input "Dolma Vip 2"
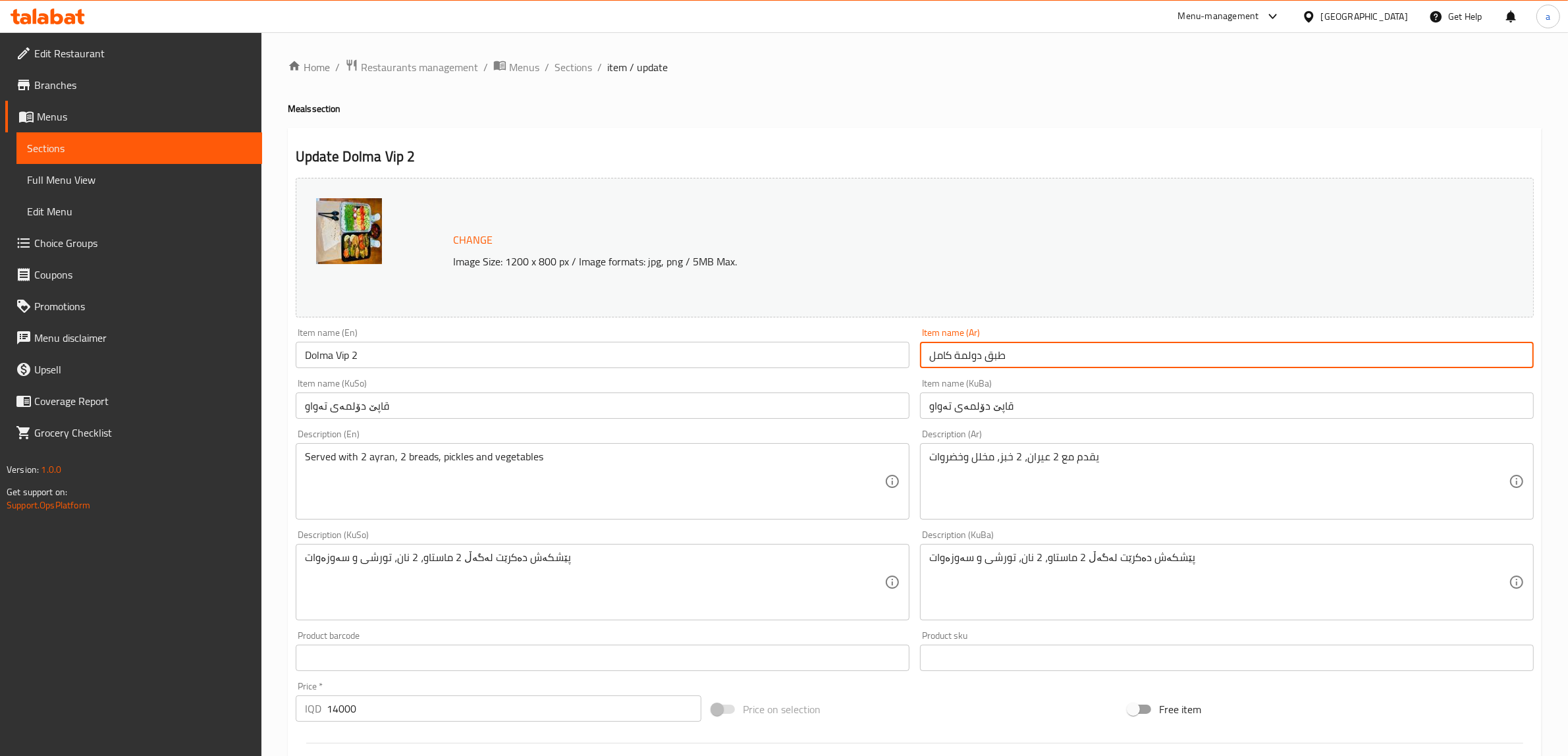
click at [998, 356] on input "طبق دولمة كامل" at bounding box center [1227, 355] width 614 height 27
click at [977, 412] on input "قاپێ دۆلمەی تەواو" at bounding box center [1227, 406] width 614 height 27
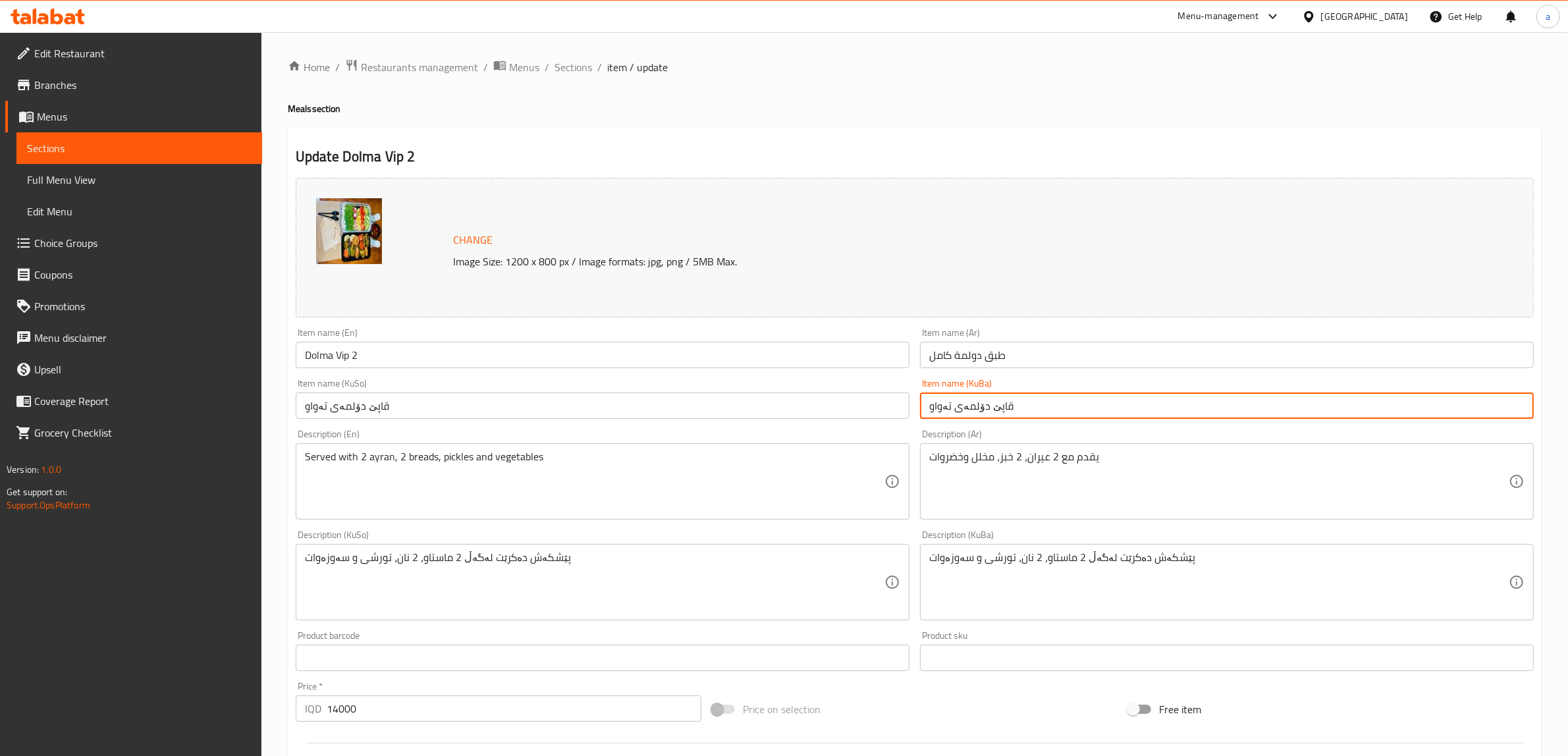
click at [977, 412] on input "قاپێ دۆلمەی تەواو" at bounding box center [1227, 406] width 614 height 27
paste input "دۆڵمەی ڤی ئای پی 1"
click at [973, 403] on input "دۆڵمەی ڤی ئای پی 1" at bounding box center [1227, 406] width 614 height 27
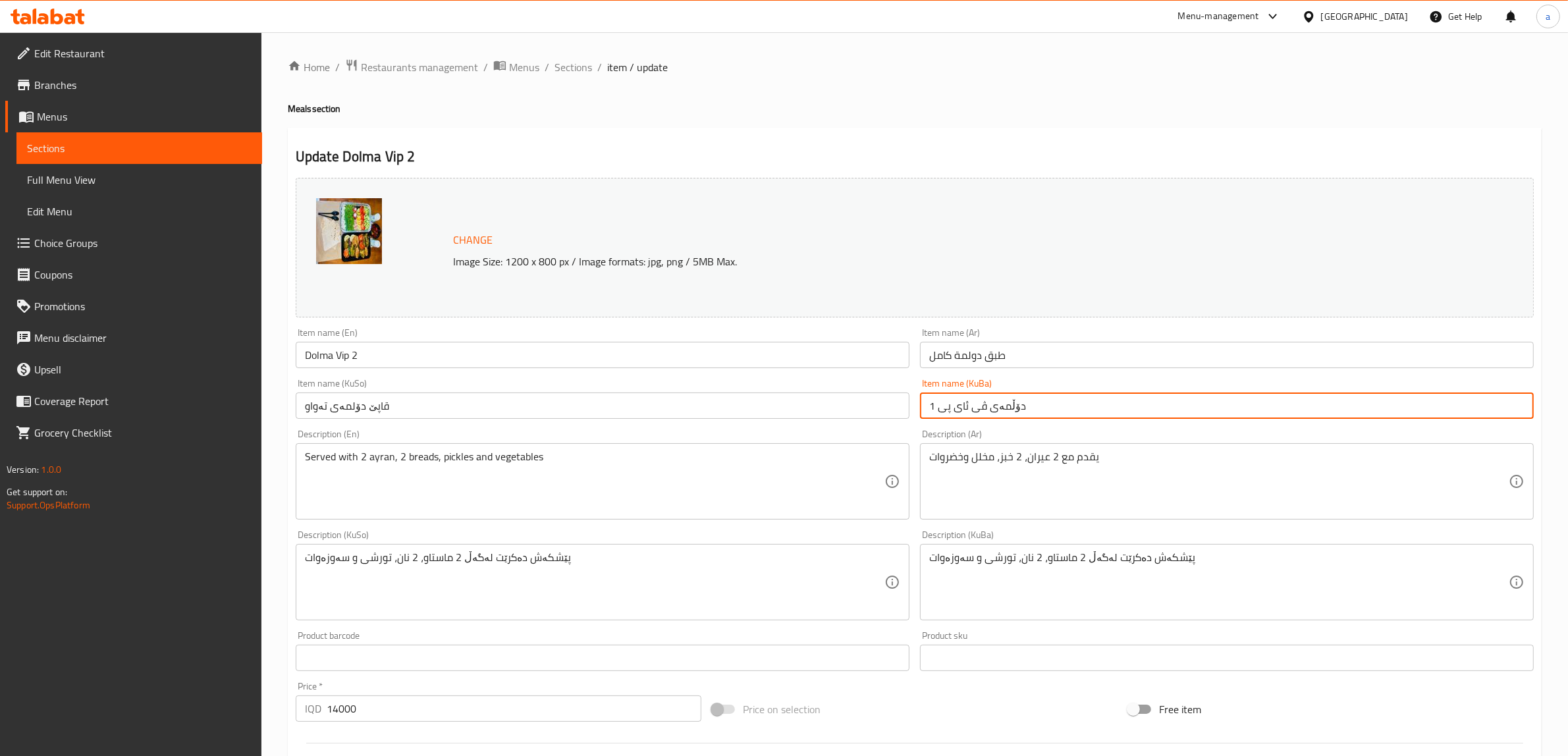
click at [973, 403] on input "دۆڵمەی ڤی ئای پی 1" at bounding box center [1227, 406] width 614 height 27
type input "دۆڵمەی ڤی ئای پی 2"
click at [388, 412] on input "قاپێ دۆلمەی تەواو" at bounding box center [602, 406] width 614 height 27
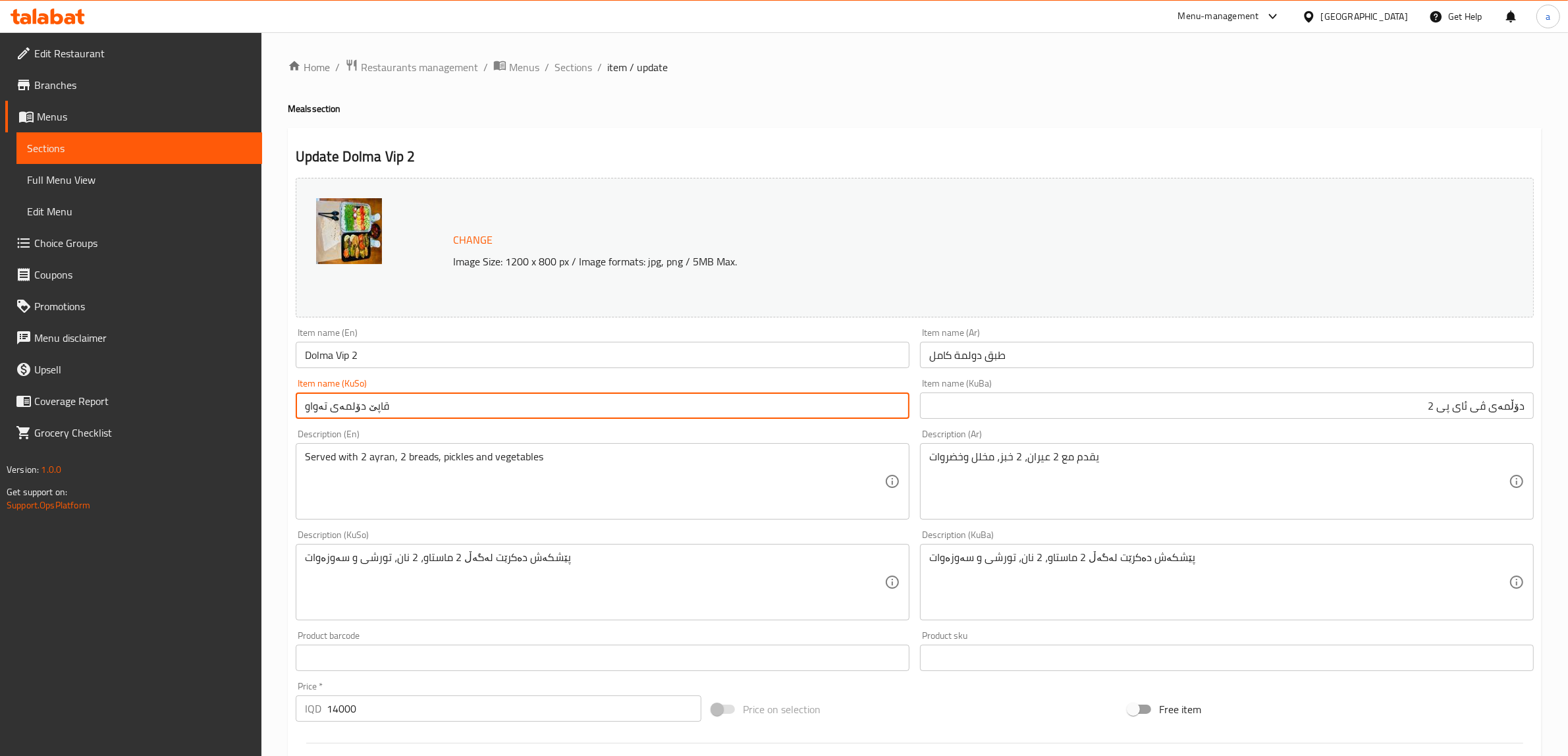
click at [388, 412] on input "قاپێ دۆلمەی تەواو" at bounding box center [602, 406] width 614 height 27
paste input "دۆڵمەی ڤی ئای پی 2"
type input "دۆڵمەی ڤی ئای پی 2"
click at [961, 359] on input "طبق دولمة كامل" at bounding box center [1227, 355] width 614 height 27
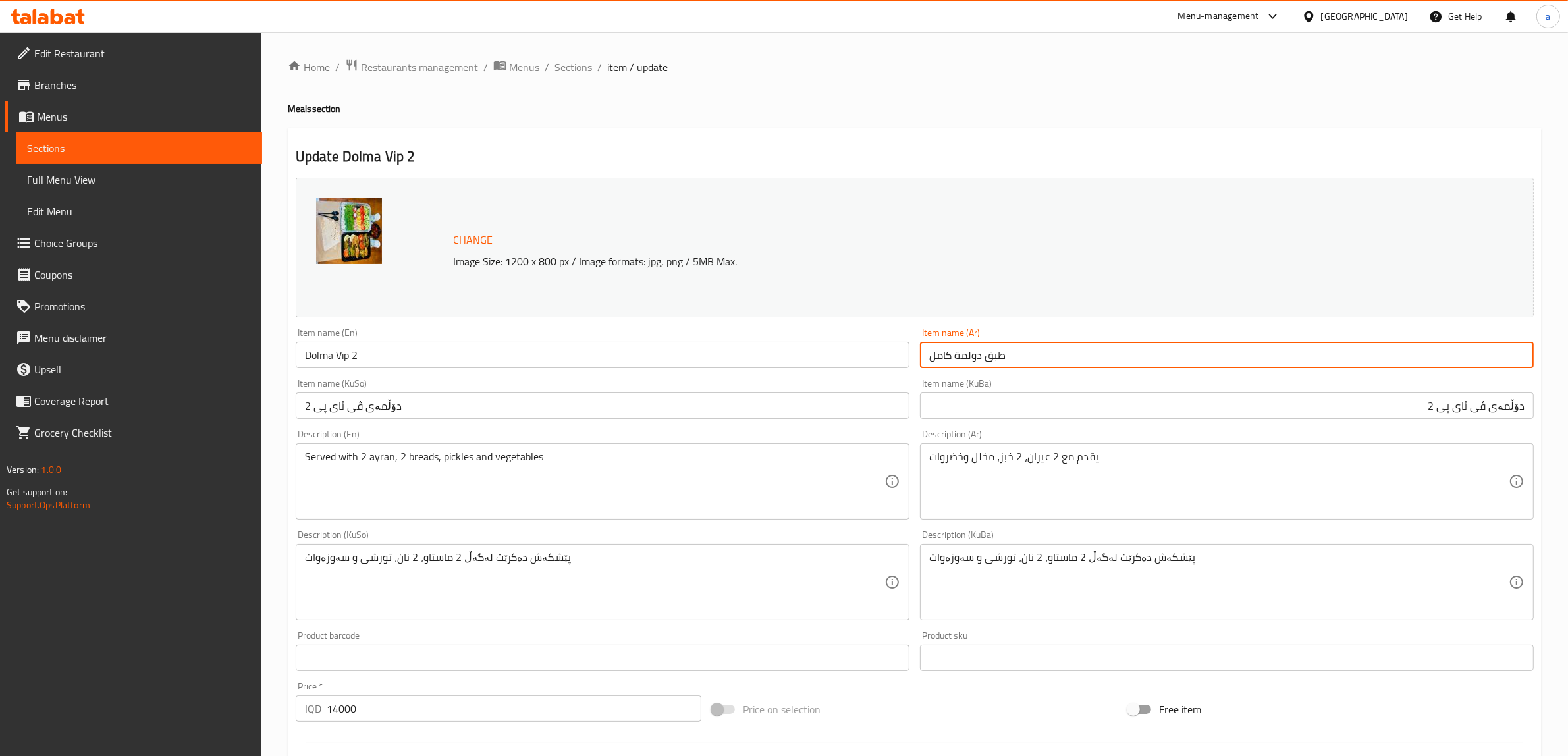
click at [961, 359] on input "طبق دولمة كامل" at bounding box center [1227, 355] width 614 height 27
paste input "في أي بي"
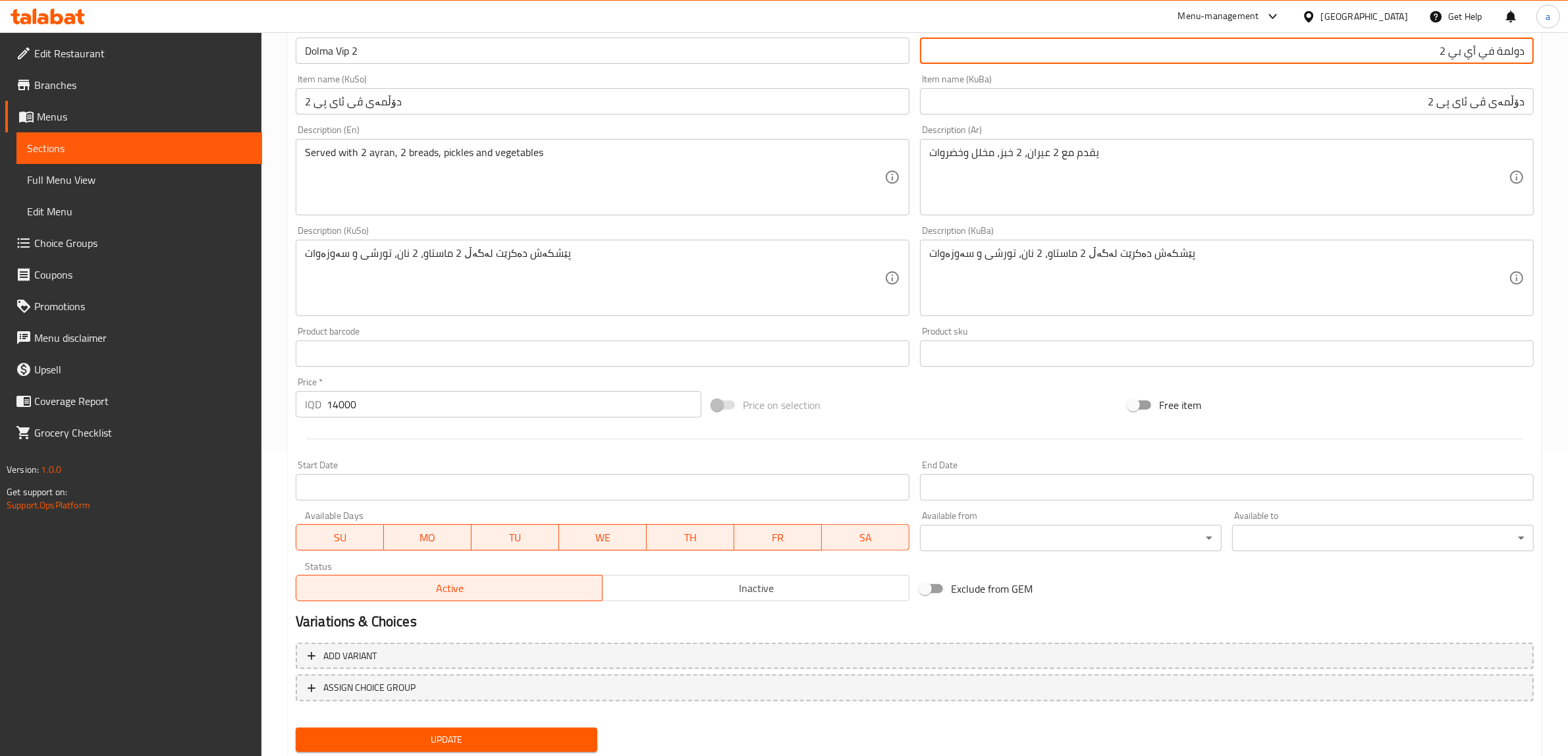
scroll to position [343, 0]
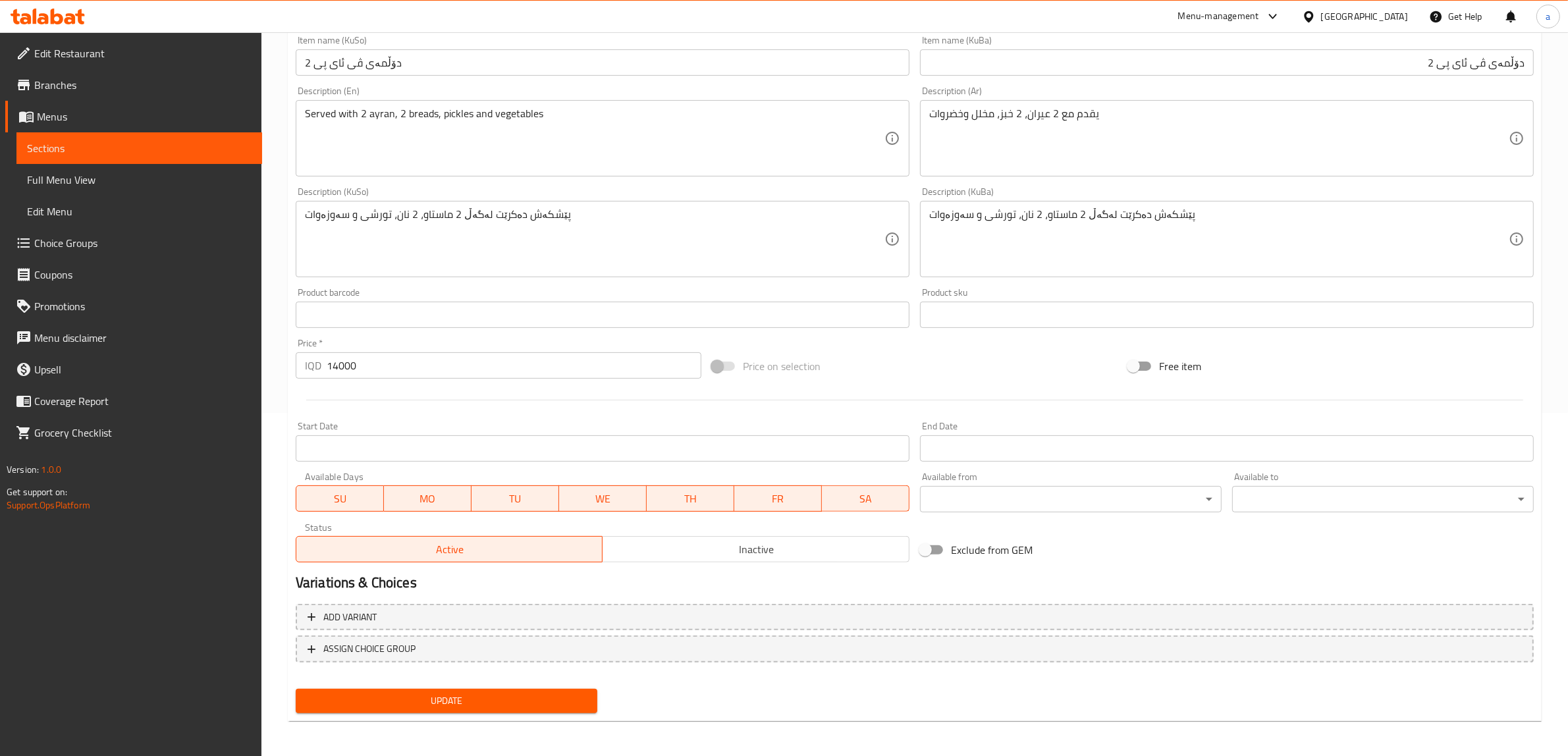
type input "دولمة في أي بي 2"
click at [476, 700] on span "Update" at bounding box center [446, 700] width 280 height 16
click at [471, 699] on span "Update" at bounding box center [446, 700] width 280 height 16
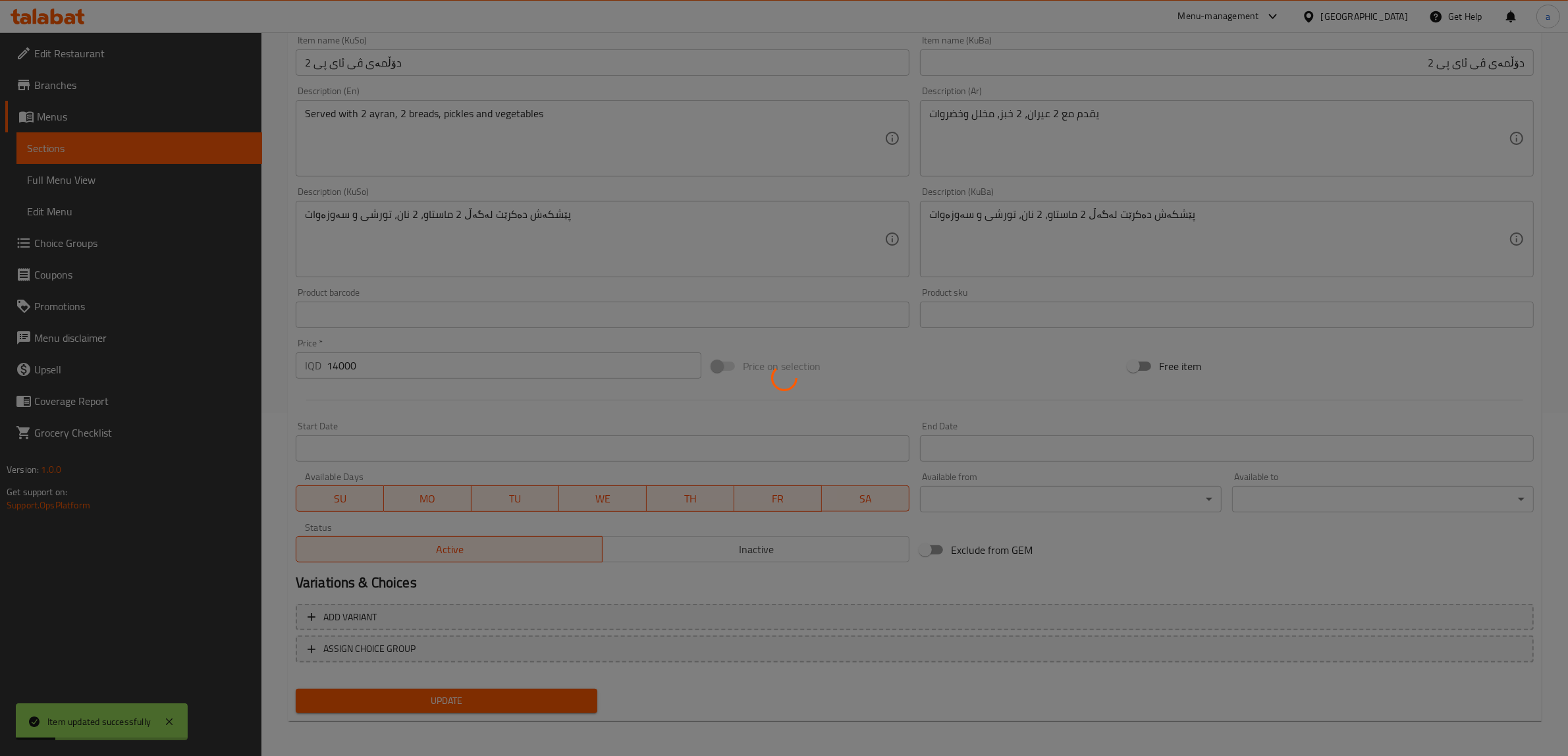
scroll to position [0, 0]
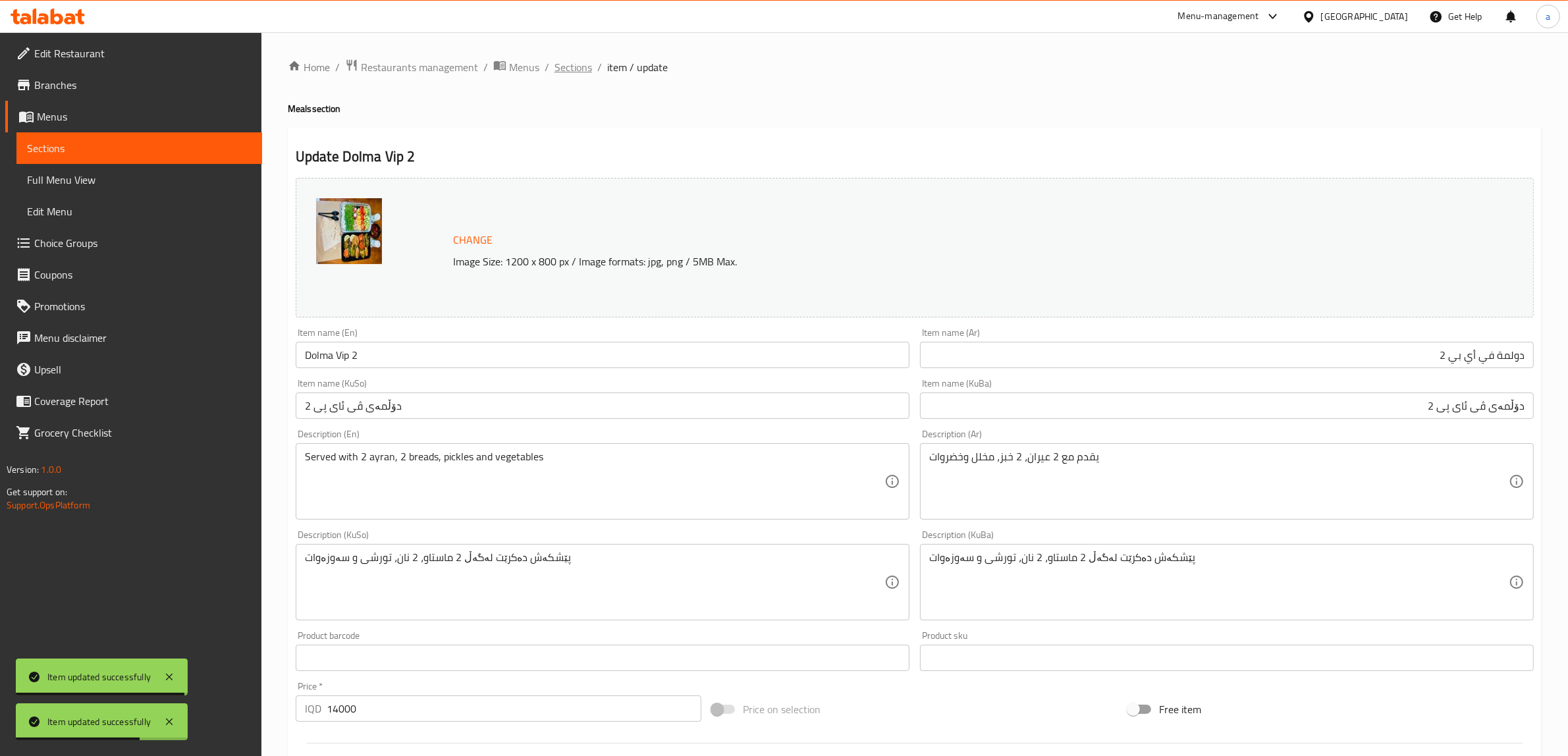
click at [580, 70] on span "Sections" at bounding box center [573, 67] width 38 height 16
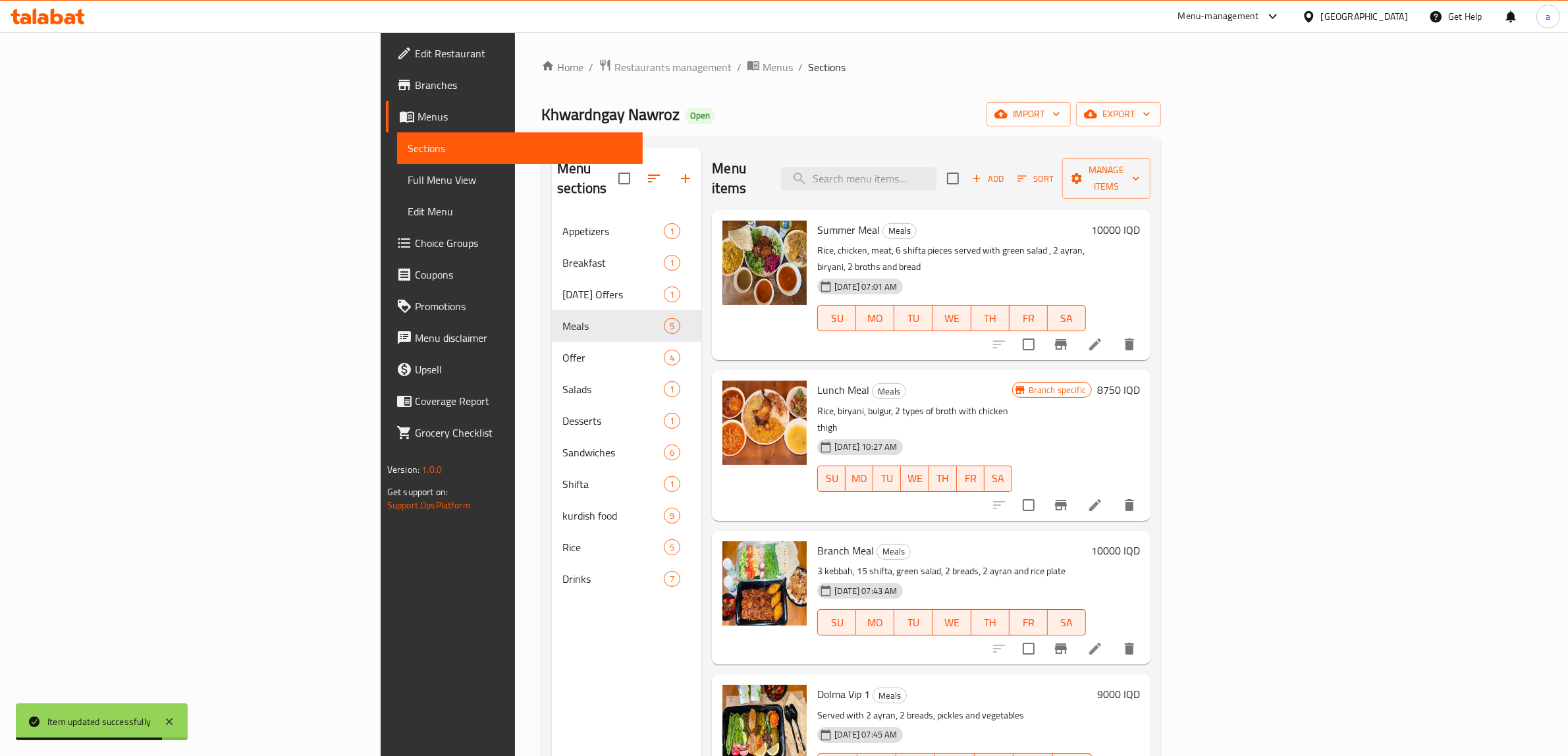
scroll to position [185, 0]
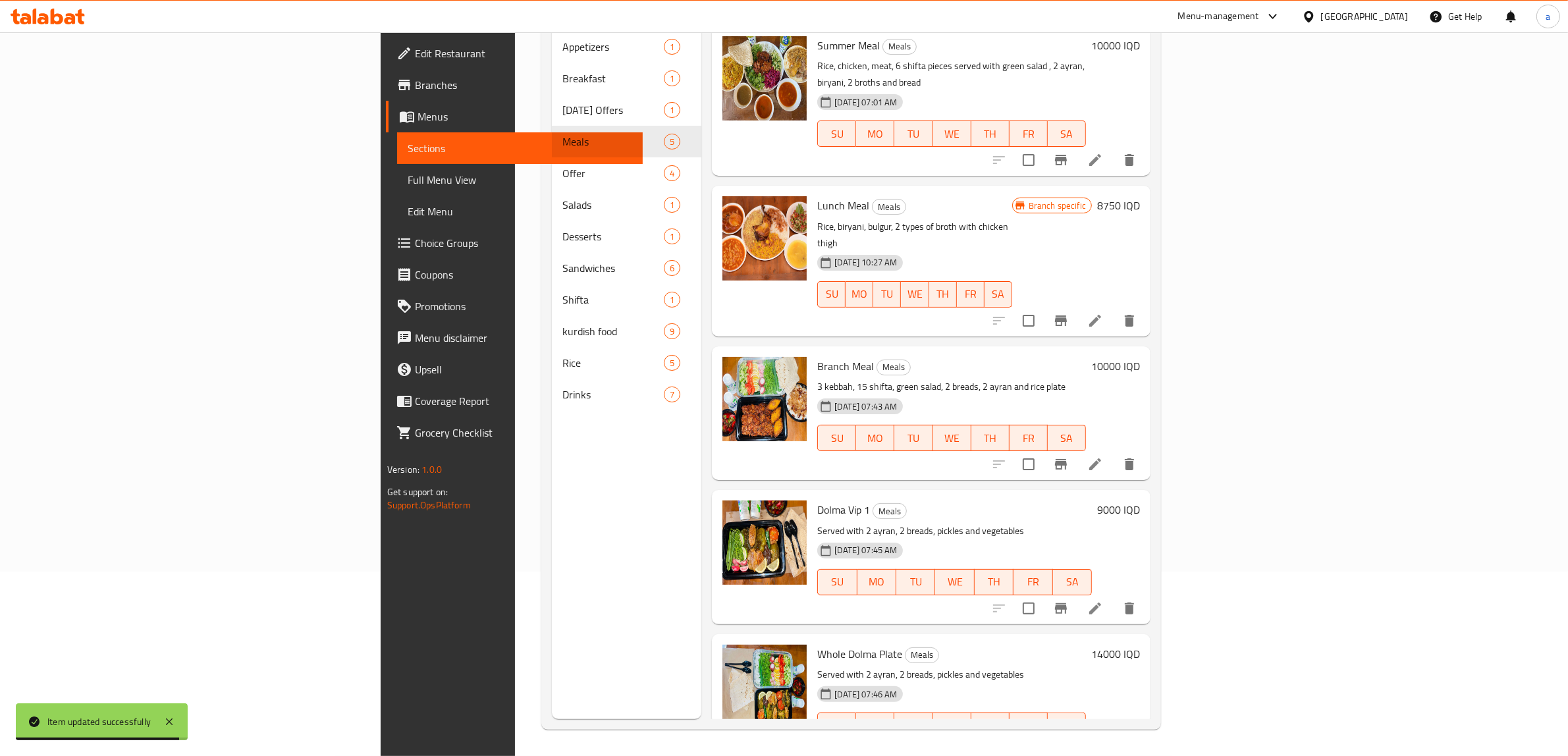
click at [407, 186] on span "Full Menu View" at bounding box center [519, 179] width 225 height 16
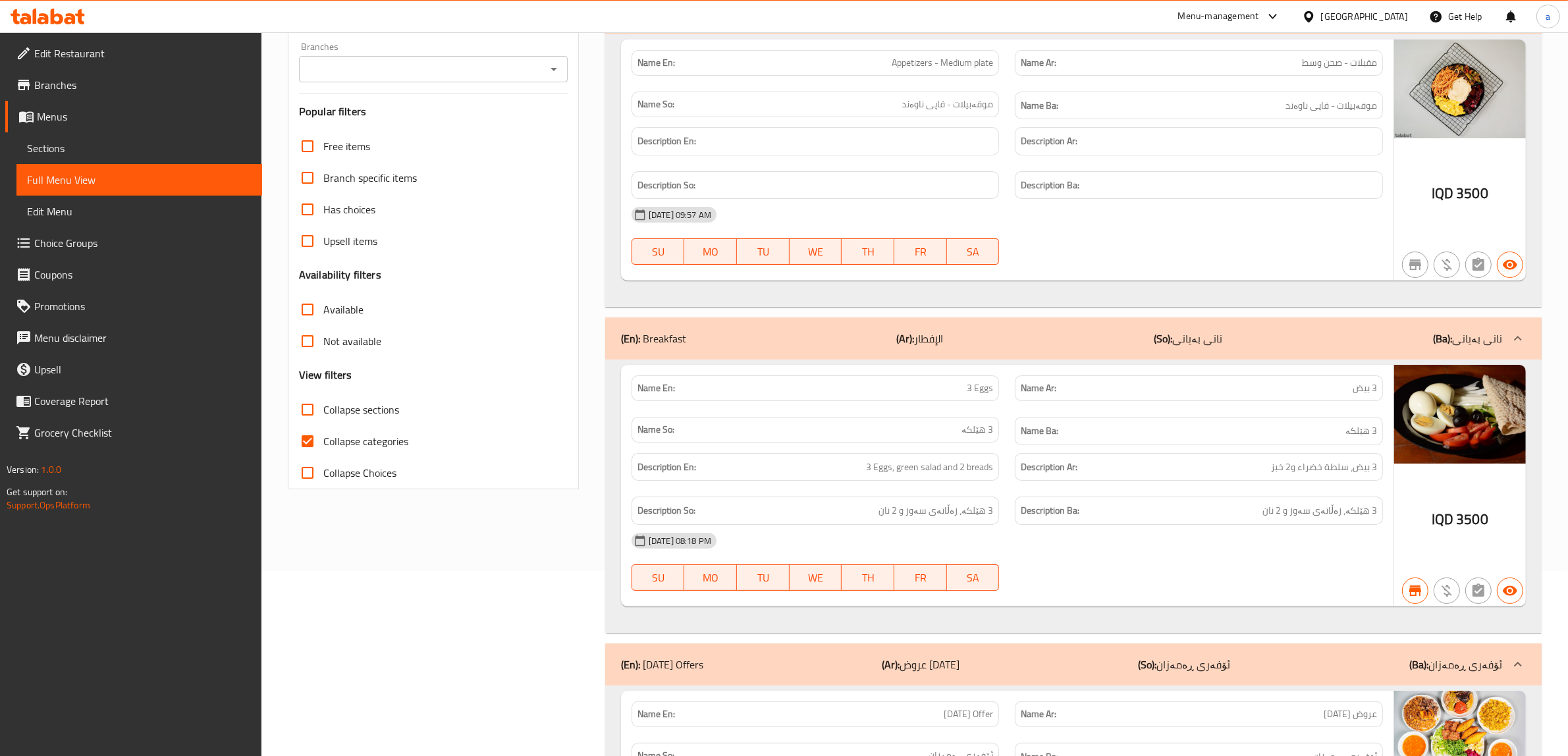
click at [304, 443] on input "Collapse categories" at bounding box center [307, 441] width 31 height 31
checkbox input "false"
click at [554, 67] on icon "Open" at bounding box center [554, 69] width 16 height 16
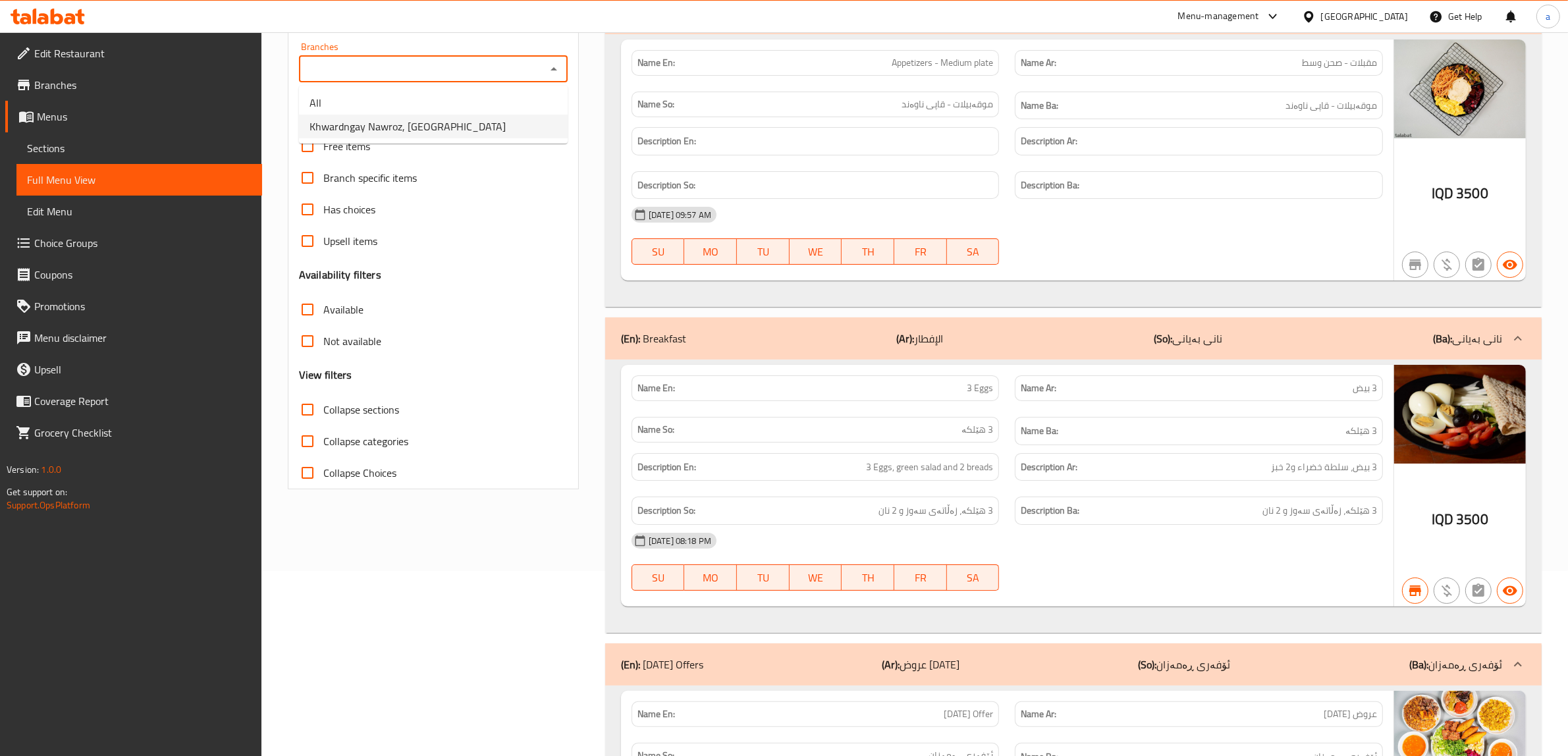
click at [433, 121] on span "Khwardngay Nawroz, Nawroz" at bounding box center [407, 126] width 197 height 16
type input "Khwardngay Nawroz, Nawroz"
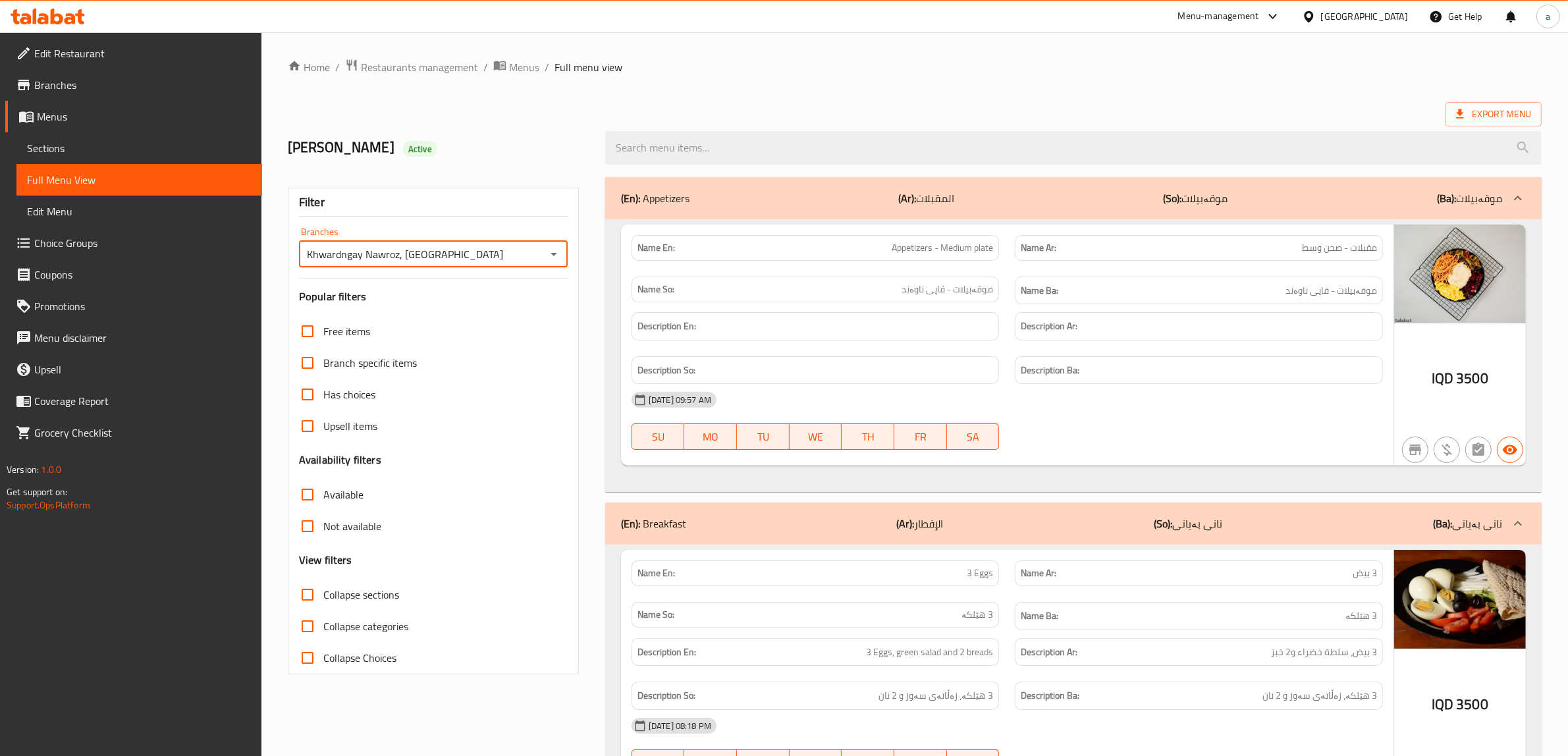
click at [304, 599] on input "Collapse sections" at bounding box center [307, 595] width 31 height 31
checkbox input "true"
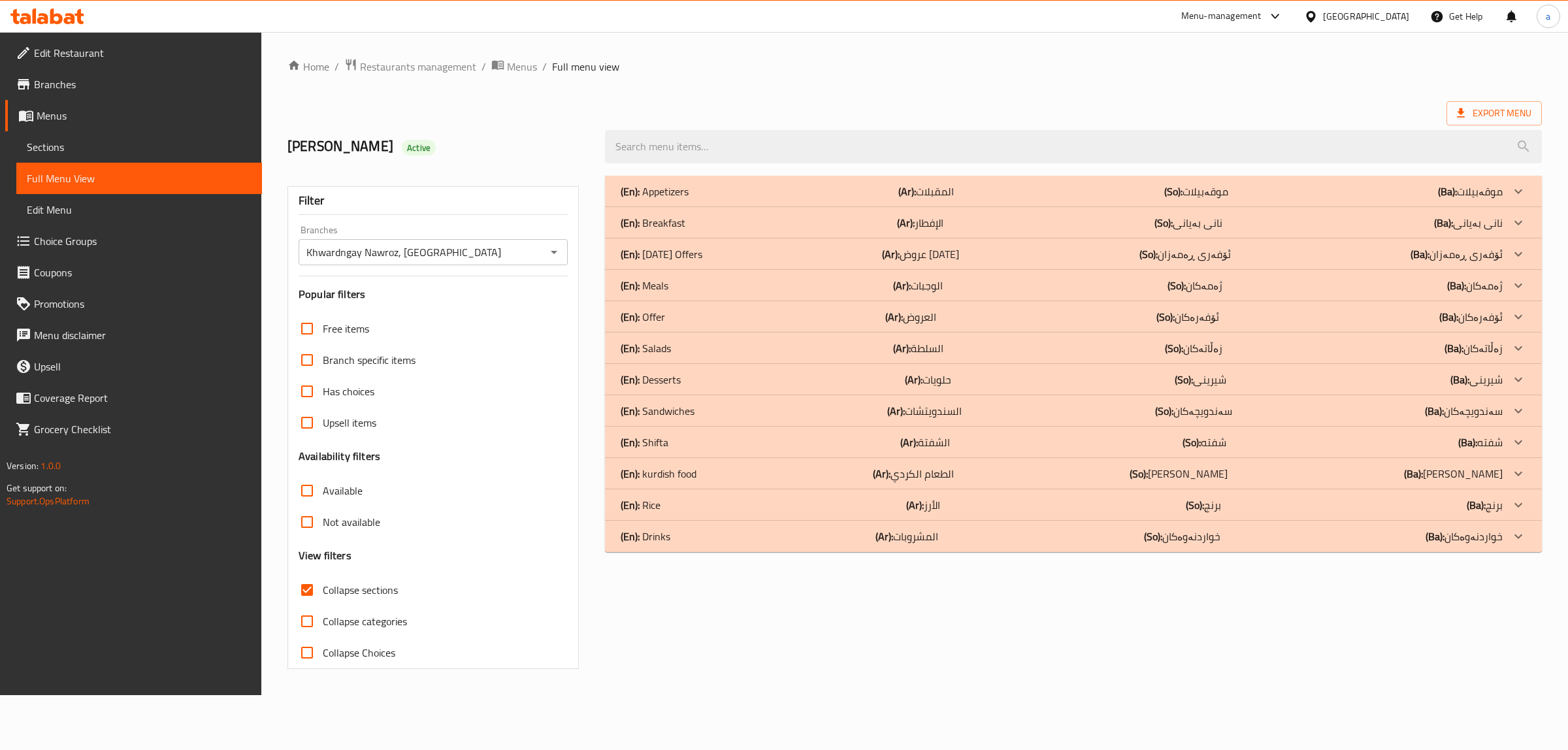
click at [671, 281] on div "(En): Meals (Ar): الوجبات (So): ژەمەکان (Ba): ژەمەکان" at bounding box center [1061, 285] width 882 height 16
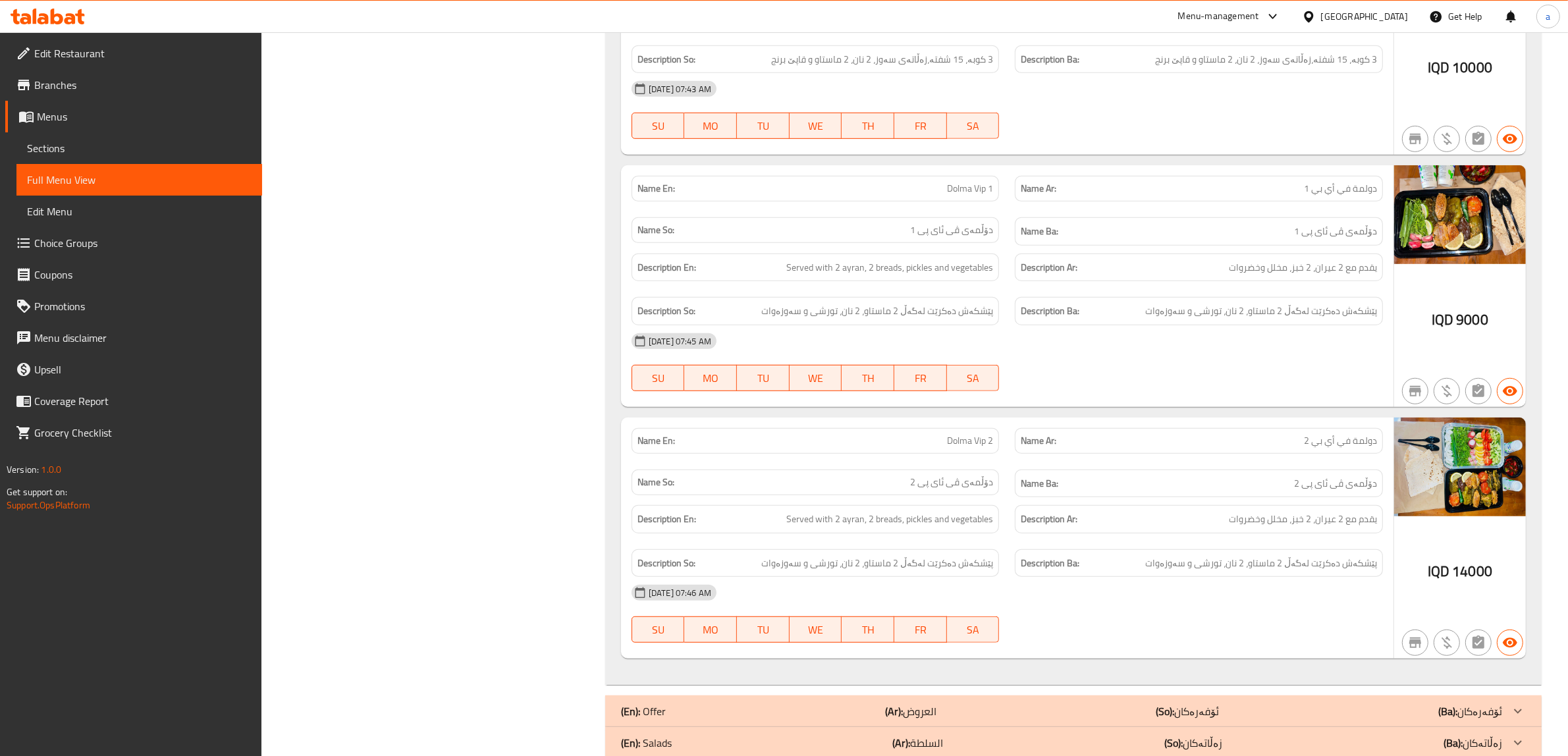
scroll to position [930, 0]
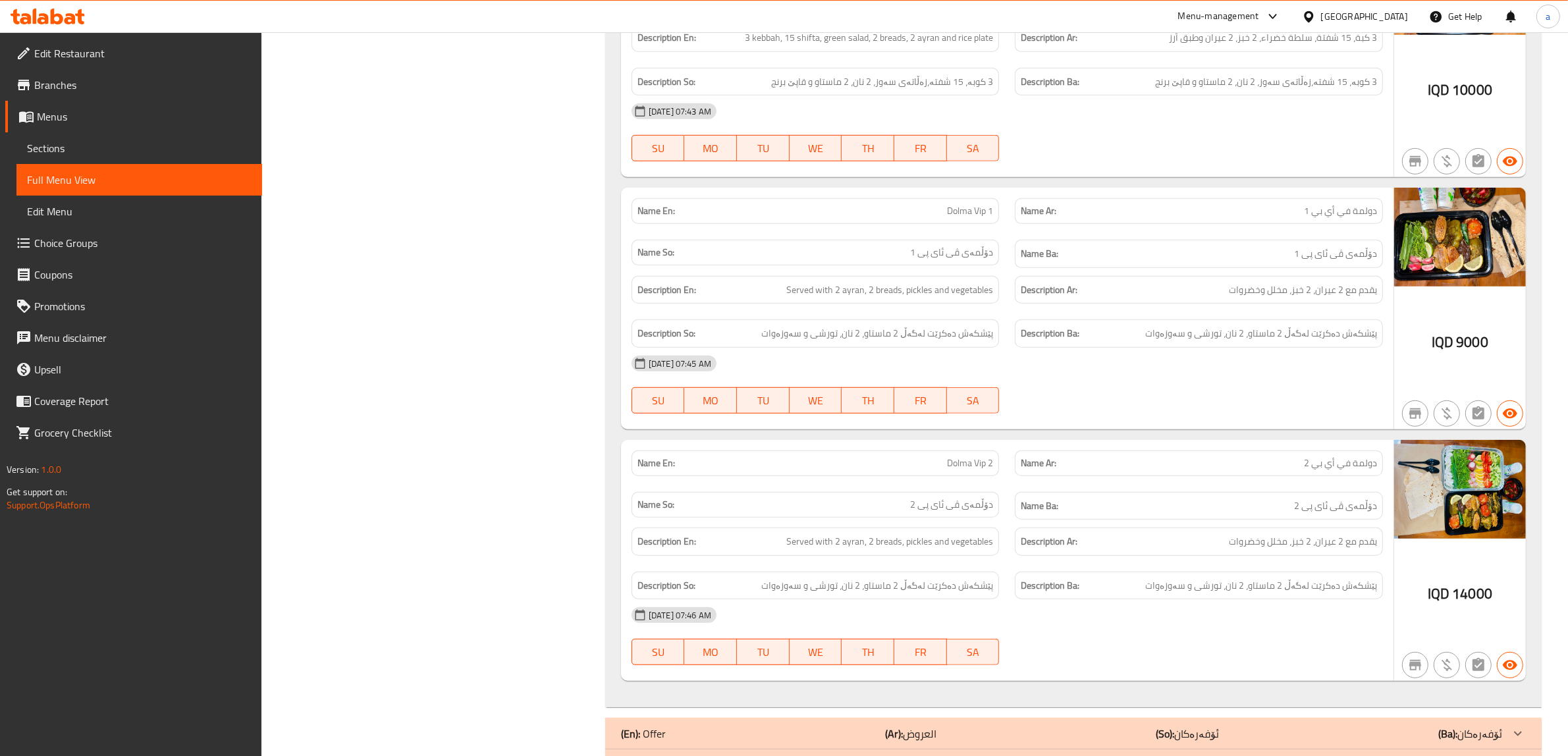
click at [53, 87] on span "Branches" at bounding box center [143, 85] width 217 height 16
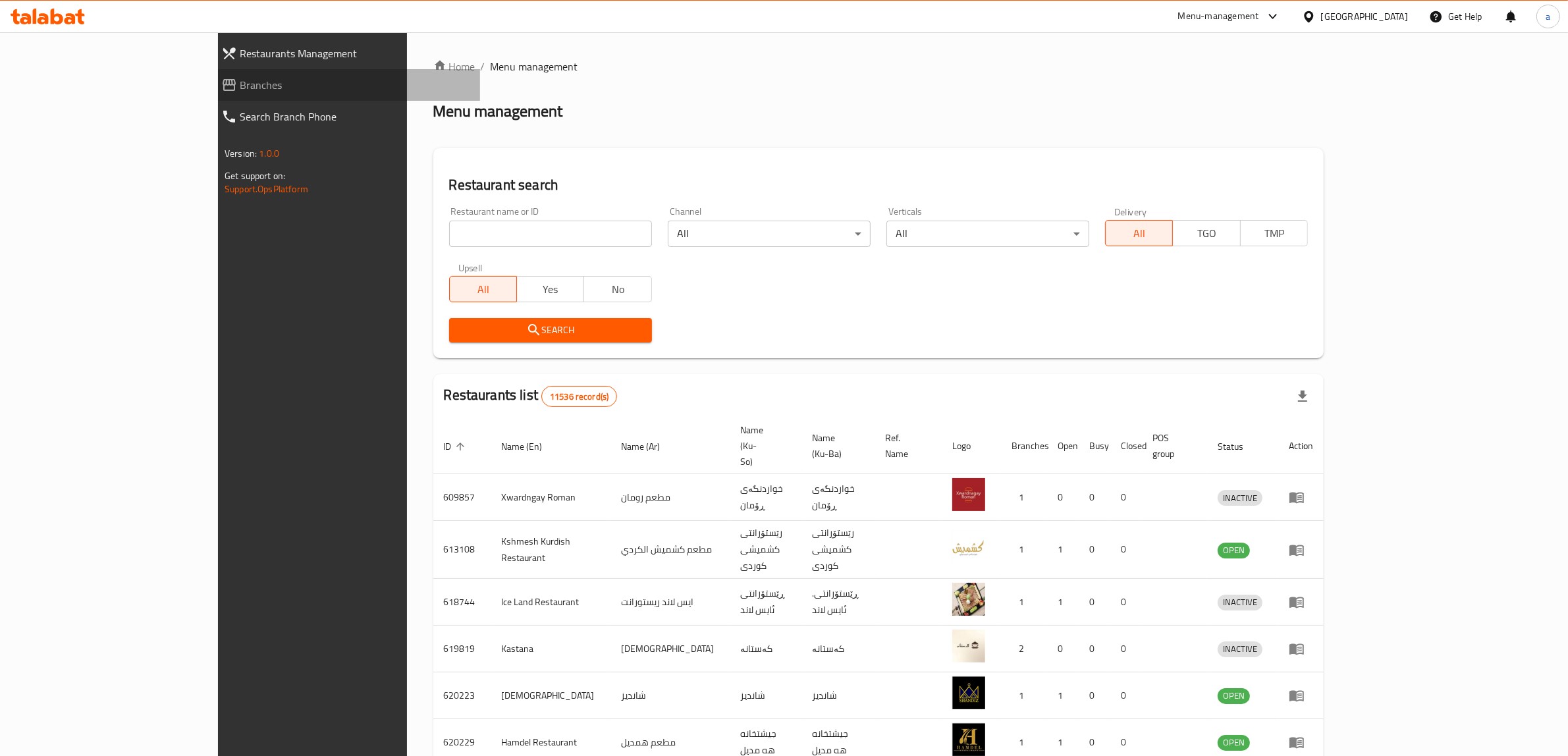
click at [211, 96] on link "Branches" at bounding box center [345, 85] width 269 height 31
